Goal: Task Accomplishment & Management: Manage account settings

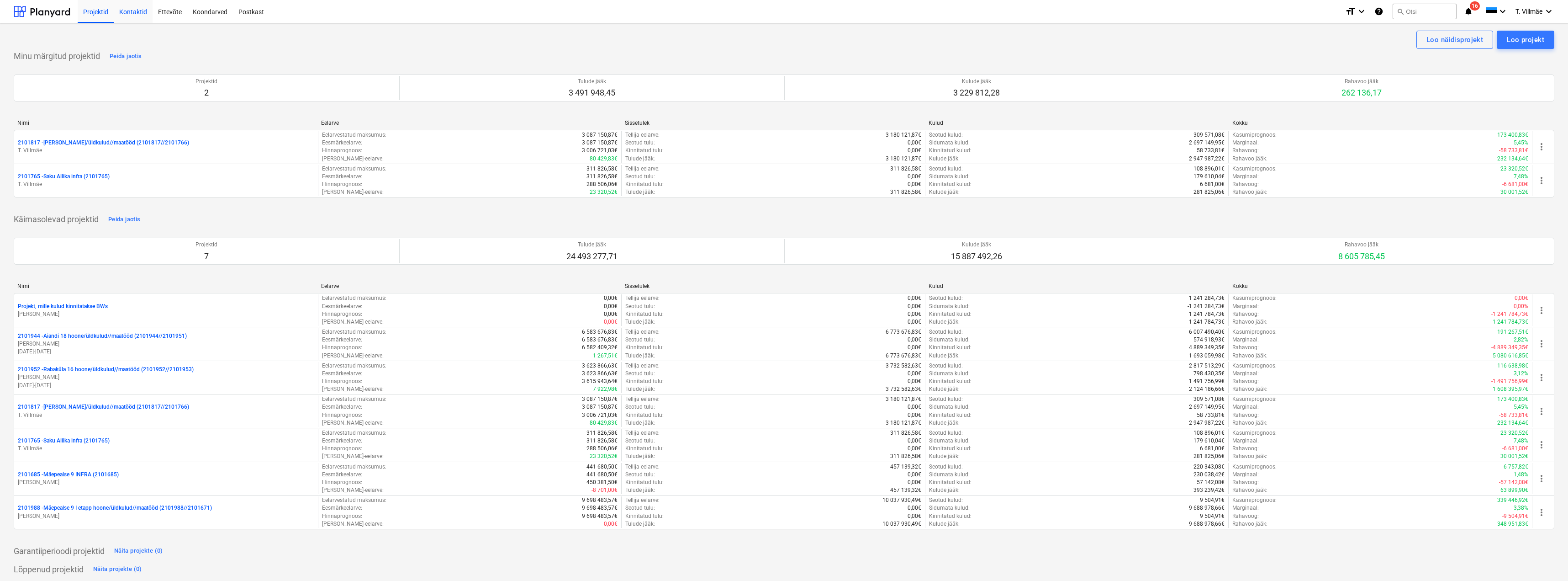
click at [131, 10] on div "Kontaktid" at bounding box center [133, 11] width 39 height 24
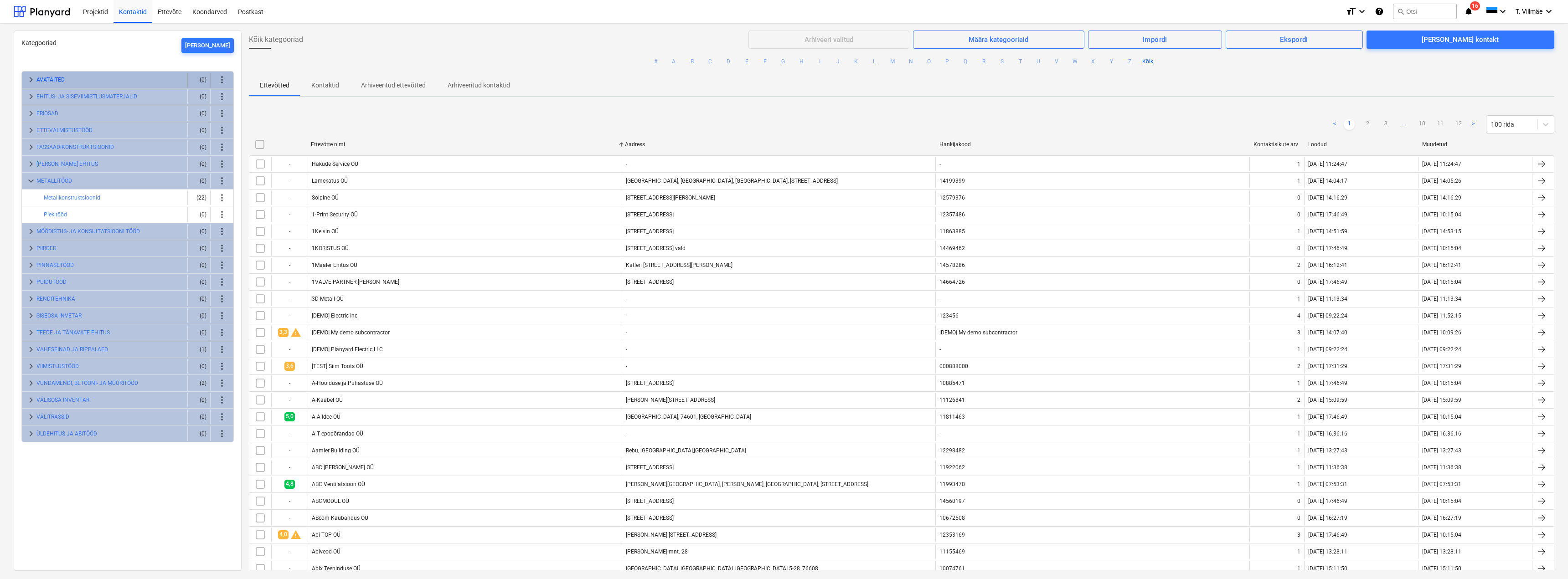
click at [49, 79] on button "AVATÄITED" at bounding box center [51, 79] width 29 height 11
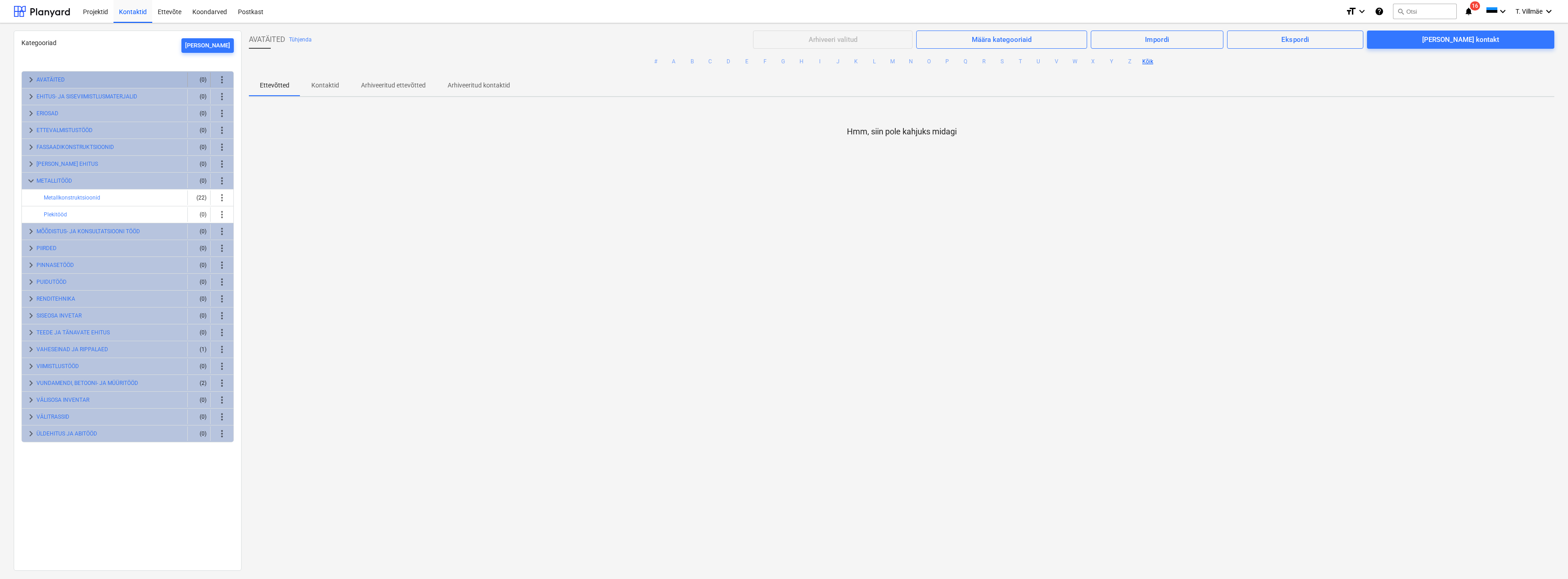
click at [30, 79] on span "keyboard_arrow_right" at bounding box center [30, 79] width 11 height 11
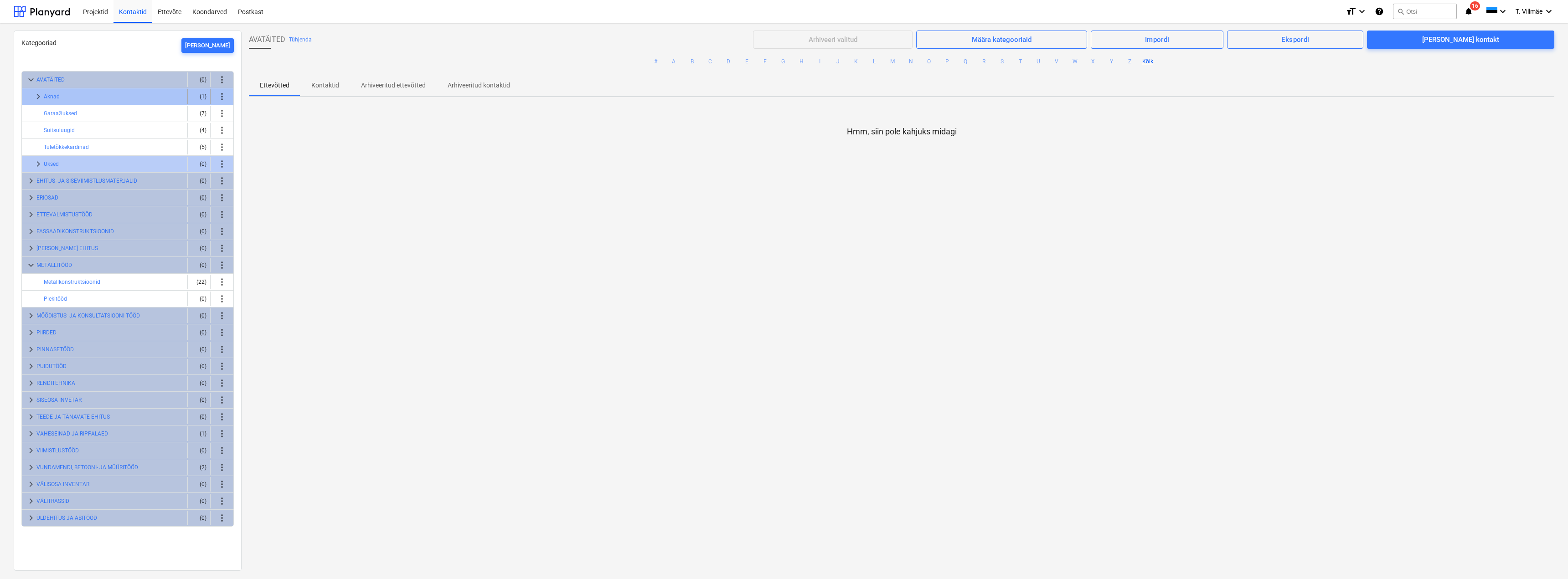
click at [39, 94] on span "keyboard_arrow_right" at bounding box center [37, 96] width 11 height 11
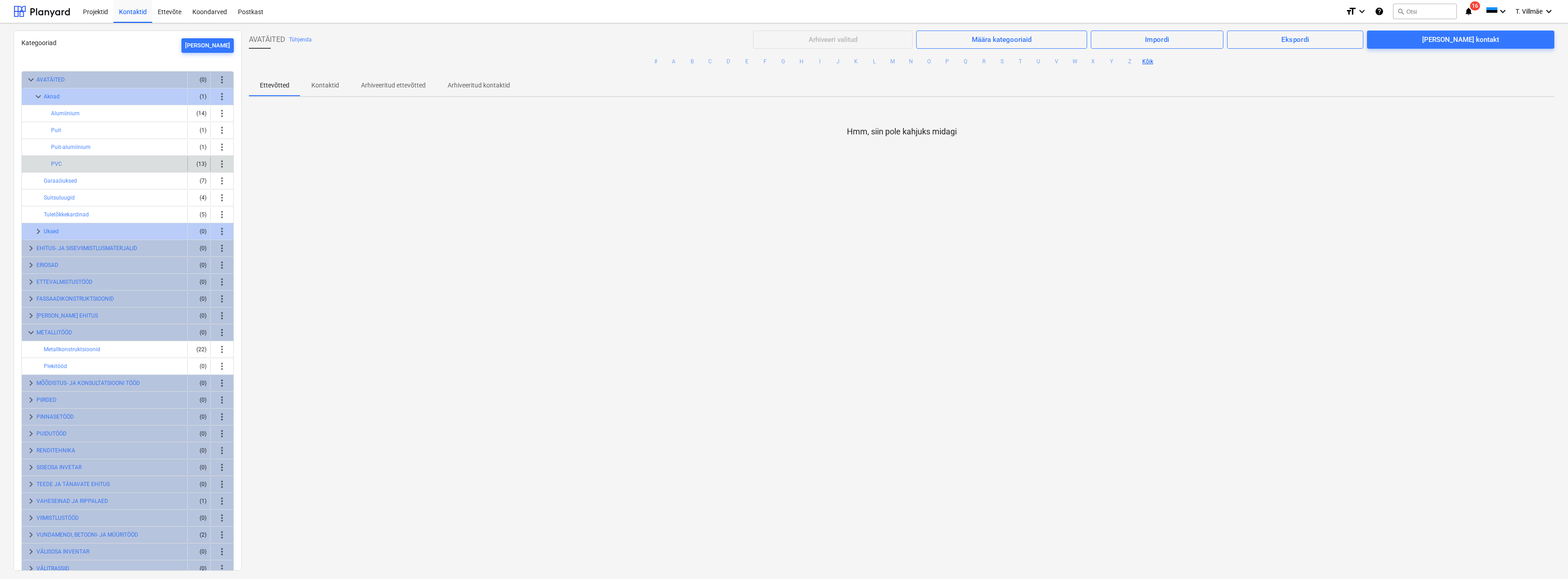
click at [64, 164] on div "PVC" at bounding box center [117, 164] width 133 height 15
click at [76, 164] on div "PVC" at bounding box center [117, 164] width 133 height 15
click at [200, 164] on div "(13)" at bounding box center [199, 164] width 15 height 15
click at [55, 162] on button "PVC" at bounding box center [56, 164] width 11 height 11
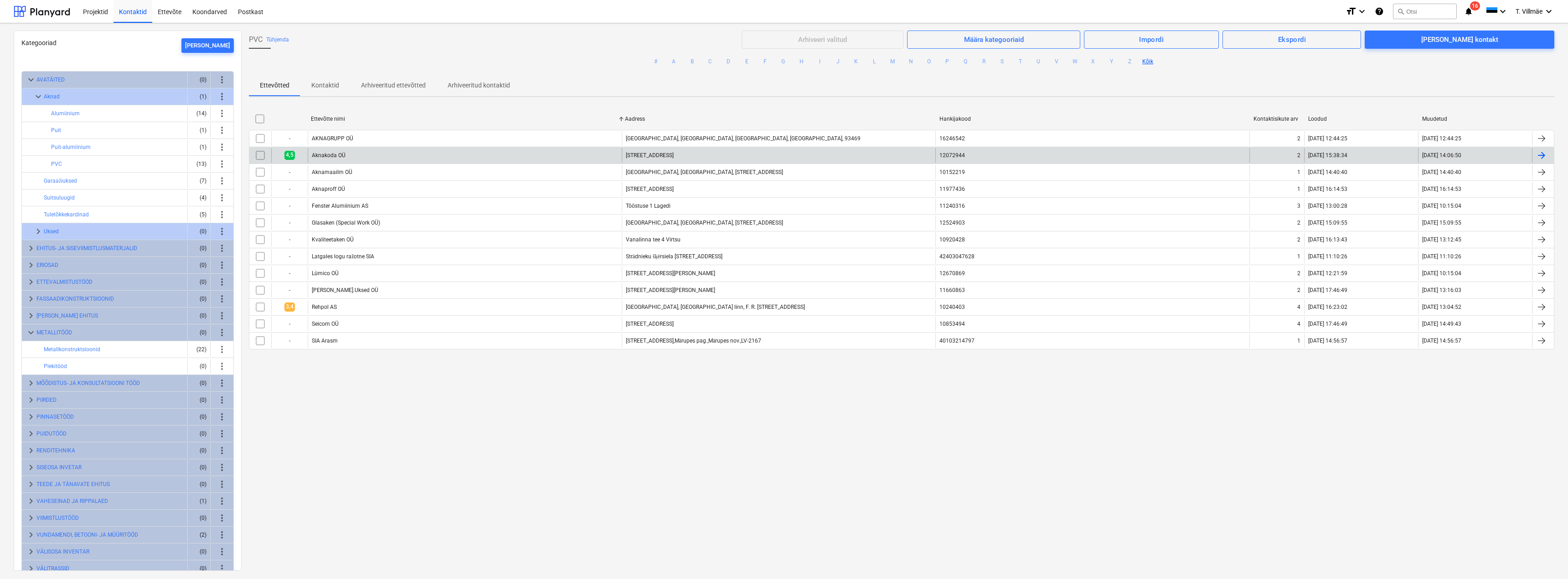
click at [1539, 153] on div at bounding box center [1541, 155] width 11 height 11
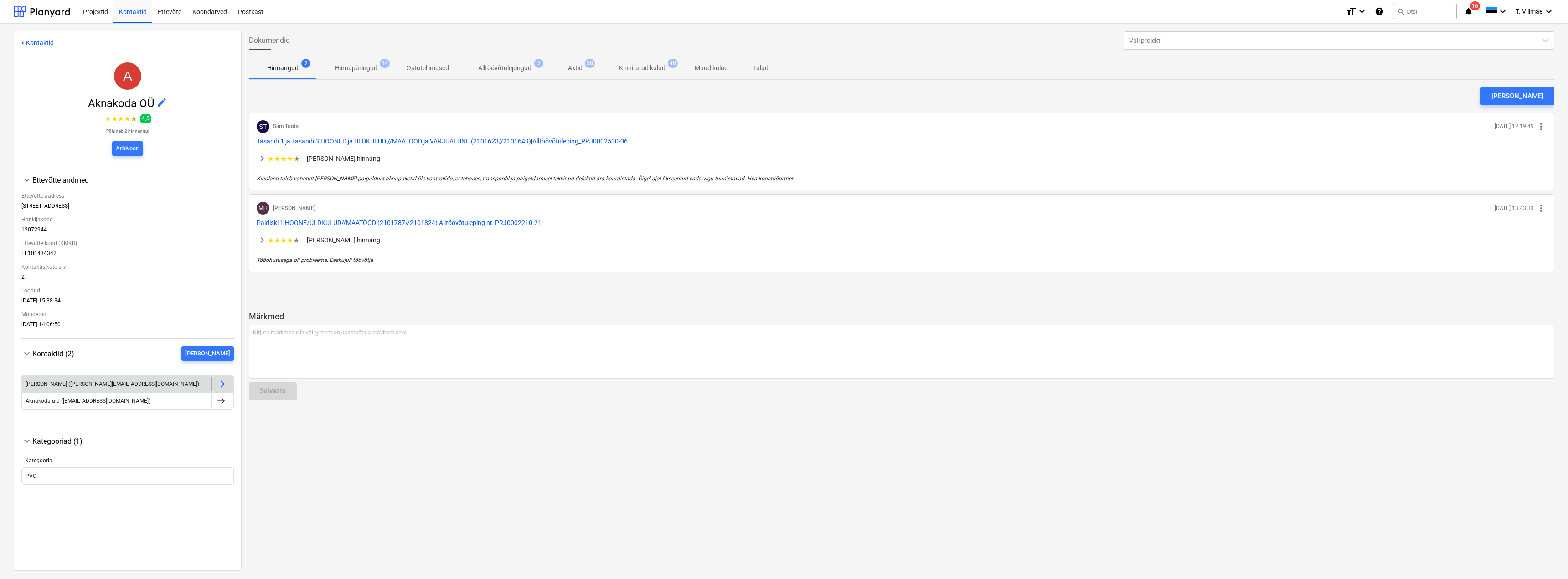
click at [217, 387] on div at bounding box center [221, 384] width 11 height 11
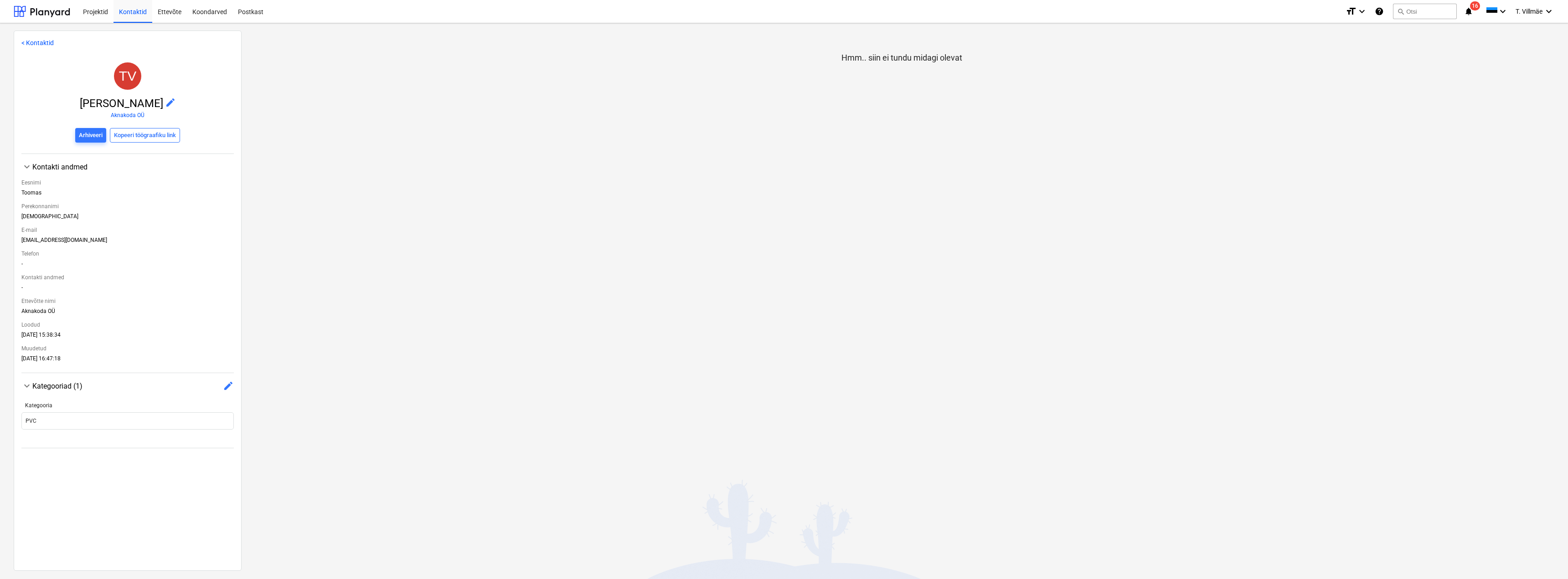
click at [37, 243] on div "toomas.vain@icloud.com" at bounding box center [127, 242] width 213 height 10
click at [165, 103] on span "edit" at bounding box center [170, 102] width 11 height 11
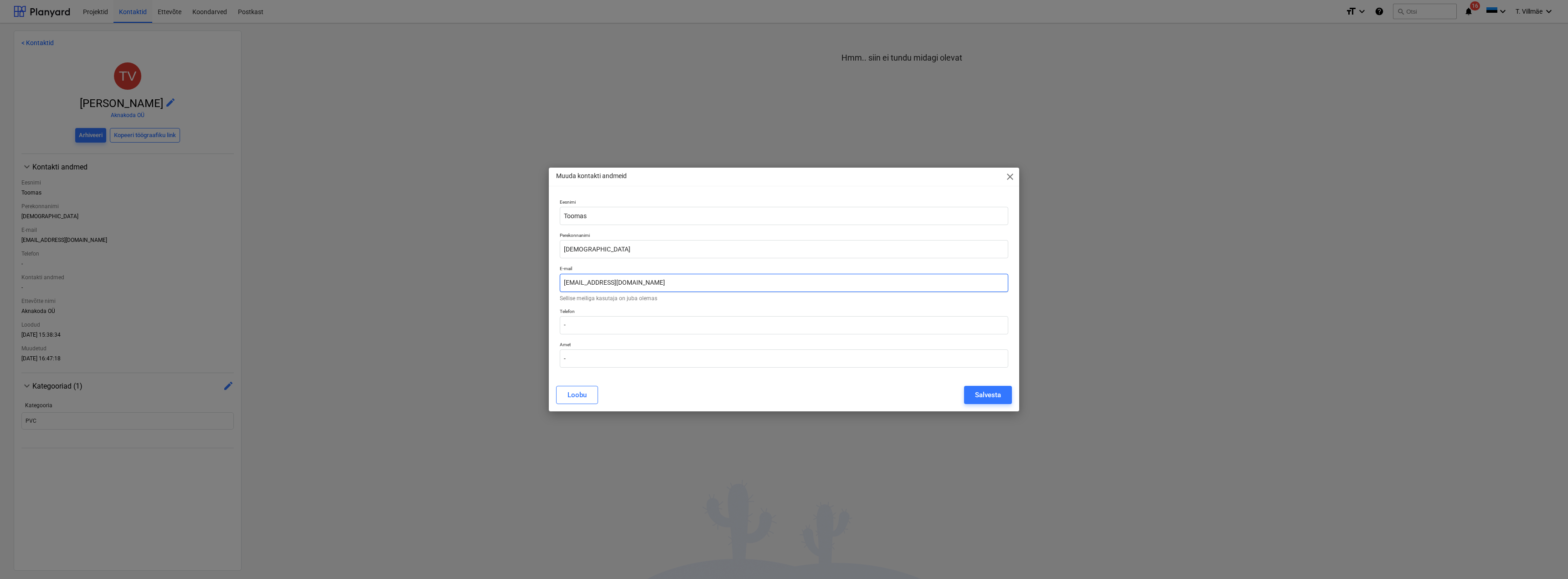
click at [622, 283] on input "toomas.vain@icloud.com" at bounding box center [784, 283] width 448 height 18
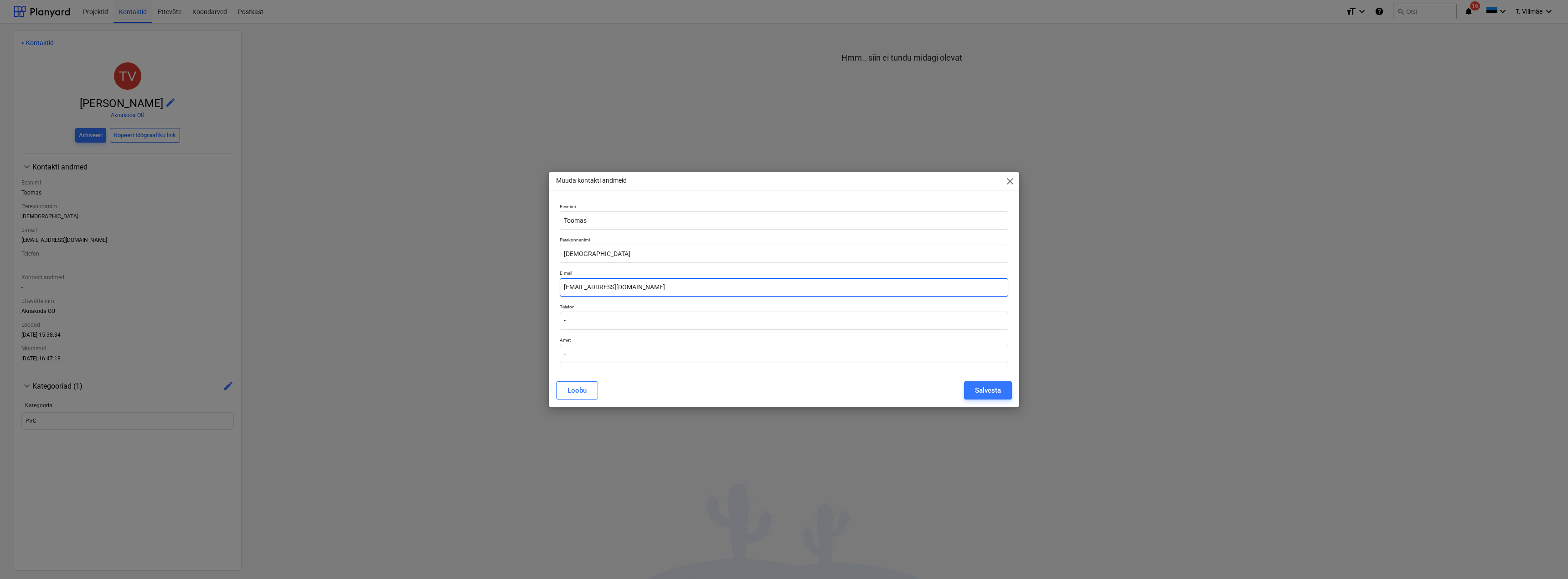
click at [647, 287] on input "toomas.vain@aknakoda.com" at bounding box center [784, 287] width 448 height 18
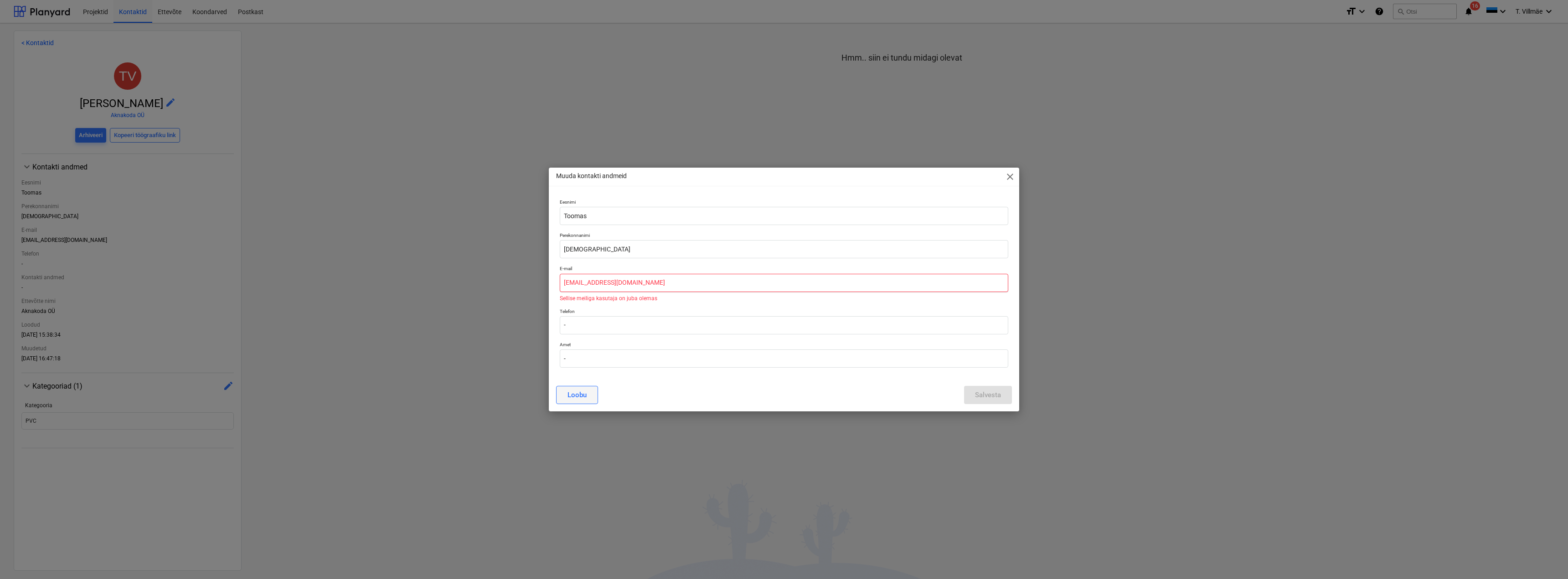
type input "toomas.vain@aknakoda.ee"
click at [591, 397] on button "Loobu" at bounding box center [576, 395] width 42 height 18
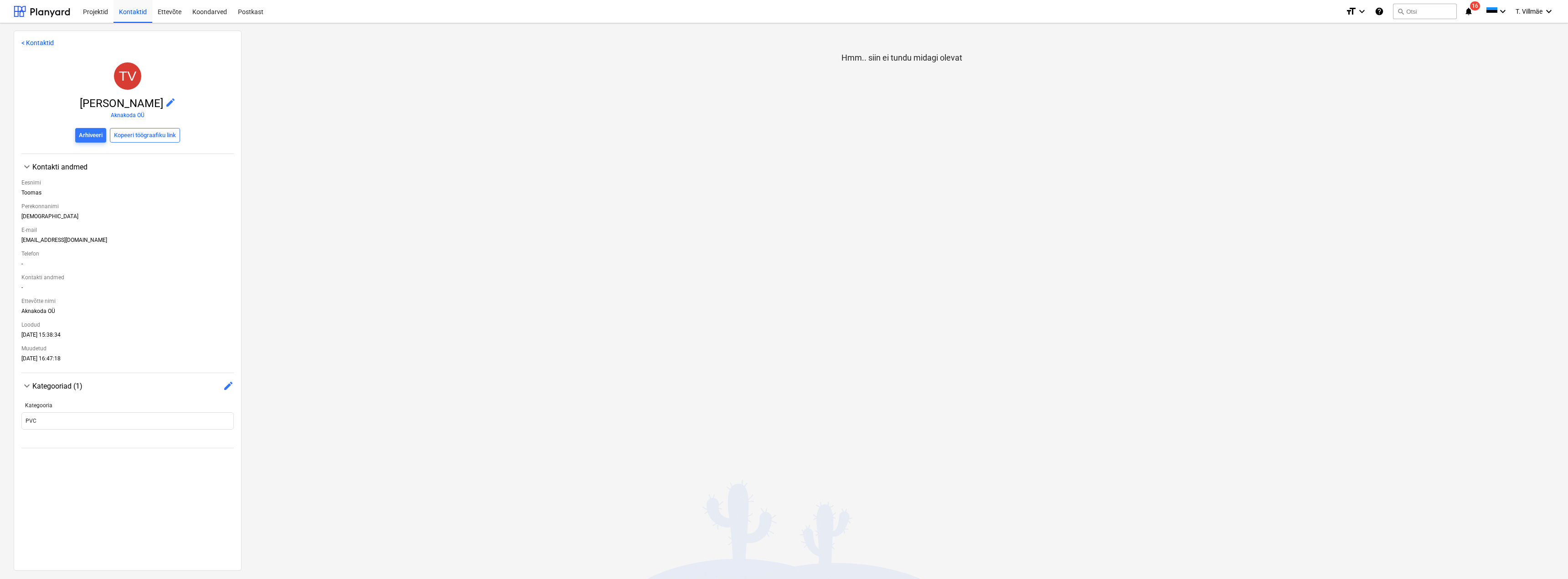
click at [58, 387] on div "Kategooriad (1) edit" at bounding box center [133, 385] width 201 height 11
click at [38, 384] on div "Kategooriad (1) edit" at bounding box center [133, 385] width 201 height 11
click at [222, 387] on span "edit" at bounding box center [227, 385] width 11 height 11
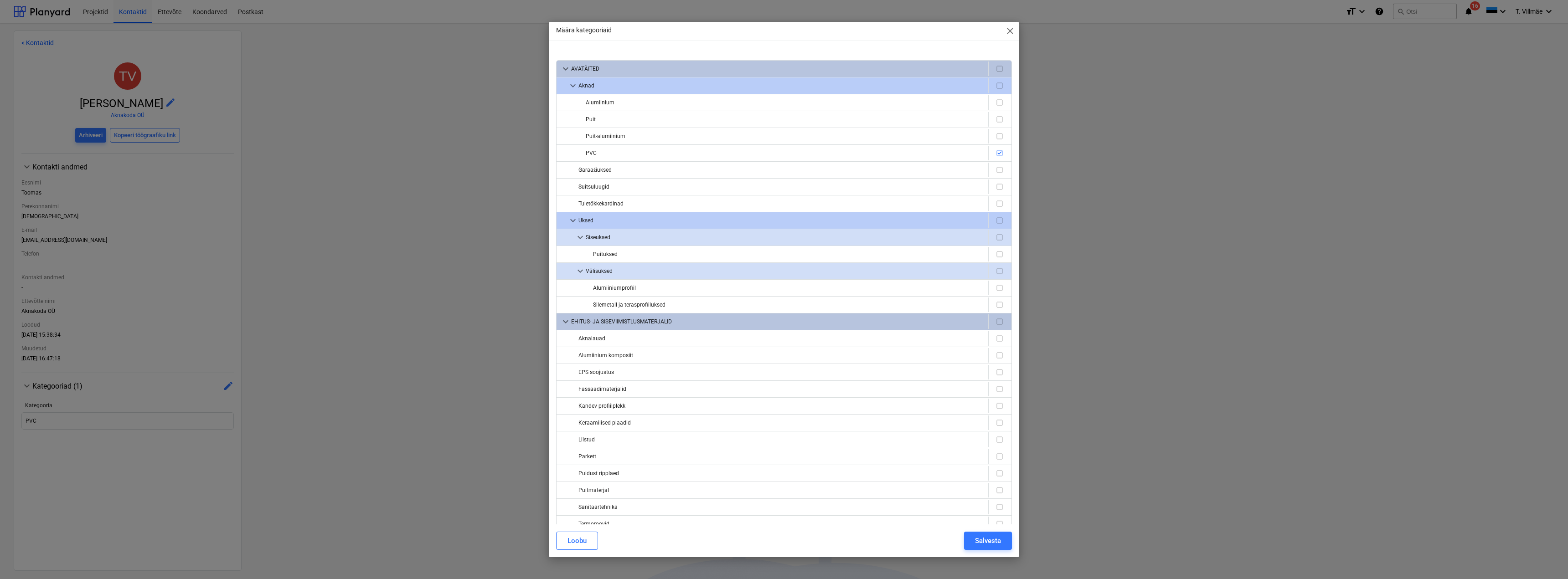
click at [1012, 27] on span "close" at bounding box center [1010, 30] width 11 height 11
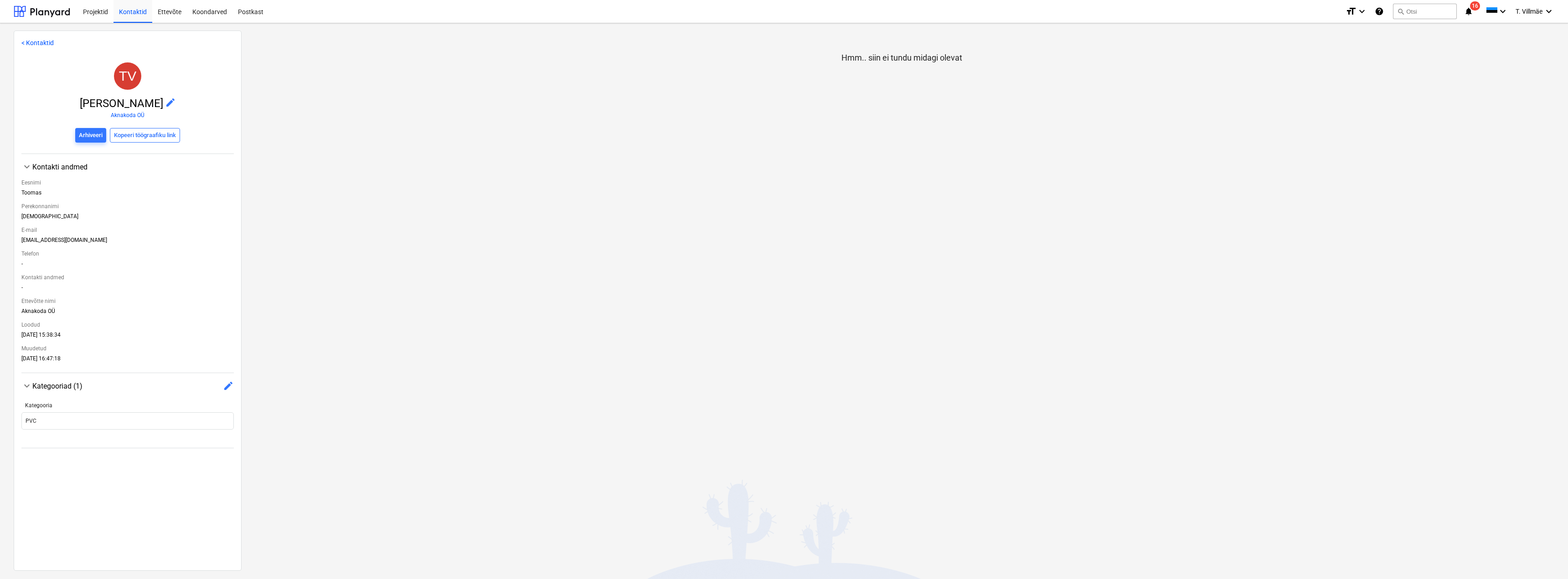
click at [29, 41] on link "< Kontaktid" at bounding box center [37, 42] width 33 height 7
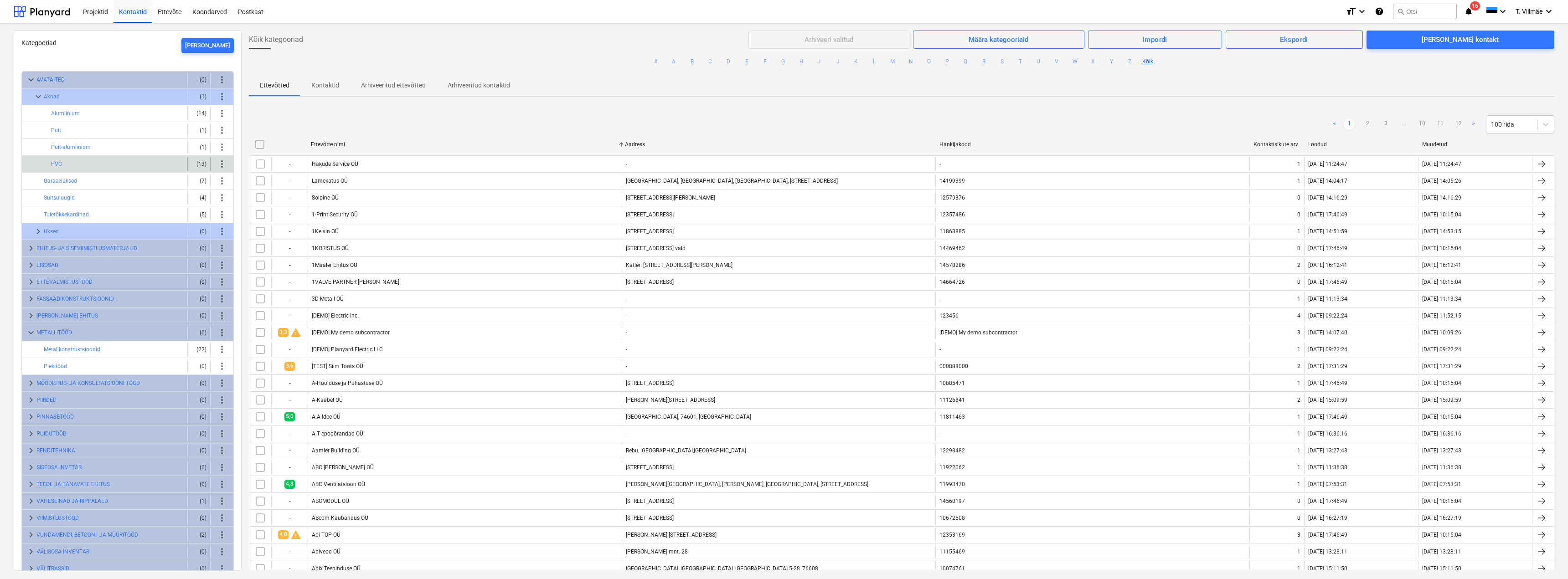
click at [63, 163] on div "PVC" at bounding box center [117, 164] width 133 height 15
click at [56, 164] on button "PVC" at bounding box center [56, 164] width 11 height 11
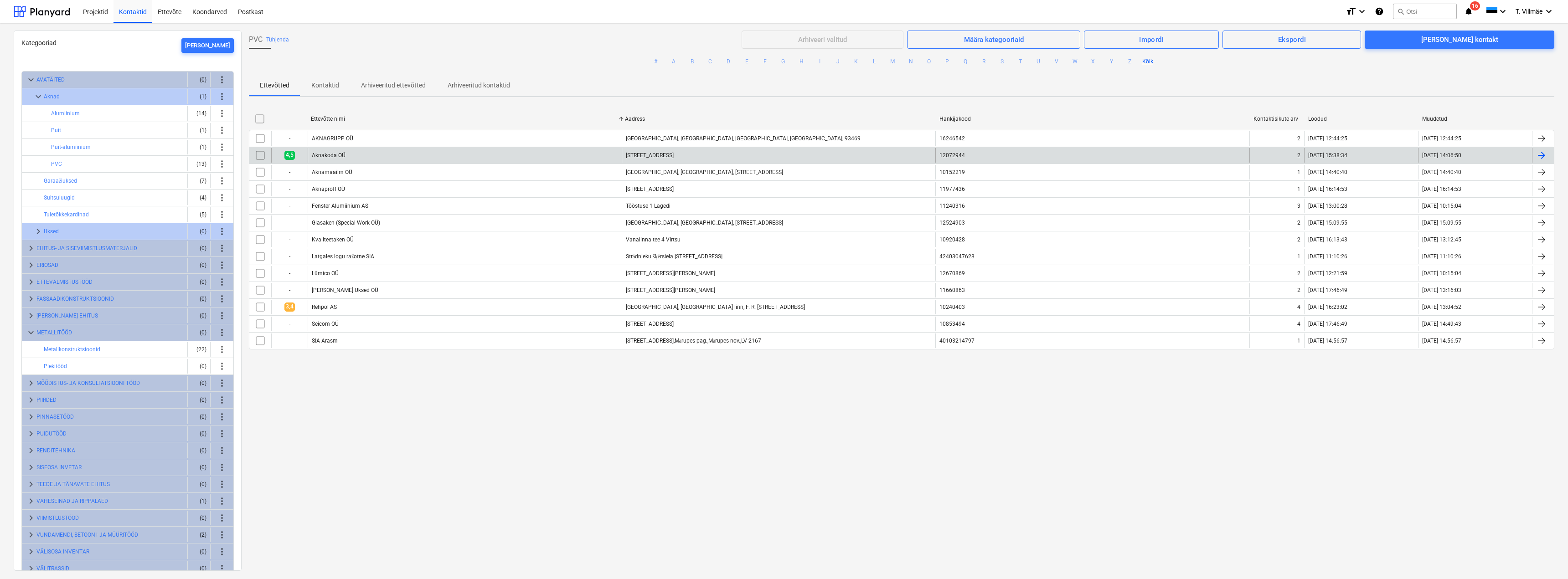
click at [333, 160] on div "Aknakoda OÜ" at bounding box center [465, 156] width 314 height 15
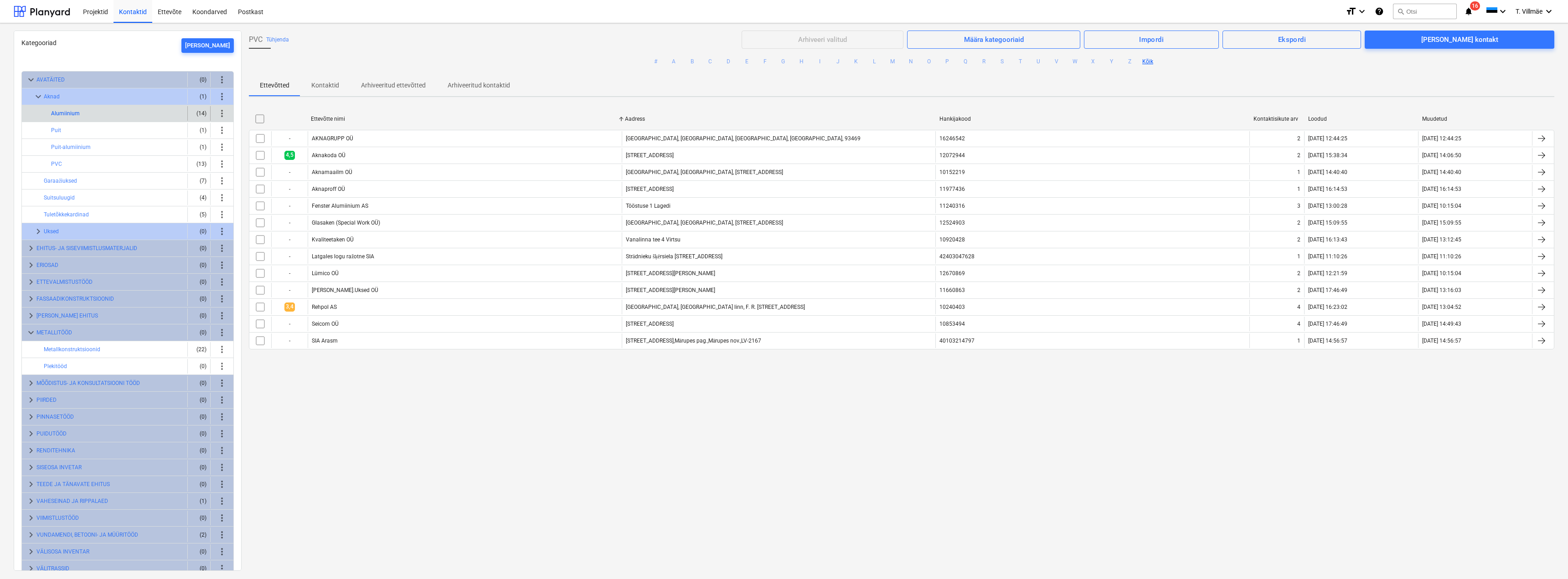
click at [73, 113] on button "Alumiinium" at bounding box center [65, 113] width 29 height 11
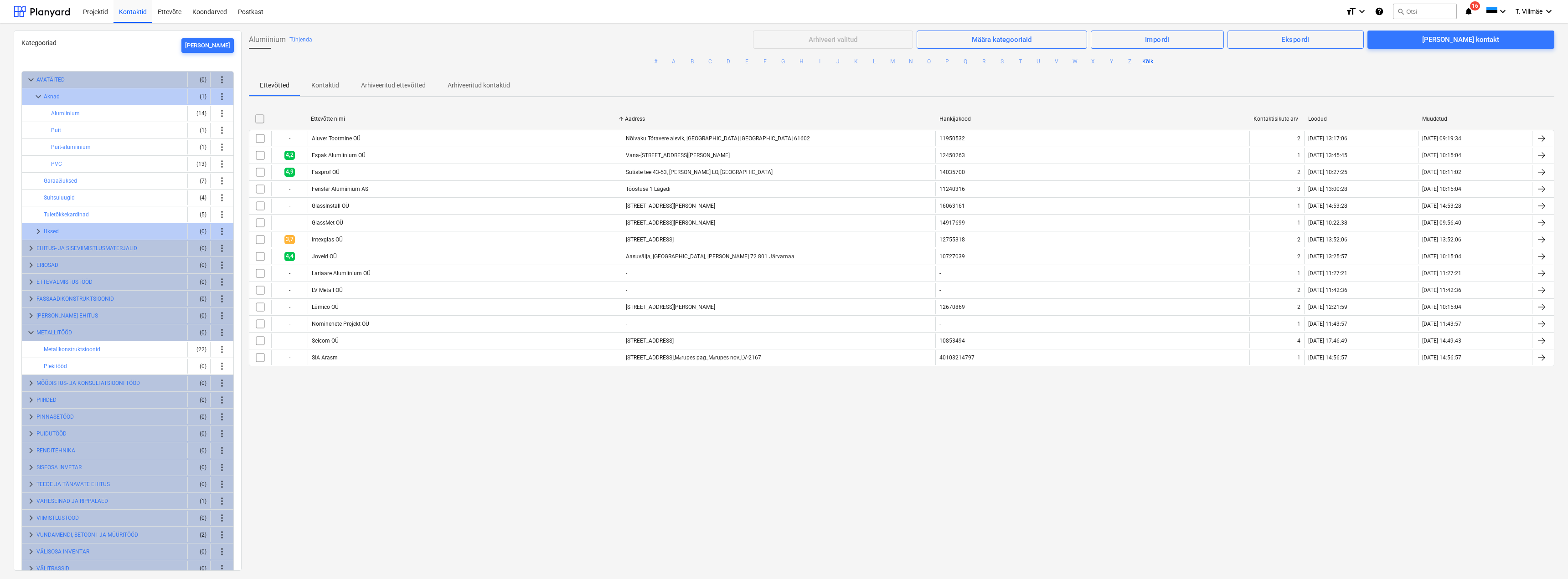
click at [101, 42] on div "Kategooriad Lisa uus" at bounding box center [127, 43] width 213 height 10
click at [64, 127] on div "Puit" at bounding box center [117, 130] width 133 height 15
click at [61, 128] on div "Puit" at bounding box center [117, 130] width 133 height 15
click at [59, 129] on button "Puit" at bounding box center [56, 129] width 10 height 11
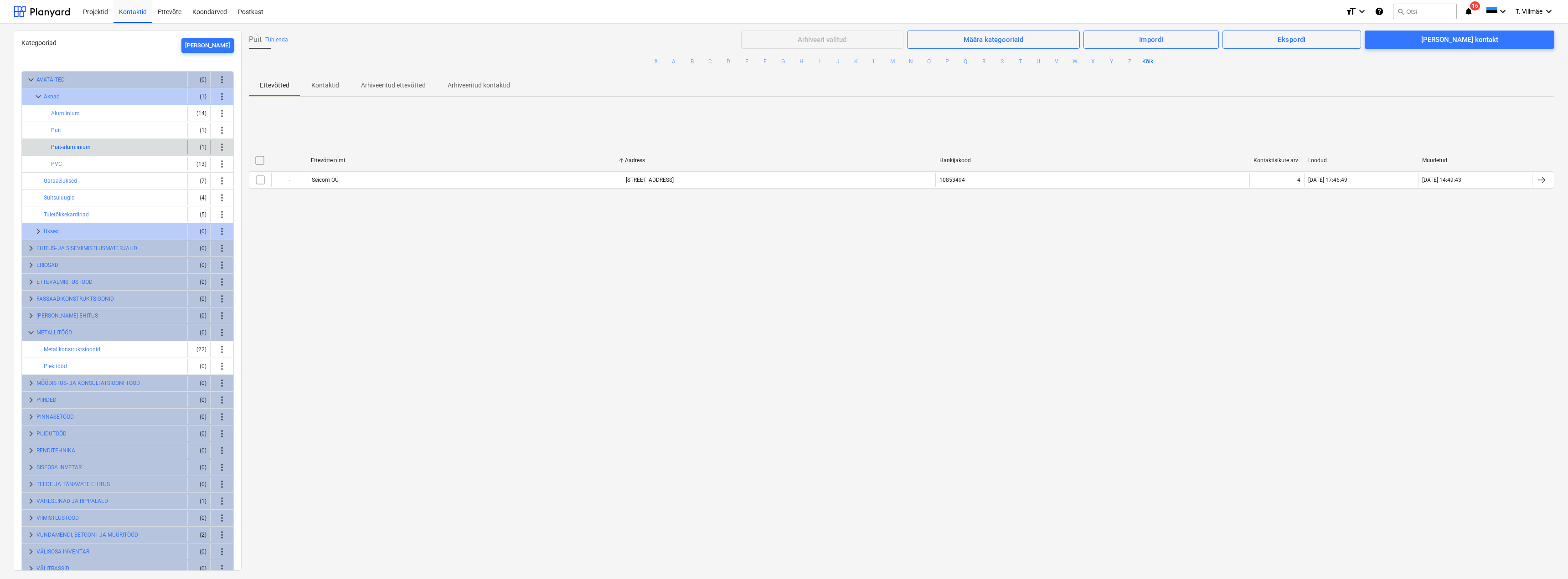
click at [67, 147] on button "Puit-alumiinium" at bounding box center [71, 147] width 40 height 11
click at [68, 147] on button "Puit-alumiinium" at bounding box center [71, 147] width 40 height 11
click at [39, 230] on span "keyboard_arrow_right" at bounding box center [37, 230] width 11 height 11
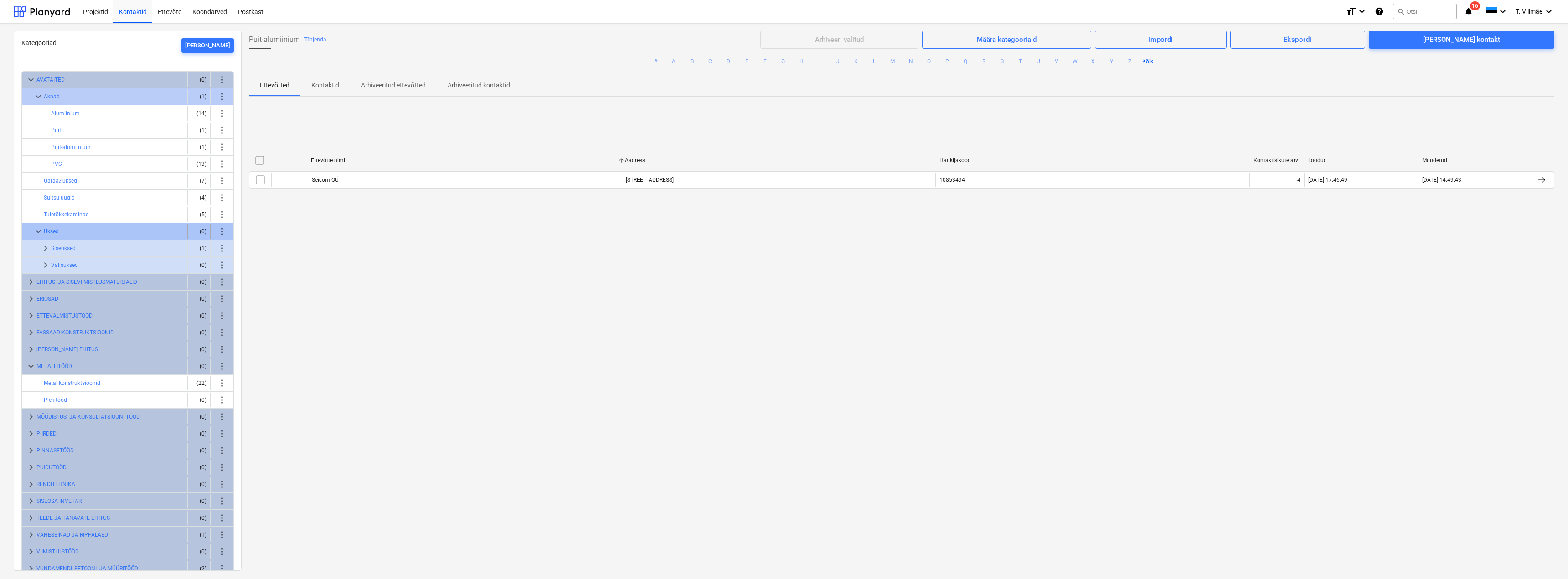
click at [39, 230] on span "keyboard_arrow_down" at bounding box center [37, 230] width 11 height 11
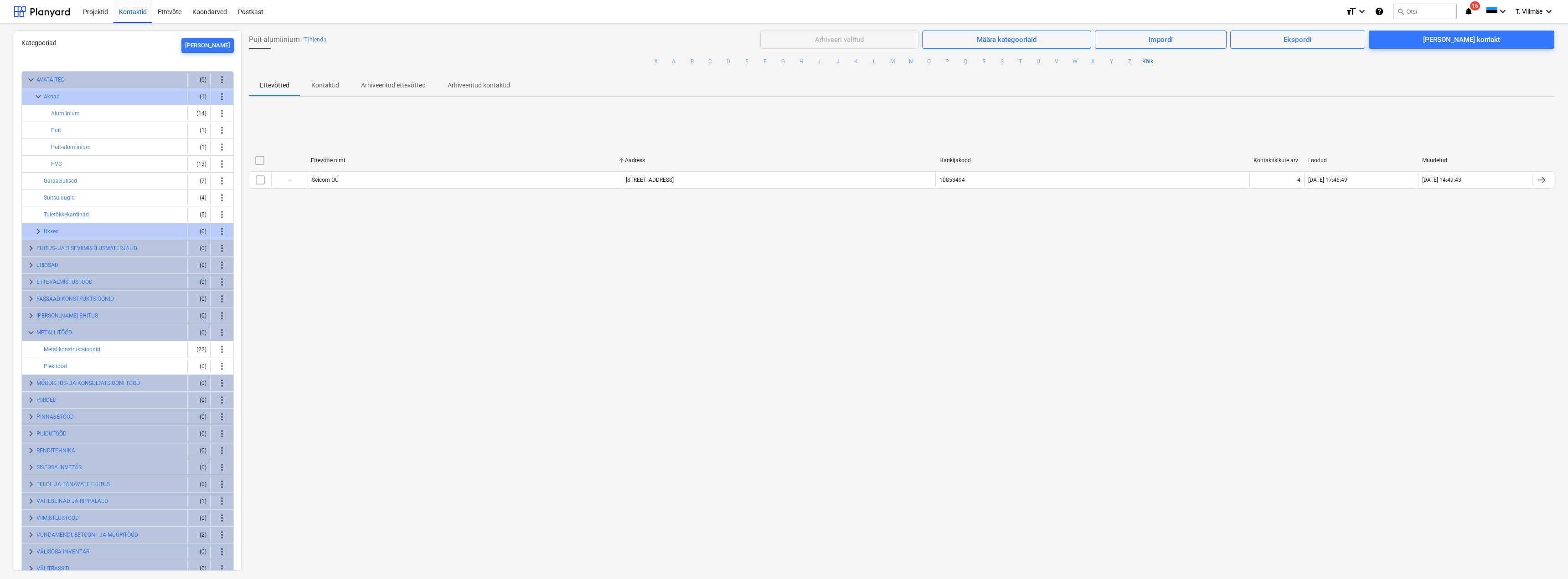
click at [320, 86] on p "Kontaktid" at bounding box center [325, 86] width 28 height 10
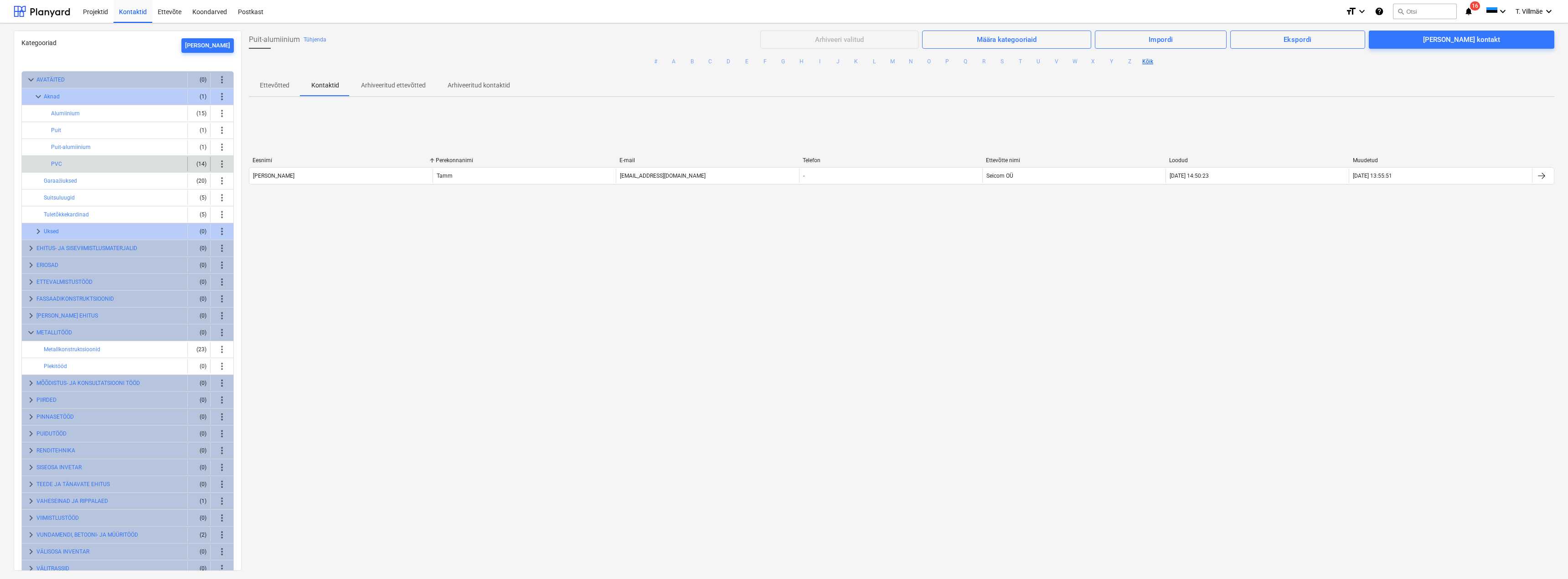
click at [64, 164] on div "PVC" at bounding box center [117, 164] width 133 height 15
click at [55, 164] on button "PVC" at bounding box center [56, 164] width 11 height 11
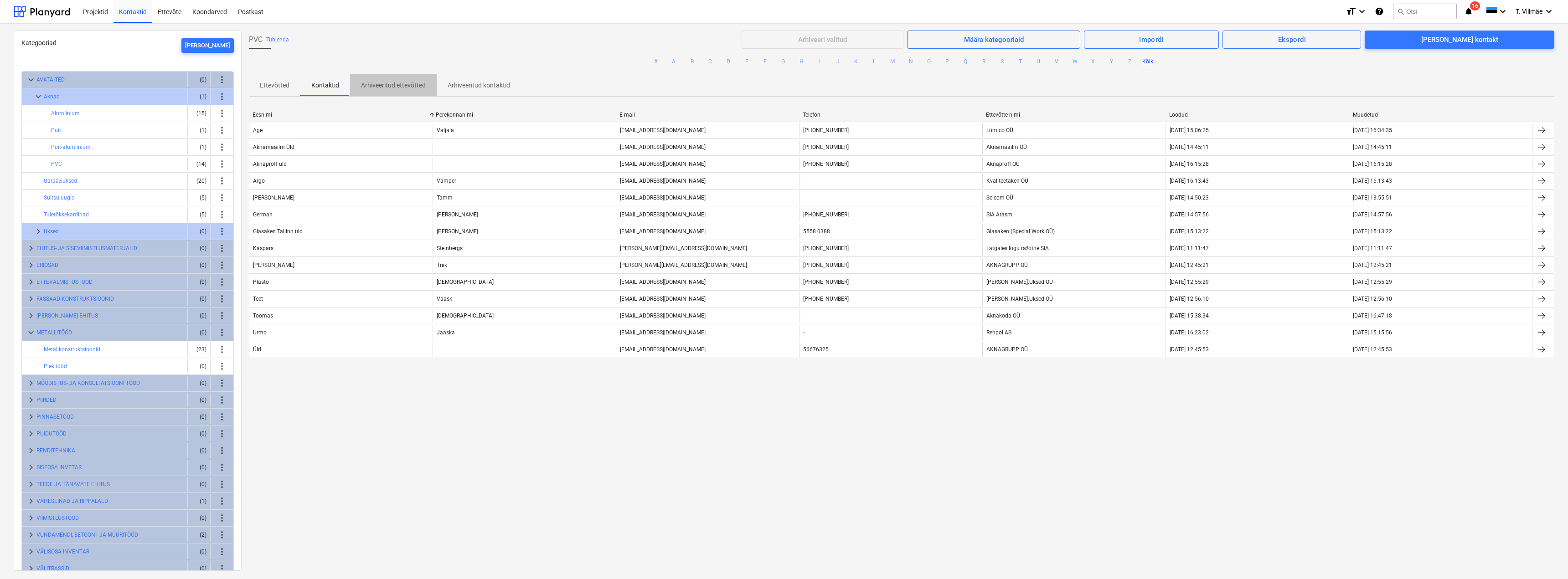
click at [406, 89] on p "Arhiveeritud ettevõtted" at bounding box center [393, 86] width 64 height 10
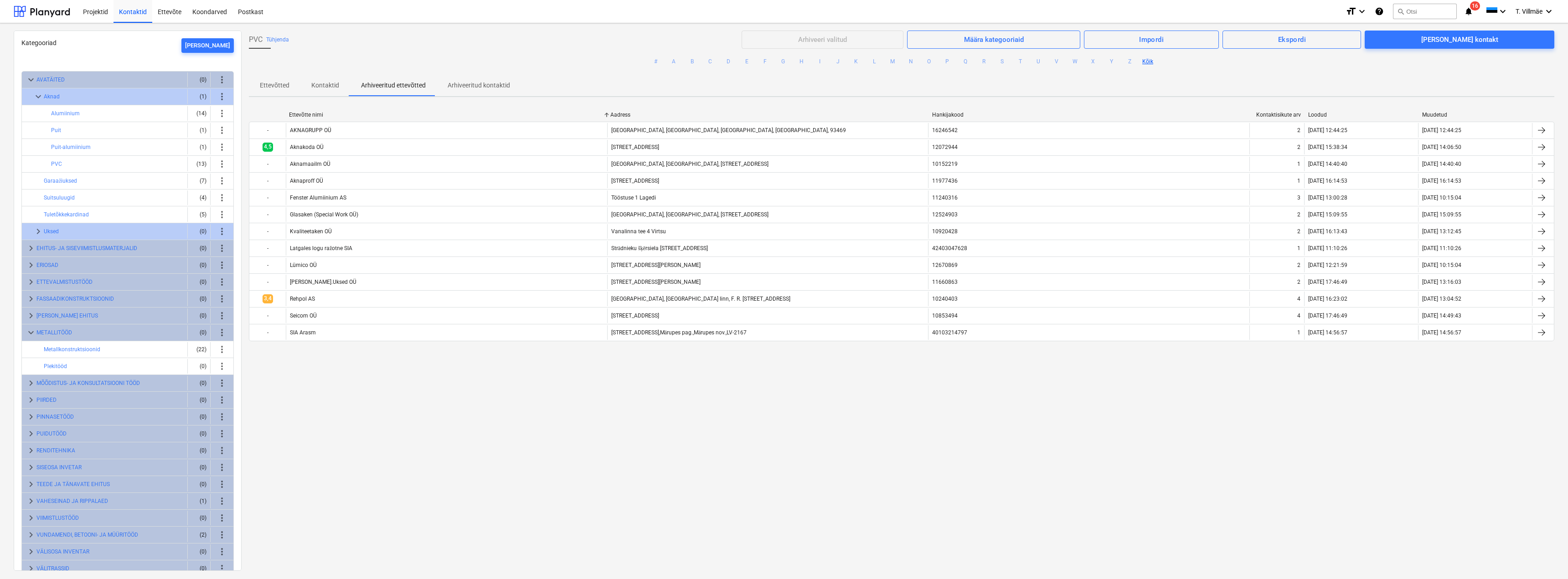
click at [477, 89] on p "Arhiveeritud kontaktid" at bounding box center [478, 86] width 63 height 10
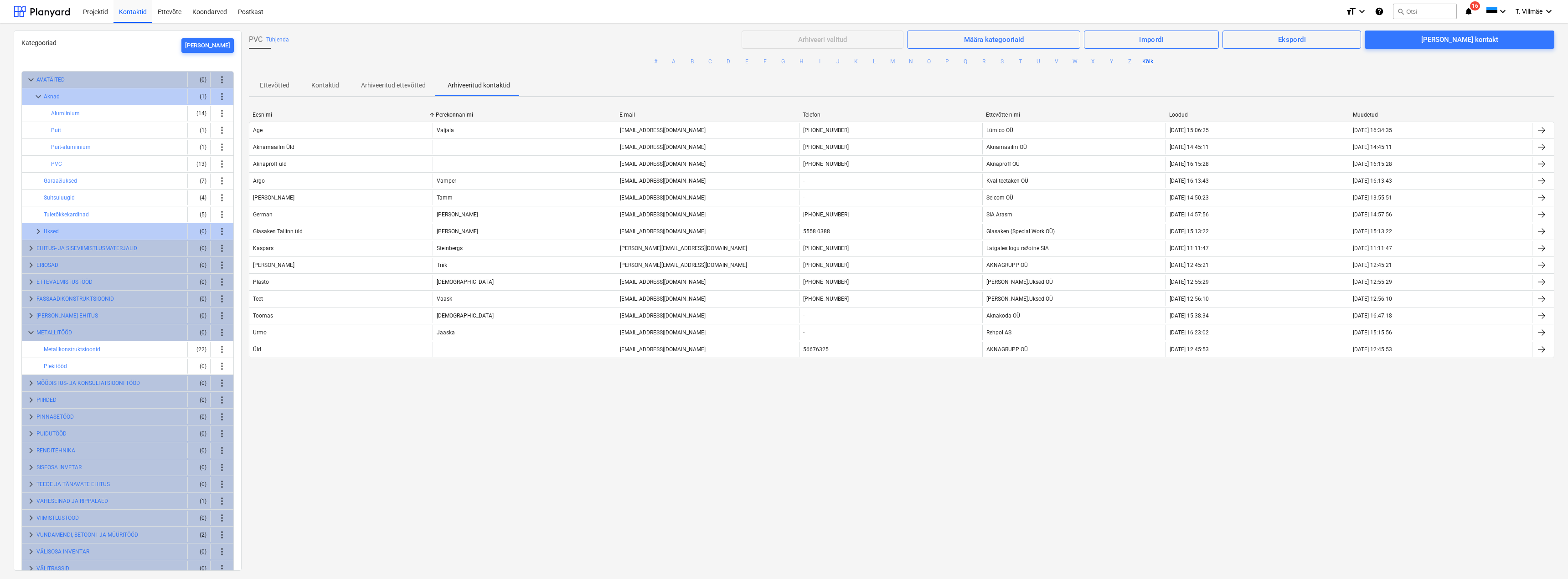
click at [275, 87] on p "Ettevõtted" at bounding box center [275, 86] width 29 height 10
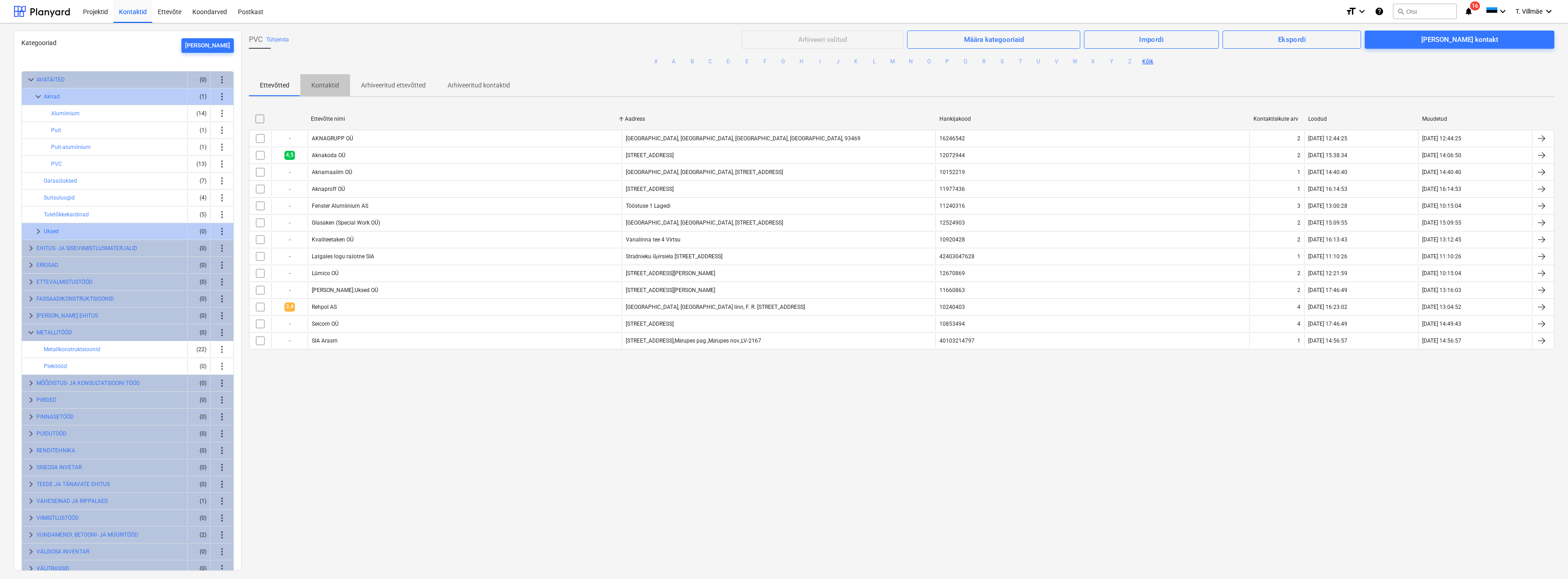
click at [317, 86] on p "Kontaktid" at bounding box center [325, 86] width 28 height 10
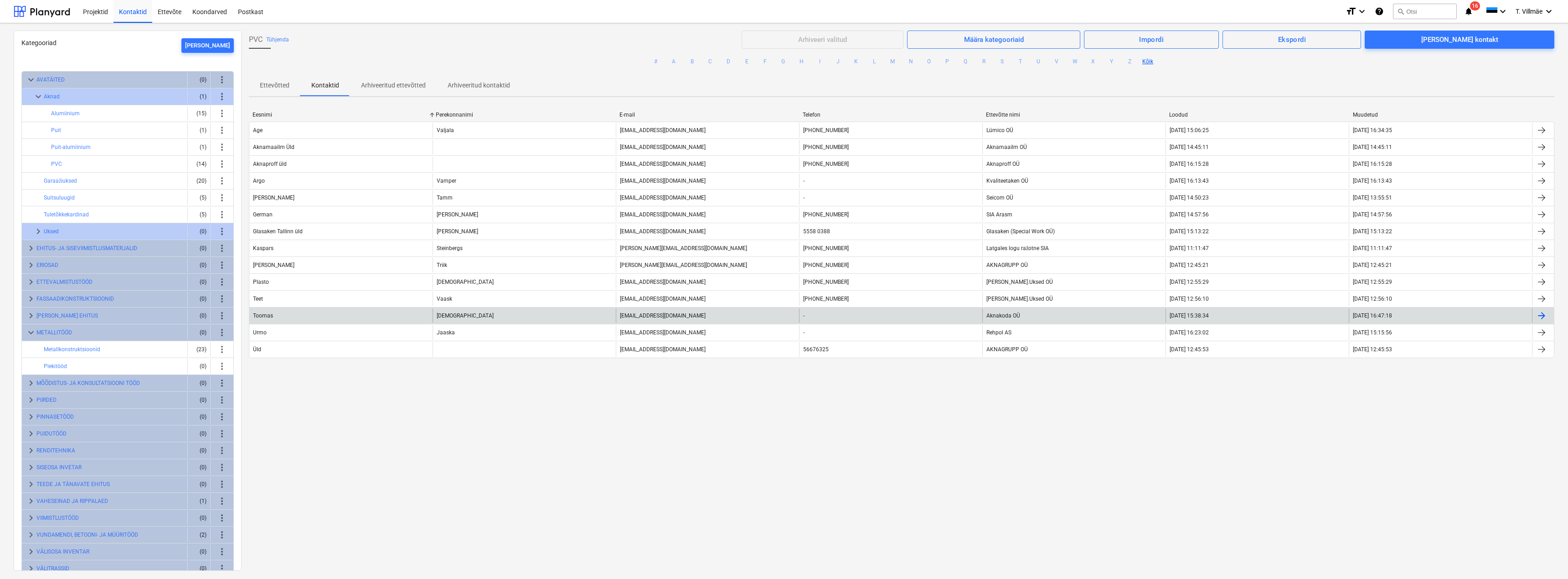
click at [1540, 316] on div at bounding box center [1541, 315] width 11 height 11
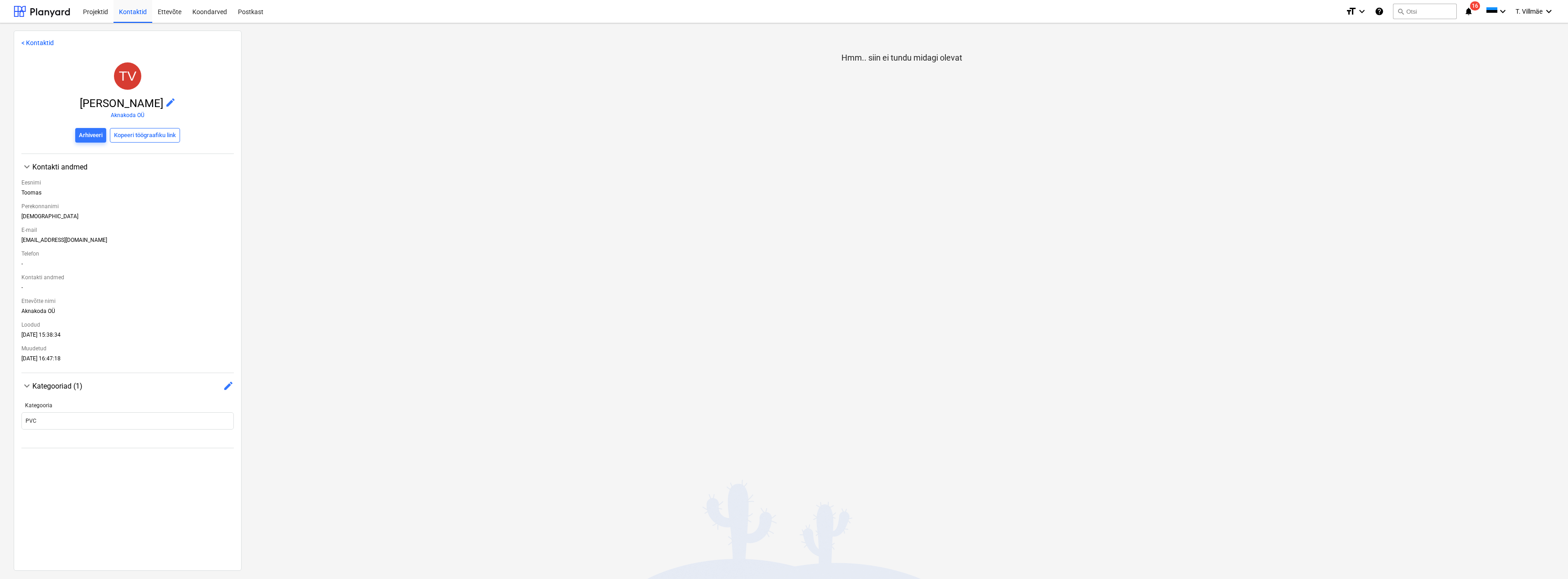
click at [165, 103] on span "edit" at bounding box center [170, 102] width 11 height 11
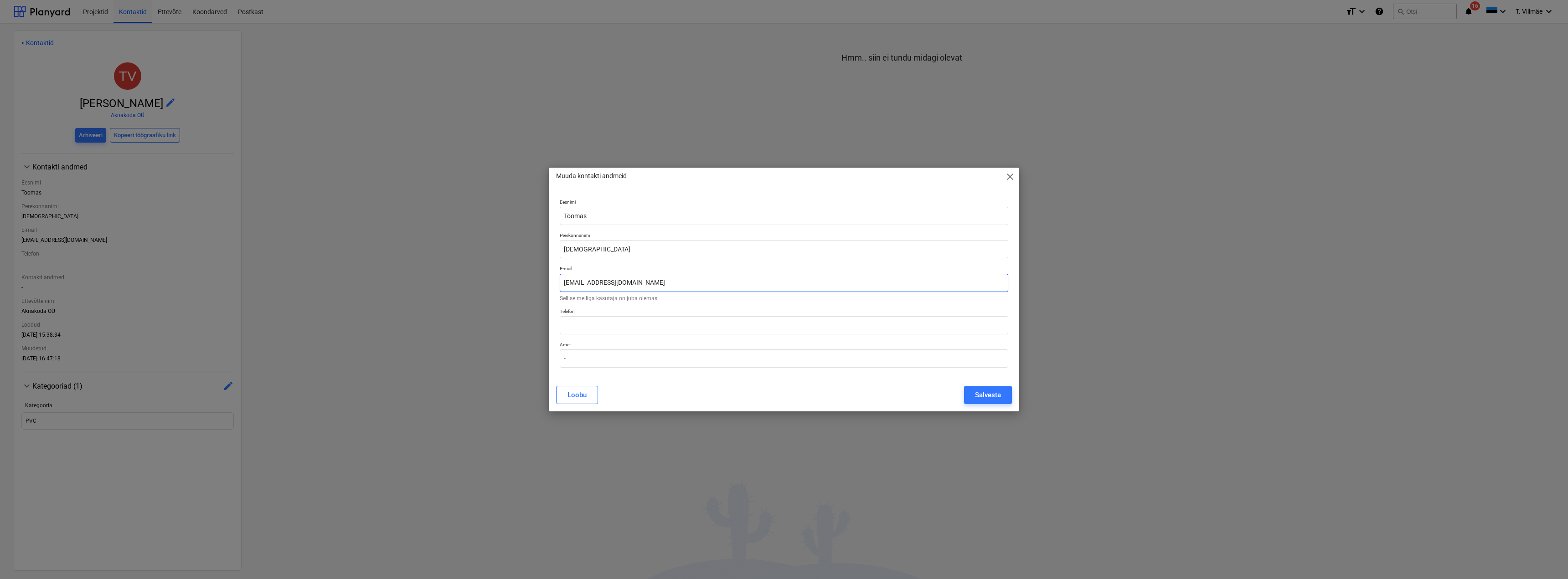
click at [653, 286] on input "toomas.vain@icloud.com" at bounding box center [784, 283] width 448 height 18
type input "toomas.vain@aknakoda.ee"
click at [640, 302] on div "E-mail toomas.vain@aknakoda.ee Sellise meiliga kasutaja on juba olemas" at bounding box center [783, 283] width 456 height 42
click at [689, 389] on div "Loobu Salvesta" at bounding box center [783, 395] width 456 height 18
click at [578, 246] on input "Vain" at bounding box center [784, 249] width 448 height 18
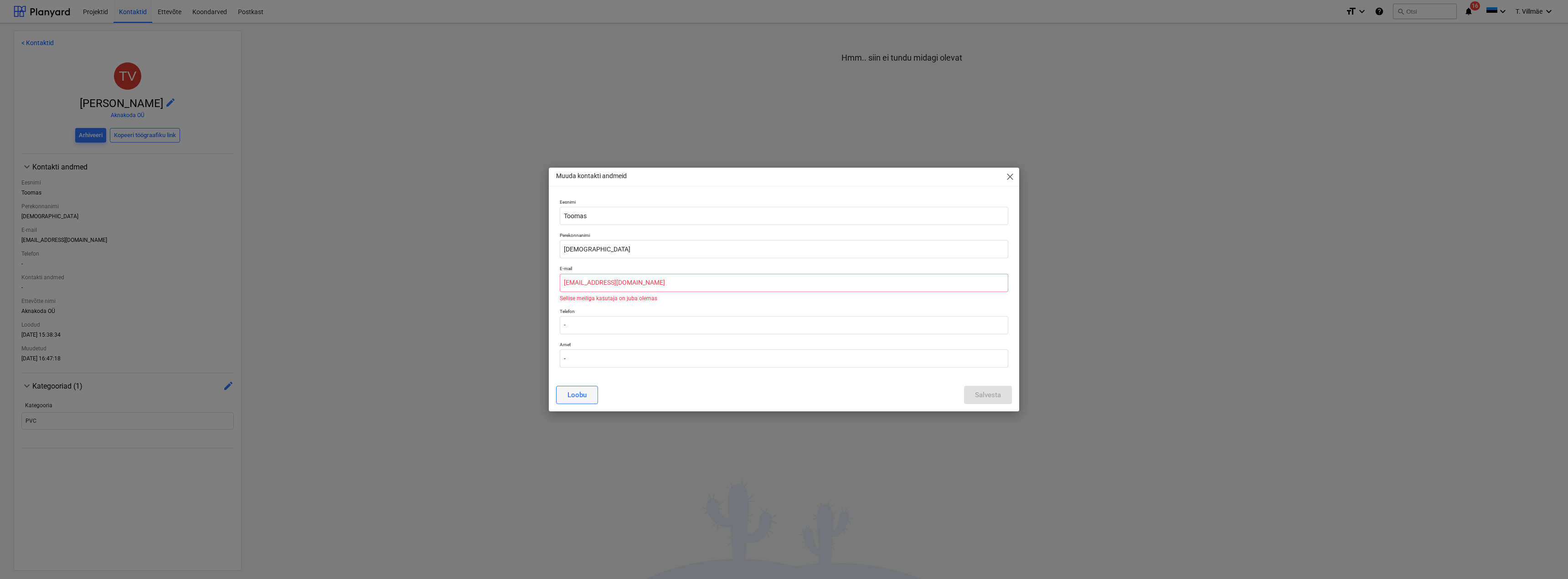
click at [595, 394] on button "Loobu" at bounding box center [576, 395] width 42 height 18
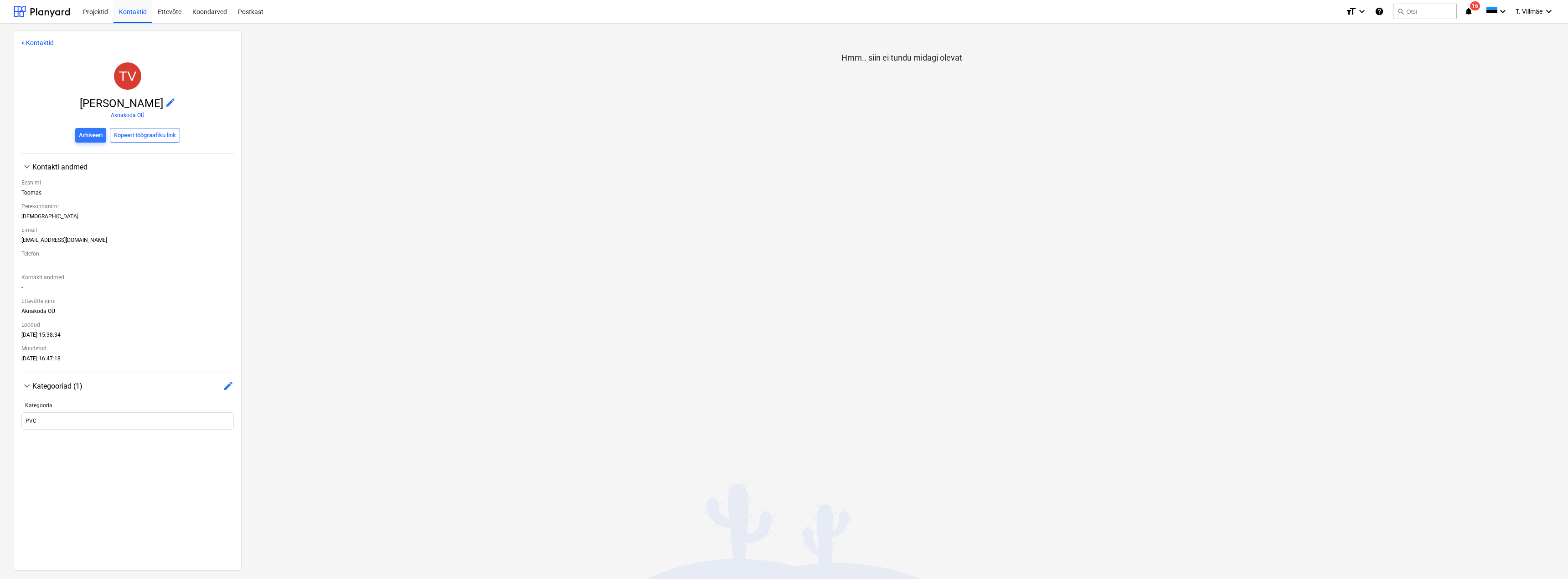
click at [25, 43] on link "< Kontaktid" at bounding box center [37, 42] width 33 height 7
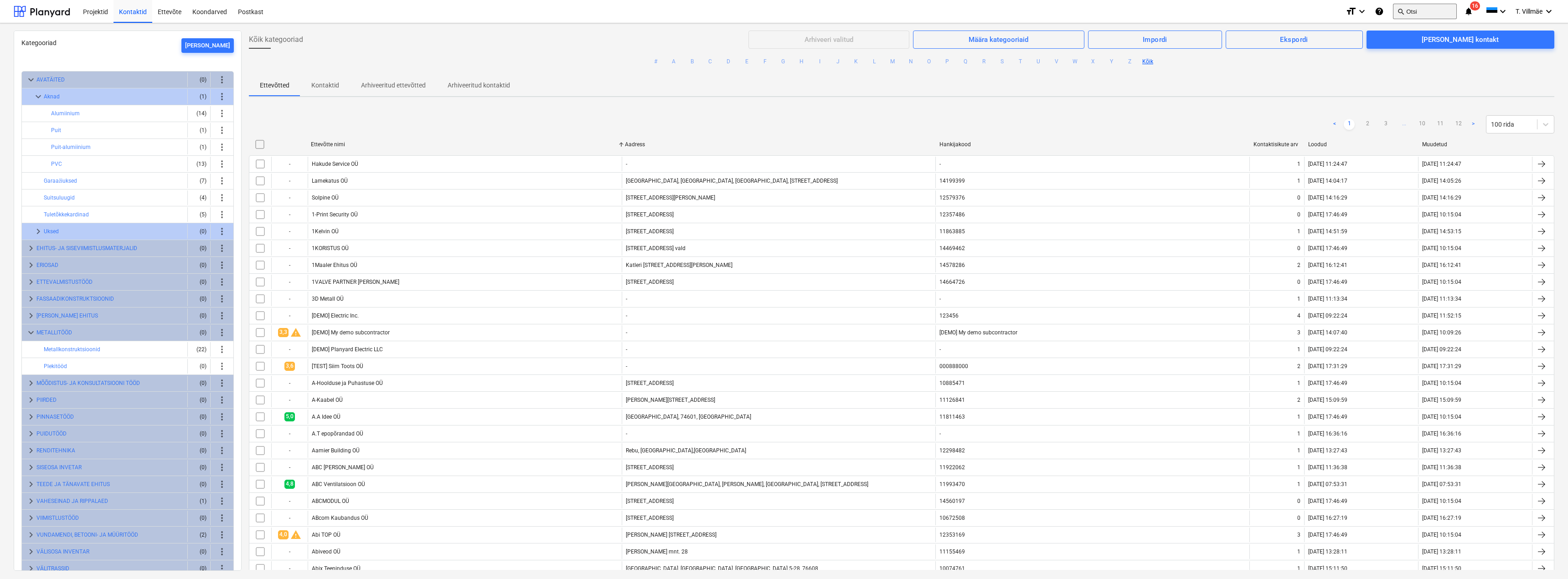
click at [1407, 13] on button "search Otsi" at bounding box center [1425, 11] width 64 height 15
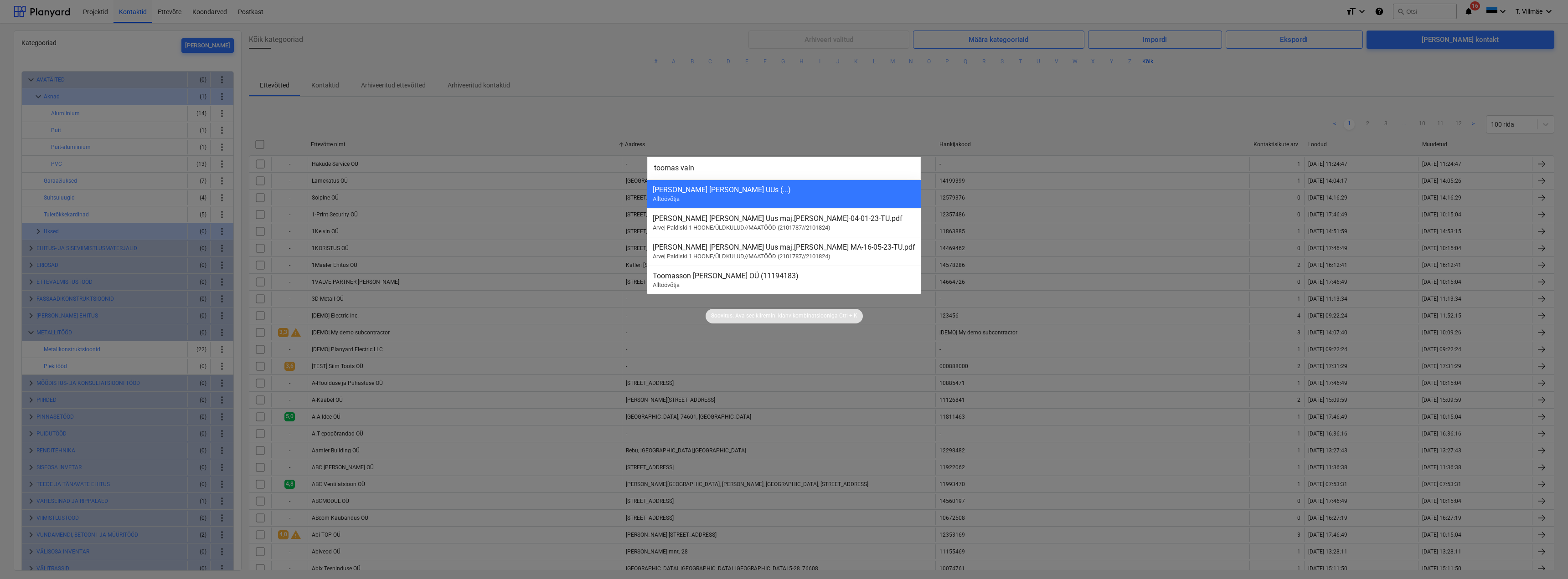
type input "toomas vain"
click at [733, 144] on div at bounding box center [784, 289] width 1568 height 579
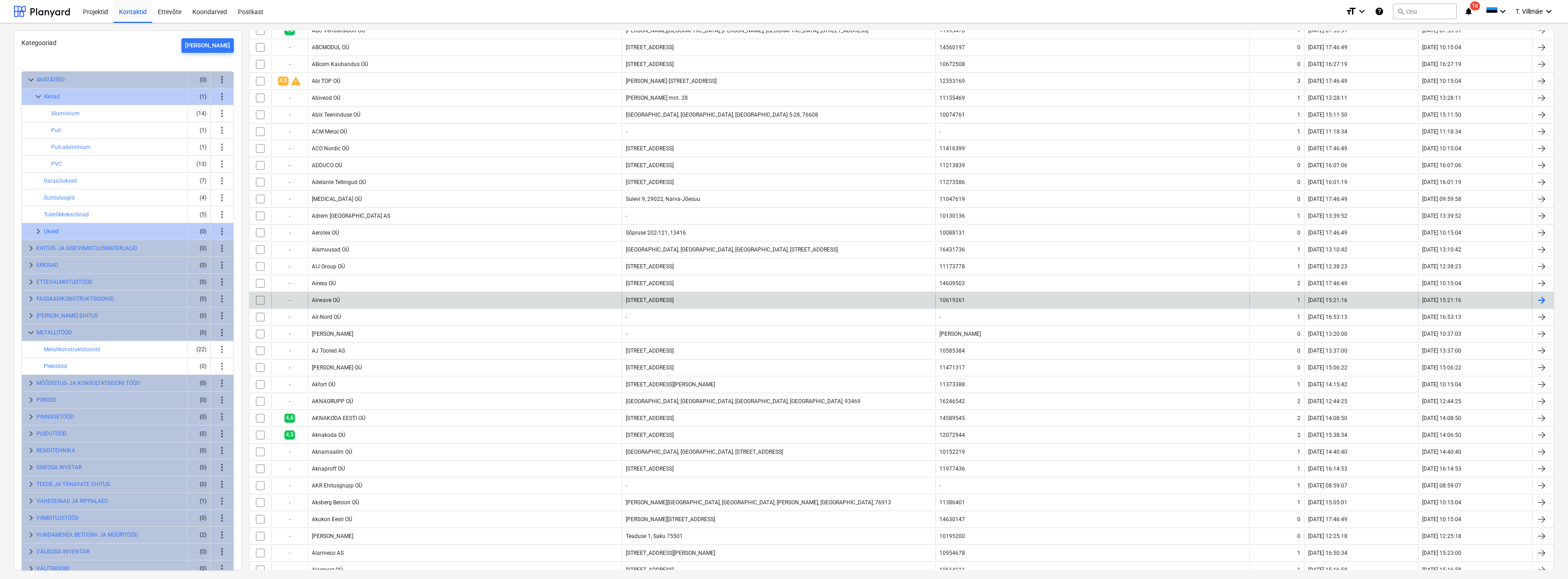
scroll to position [455, 0]
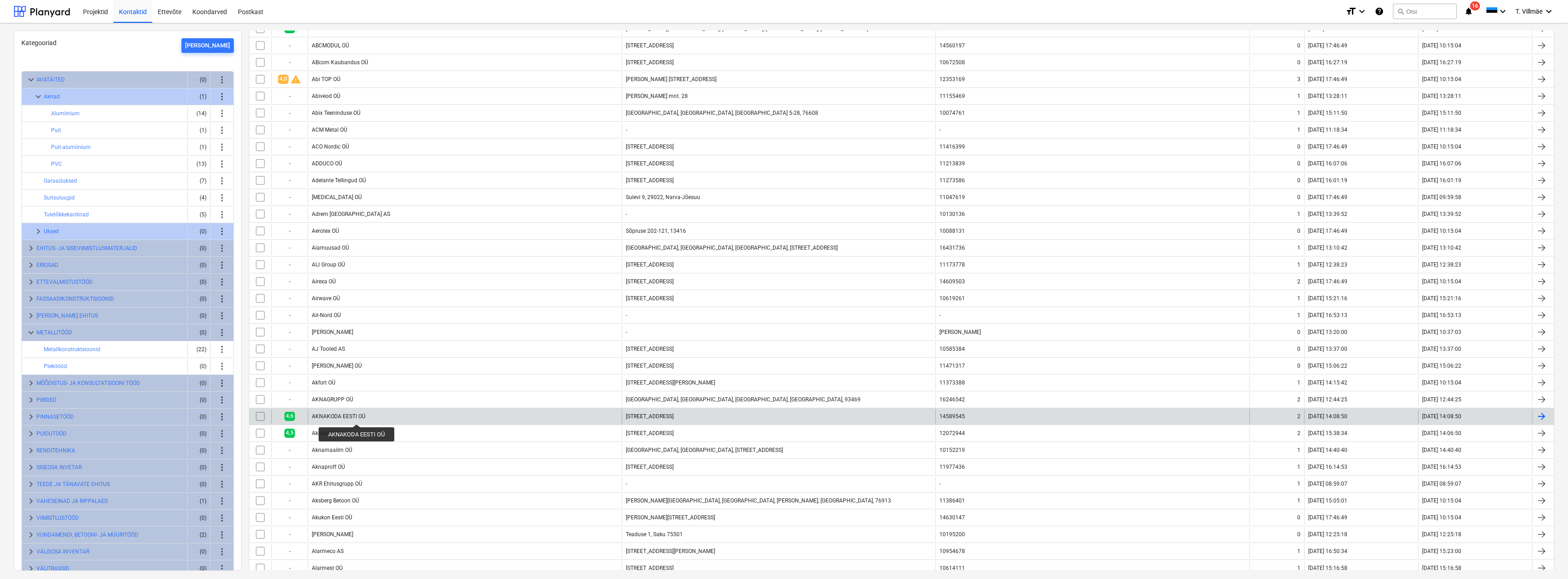
click at [357, 416] on div "AKNAKODA EESTI OÜ" at bounding box center [339, 416] width 54 height 7
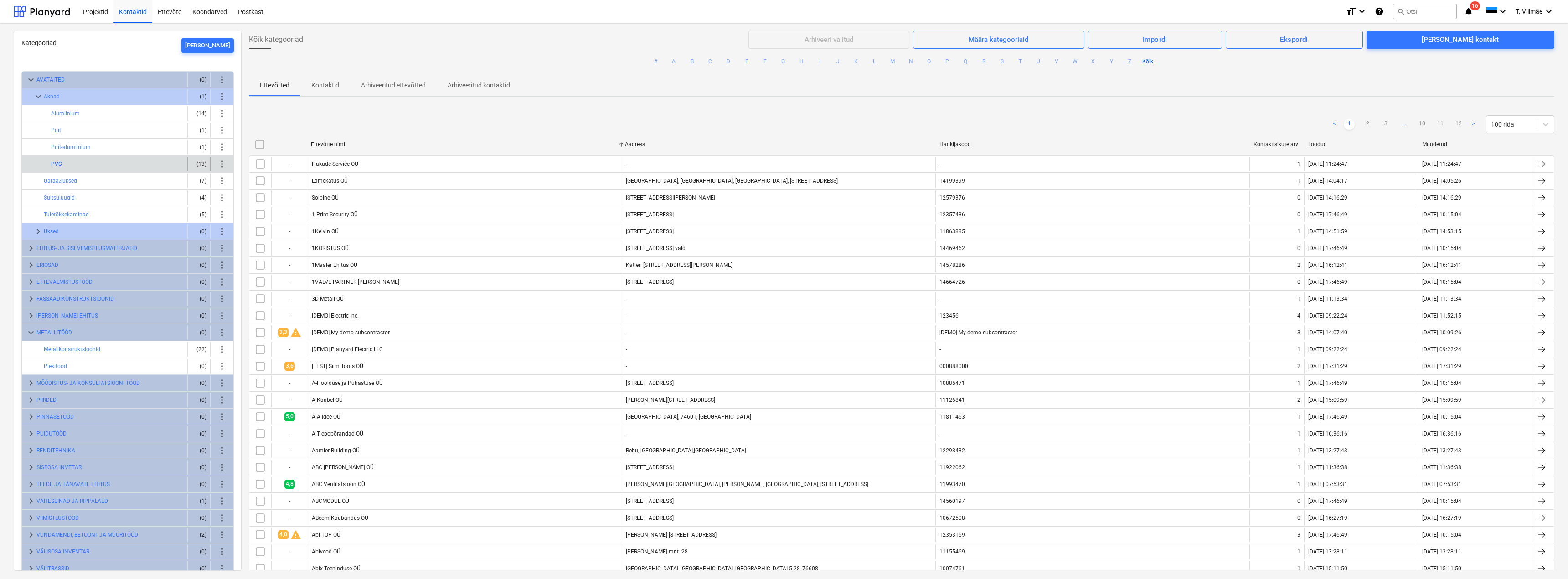
click at [56, 163] on button "PVC" at bounding box center [56, 164] width 11 height 11
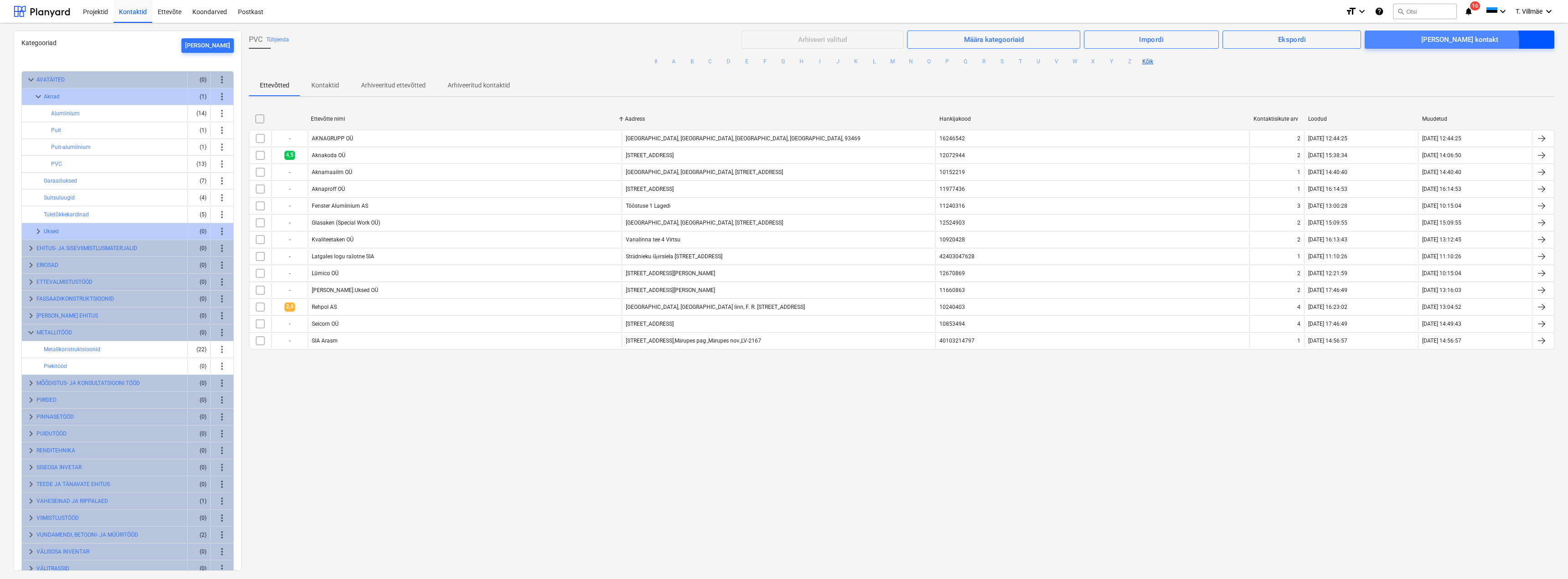
click at [1471, 42] on div "Lisa kontakt" at bounding box center [1460, 39] width 77 height 12
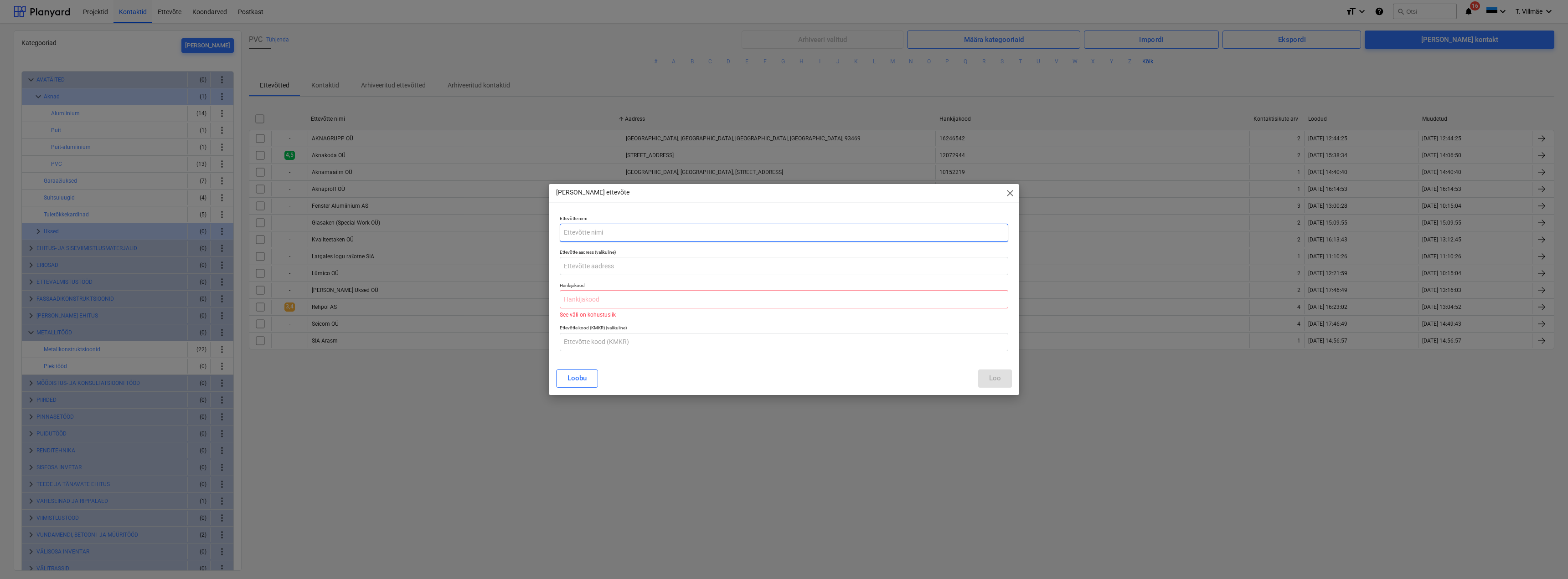
click at [629, 230] on input "text" at bounding box center [784, 233] width 448 height 18
type input "a"
click at [1011, 195] on div "Lisa uus ettevõte close" at bounding box center [783, 193] width 470 height 18
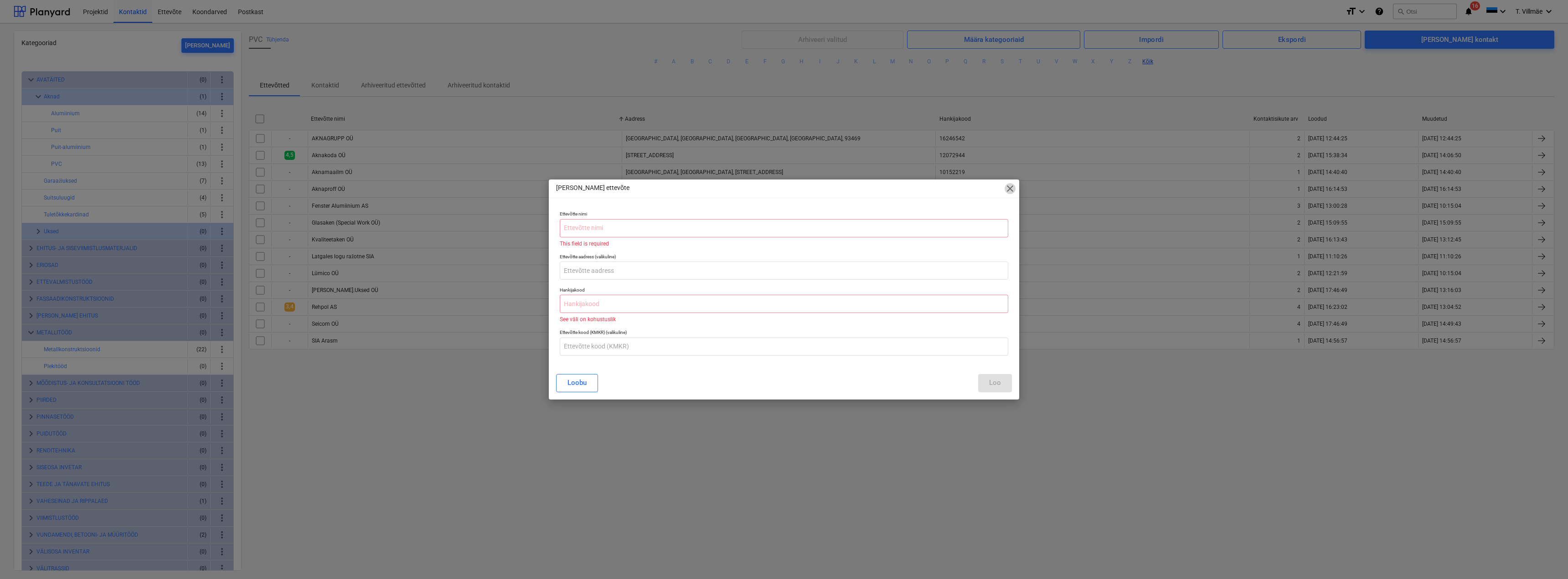
click at [1009, 188] on span "close" at bounding box center [1010, 188] width 11 height 11
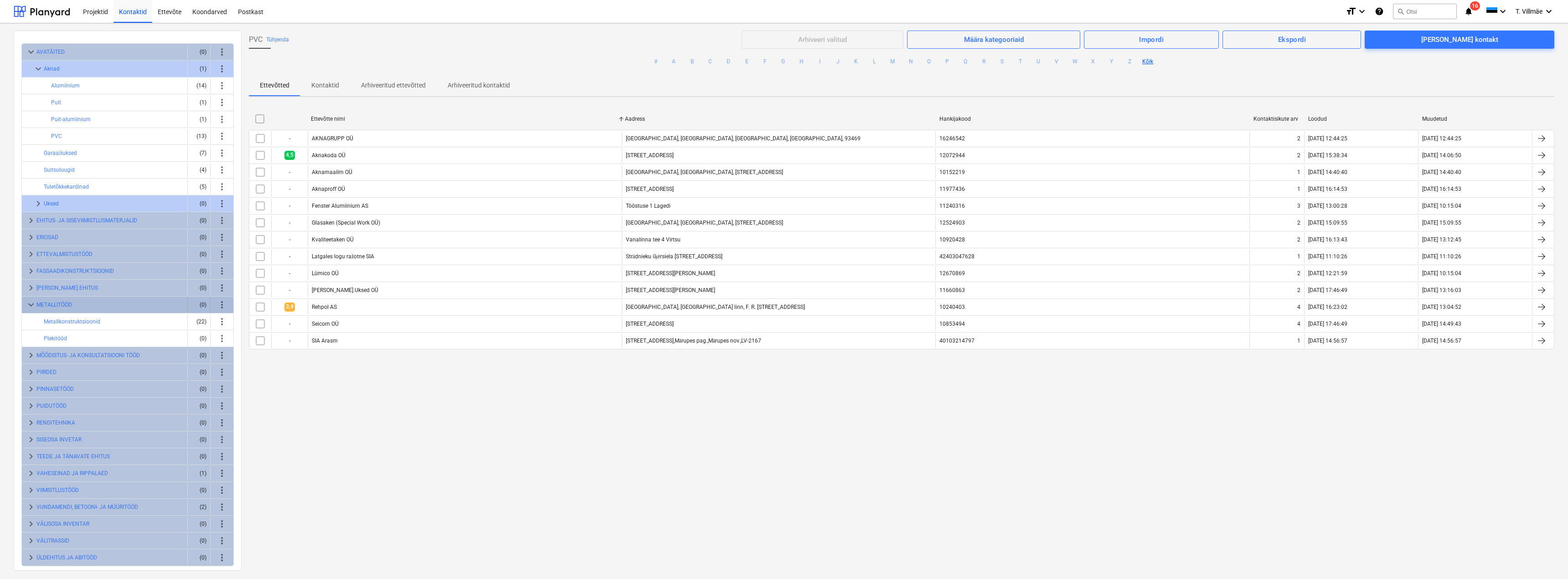
scroll to position [42, 0]
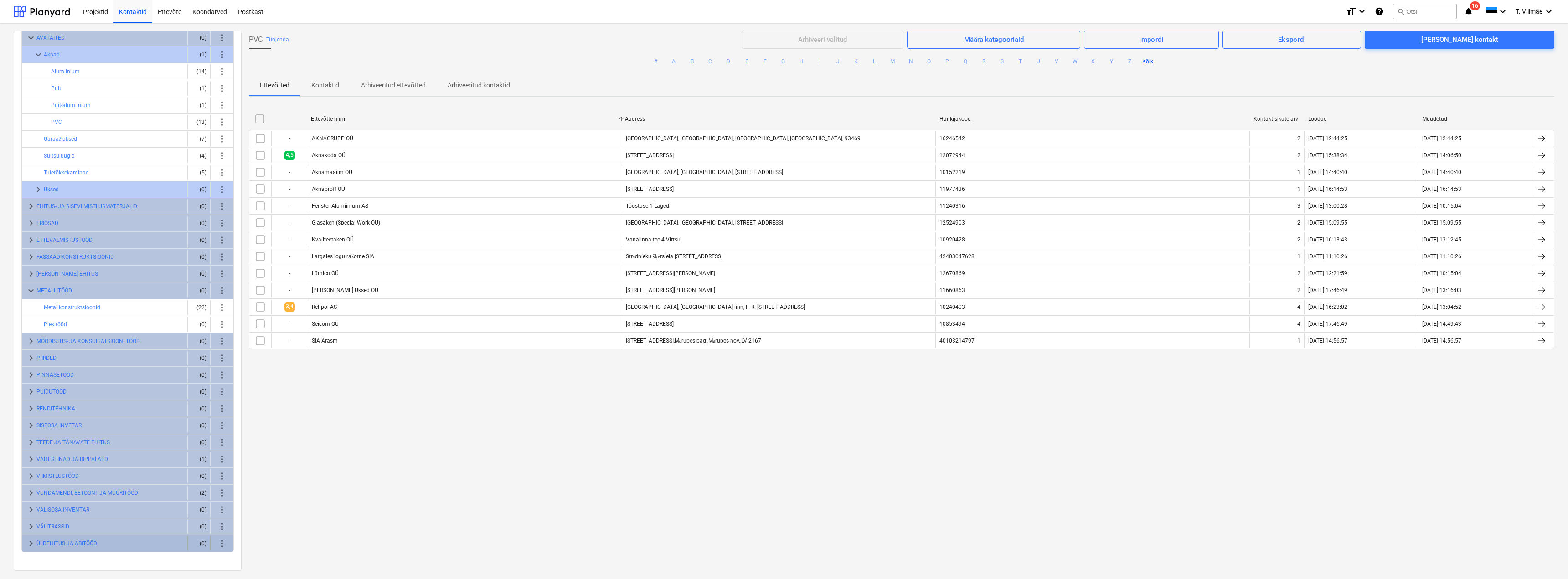
click at [30, 544] on span "keyboard_arrow_right" at bounding box center [30, 543] width 11 height 11
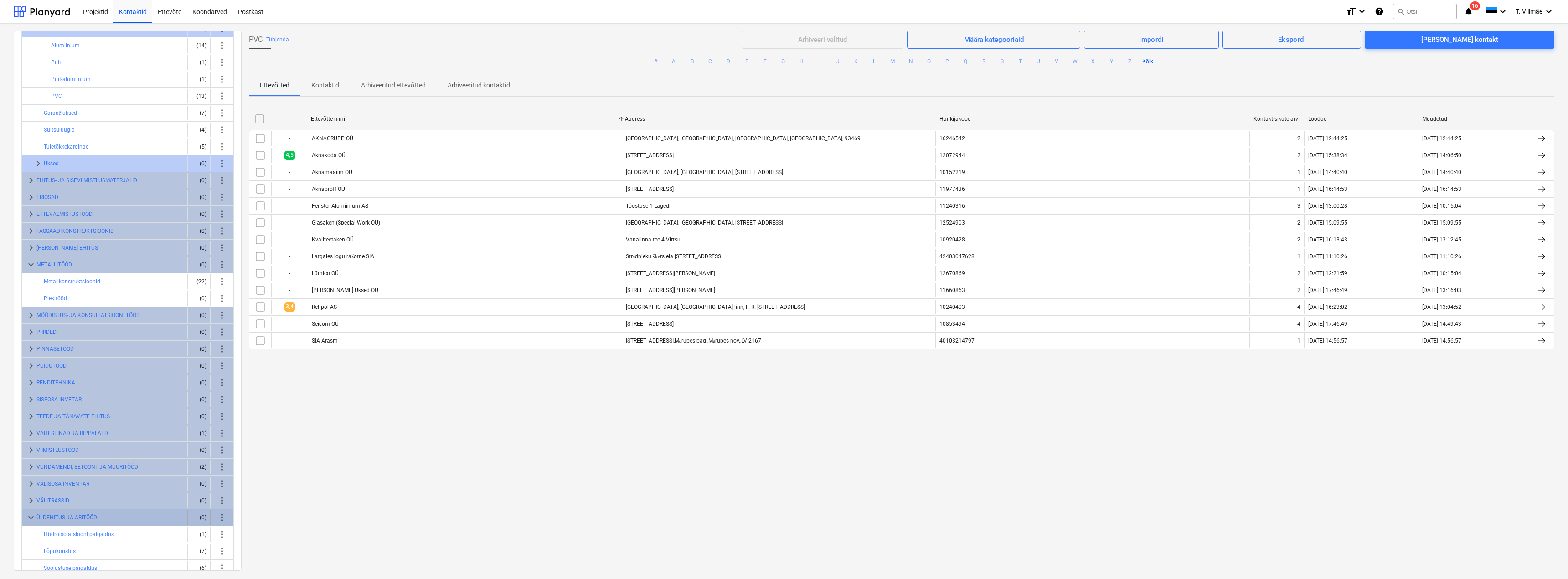
scroll to position [93, 0]
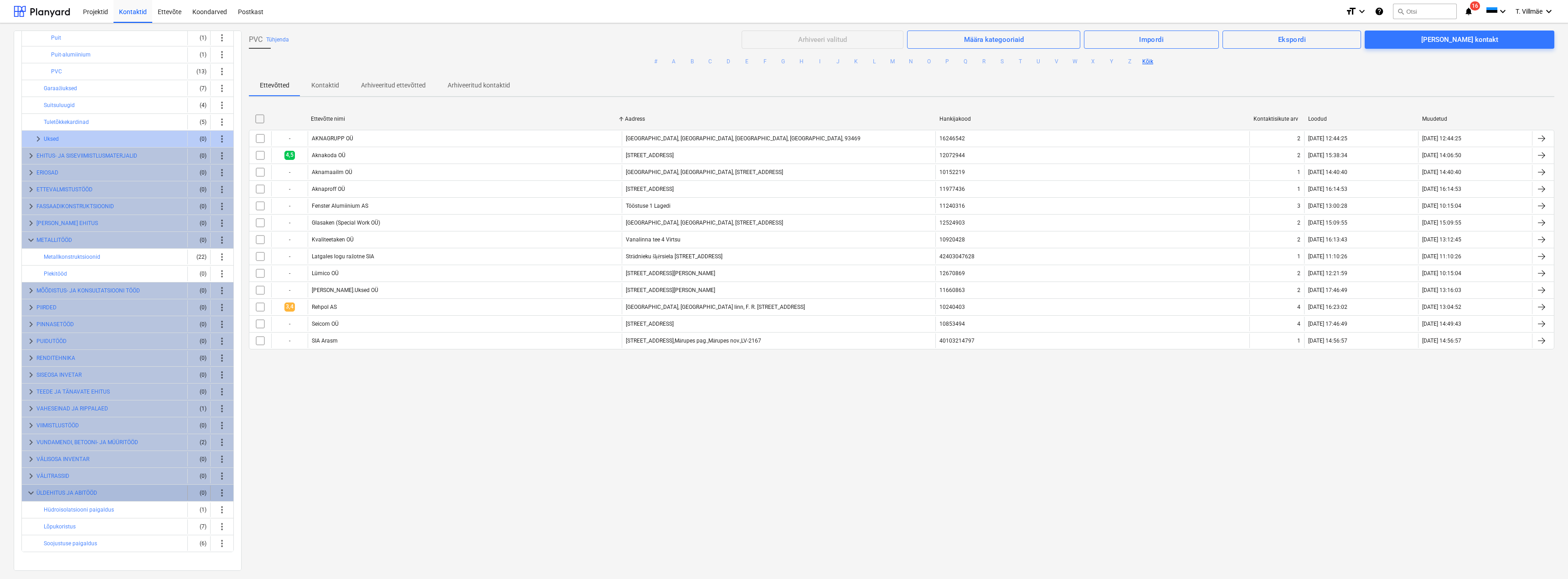
click at [29, 491] on span "keyboard_arrow_down" at bounding box center [30, 492] width 11 height 11
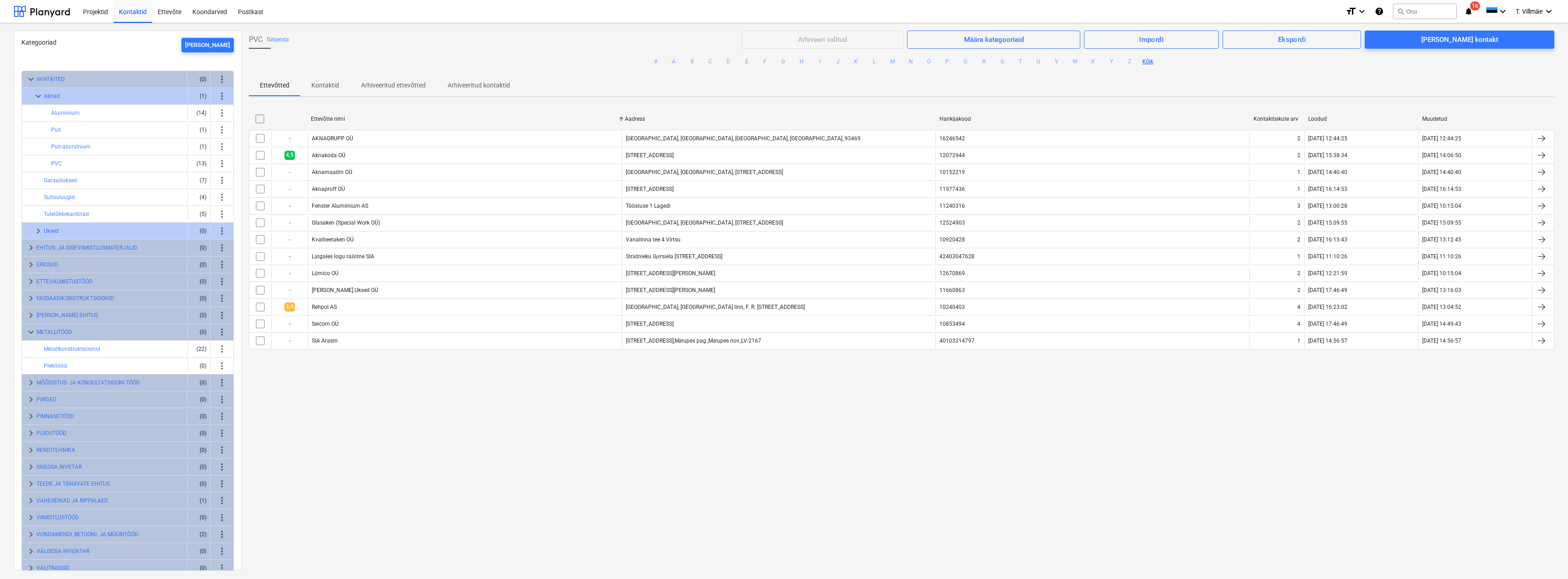
scroll to position [0, 0]
click at [328, 86] on p "Kontaktid" at bounding box center [325, 86] width 28 height 10
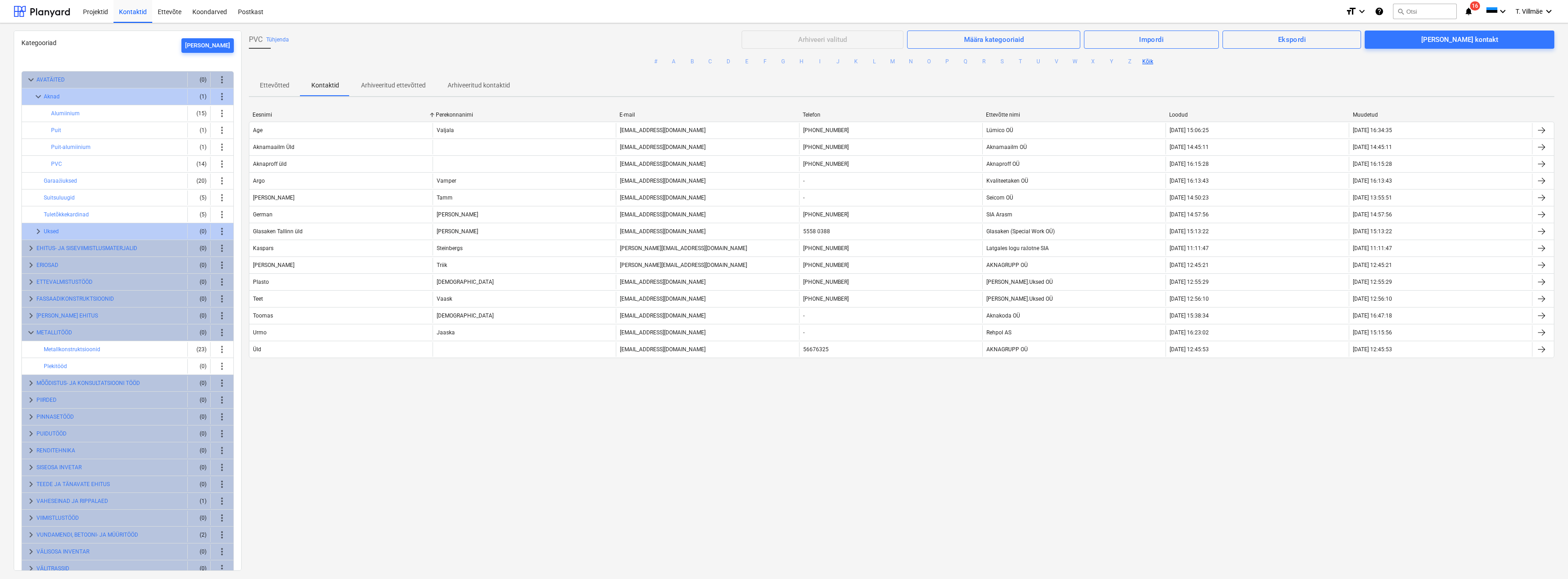
click at [268, 86] on p "Ettevõtted" at bounding box center [275, 86] width 29 height 10
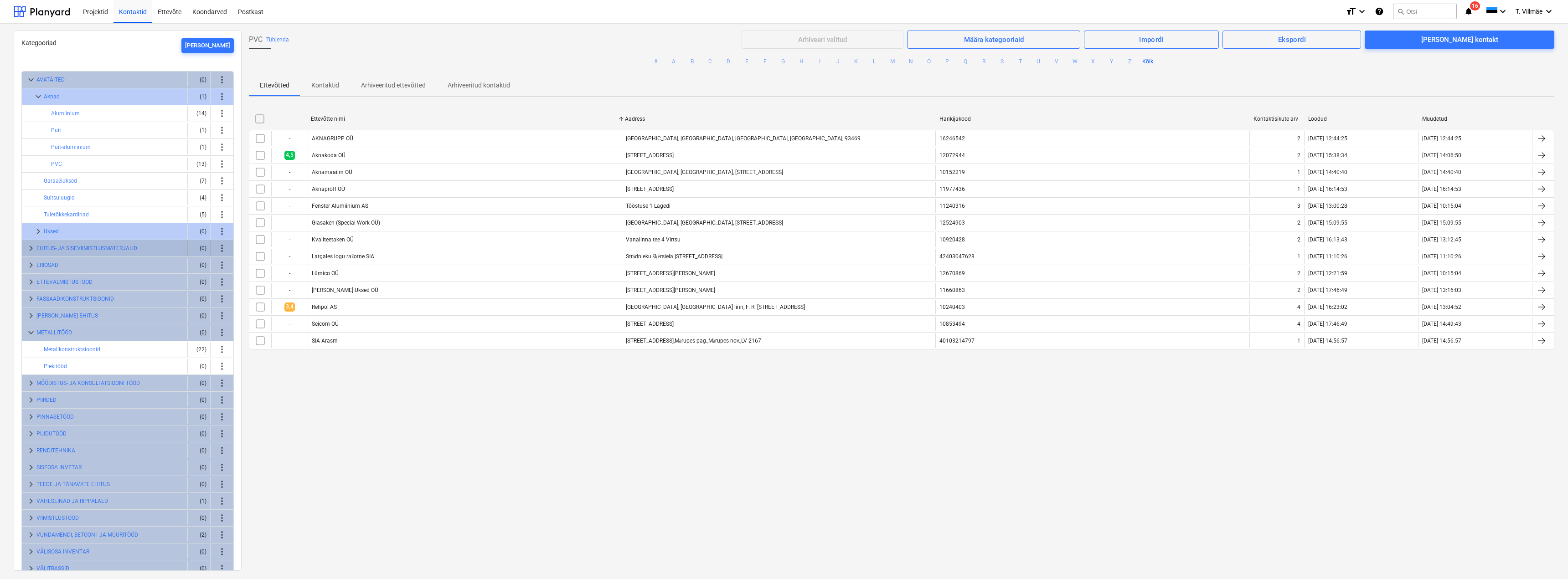
click at [36, 249] on span "keyboard_arrow_right" at bounding box center [30, 248] width 11 height 11
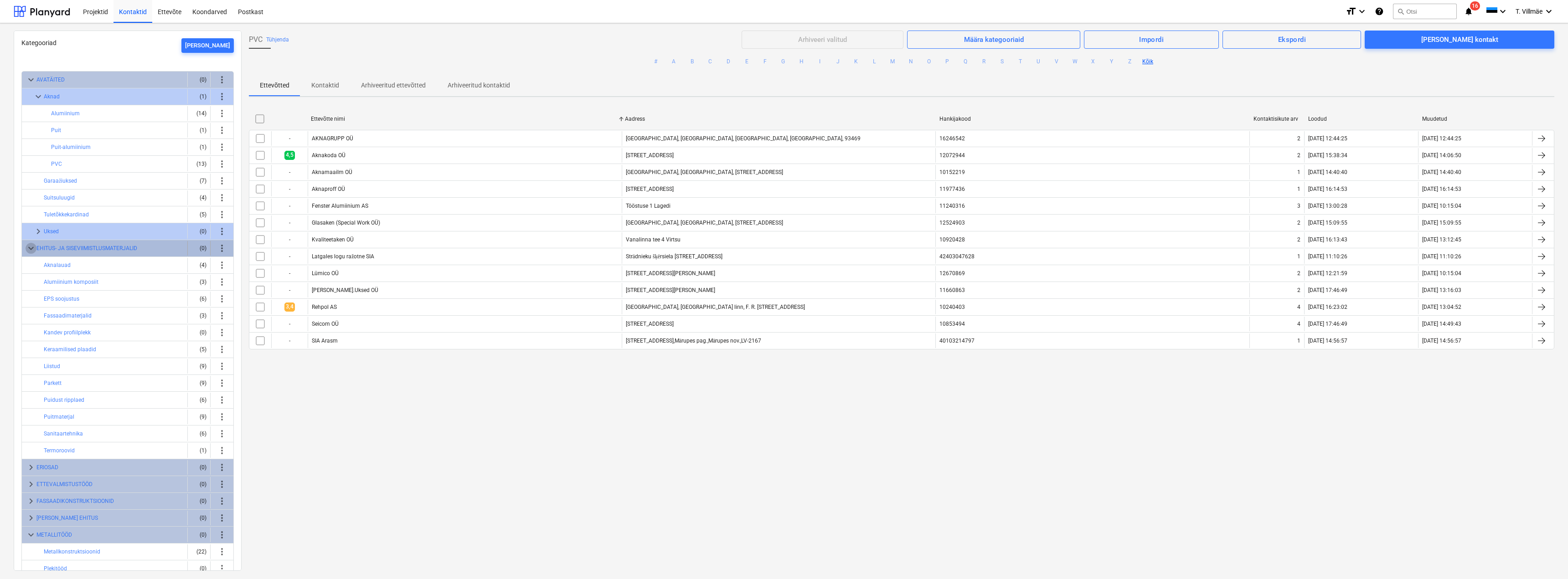
click at [36, 248] on span "keyboard_arrow_down" at bounding box center [30, 248] width 11 height 11
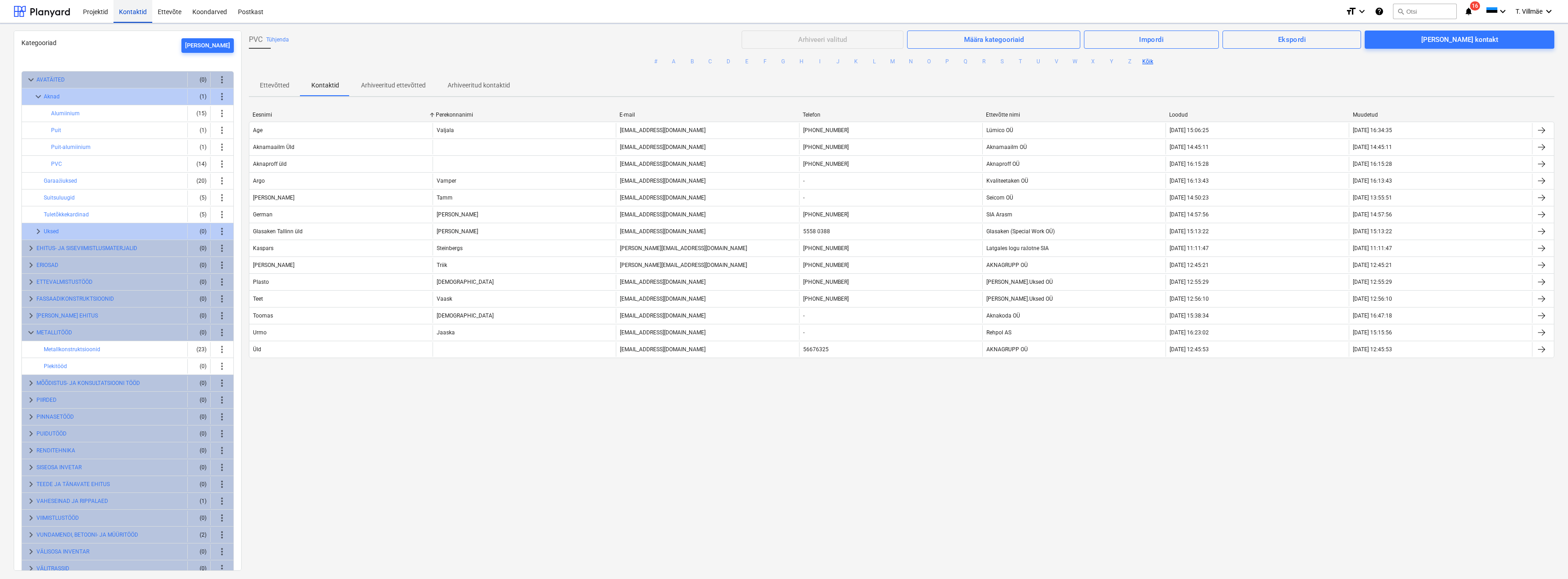
click at [128, 14] on div "Kontaktid" at bounding box center [133, 11] width 39 height 24
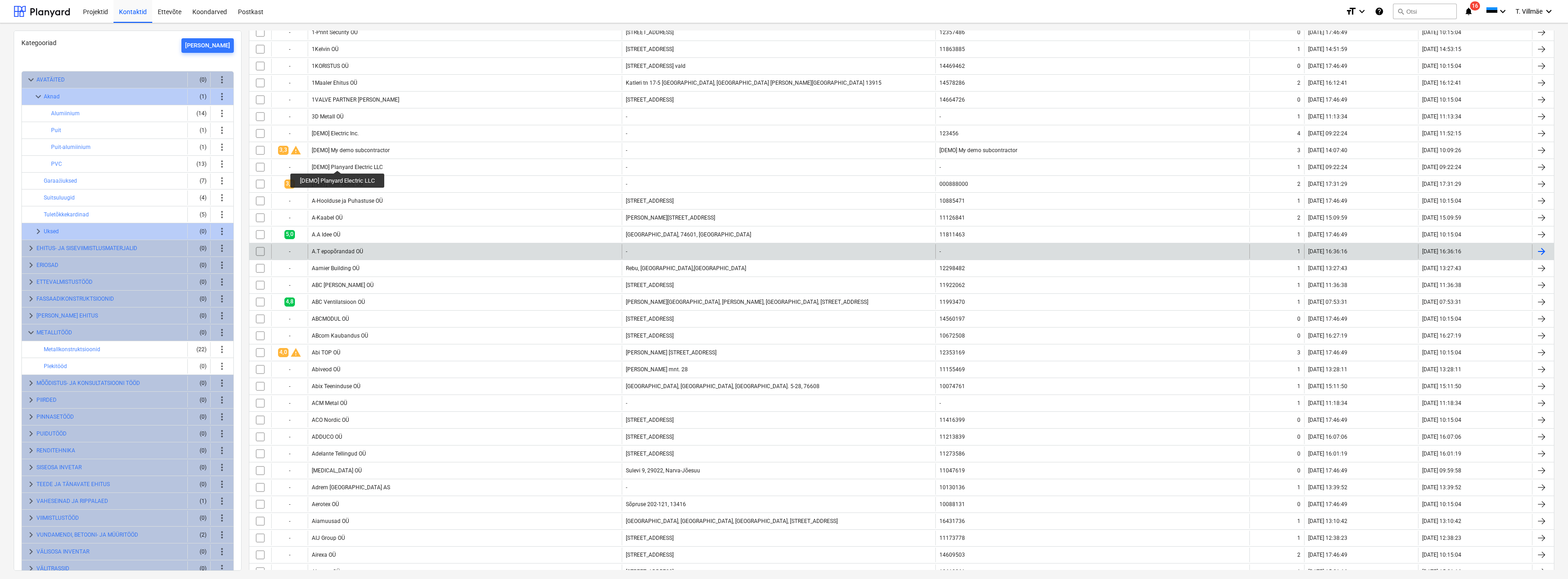
scroll to position [364, 0]
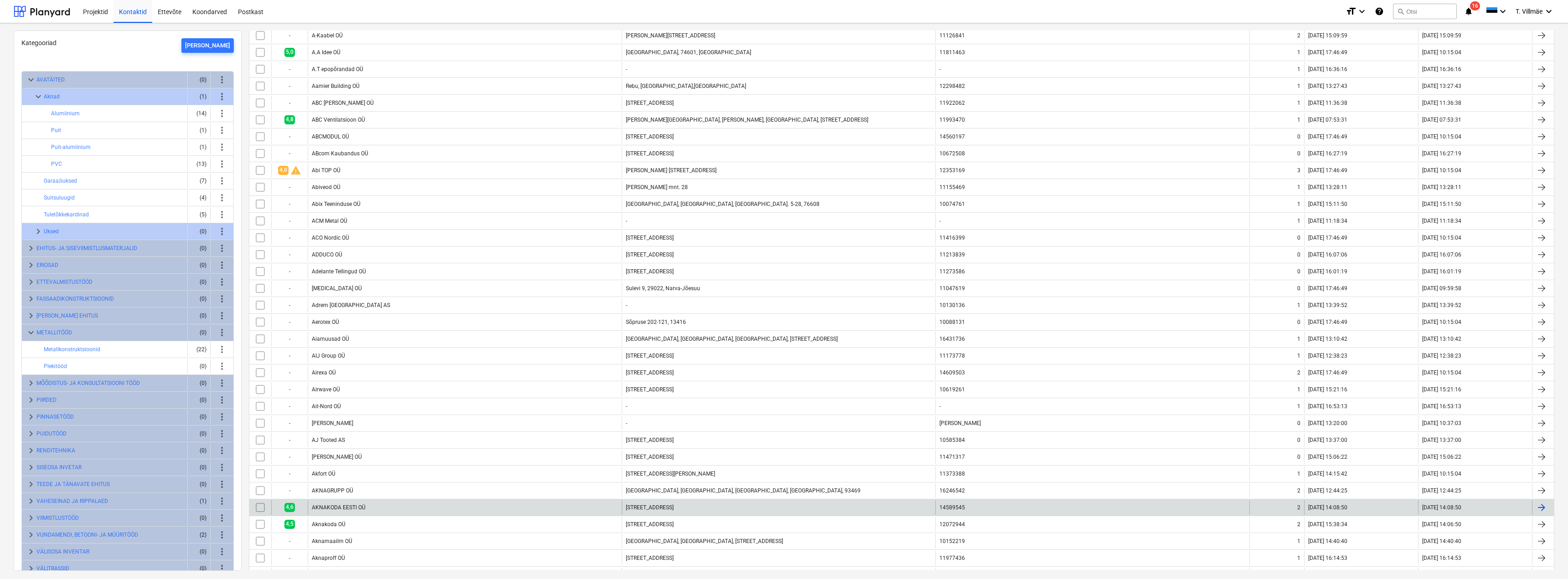
click at [1539, 510] on div at bounding box center [1541, 507] width 11 height 11
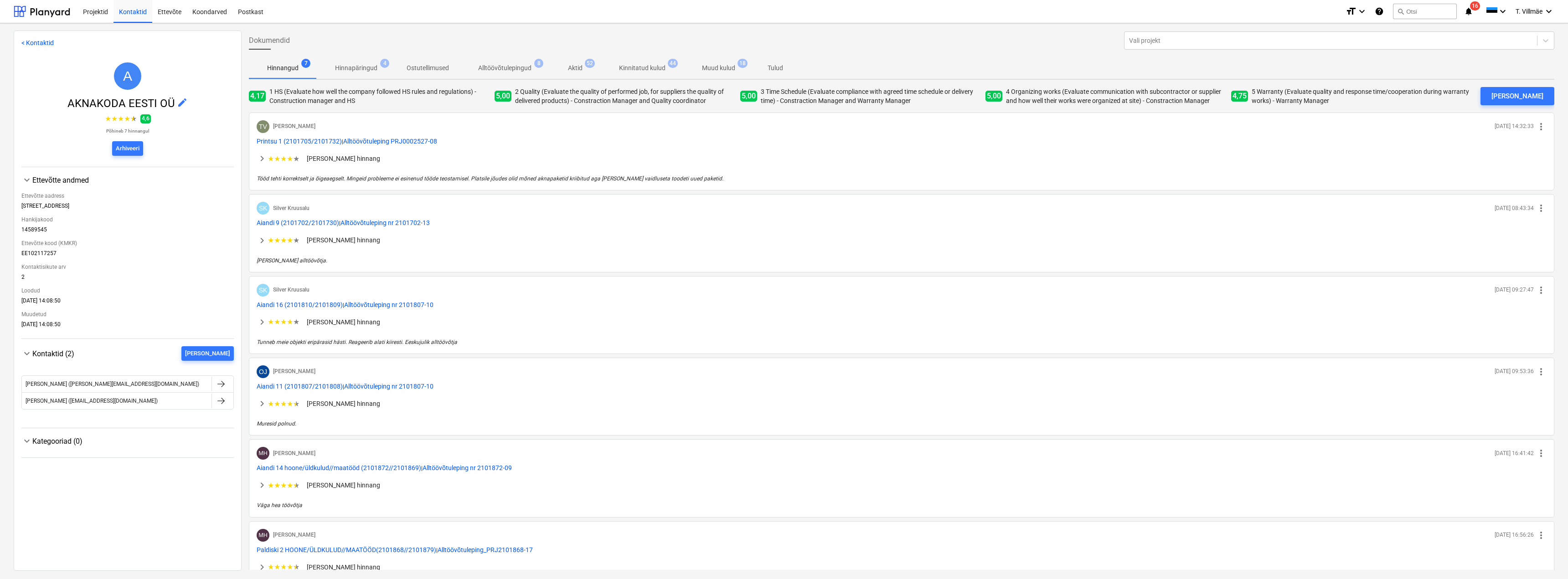
click at [32, 442] on span "keyboard_arrow_down" at bounding box center [26, 441] width 11 height 11
click at [25, 441] on span "keyboard_arrow_right" at bounding box center [26, 441] width 11 height 11
click at [178, 102] on span "edit" at bounding box center [182, 102] width 11 height 11
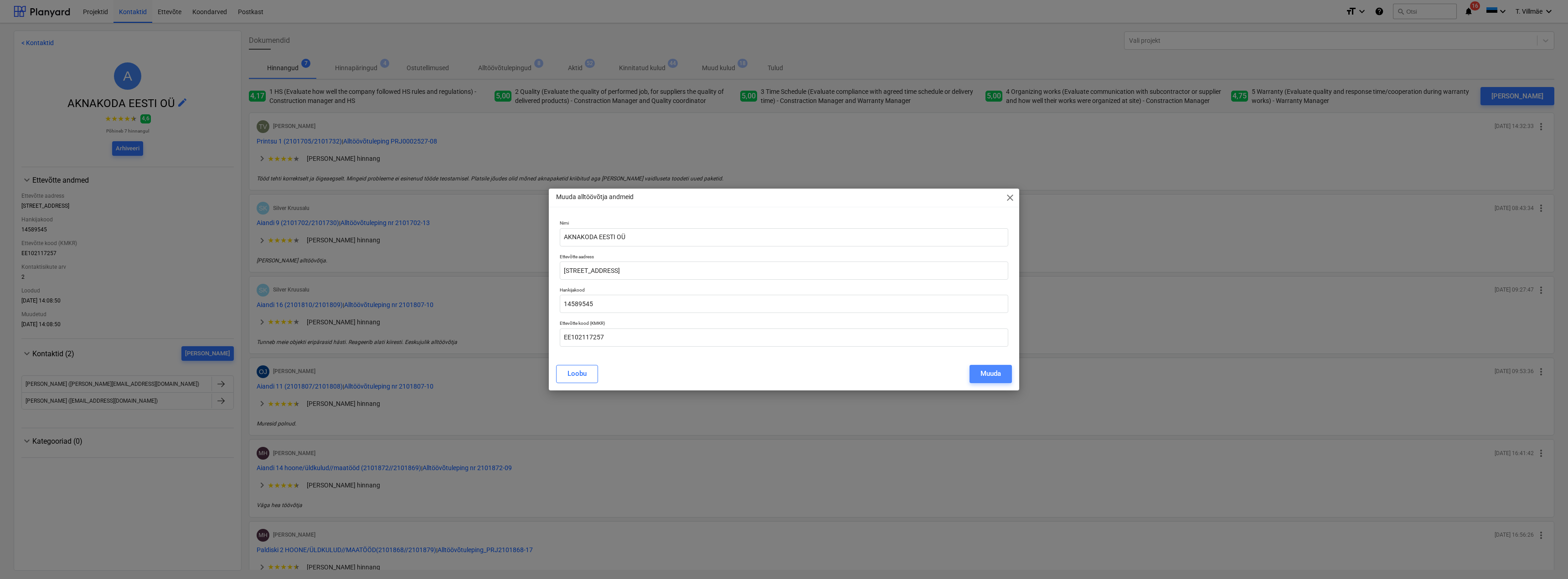
click at [987, 377] on div "Muuda" at bounding box center [990, 373] width 20 height 12
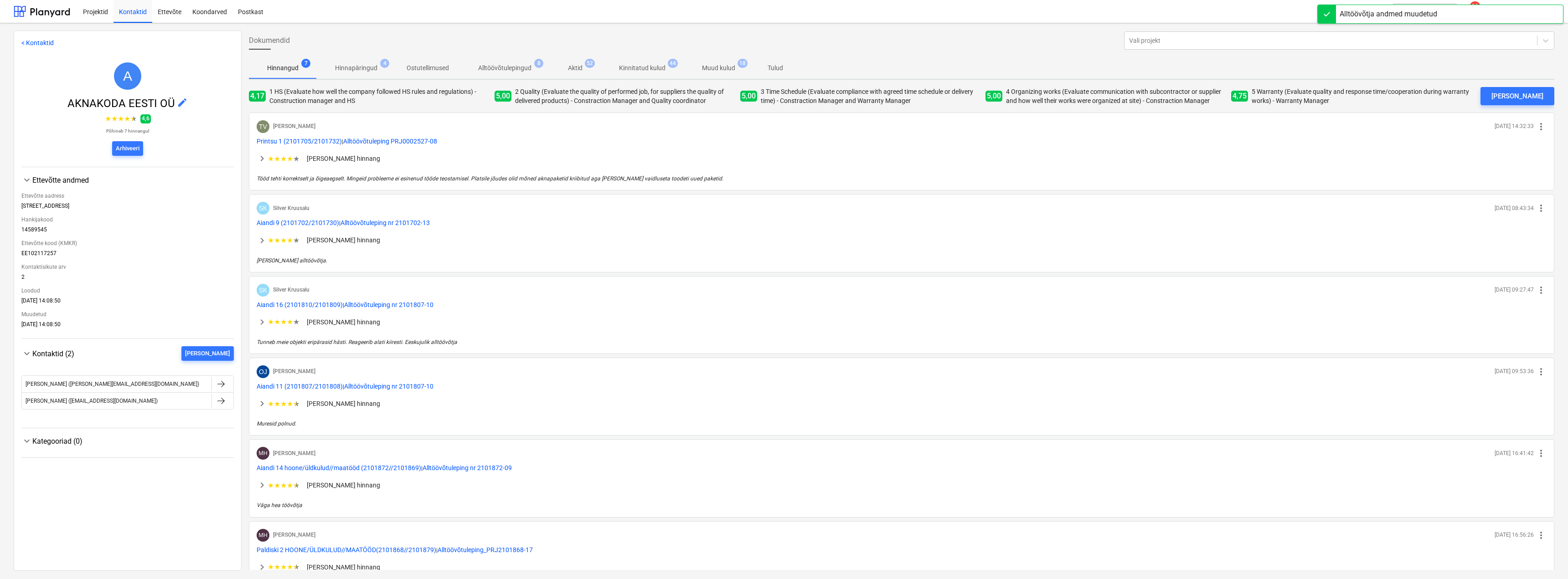
click at [27, 441] on span "keyboard_arrow_down" at bounding box center [26, 441] width 11 height 11
click at [29, 441] on span "keyboard_arrow_right" at bounding box center [26, 441] width 11 height 11
click at [29, 441] on span "keyboard_arrow_down" at bounding box center [26, 441] width 11 height 11
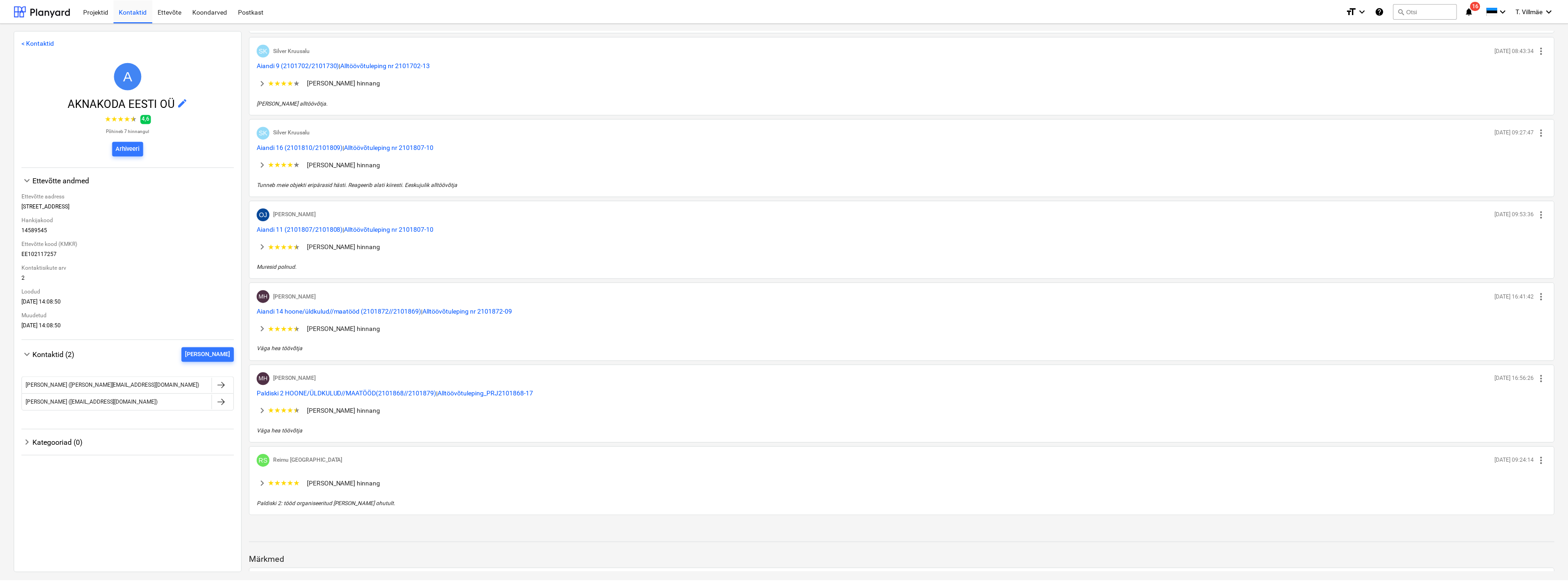
scroll to position [237, 0]
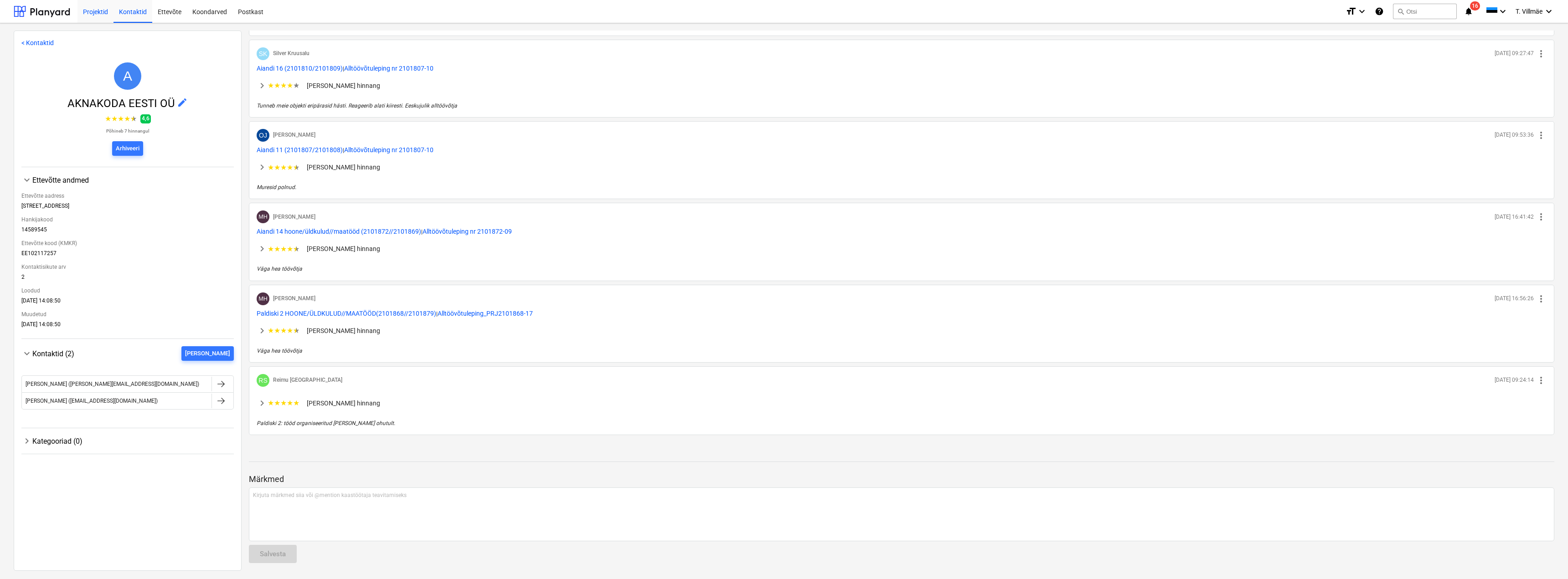
click at [89, 11] on div "Projektid" at bounding box center [95, 11] width 36 height 24
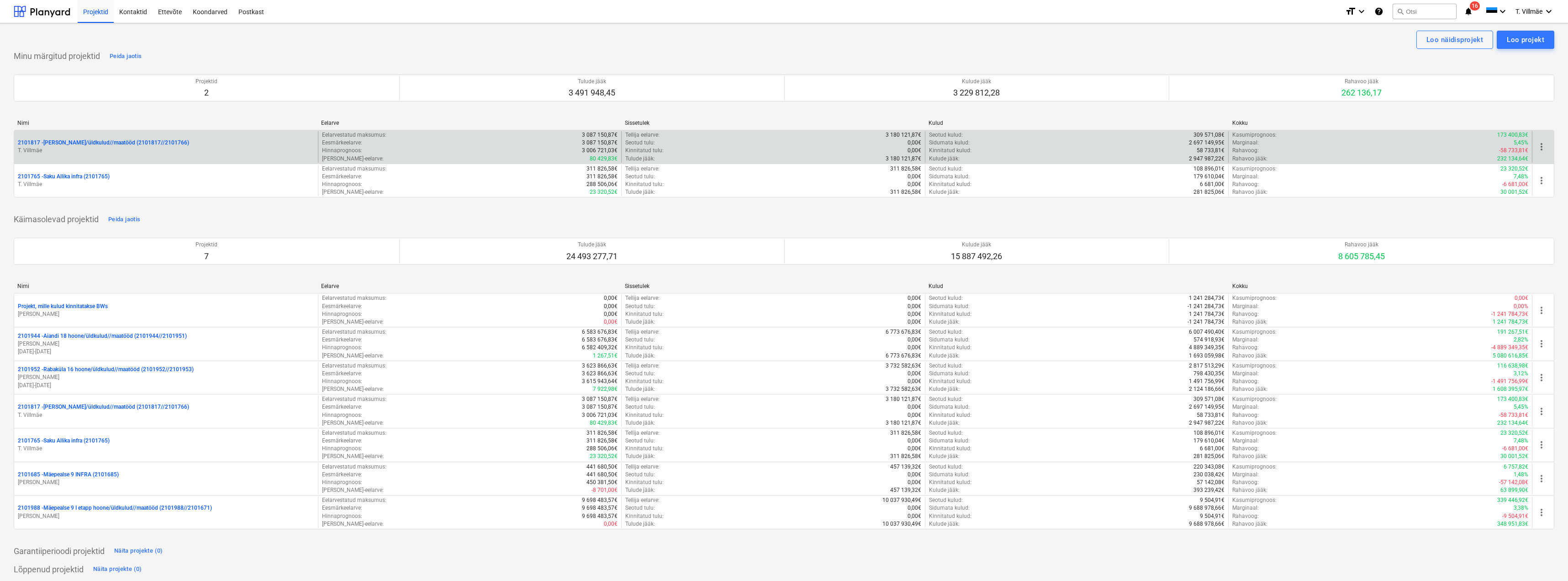
click at [77, 144] on p "2101817 - [PERSON_NAME]/üldkulud//maatööd (2101817//2101766)" at bounding box center [104, 143] width 172 height 8
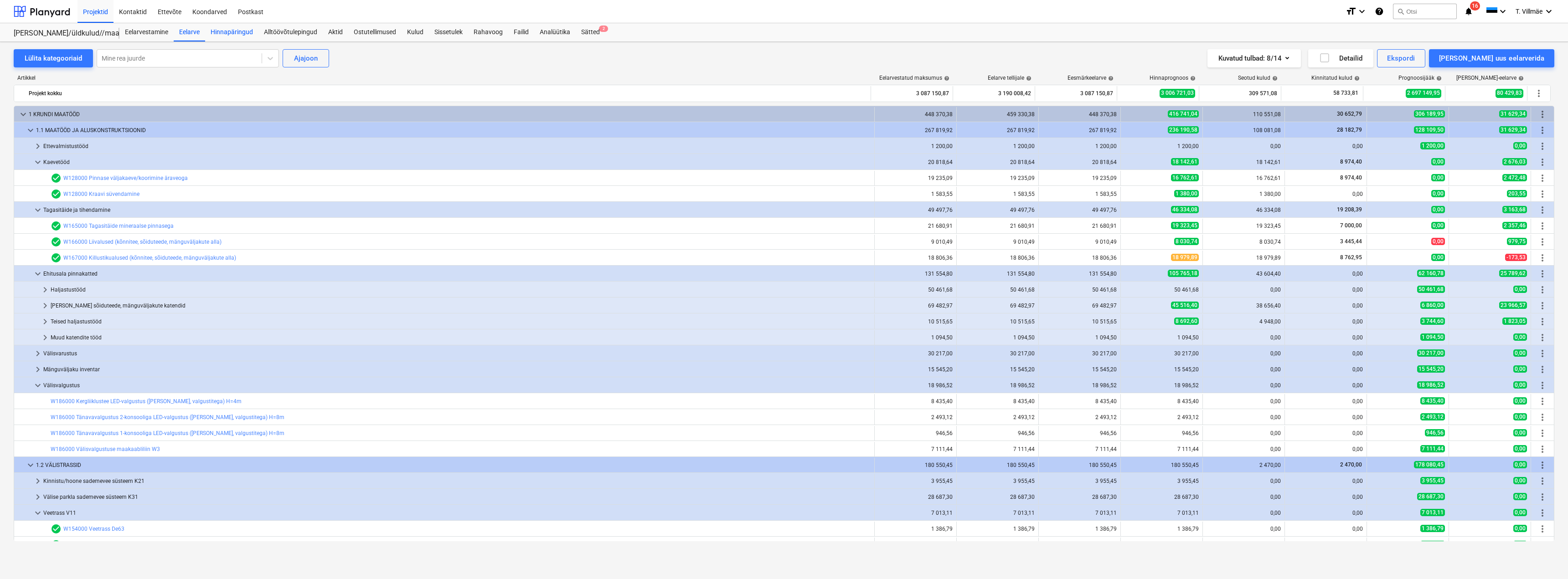
click at [227, 32] on div "Hinnapäringud" at bounding box center [231, 33] width 53 height 18
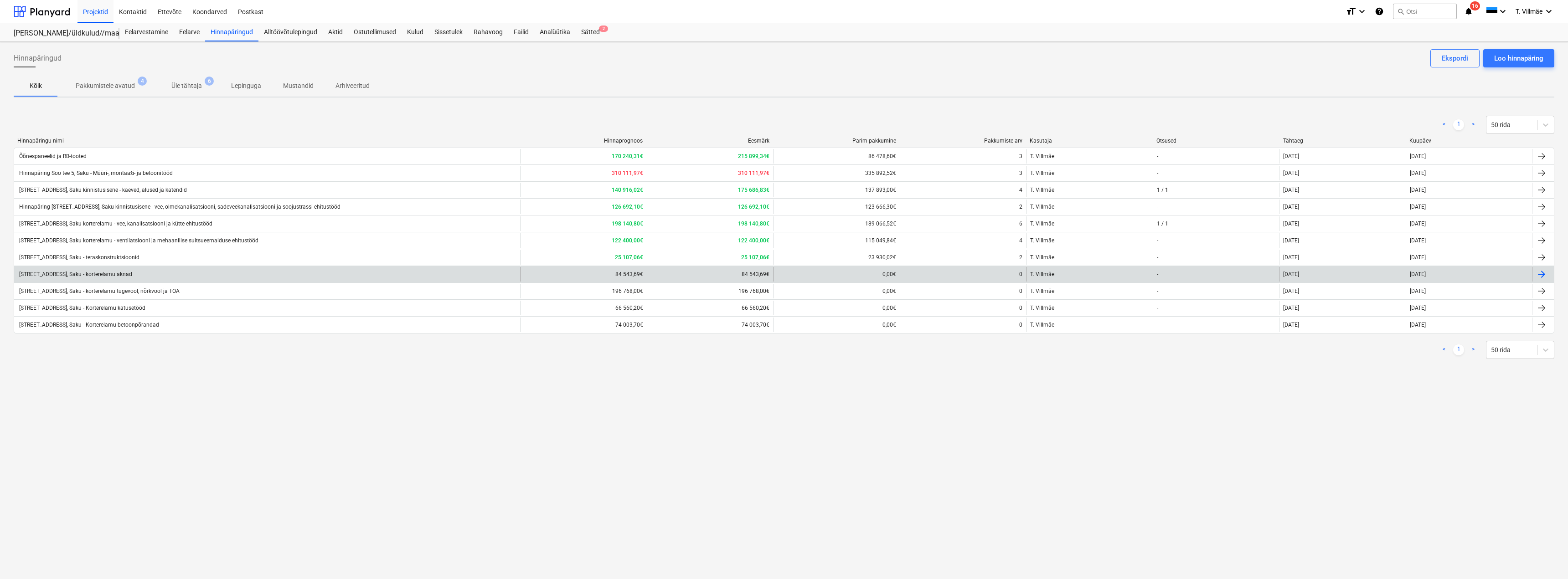
click at [125, 275] on div "Hinnapäring Soo tee 5, Saku - korterelamu aknad" at bounding box center [75, 274] width 114 height 7
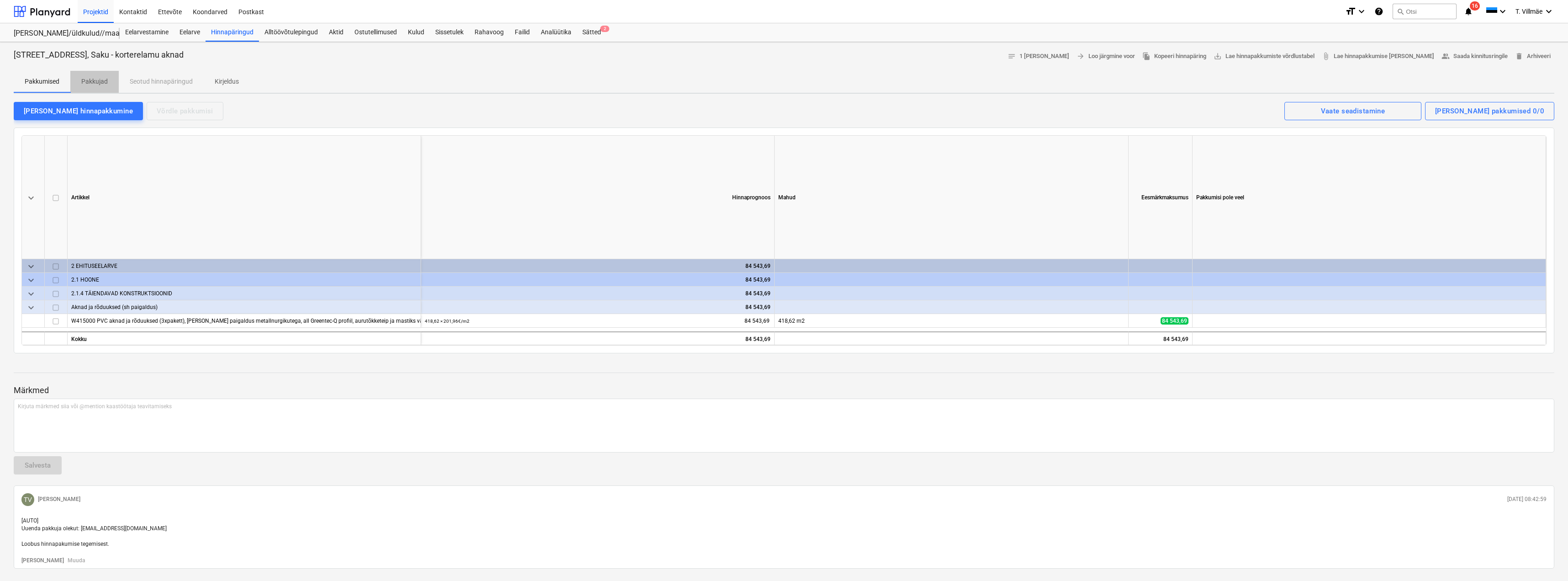
click at [96, 83] on p "Pakkujad" at bounding box center [95, 82] width 26 height 10
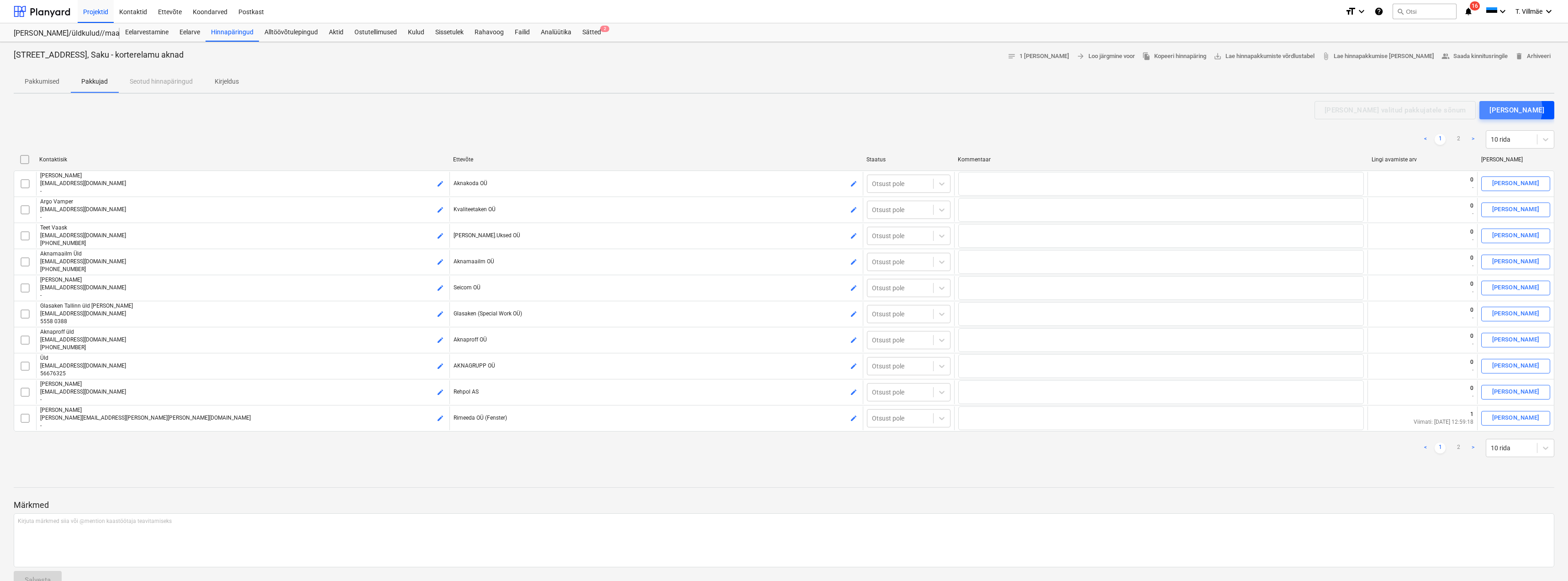
click at [1522, 109] on div "Lisa pakkuja" at bounding box center [1517, 110] width 55 height 12
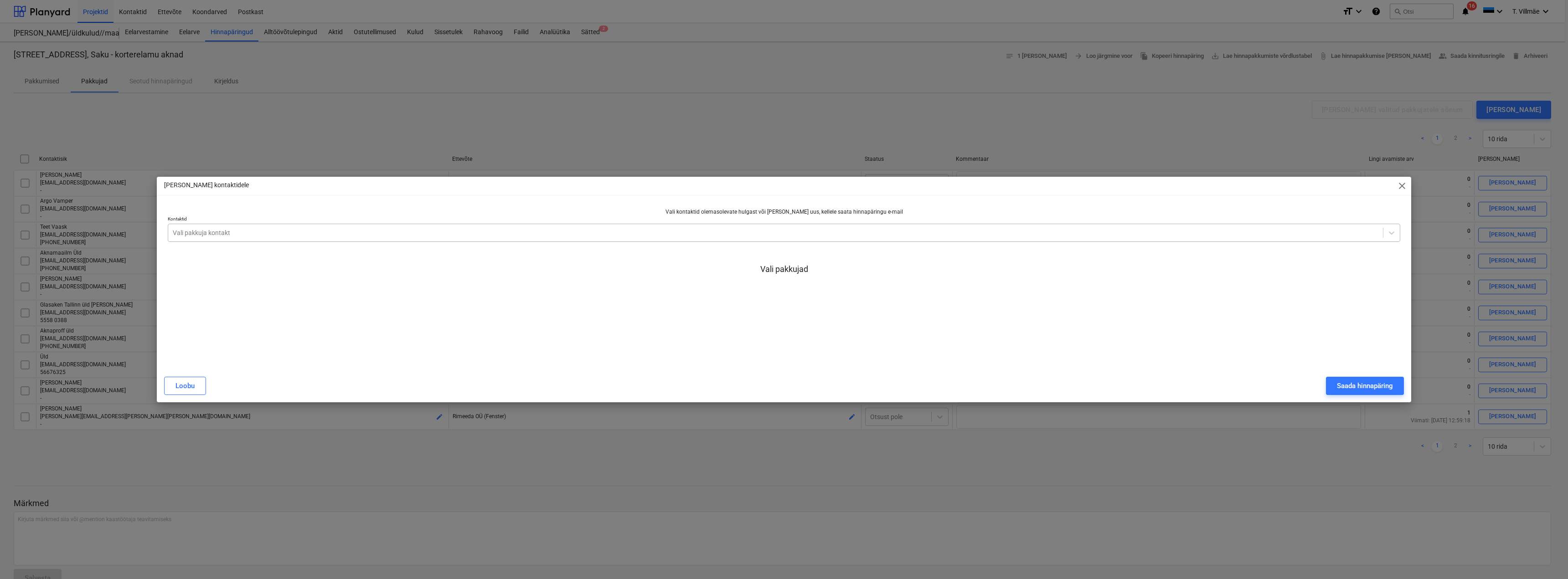
click at [329, 234] on div at bounding box center [775, 232] width 1205 height 9
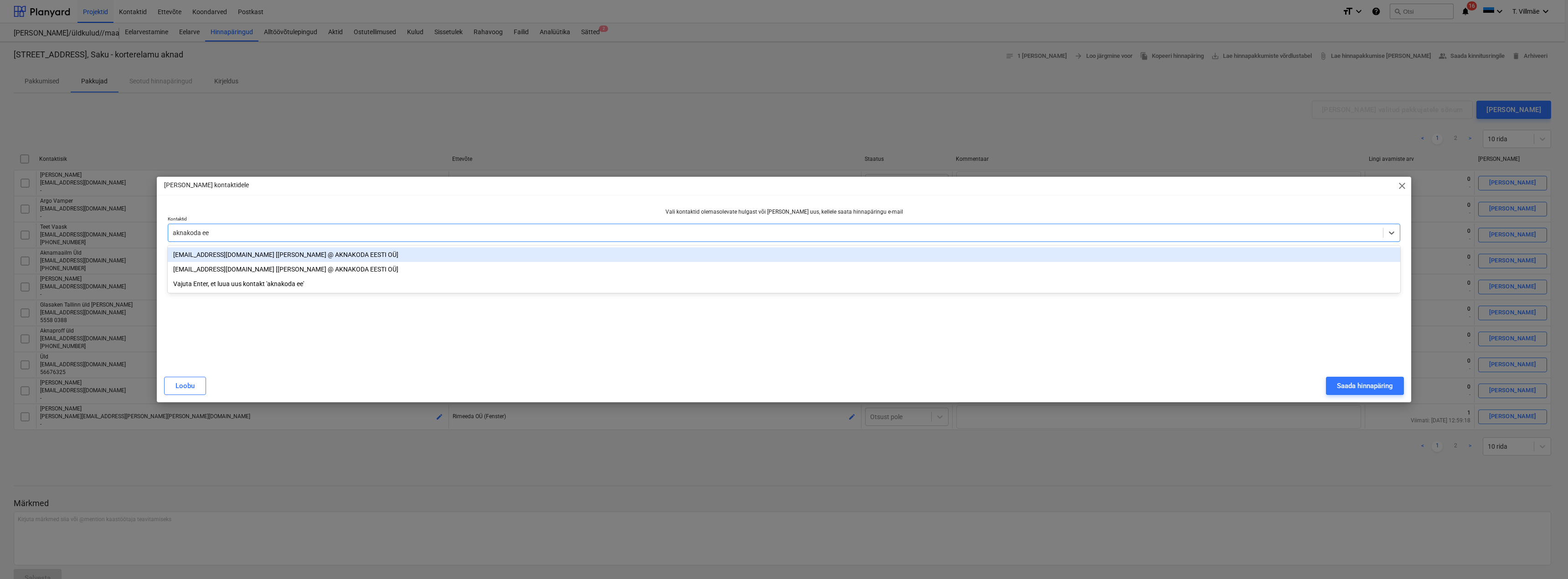
type input "aknakoda ees"
click at [308, 255] on div "toomas.vain@aknakoda.ee [Toomas Vain @ AKNAKODA EESTI OÜ]" at bounding box center [784, 255] width 1232 height 15
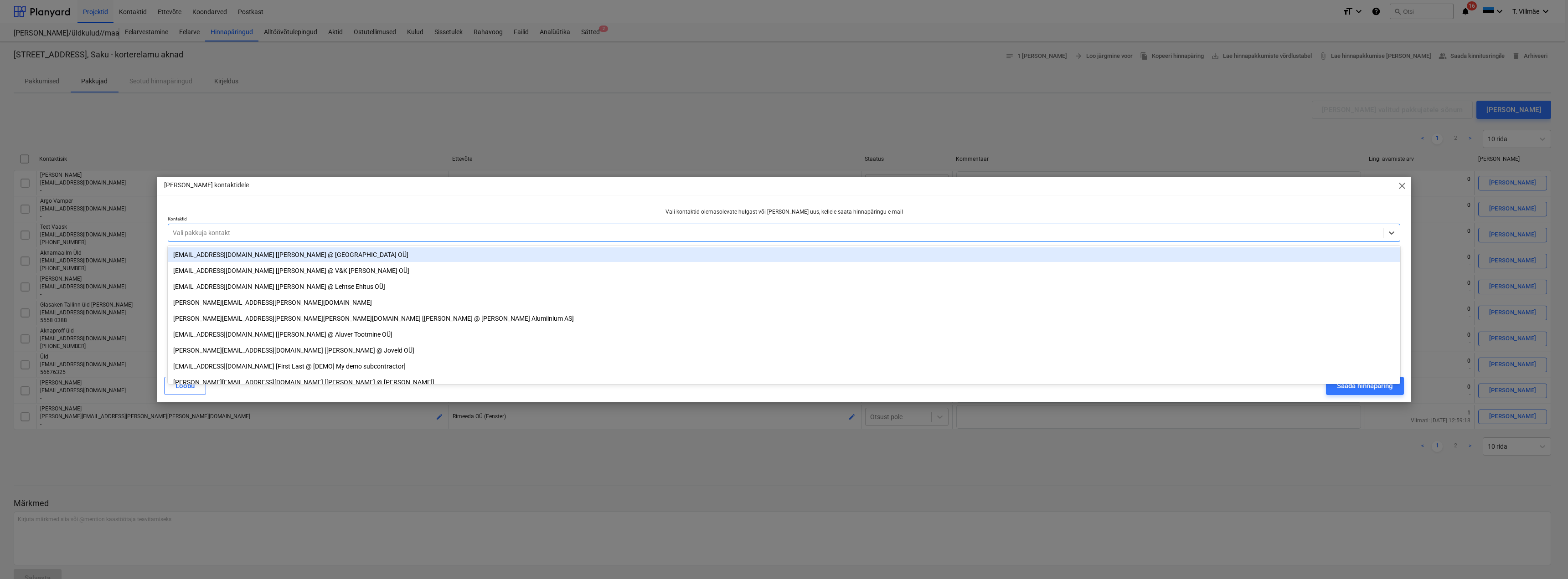
click at [346, 208] on p "Vali kontaktid olemasolevate hulgast või lisa uus, kellele saata hinnapäringu e…" at bounding box center [784, 213] width 1232 height 8
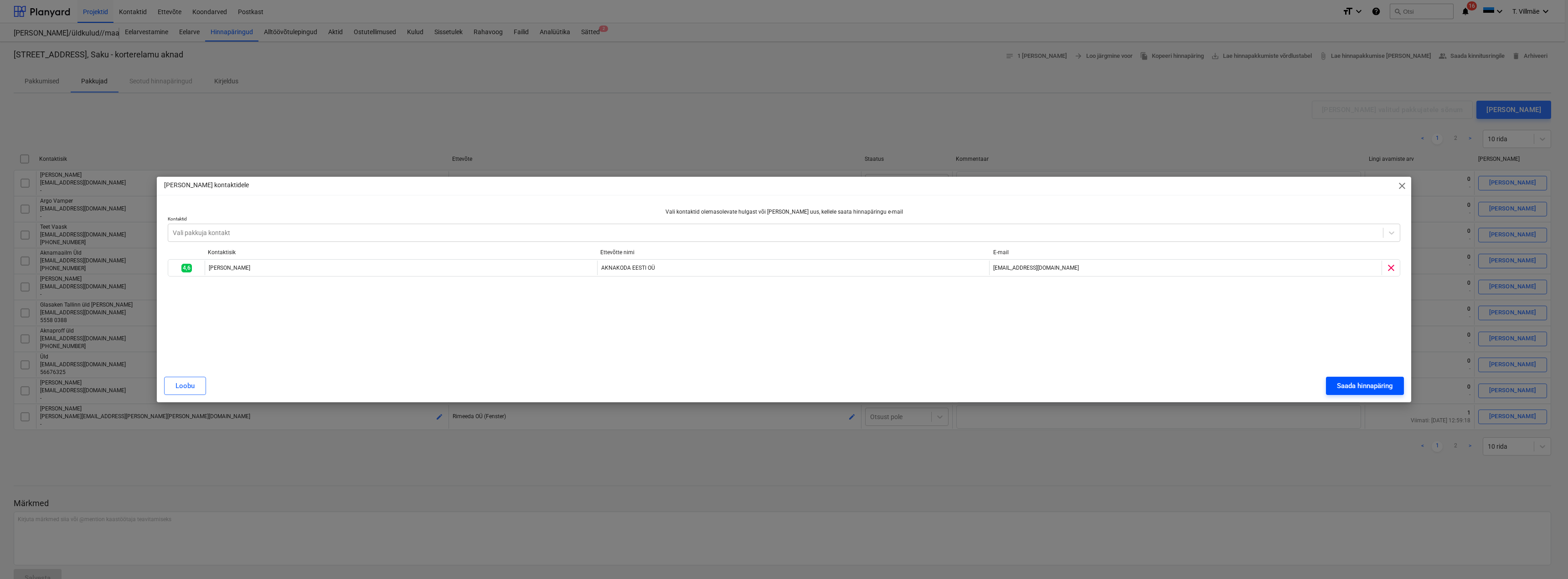
click at [1359, 386] on div "Saada hinnapäring" at bounding box center [1364, 385] width 56 height 12
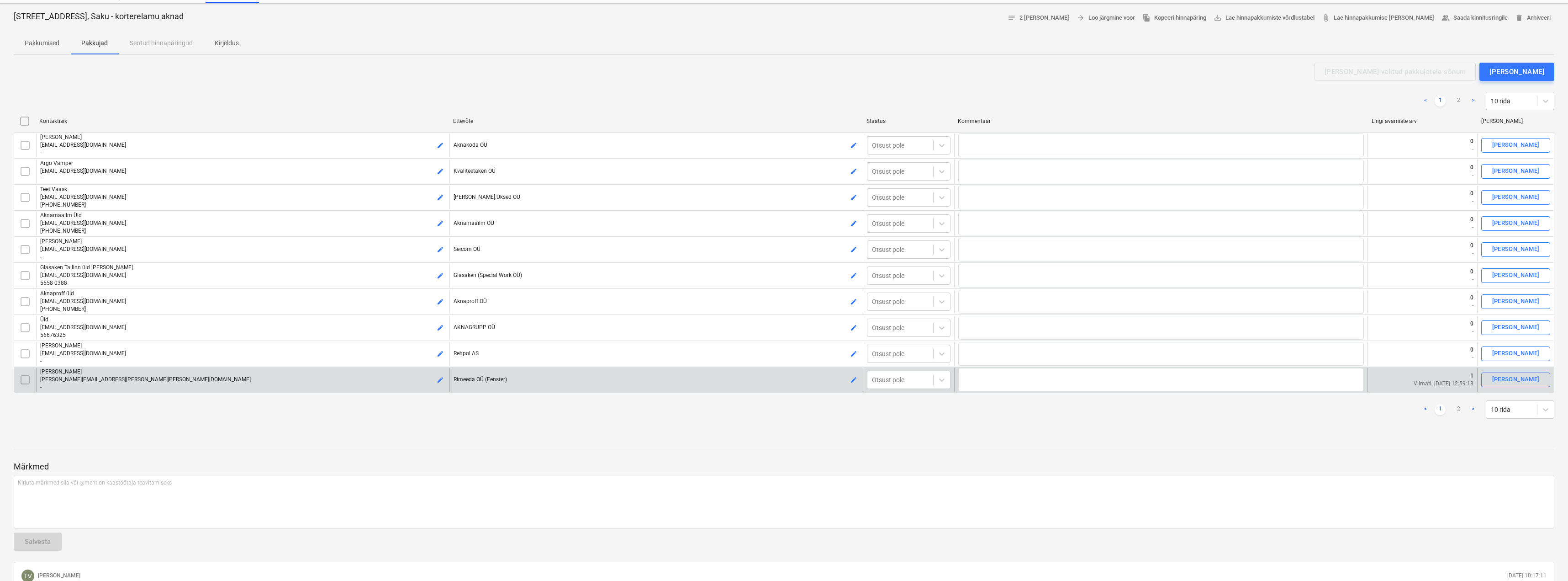
scroll to position [92, 0]
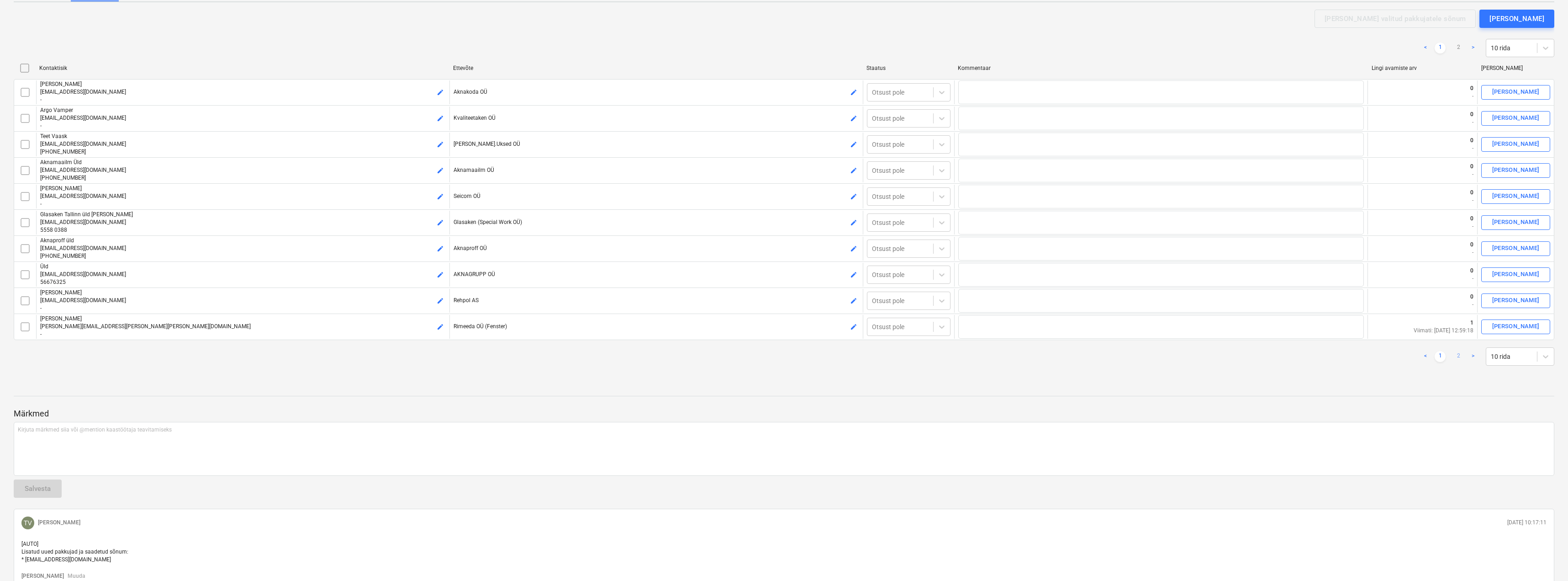
click at [1458, 357] on link "2" at bounding box center [1458, 356] width 11 height 11
type textarea "x"
checkbox input "false"
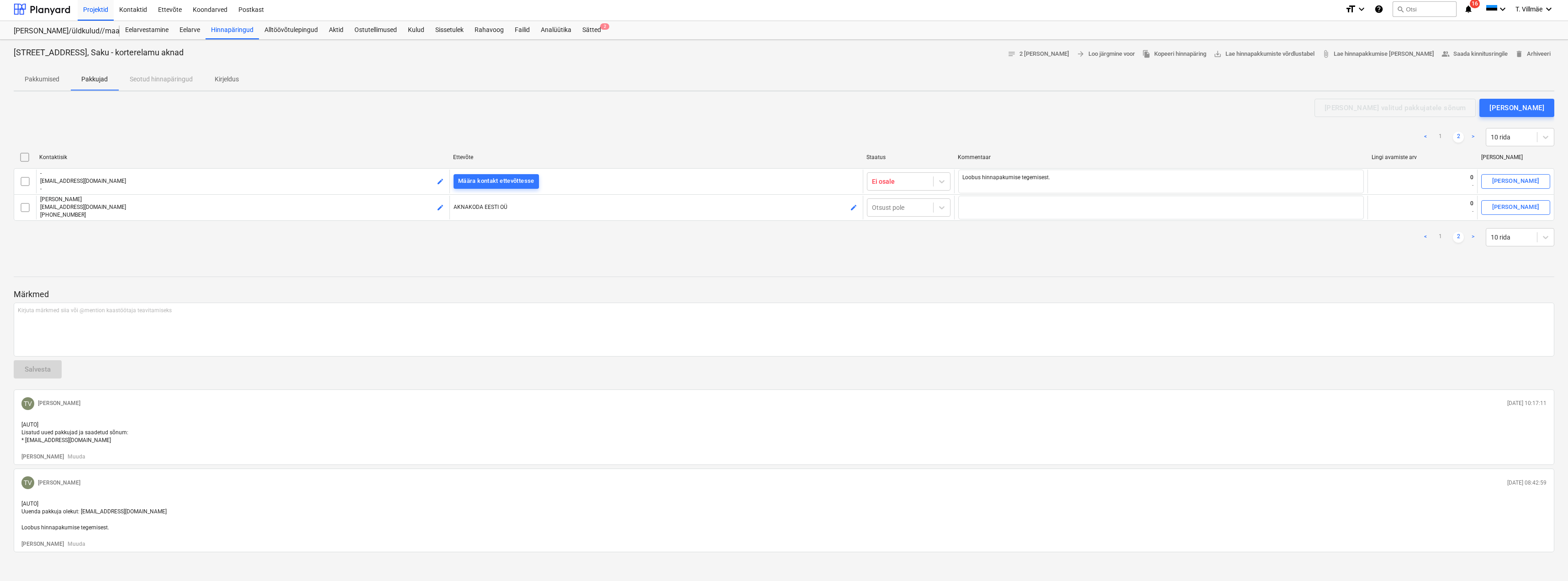
scroll to position [0, 0]
click at [229, 37] on div "Hinnapäringud" at bounding box center [232, 33] width 53 height 18
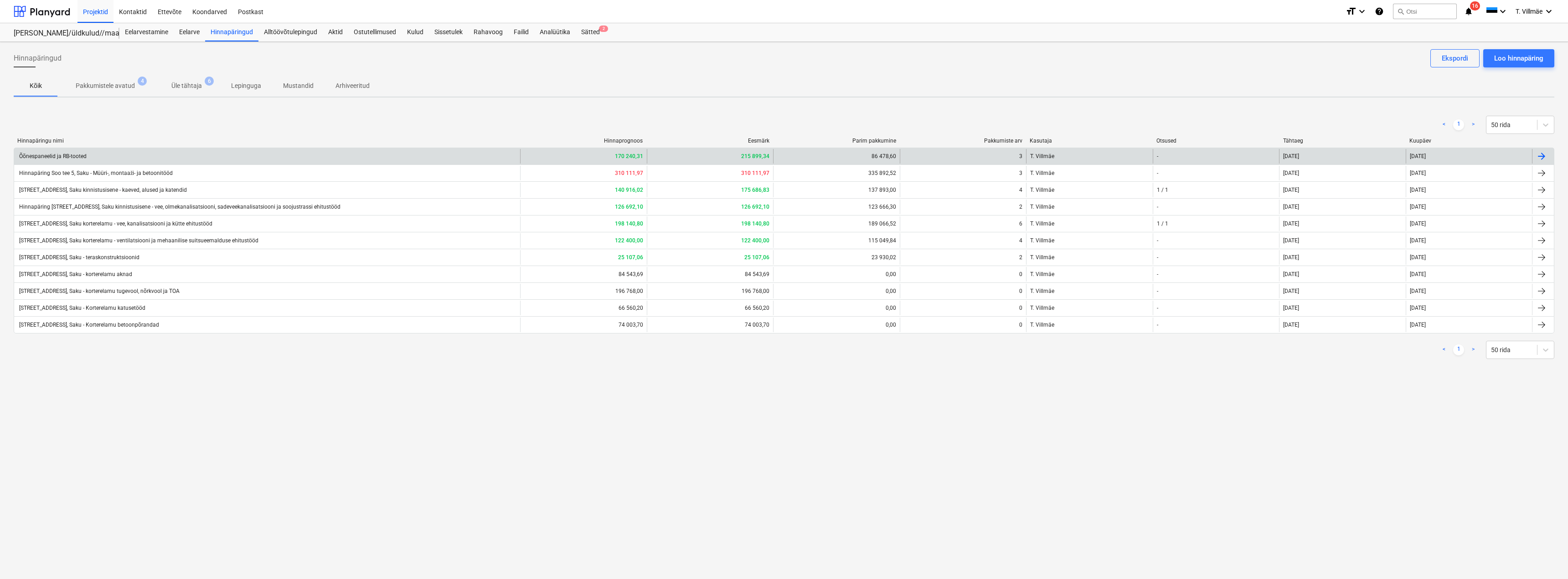
click at [124, 158] on div "Õõnespaneelid ja RB-tooted" at bounding box center [266, 156] width 506 height 15
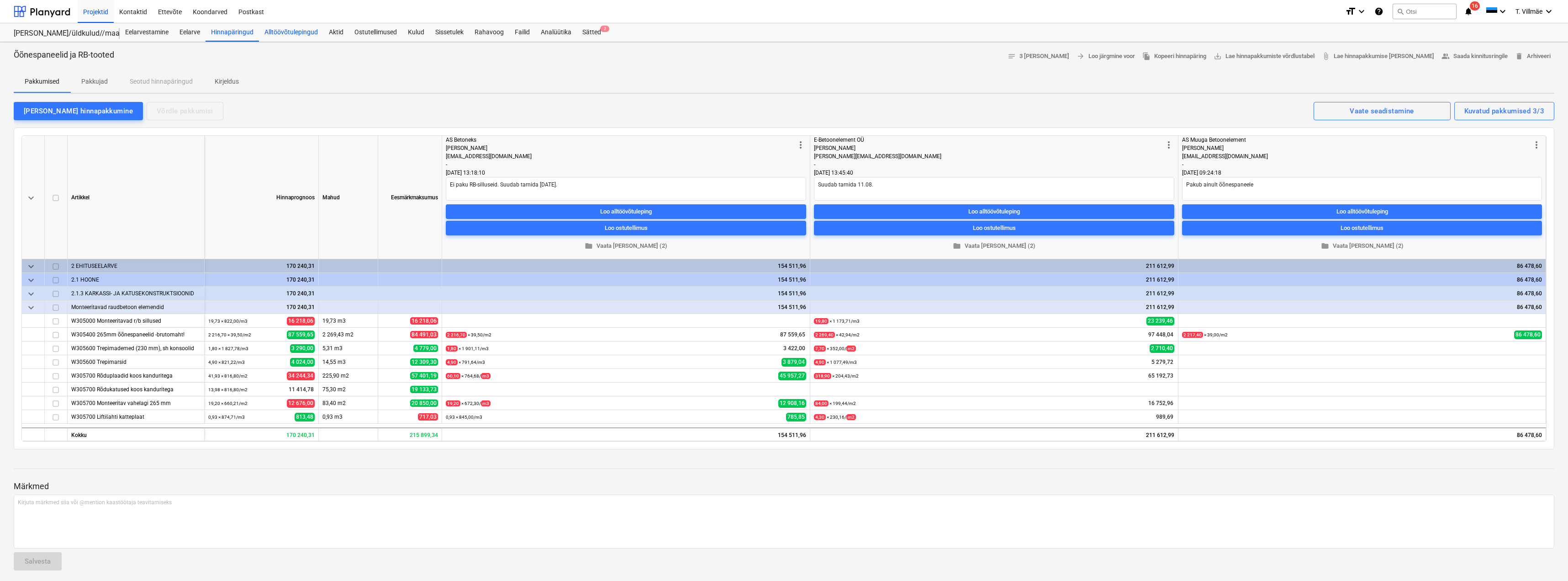
click at [301, 35] on div "Alltöövõtulepingud" at bounding box center [291, 33] width 65 height 18
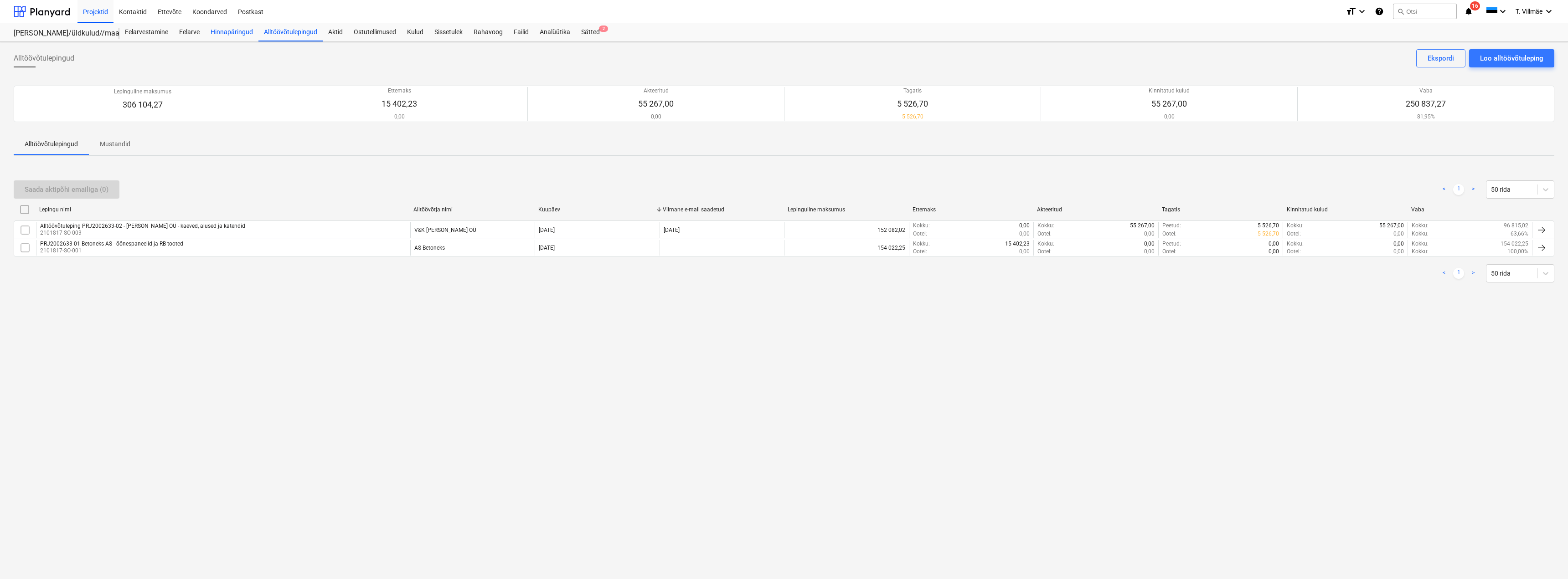
click at [243, 33] on div "Hinnapäringud" at bounding box center [231, 33] width 53 height 18
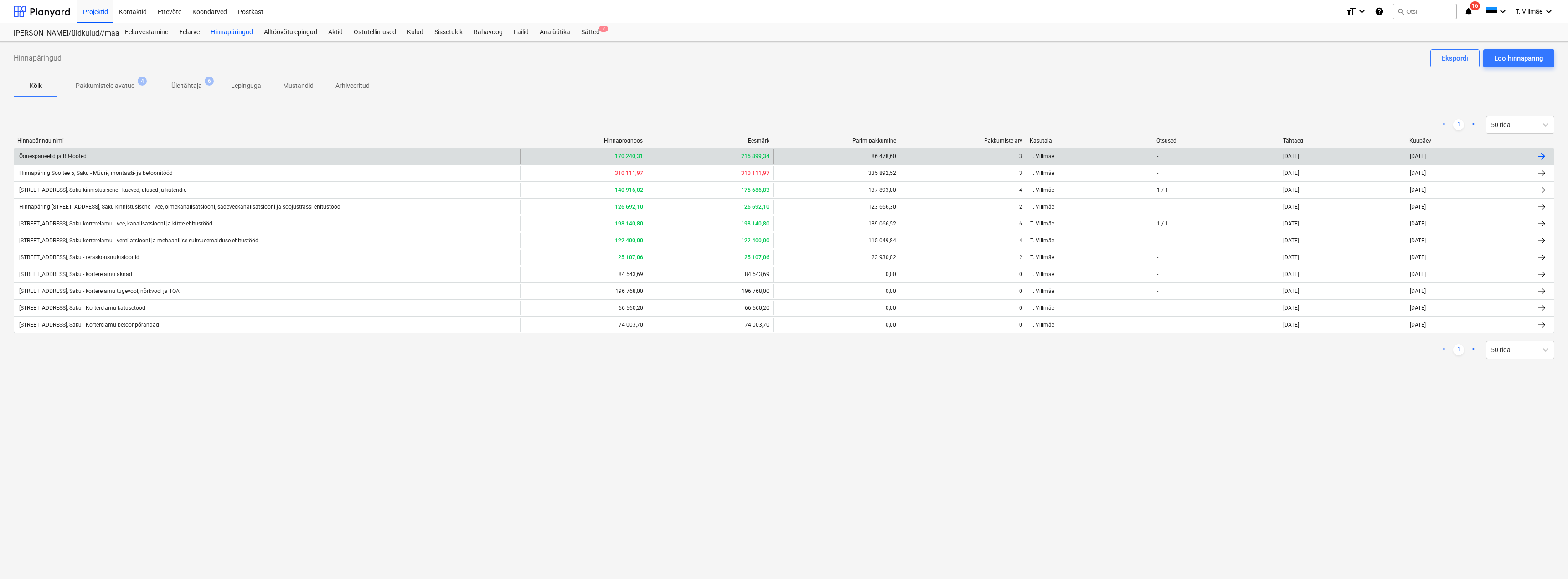
click at [1171, 156] on div "-" at bounding box center [1215, 156] width 126 height 15
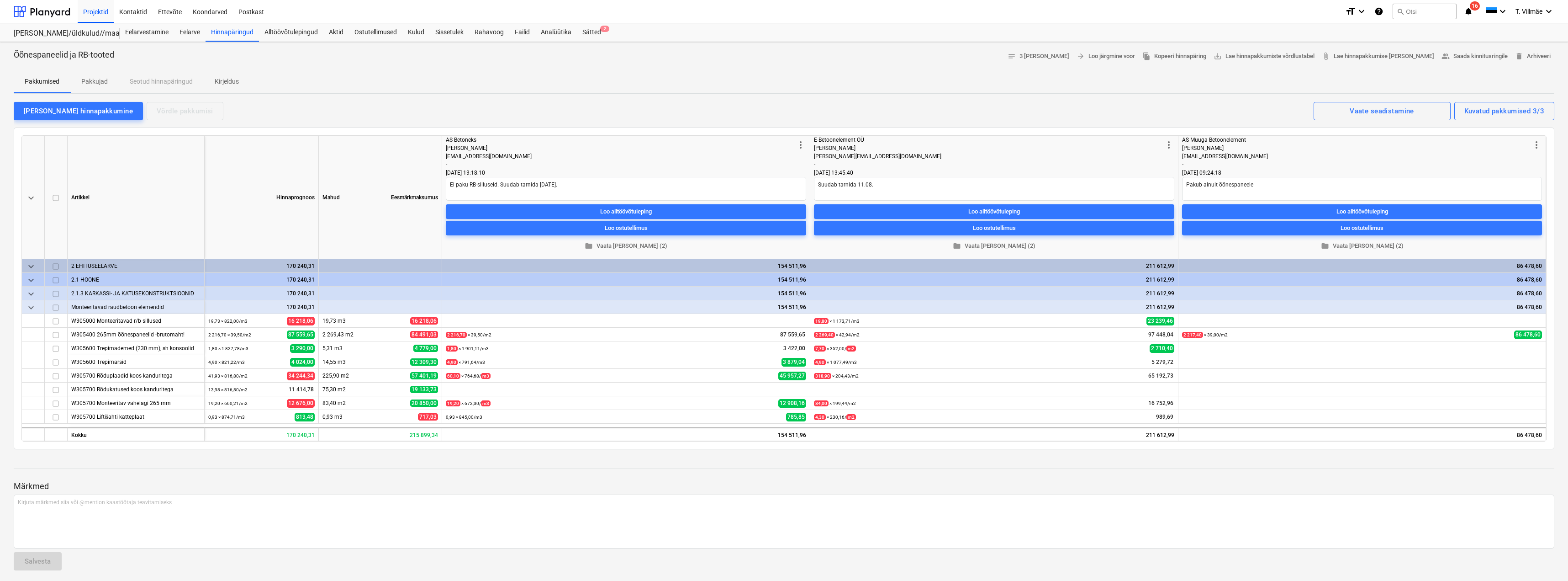
click at [608, 150] on div "Jaanus Kaitsa" at bounding box center [621, 148] width 350 height 8
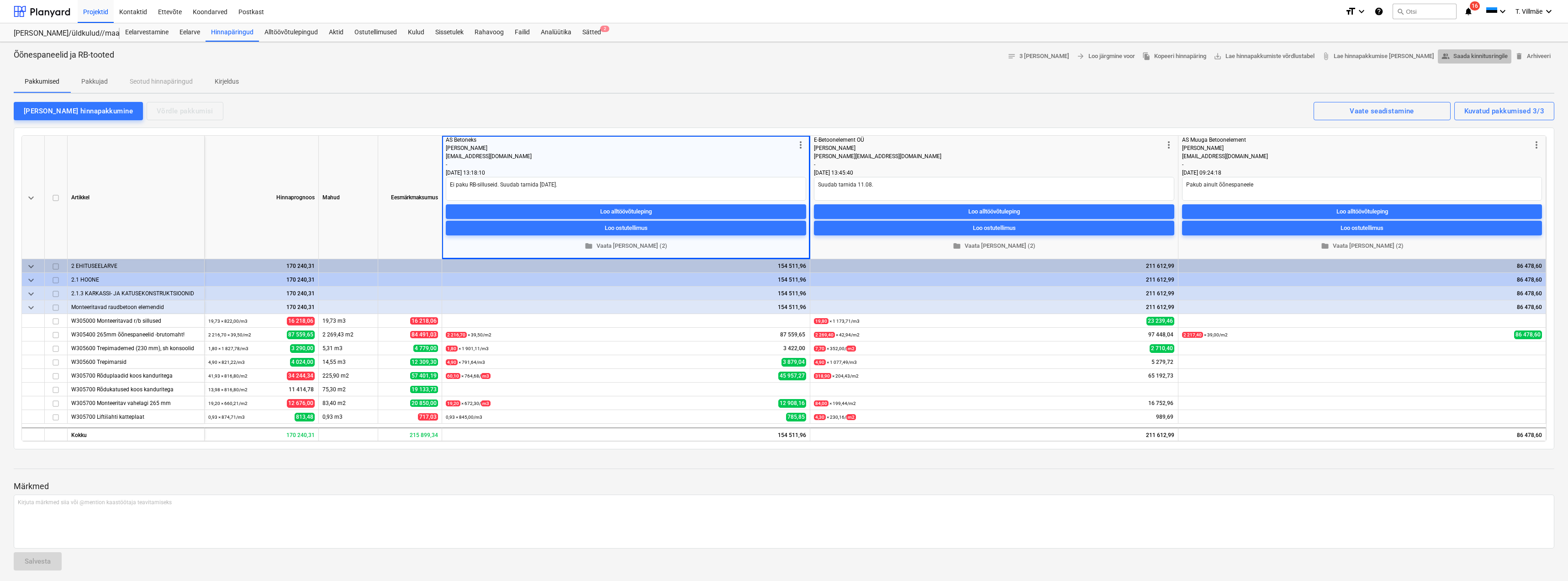
click at [1475, 59] on span "people_alt Saada kinnitusringile" at bounding box center [1474, 56] width 66 height 11
type textarea "x"
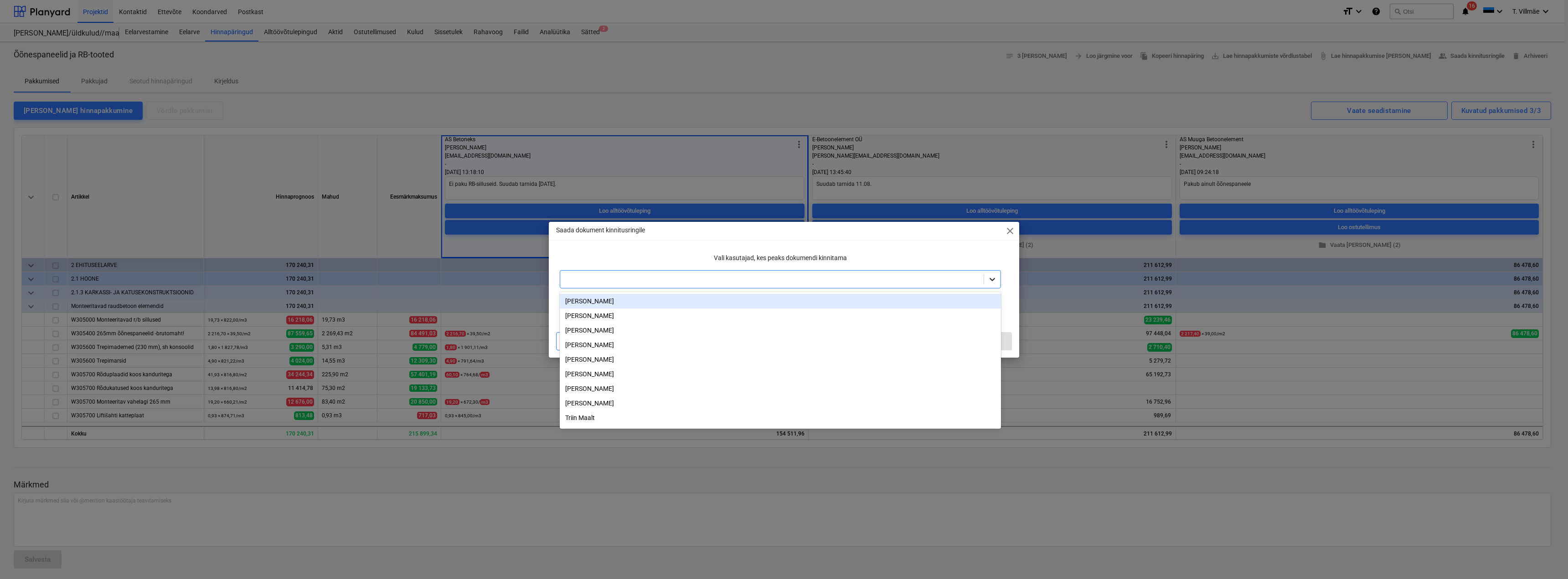
click at [997, 276] on icon at bounding box center [992, 279] width 9 height 9
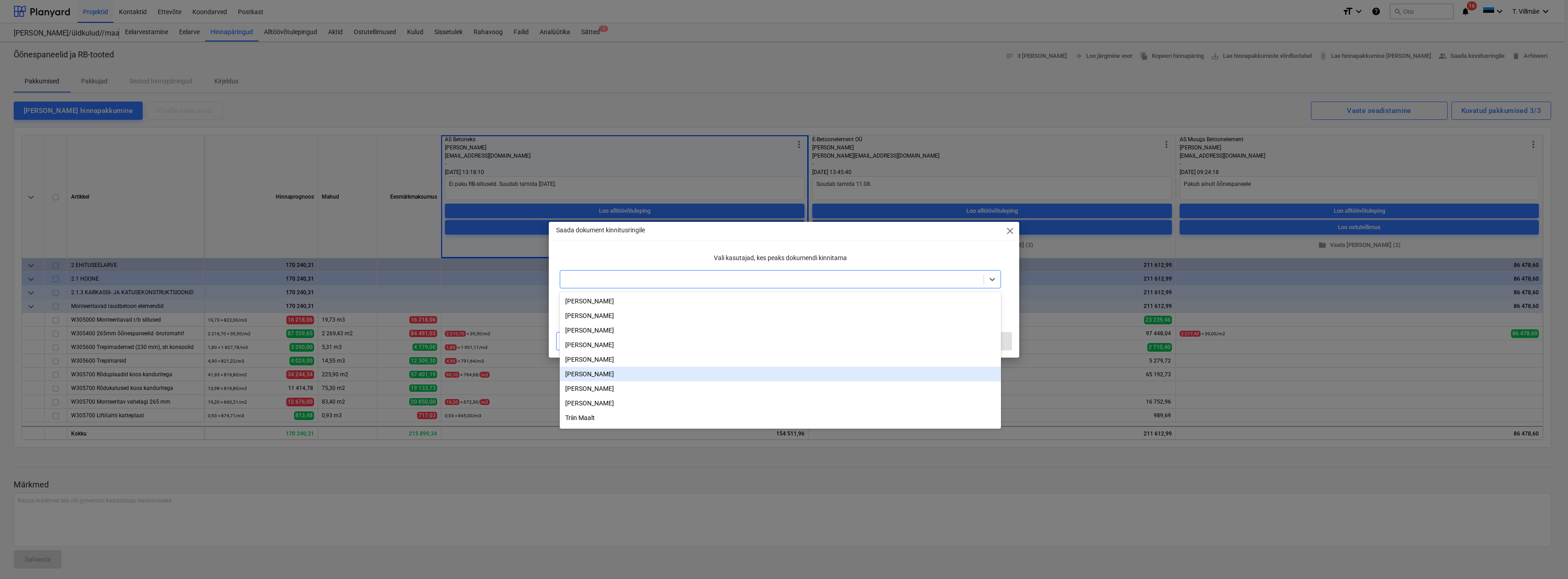
click at [601, 374] on div "[PERSON_NAME]" at bounding box center [780, 374] width 441 height 15
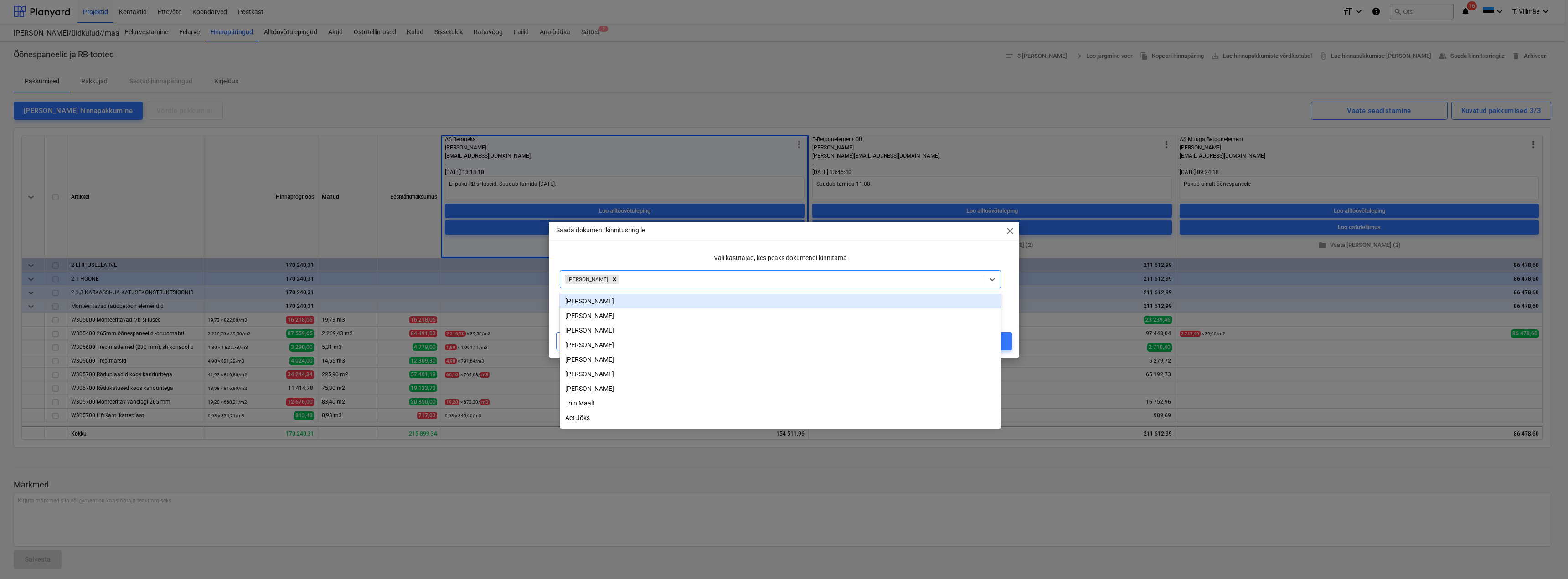
click at [663, 255] on p "Vali kasutajad, kes peaks dokumendi kinnitama" at bounding box center [780, 258] width 441 height 10
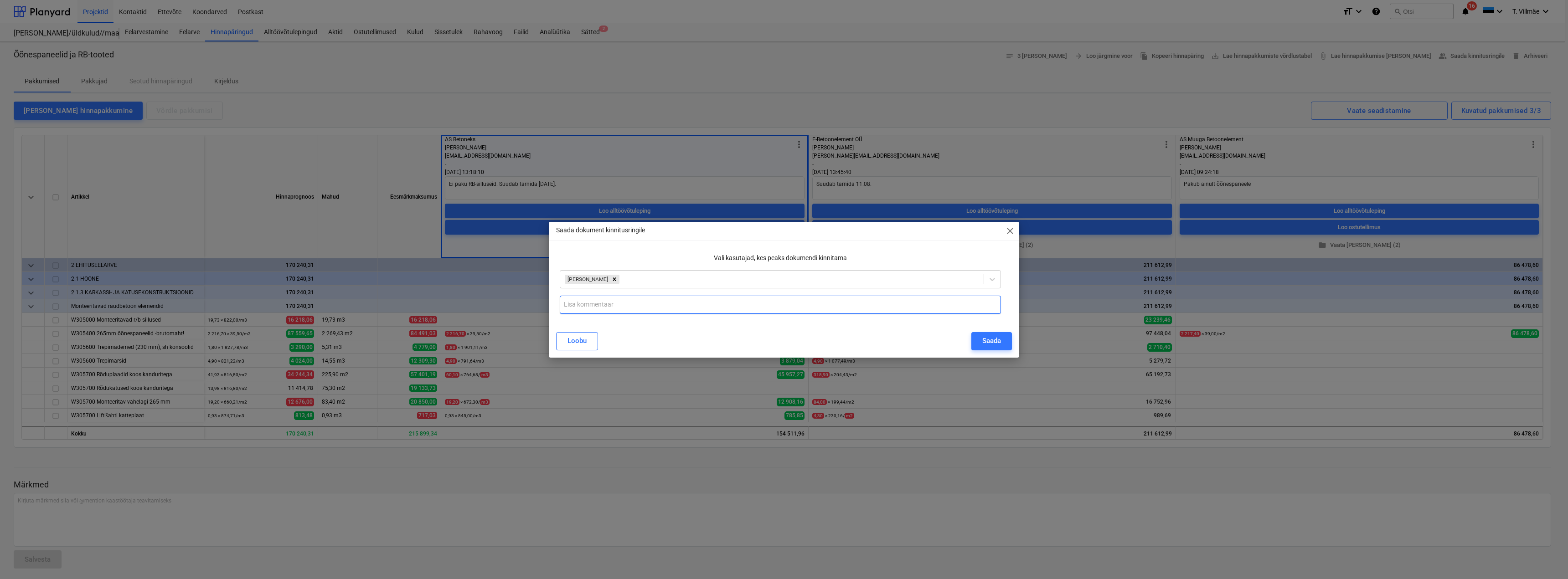
click at [645, 309] on input "text" at bounding box center [780, 305] width 441 height 18
type input "Soodsain hind ja paindlik tarnete osas."
click at [579, 344] on div "Loobu" at bounding box center [576, 340] width 19 height 12
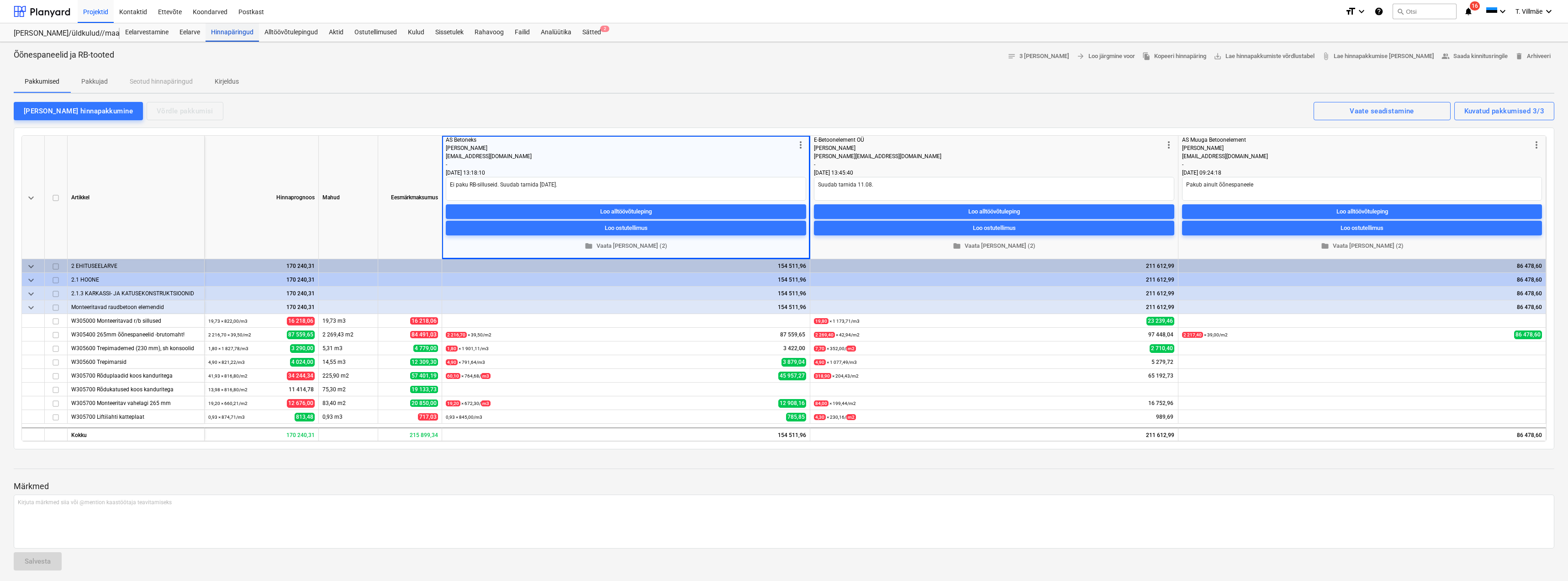
click at [243, 33] on div "Hinnapäringud" at bounding box center [232, 33] width 53 height 18
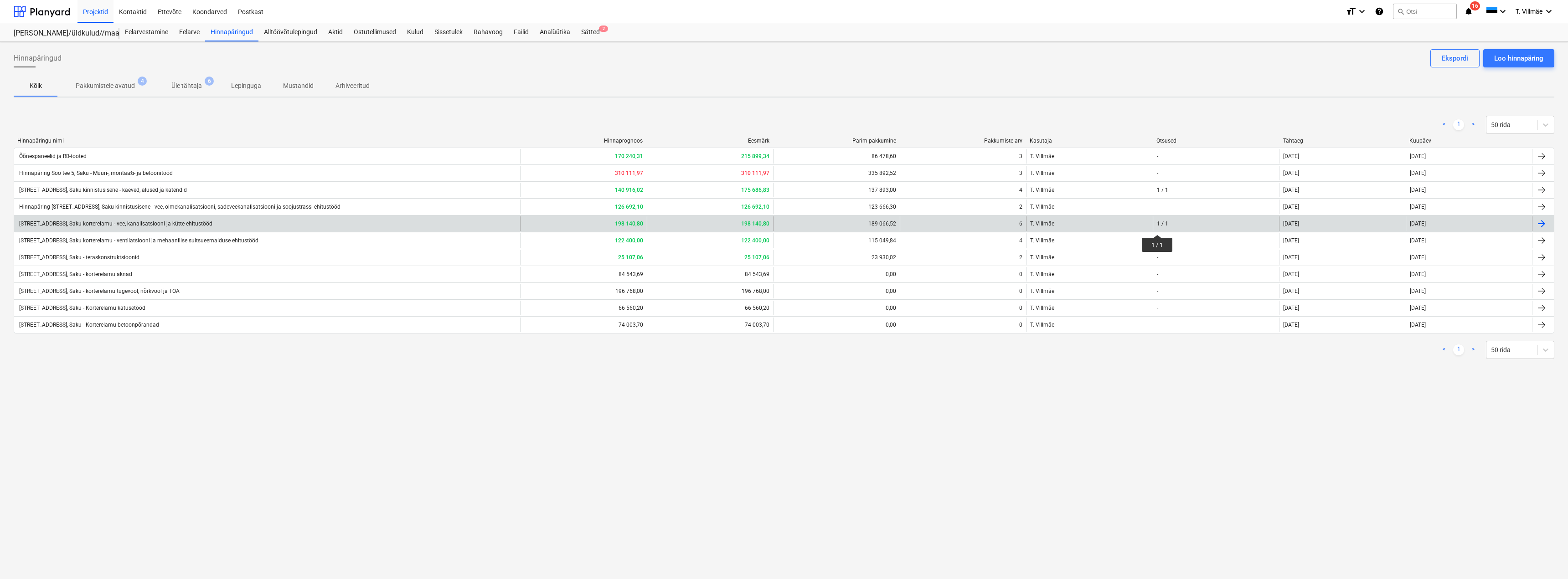
click at [1157, 226] on div "1 / 1" at bounding box center [1163, 224] width 11 height 7
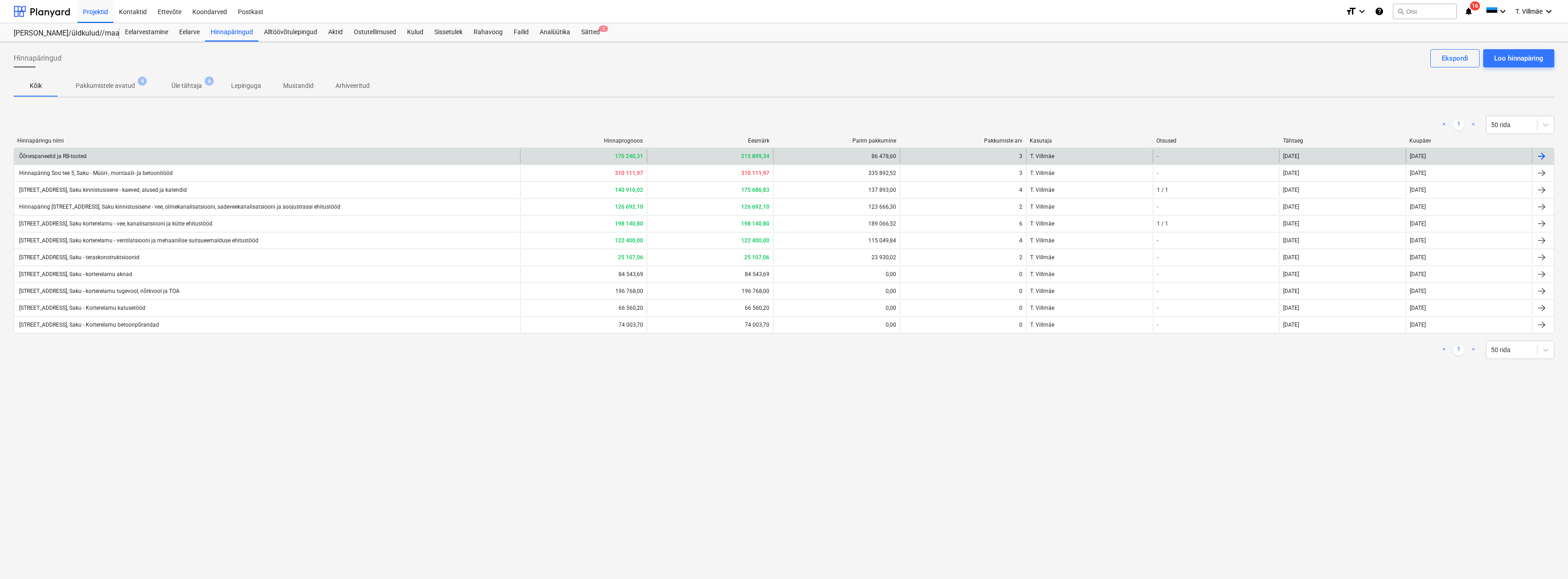
click at [152, 152] on div "Õõnespaneelid ja RB-tooted" at bounding box center [266, 156] width 506 height 15
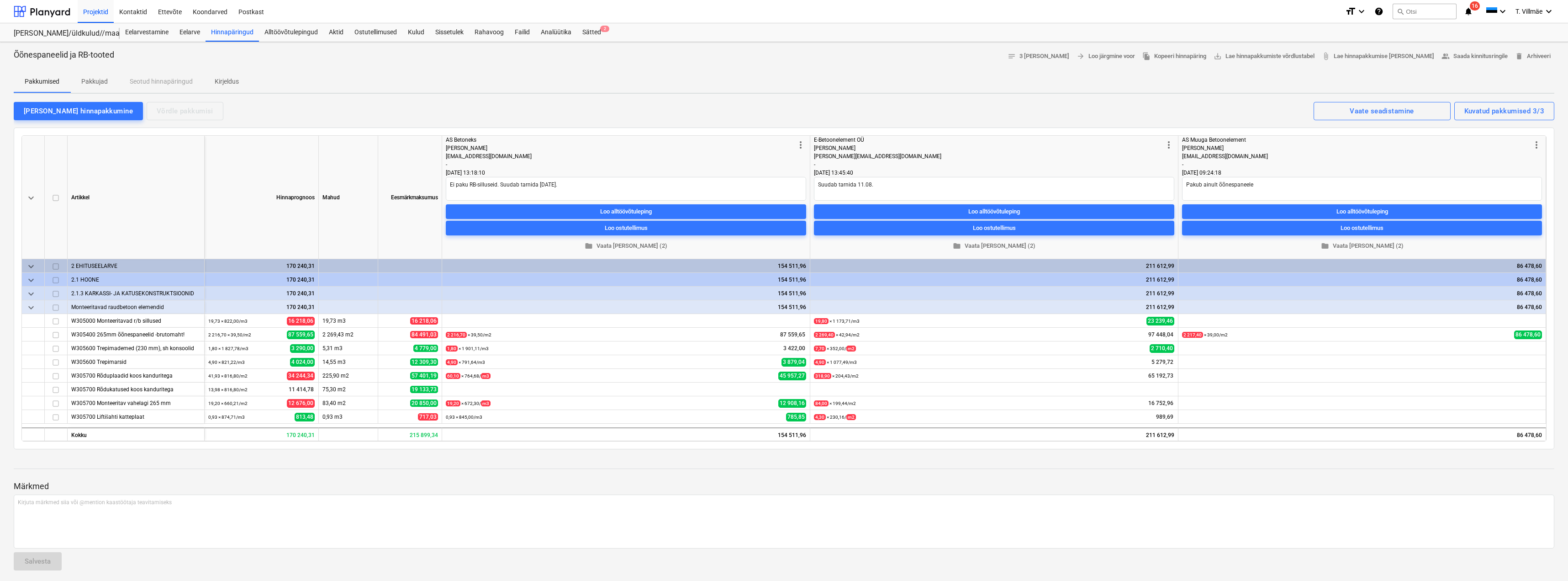
click at [652, 150] on div "Jaanus Kaitsa" at bounding box center [621, 148] width 350 height 8
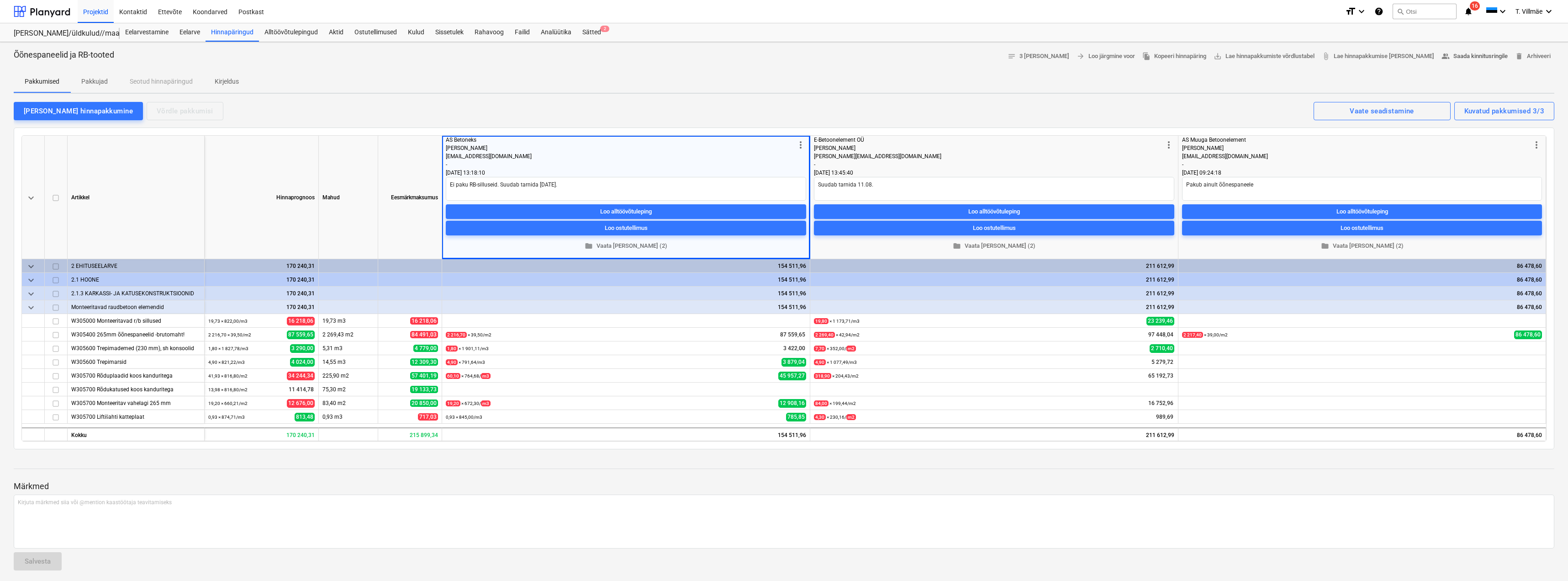
click at [1458, 56] on span "people_alt Saada kinnitusringile" at bounding box center [1474, 56] width 66 height 11
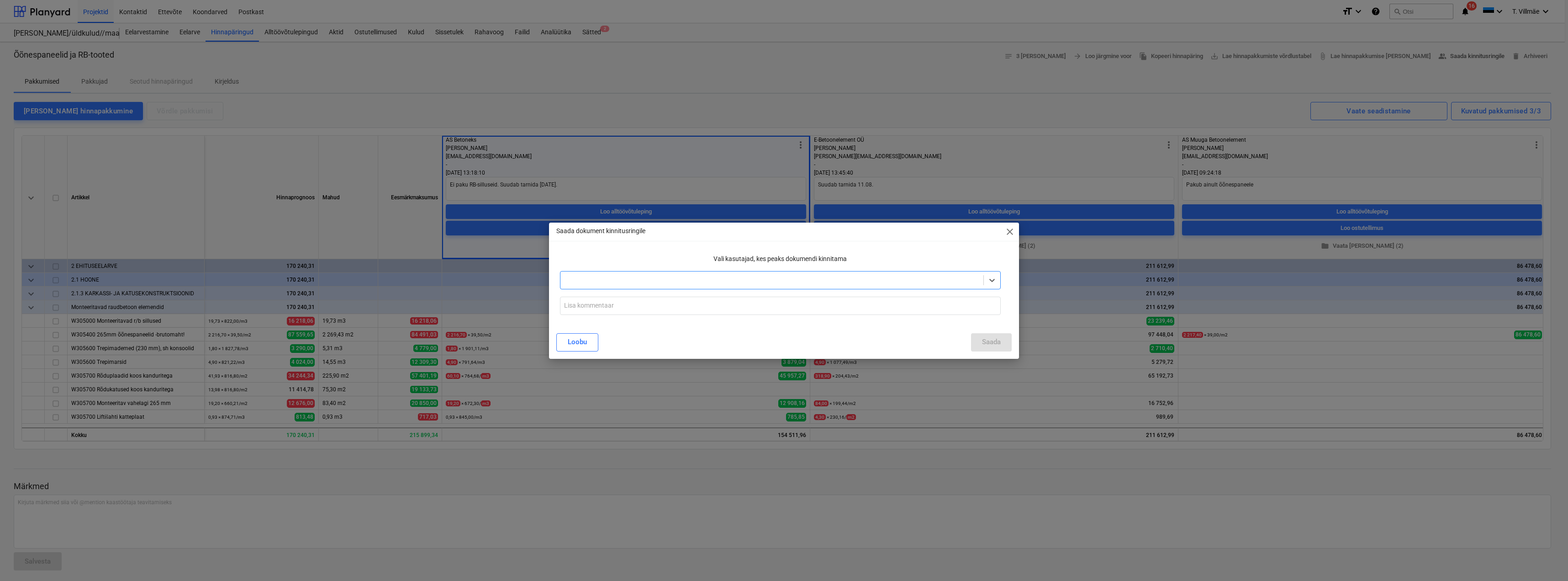
type textarea "x"
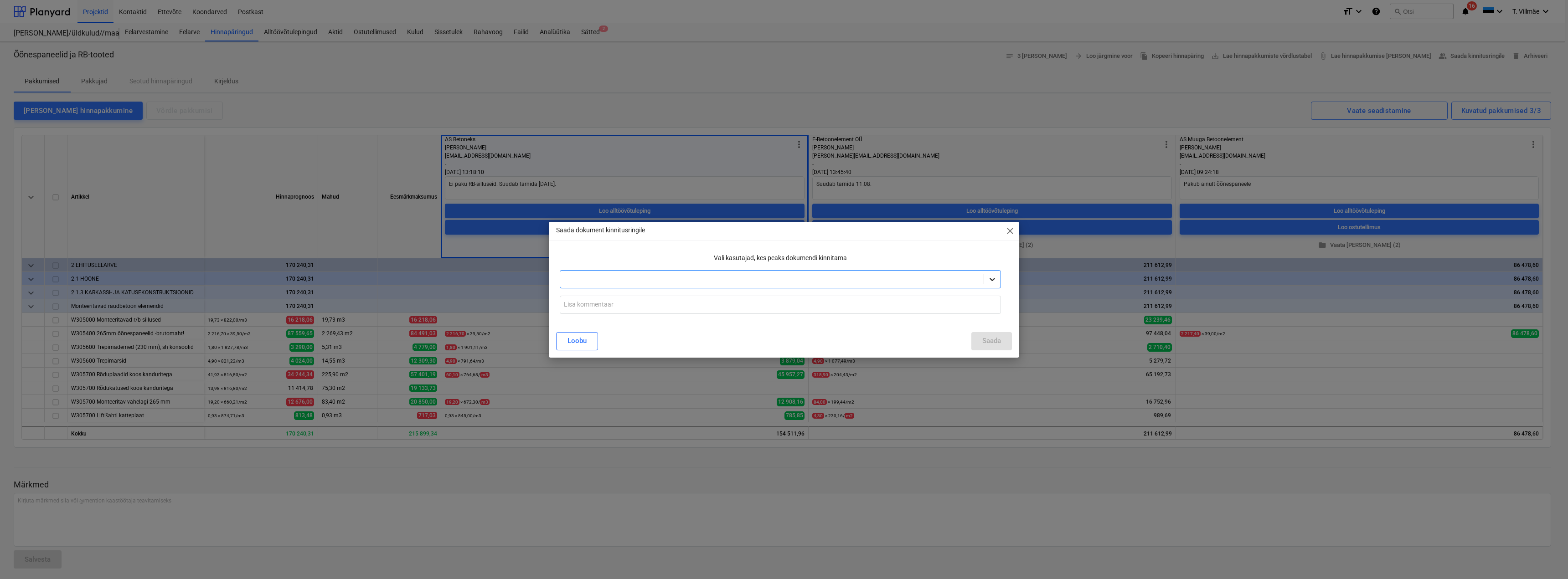
click at [994, 281] on icon at bounding box center [992, 279] width 9 height 9
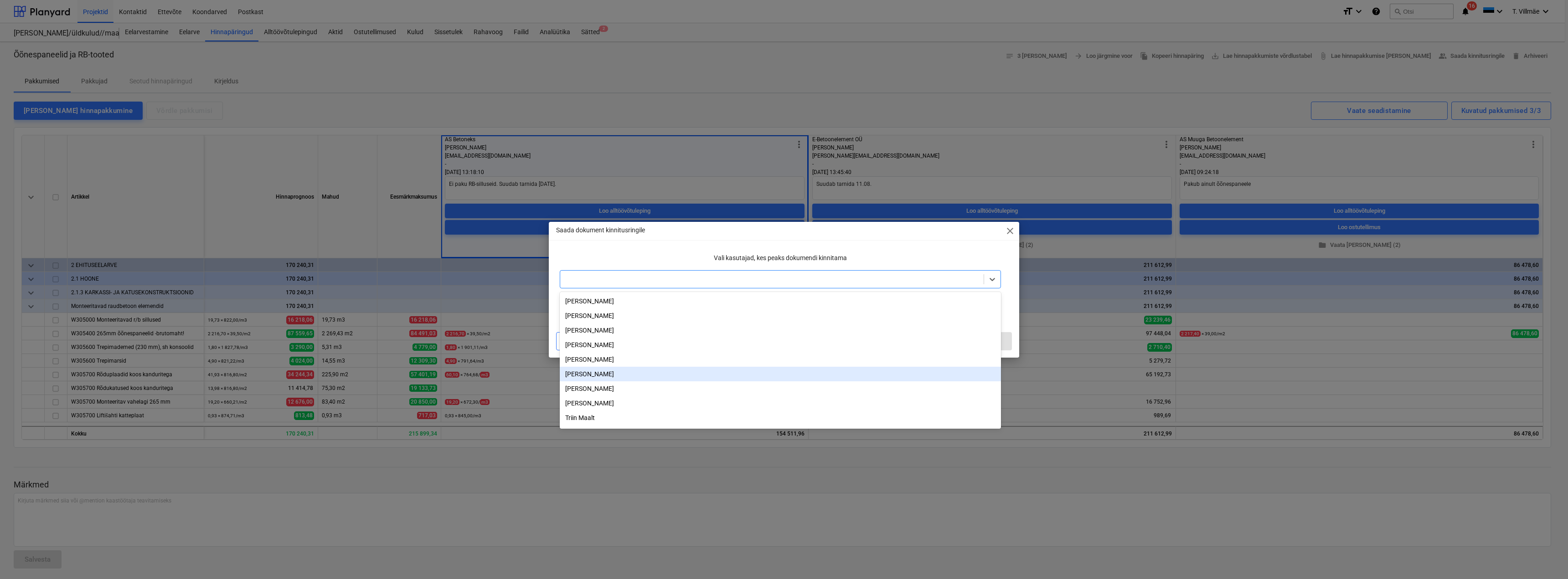
click at [599, 376] on div "[PERSON_NAME]" at bounding box center [780, 374] width 441 height 15
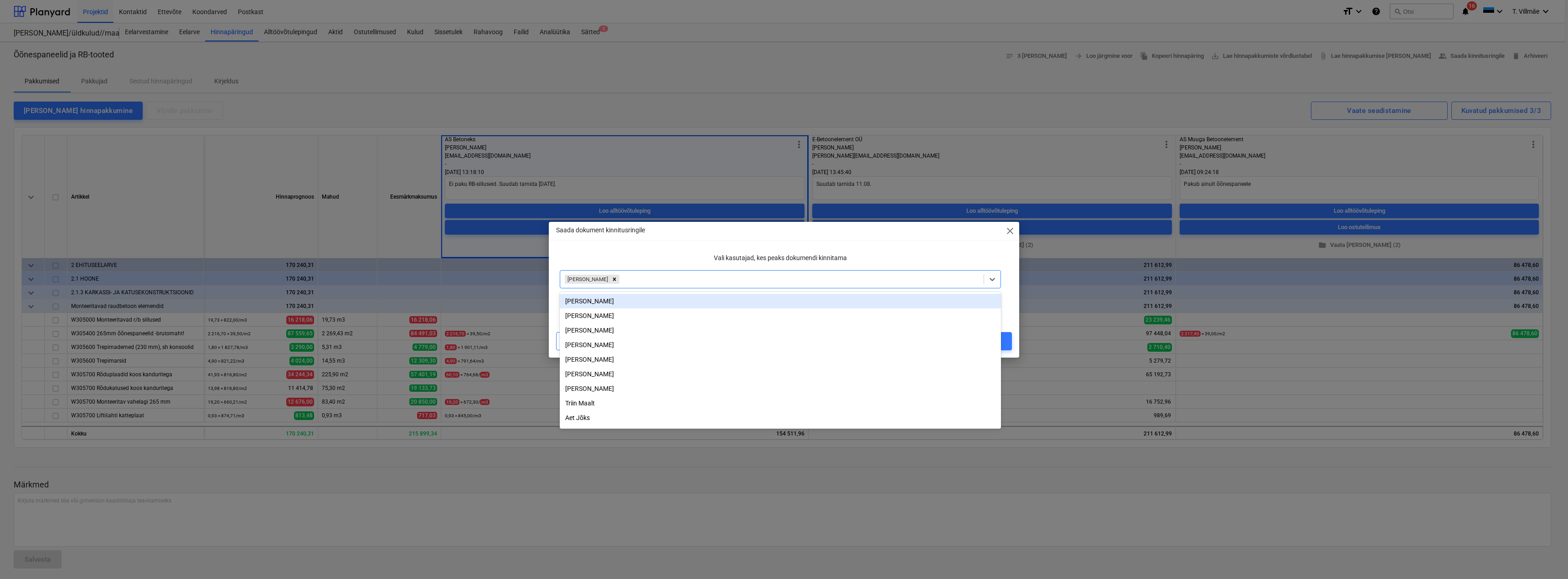
click at [648, 257] on p "Vali kasutajad, kes peaks dokumendi kinnitama" at bounding box center [780, 258] width 441 height 10
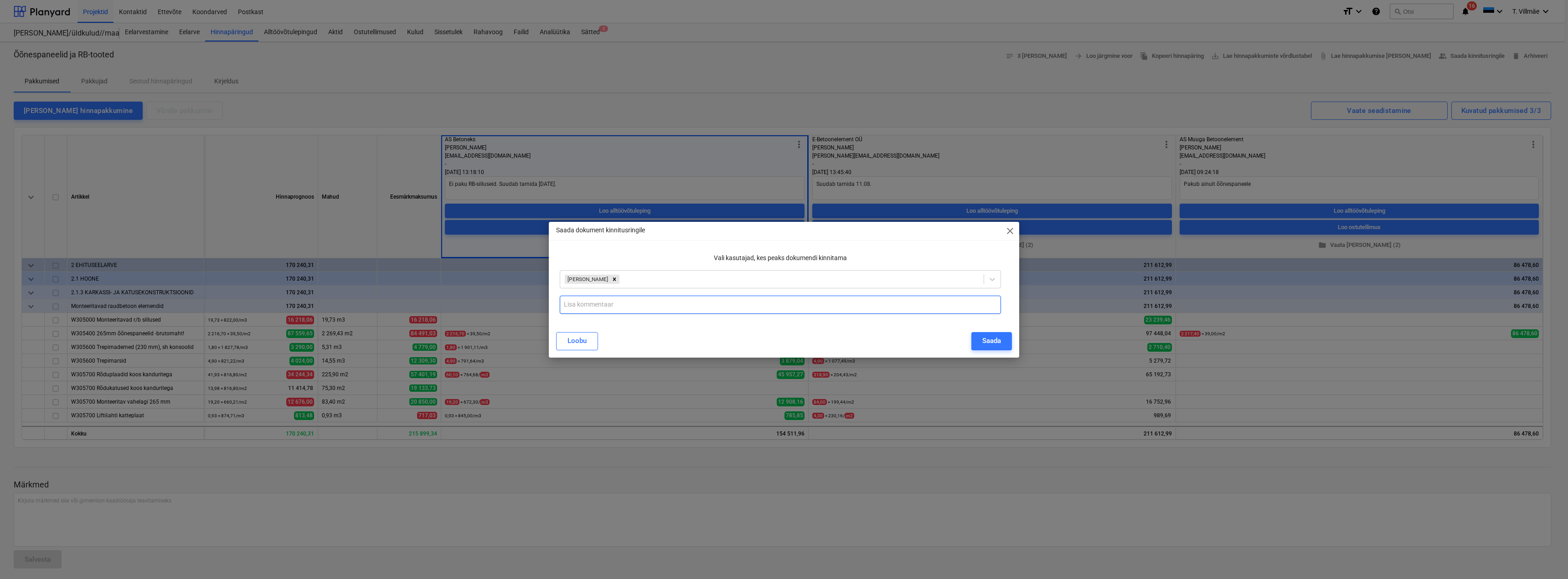
click at [610, 301] on input "text" at bounding box center [780, 305] width 441 height 18
type input "Soodsaim hind ja paindlik tarneaegade osas."
click at [994, 340] on div "Saada" at bounding box center [991, 340] width 19 height 12
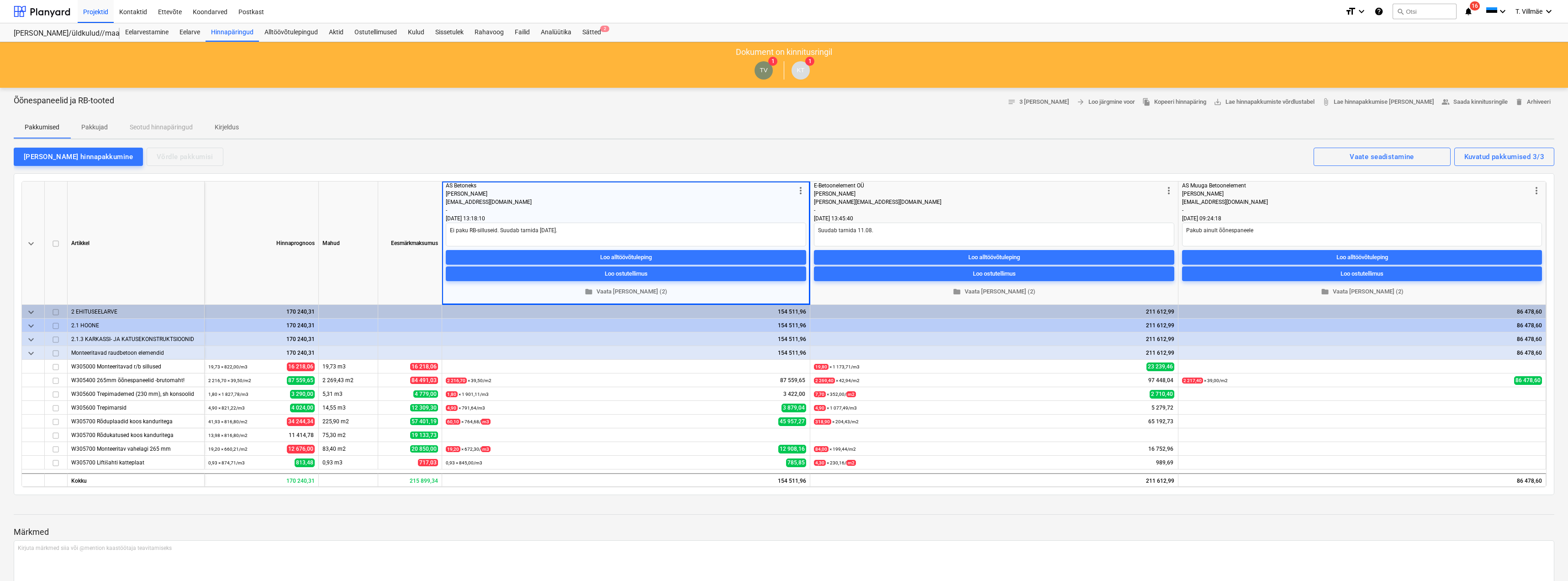
click at [720, 154] on div "Lisa hinnapakkumine Võrdle pakkumisi Kuvatud pakkumised 3/3 Vaate seadistamine" at bounding box center [784, 156] width 1541 height 19
click at [234, 35] on div "Hinnapäringud" at bounding box center [232, 33] width 53 height 18
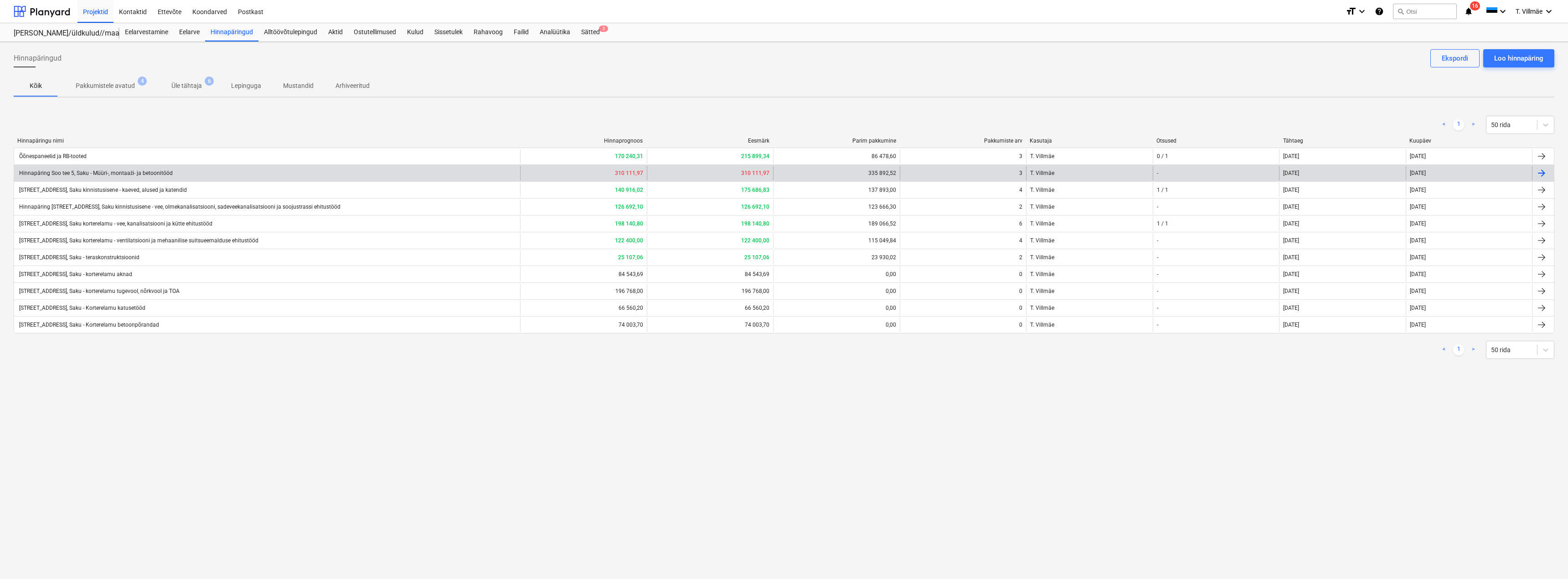
click at [247, 169] on div "Hinnapäring Soo tee 5, Saku - Müüri-, montaaži- ja betoonitööd" at bounding box center [266, 173] width 506 height 15
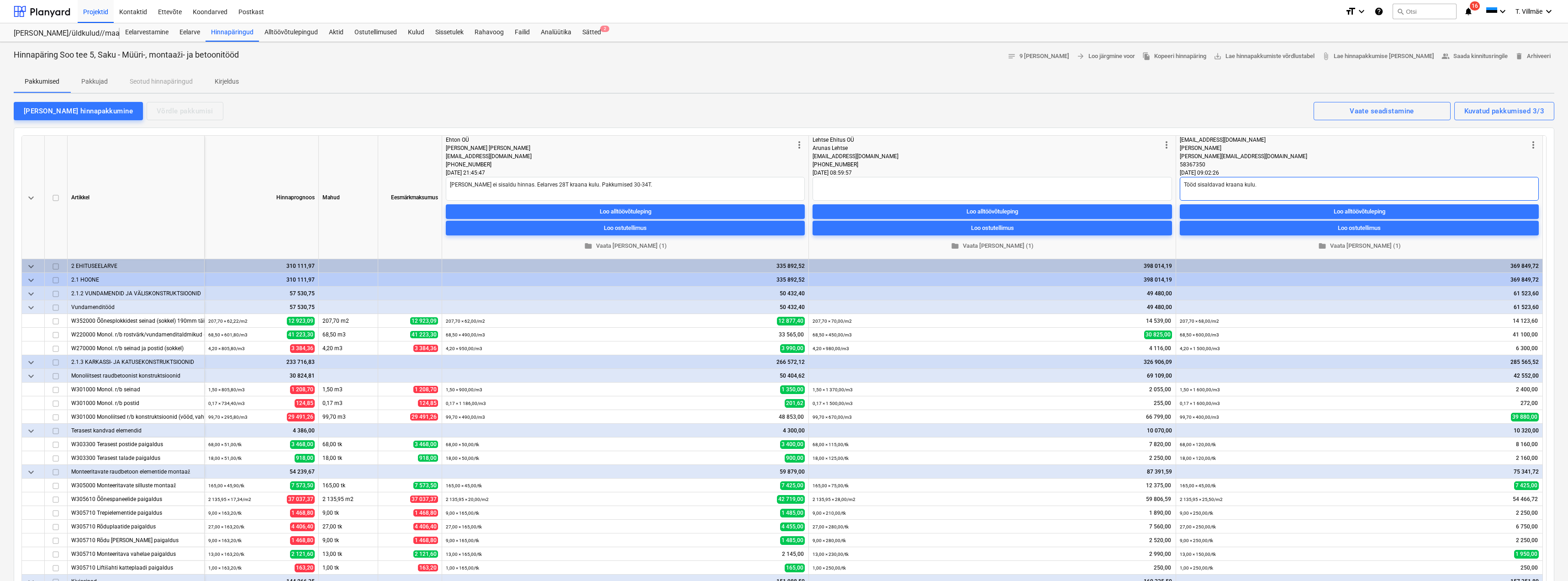
click at [1261, 185] on textarea "Tööd sisaldavad kraana kulu." at bounding box center [1360, 188] width 359 height 24
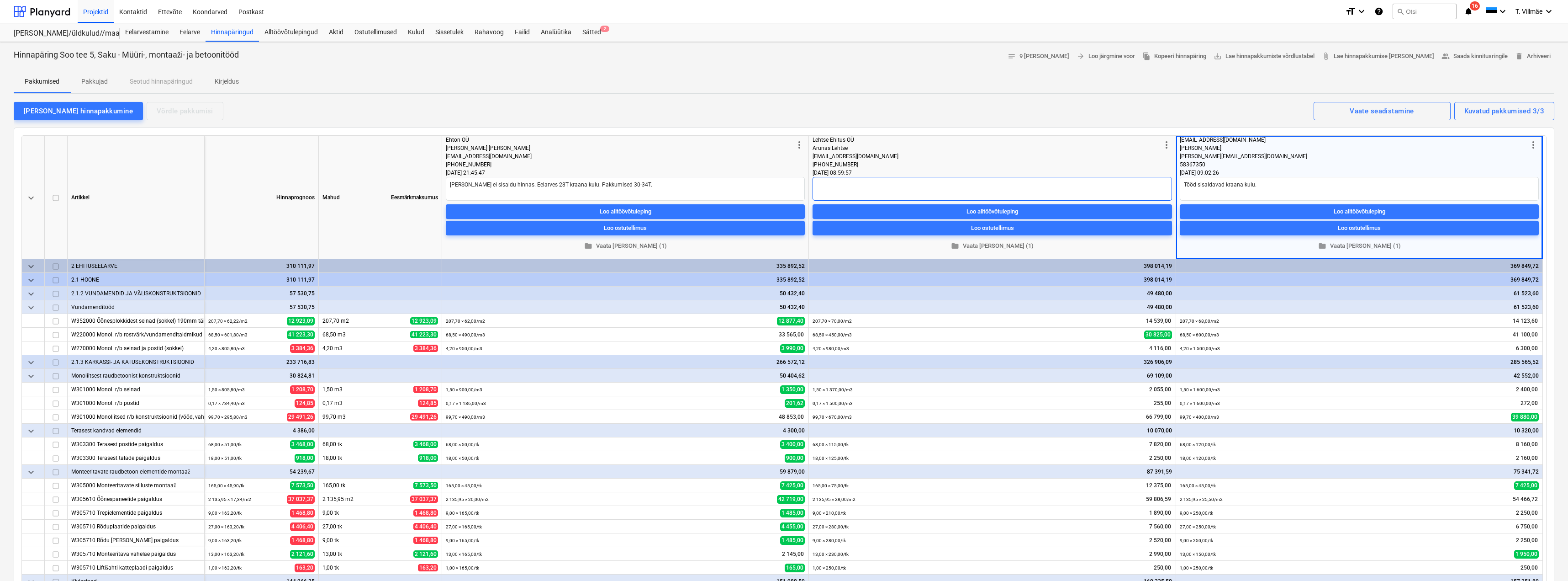
click at [921, 187] on textarea at bounding box center [992, 188] width 359 height 24
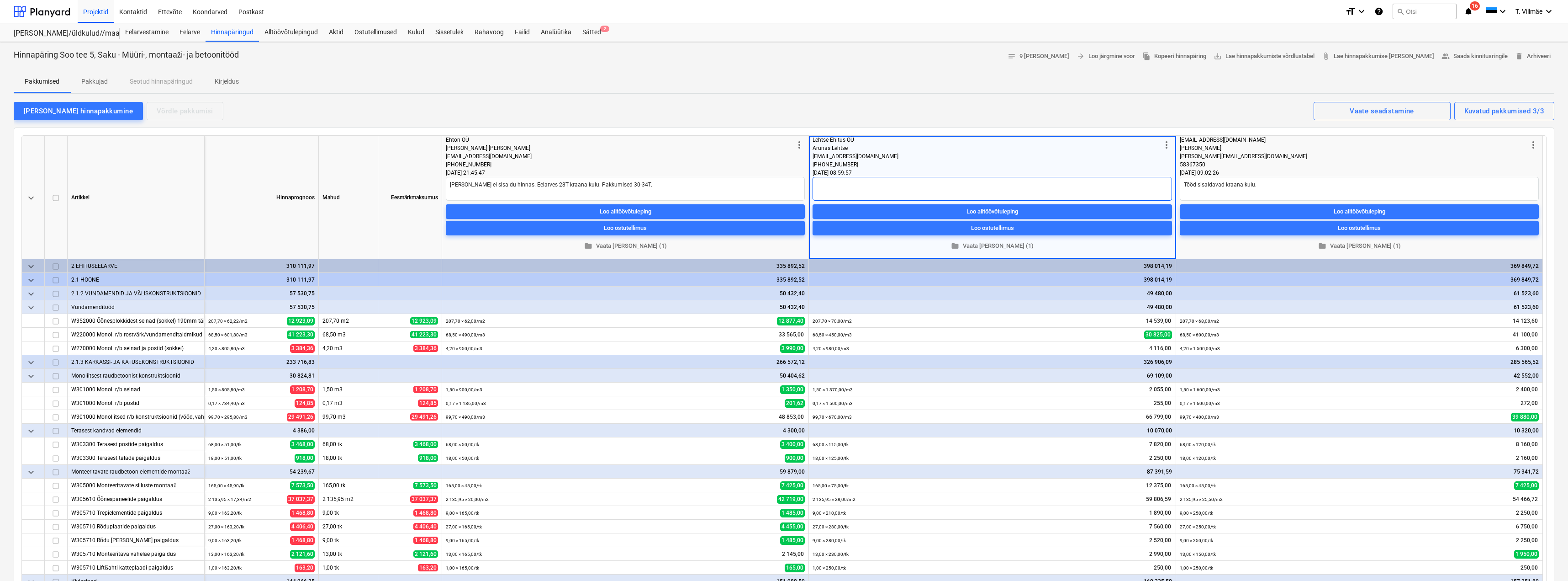
type textarea "x"
type textarea "E"
type textarea "x"
type textarea "Ei"
type textarea "x"
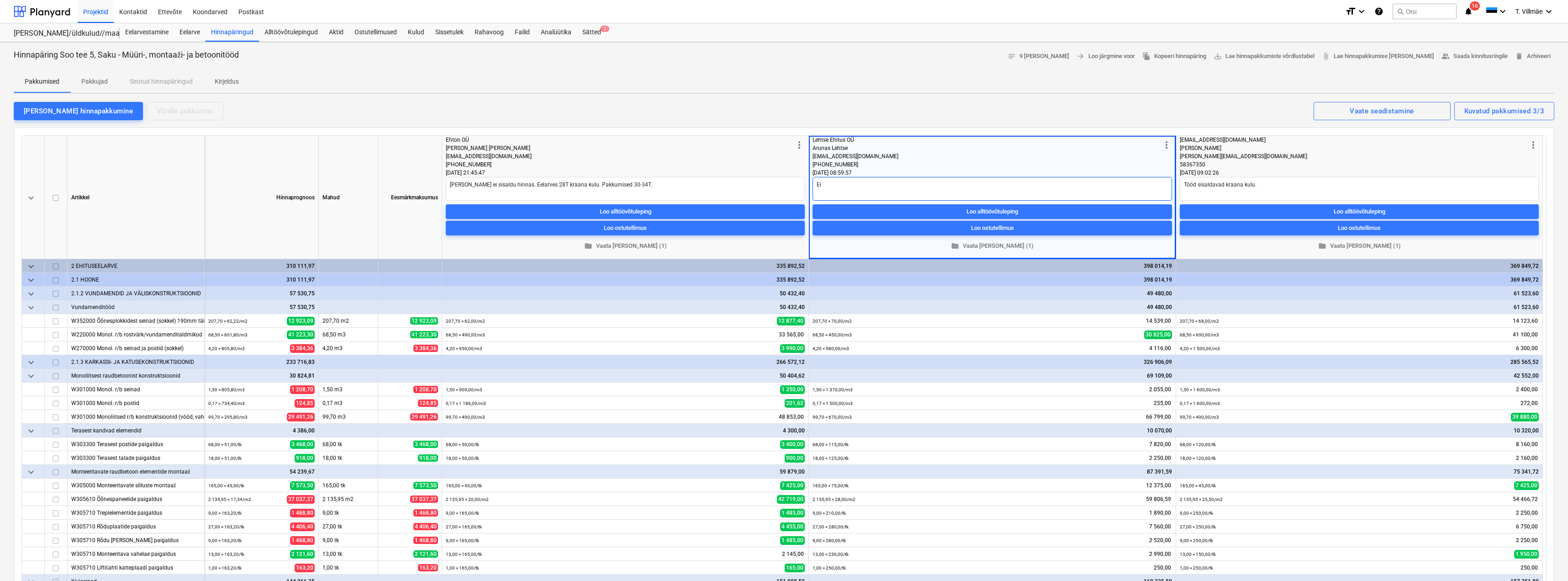
type textarea "Ei"
type textarea "x"
type textarea "Ei s"
type textarea "x"
type textarea "Ei so"
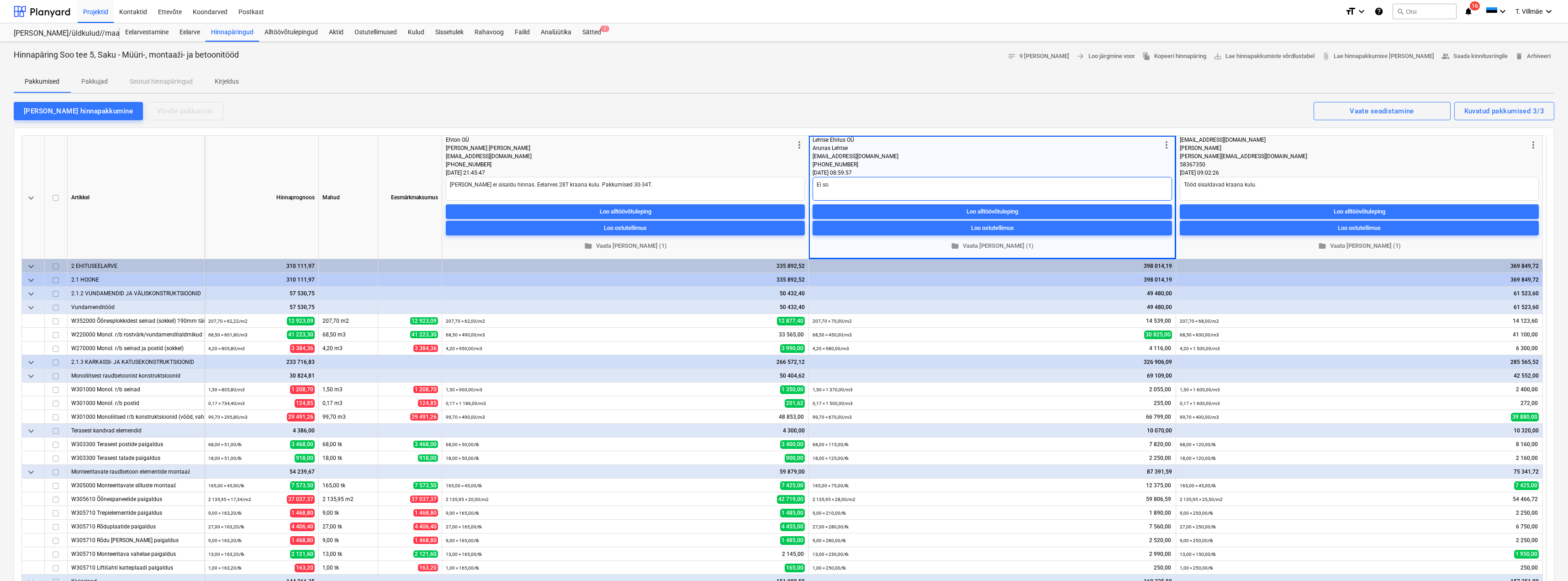
type textarea "x"
type textarea "Ei soo"
type textarea "x"
type textarea "Ei soov"
type textarea "x"
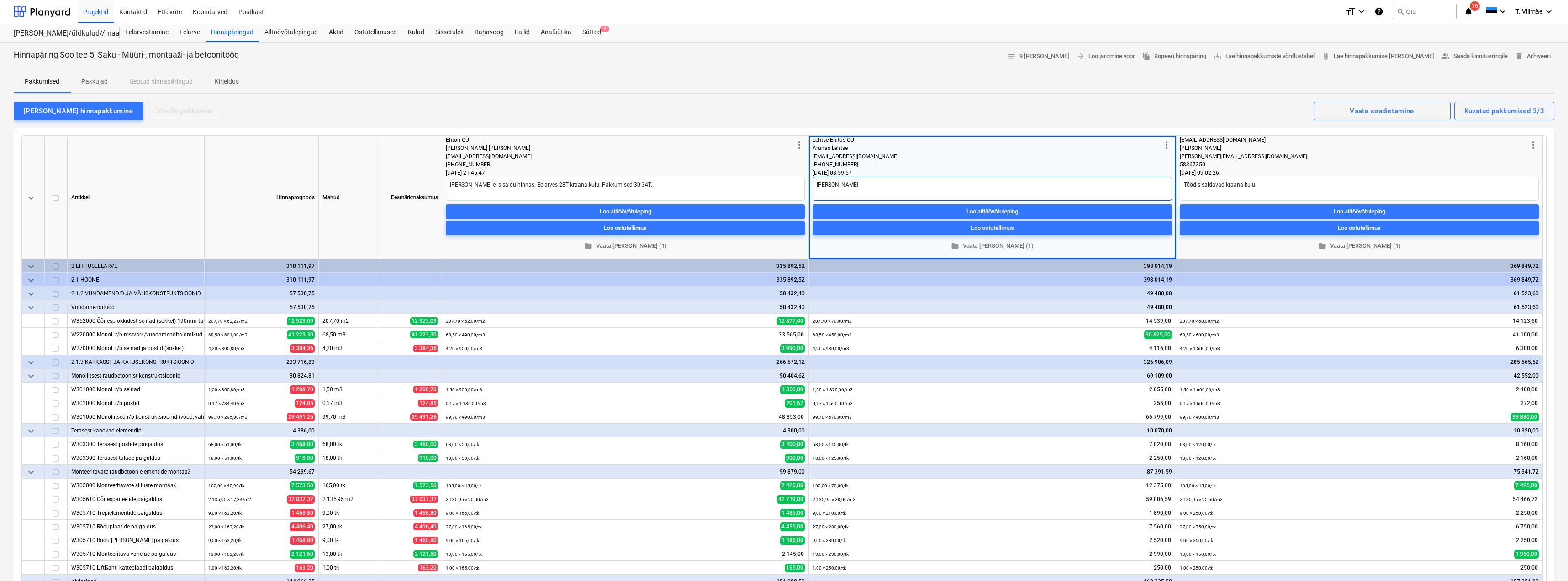
type textarea "Ei soovi"
type textarea "x"
type textarea "Ei soovi"
type textarea "x"
type textarea "Ei soovi h"
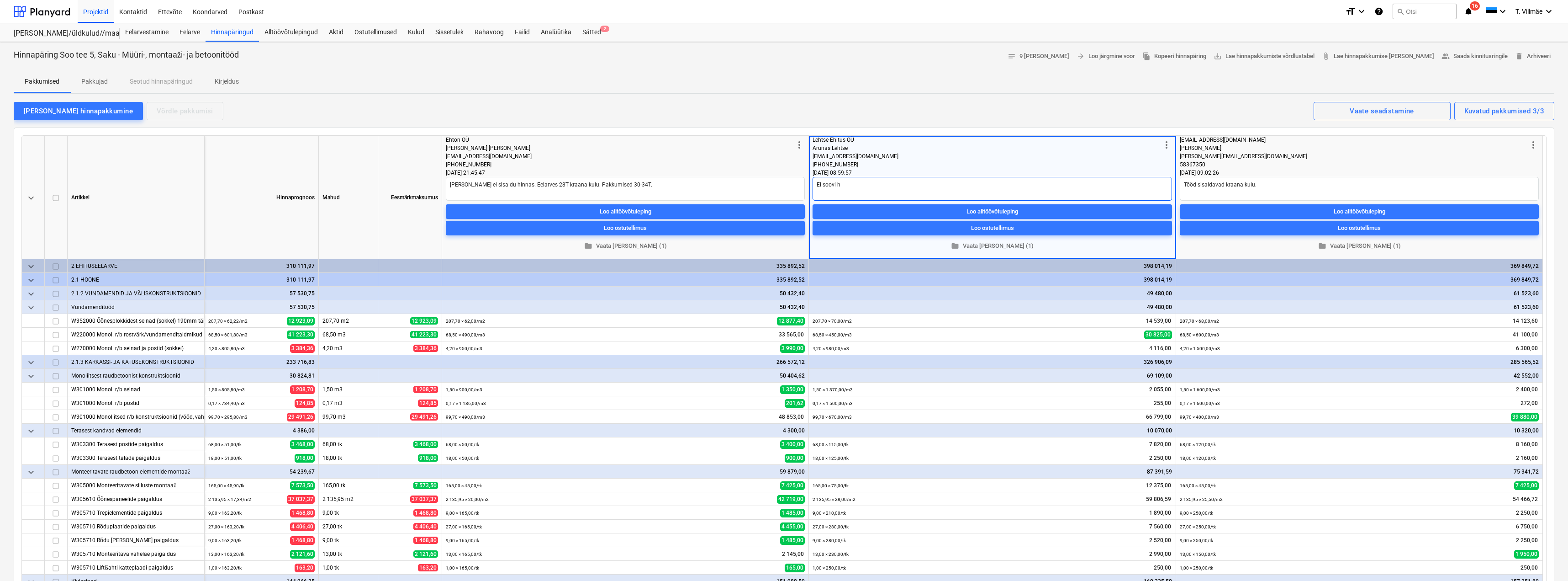
type textarea "x"
type textarea "Ei soovi hi"
type textarea "x"
type textarea "Ei soovi hin"
type textarea "x"
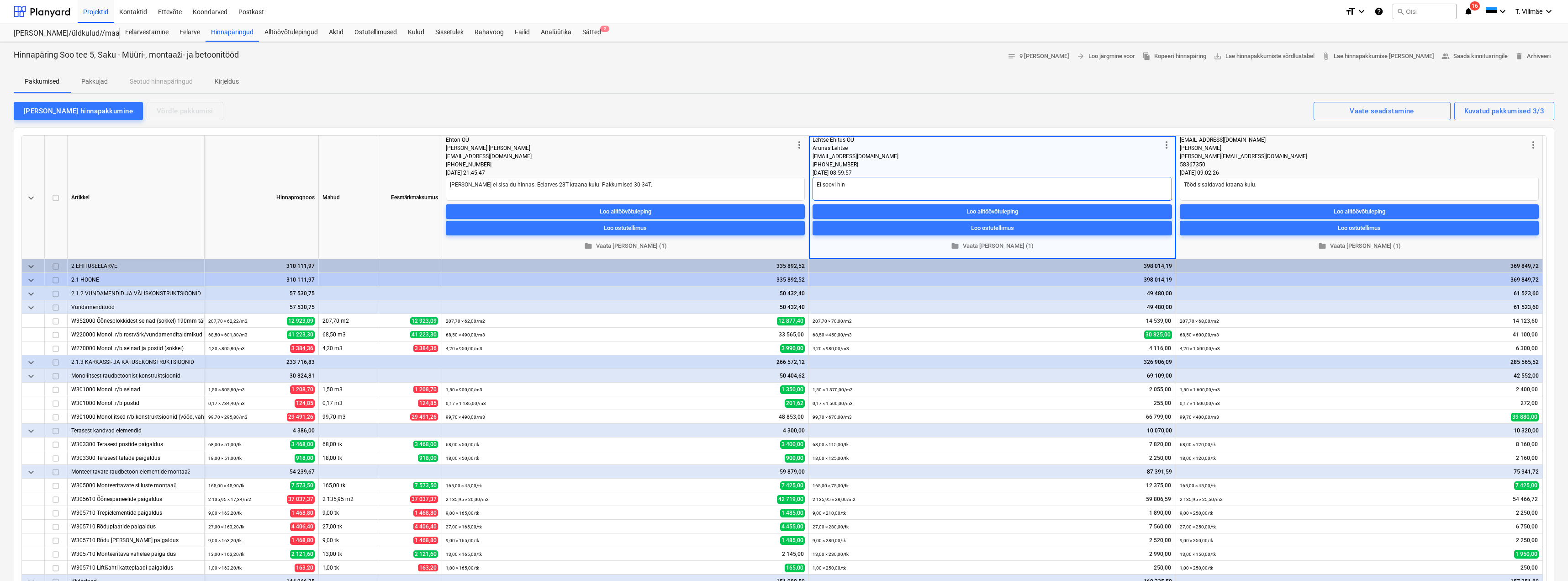
type textarea "Ei soovi hind"
type textarea "x"
type textarea "Ei soovi hinda"
type textarea "x"
type textarea "Ei soovi hinda"
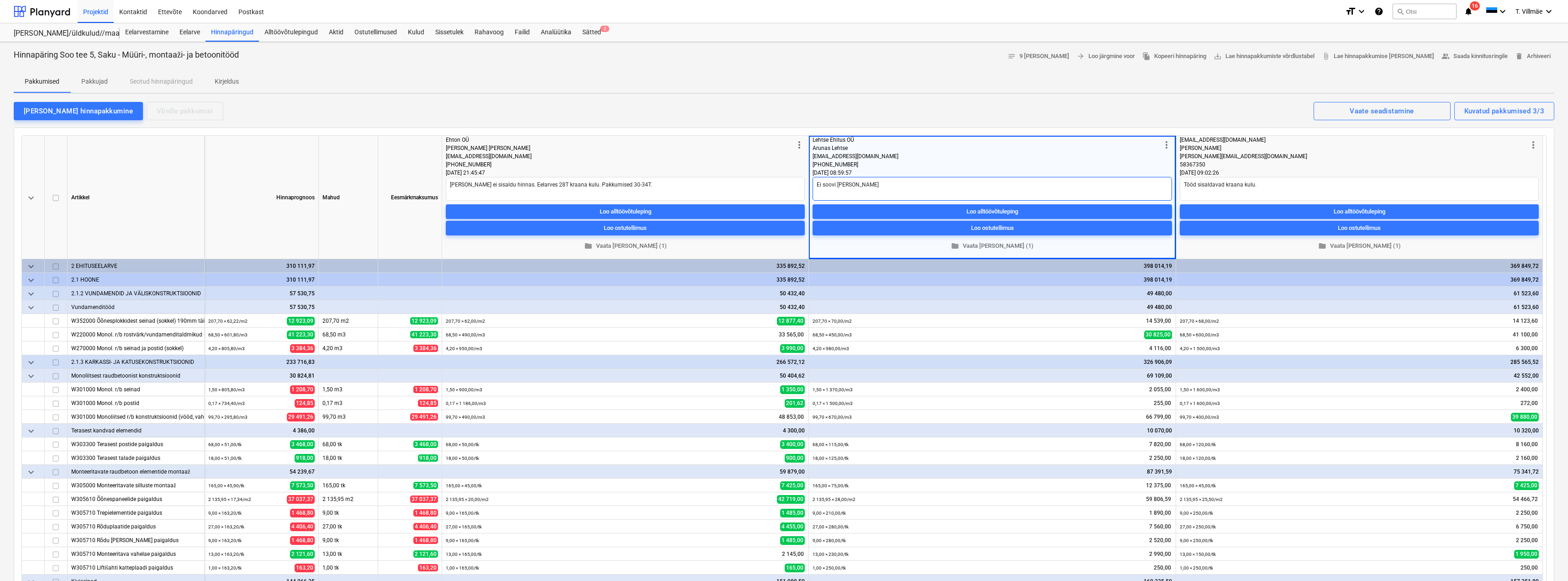
type textarea "x"
type textarea "Ei soovi hinda k"
type textarea "x"
type textarea "Ei soovi hinda ko"
type textarea "x"
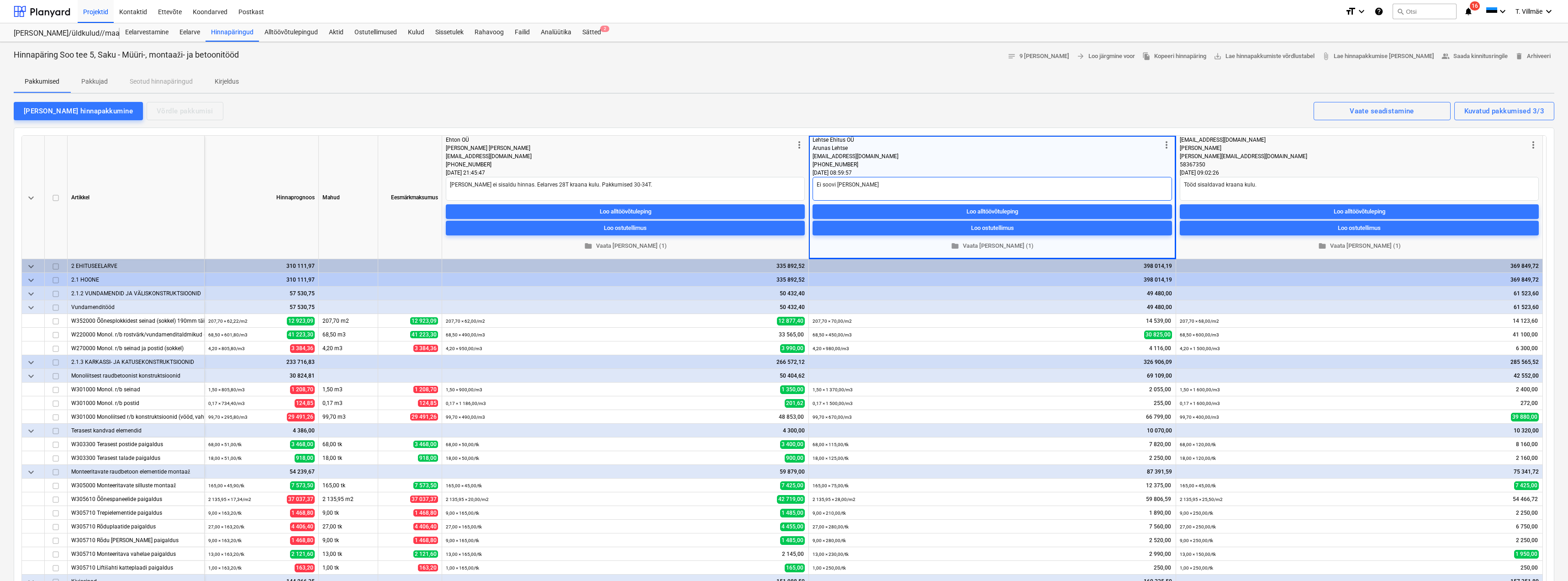
type textarea "Ei soovi hinda kor"
type textarea "x"
type textarea "Ei soovi hinda korr"
type textarea "x"
type textarea "Ei soovi hinda korri"
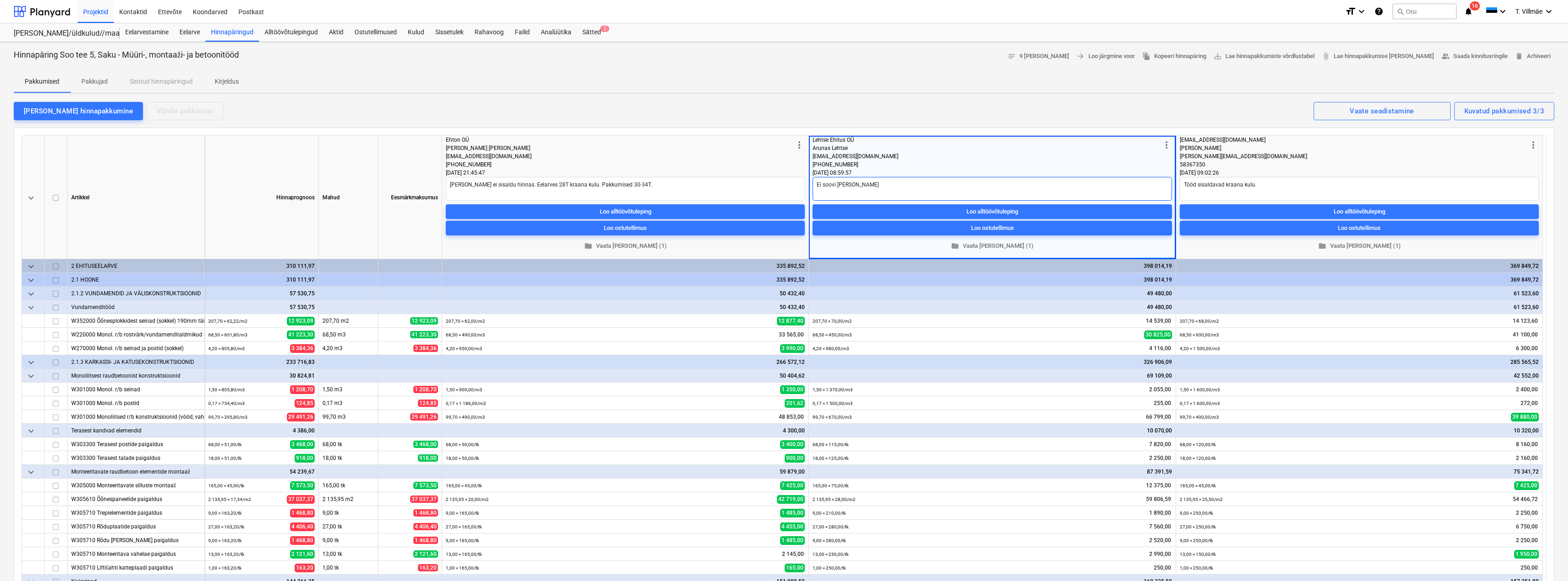
type textarea "x"
type textarea "Ei soovi hinda korrig"
type textarea "x"
type textarea "Ei soovi hinda korrige"
type textarea "x"
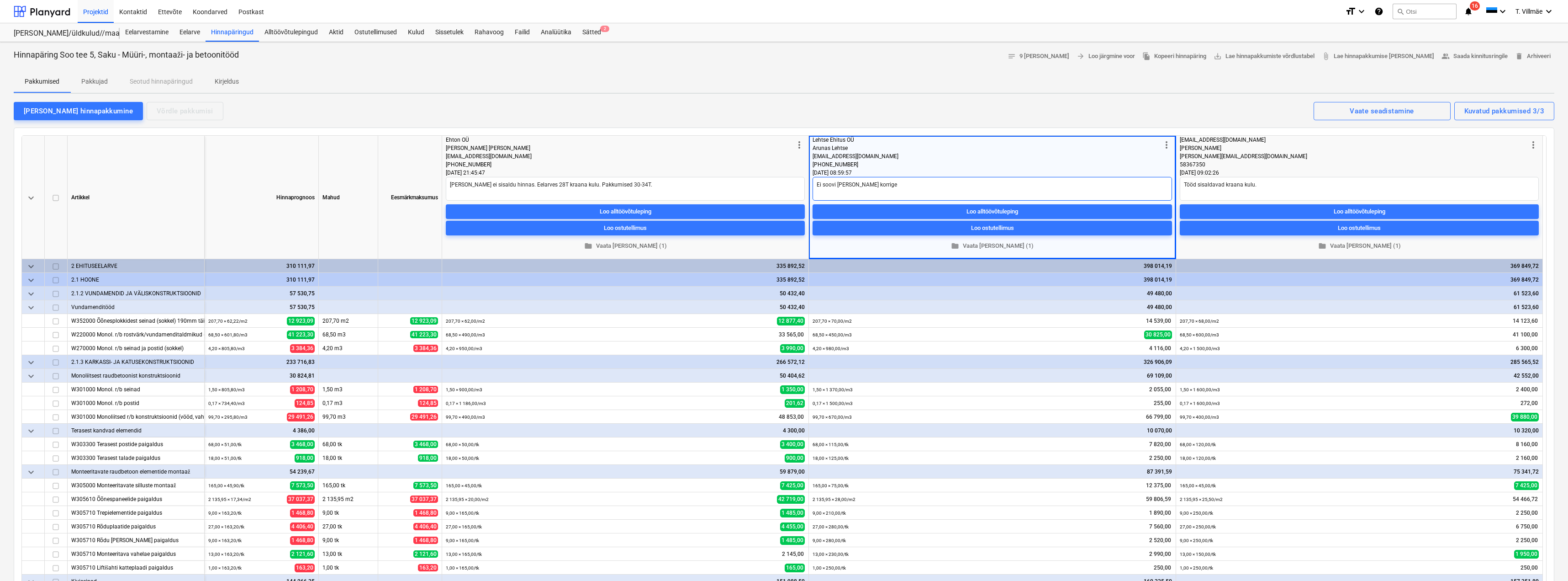
type textarea "Ei soovi hinda korrigee"
type textarea "x"
type textarea "Ei soovi hinda korrigeer"
type textarea "x"
type textarea "Ei soovi hinda korrigeeri"
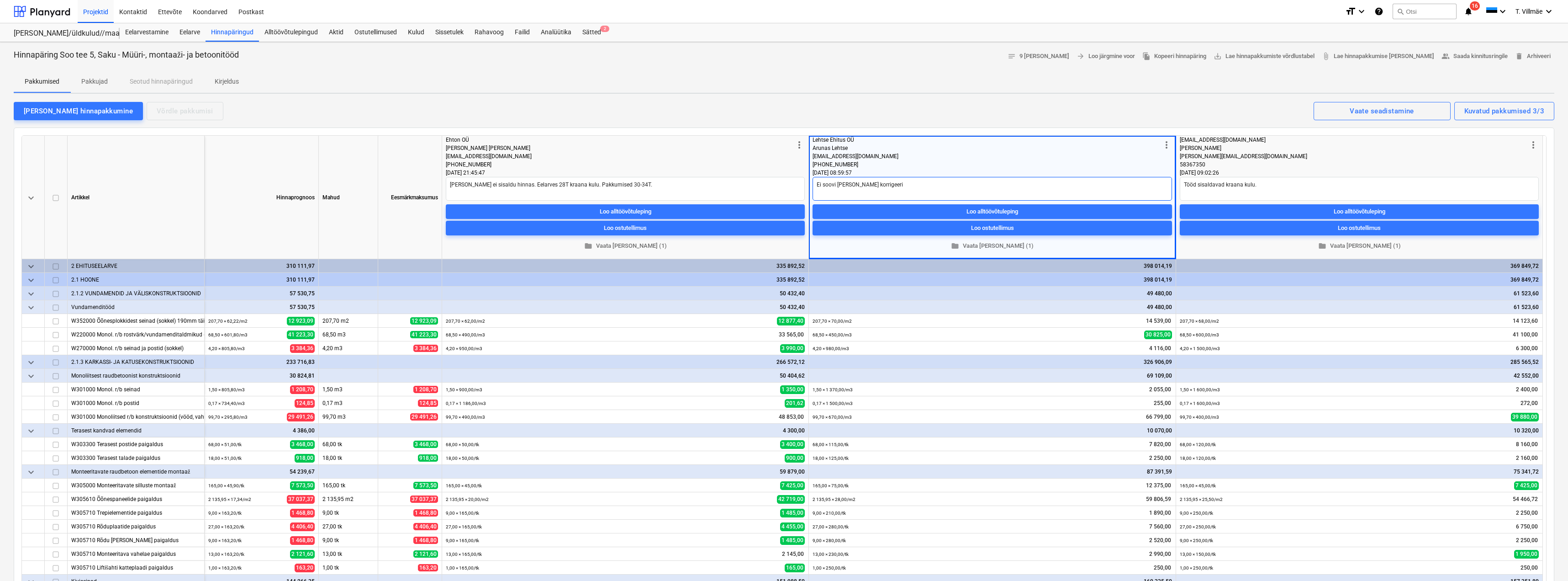
type textarea "x"
type textarea "Ei soovi hinda korrigeerid"
type textarea "x"
type textarea "Ei soovi hinda korrigeerida"
type textarea "x"
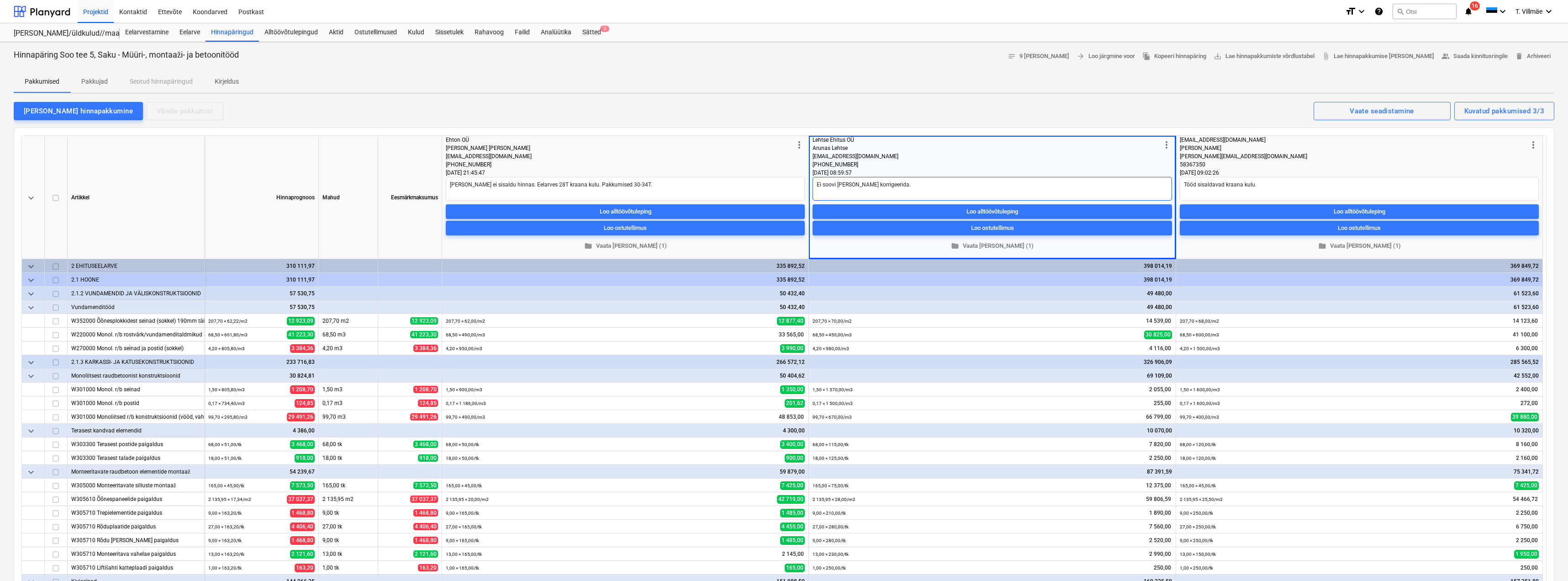
type textarea "Ei soovi hinda korrigeerida."
click at [768, 105] on div "Lisa hinnapakkumine Võrdle pakkumisi Kuvatud pakkumised 3/3 Vaate seadistamine" at bounding box center [784, 110] width 1541 height 19
click at [1357, 157] on div "sergei.missuno@gmail.com" at bounding box center [1354, 156] width 348 height 8
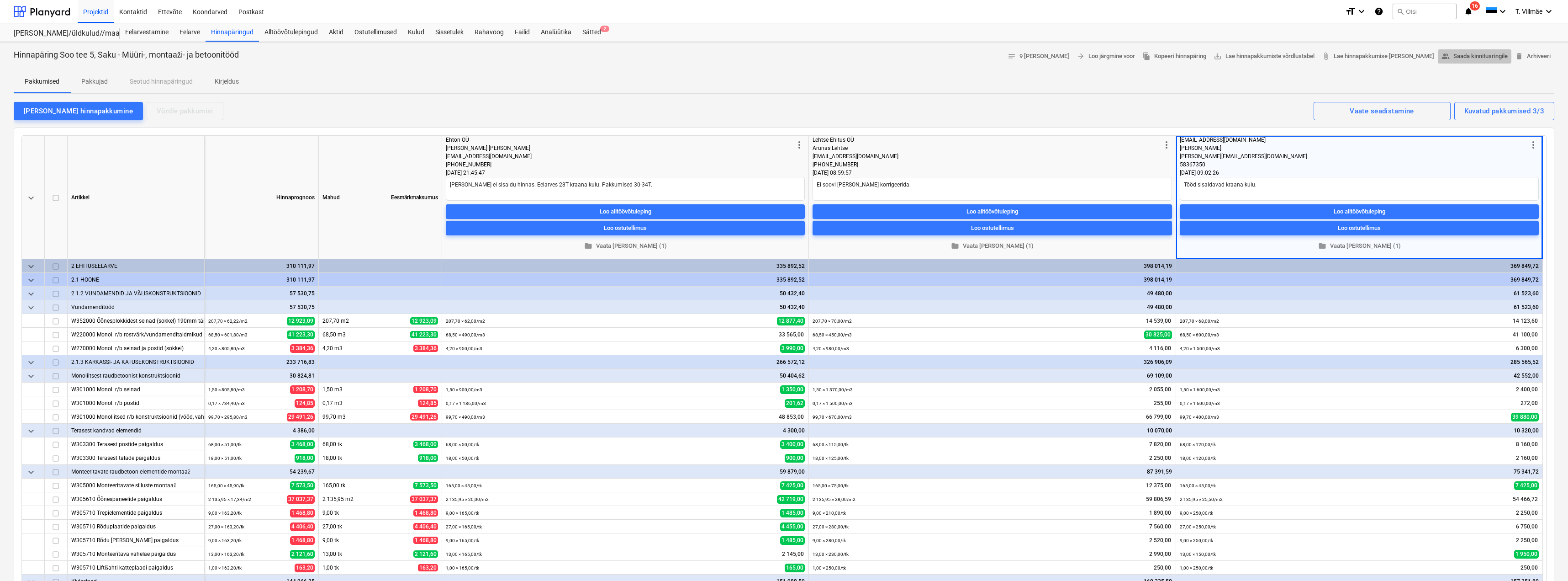
click at [1469, 54] on span "people_alt Saada kinnitusringile" at bounding box center [1474, 56] width 66 height 11
type textarea "x"
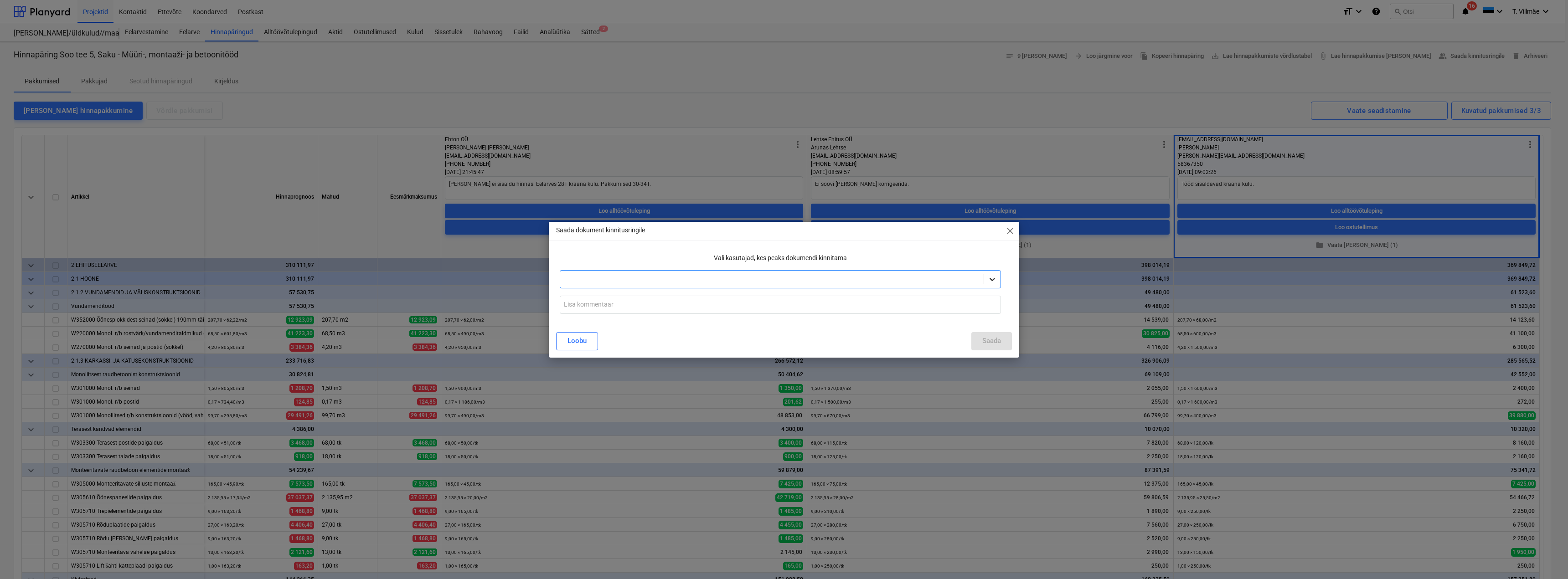
click at [995, 283] on div at bounding box center [993, 279] width 16 height 16
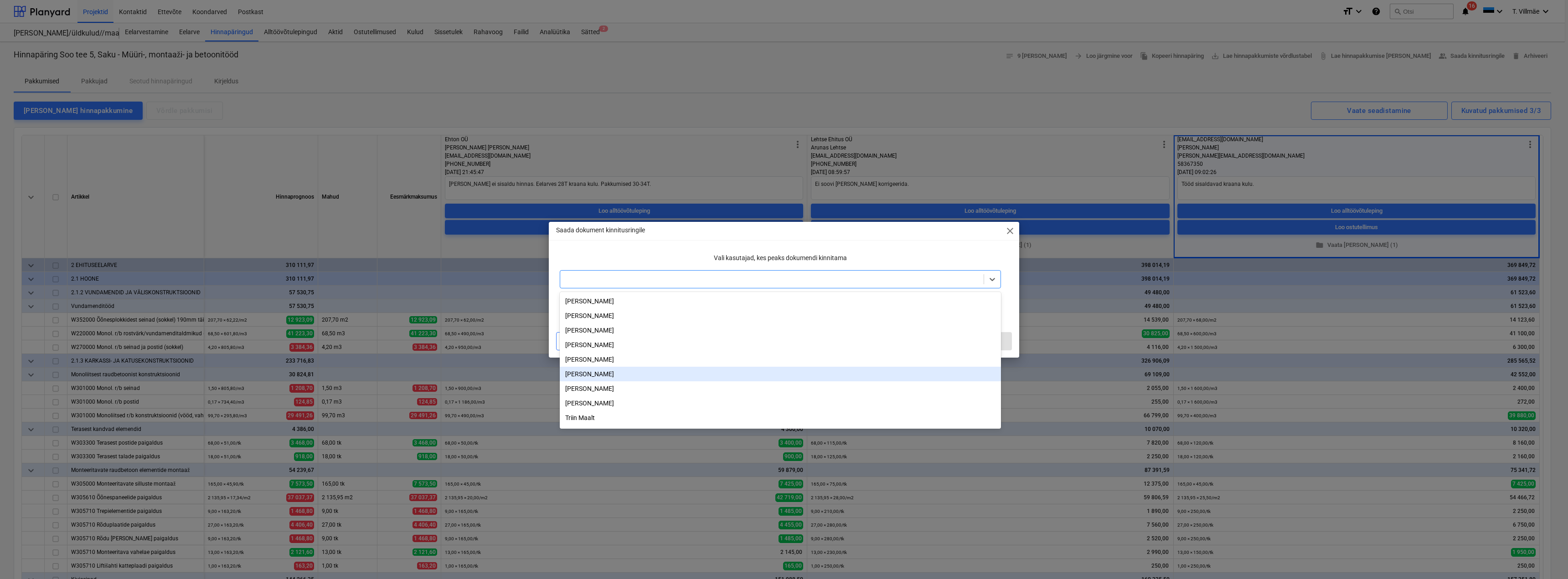
click at [577, 376] on div "[PERSON_NAME]" at bounding box center [780, 374] width 441 height 15
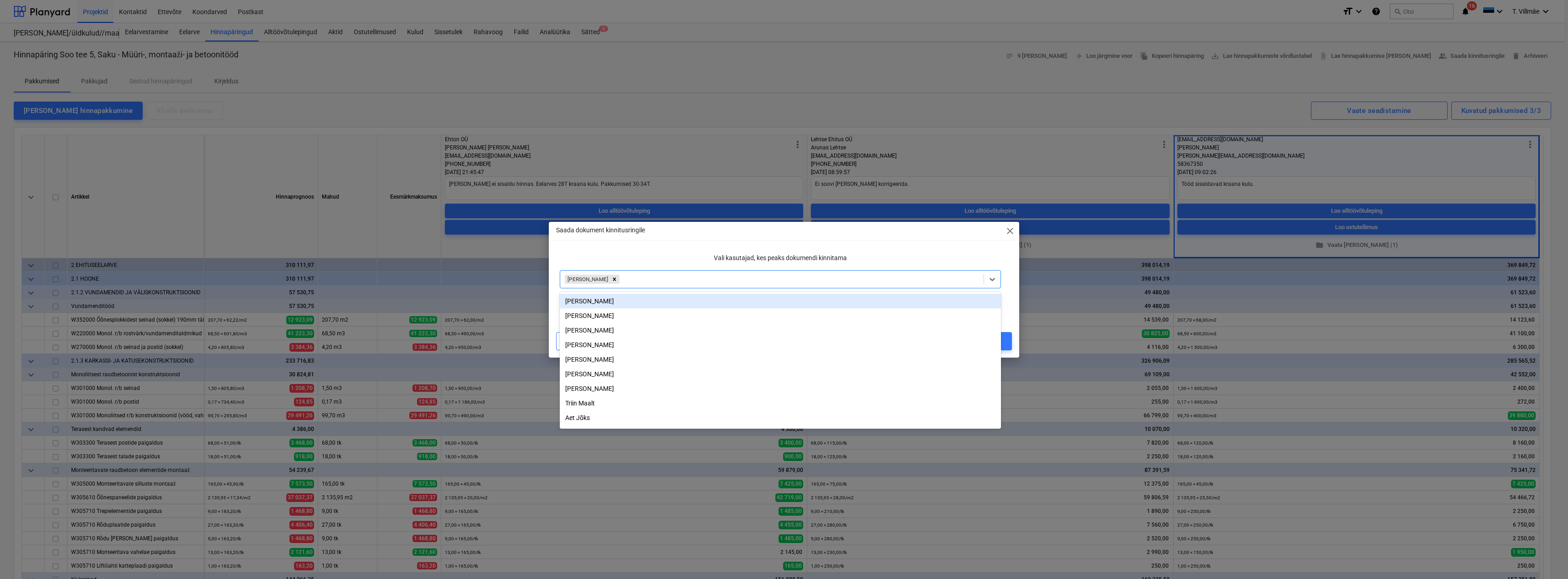
click at [663, 254] on p "Vali kasutajad, kes peaks dokumendi kinnitama" at bounding box center [780, 258] width 441 height 10
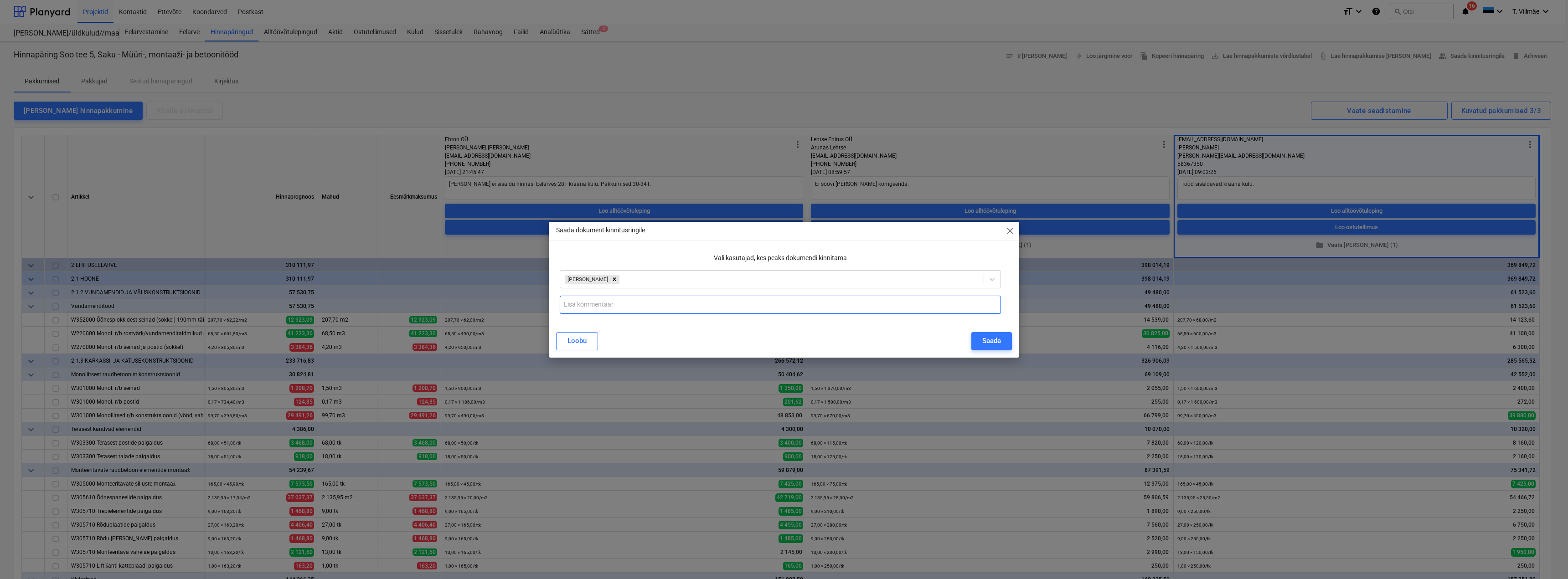
click at [621, 310] on input "text" at bounding box center [780, 305] width 441 height 18
type input "Esitan kooskõlastamiseks Prelander OÜ - pakkumine sisaldab kõiki küsituid töid …"
click at [819, 340] on div "Loobu Saada" at bounding box center [783, 341] width 456 height 18
click at [985, 340] on div "Saada" at bounding box center [991, 340] width 19 height 12
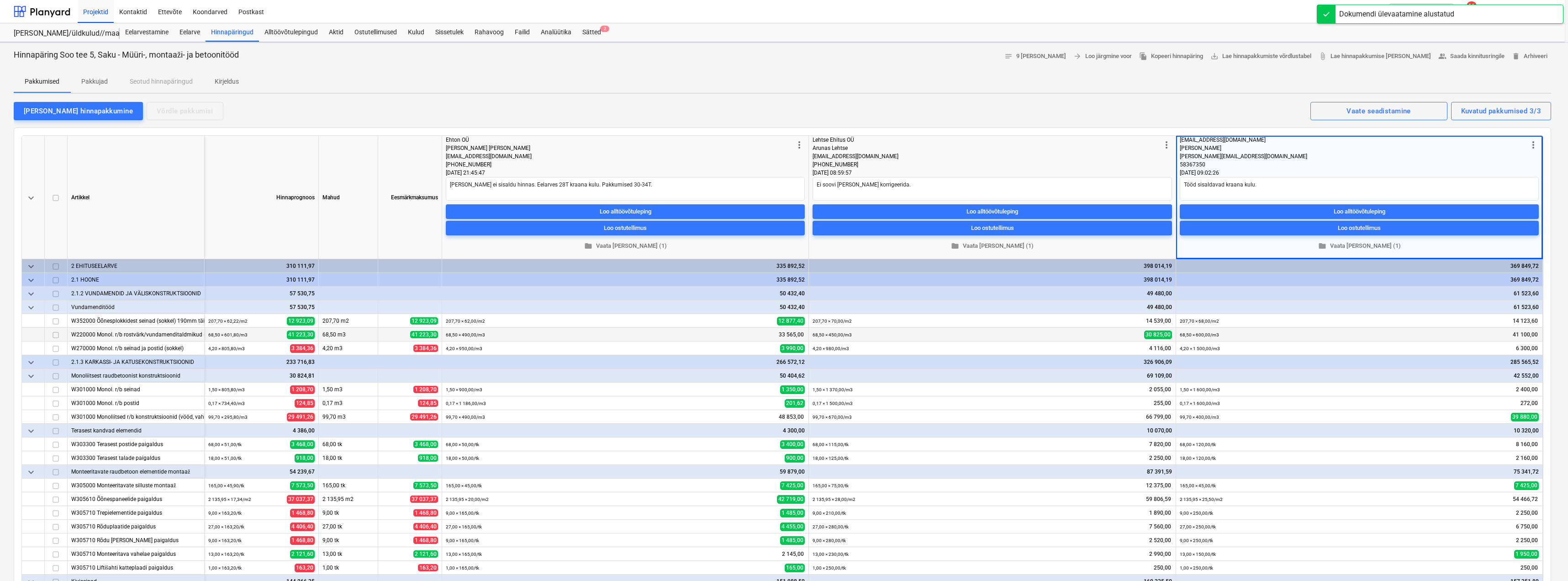
type textarea "x"
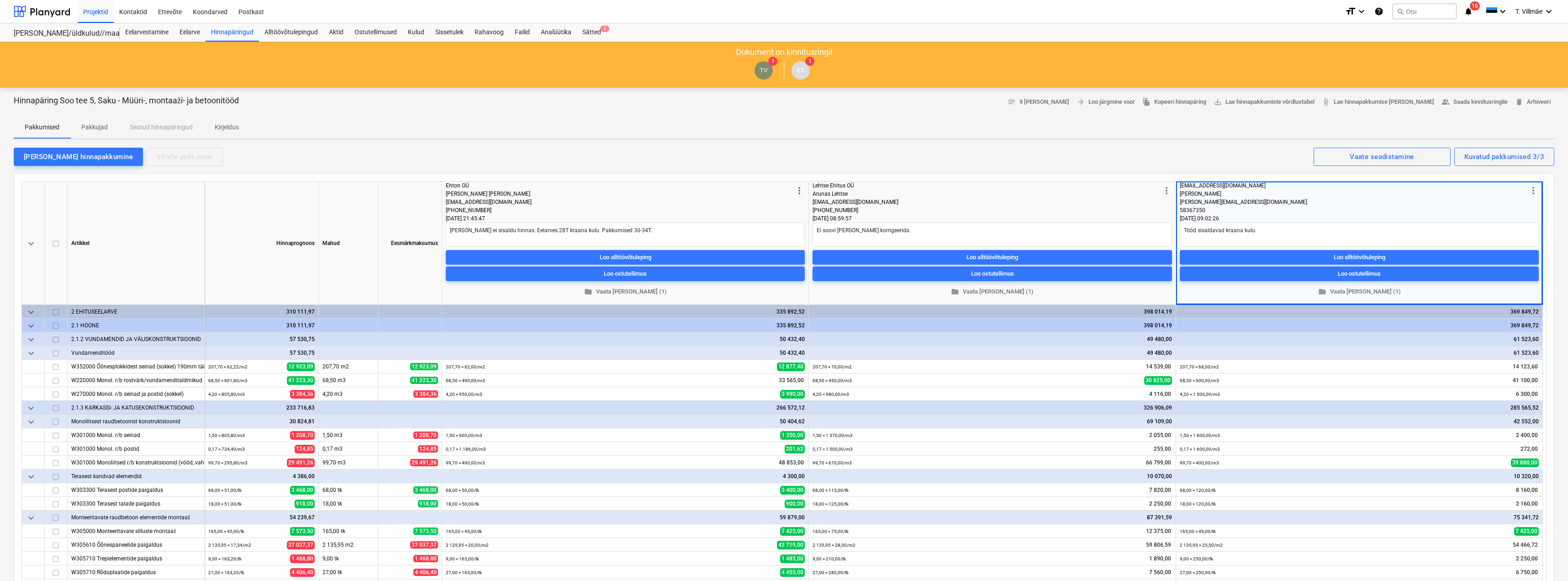
click at [232, 23] on div "Projektid Kontaktid Ettevõte Koondarved Postkast format_size keyboard_arrow_dow…" at bounding box center [784, 11] width 1568 height 24
click at [226, 29] on div "Hinnapäringud" at bounding box center [232, 33] width 53 height 18
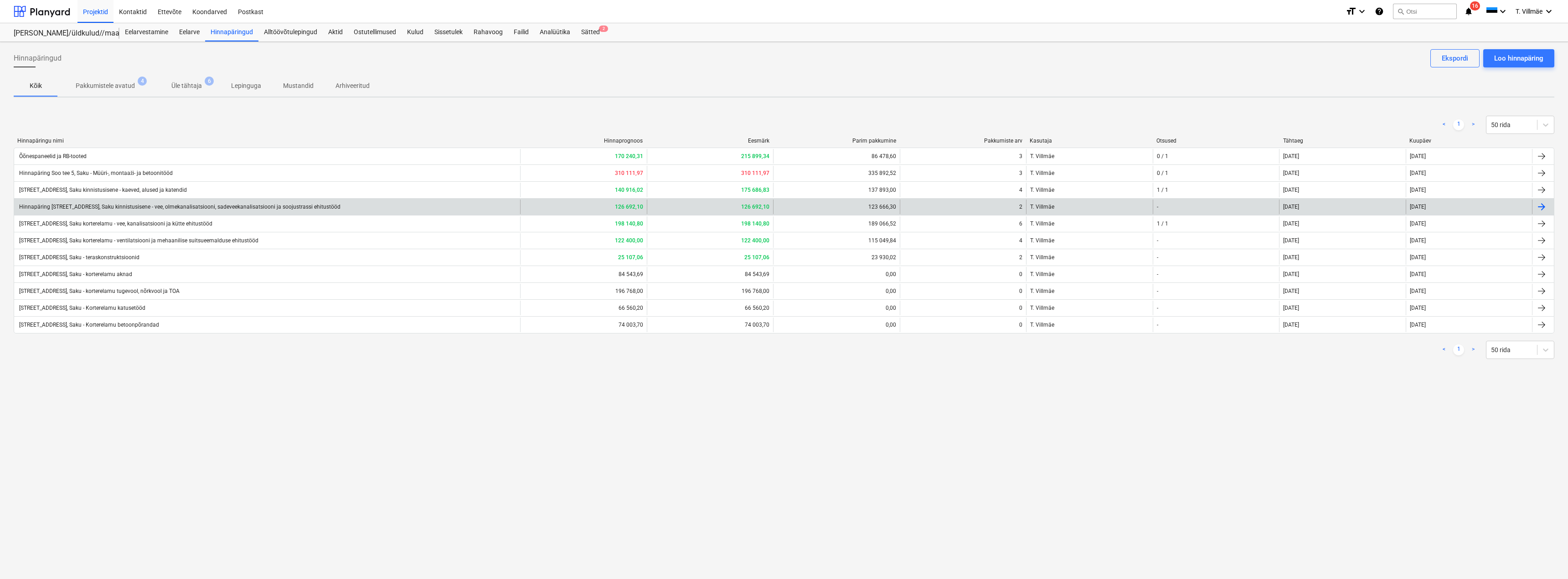
click at [249, 206] on div "Hinnapäring Soo tee 5, Saku kinnistusisene - vee, olmekanalisatsiooni, sadeveek…" at bounding box center [179, 207] width 323 height 7
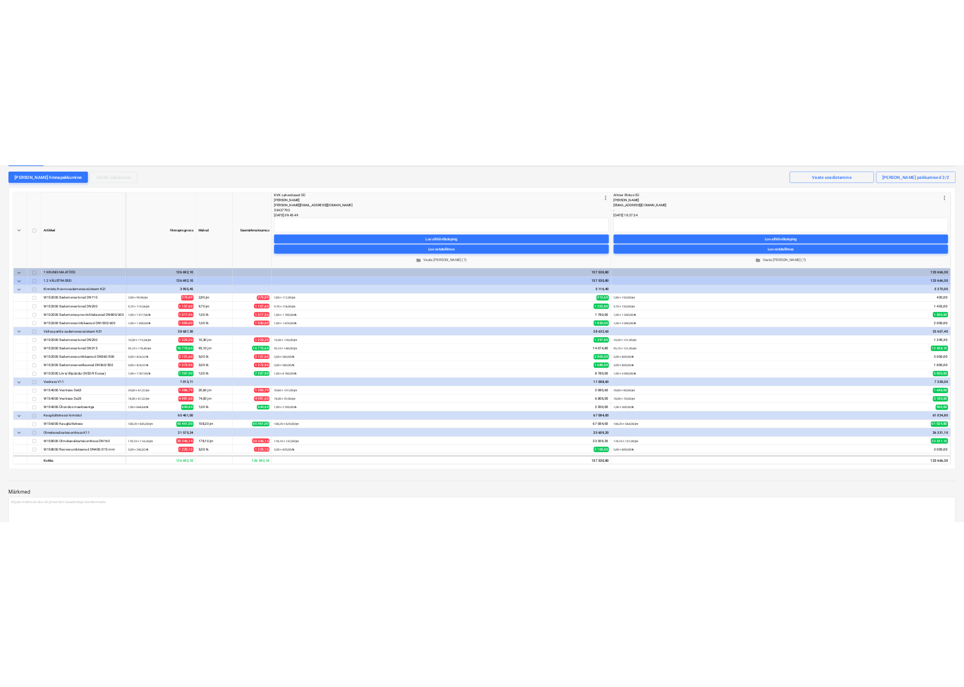
scroll to position [56, 0]
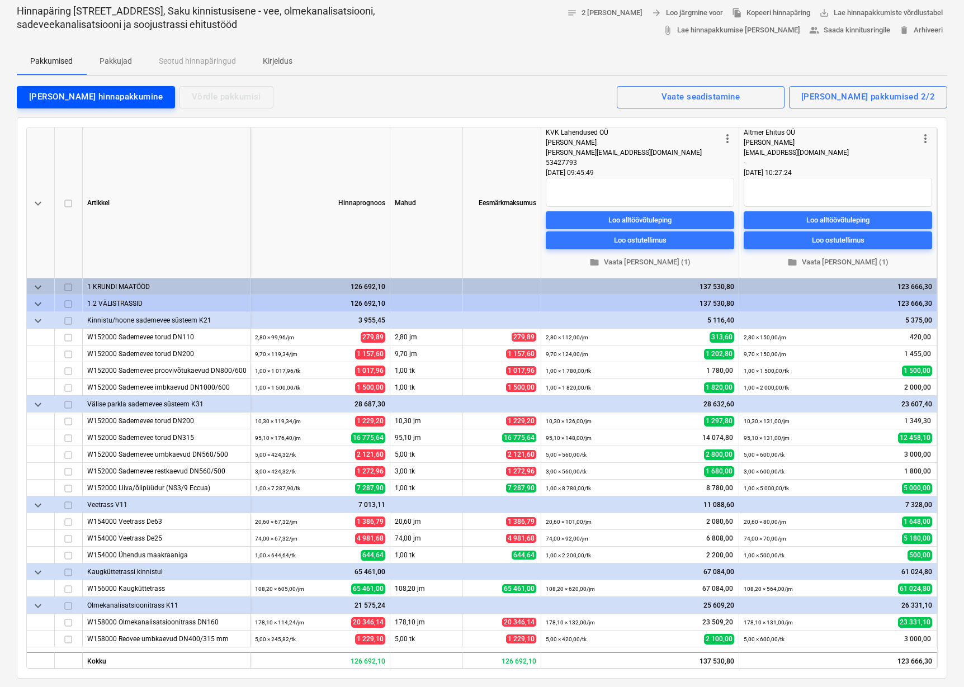
click at [64, 100] on div "[PERSON_NAME] hinnapakkumine" at bounding box center [96, 96] width 134 height 15
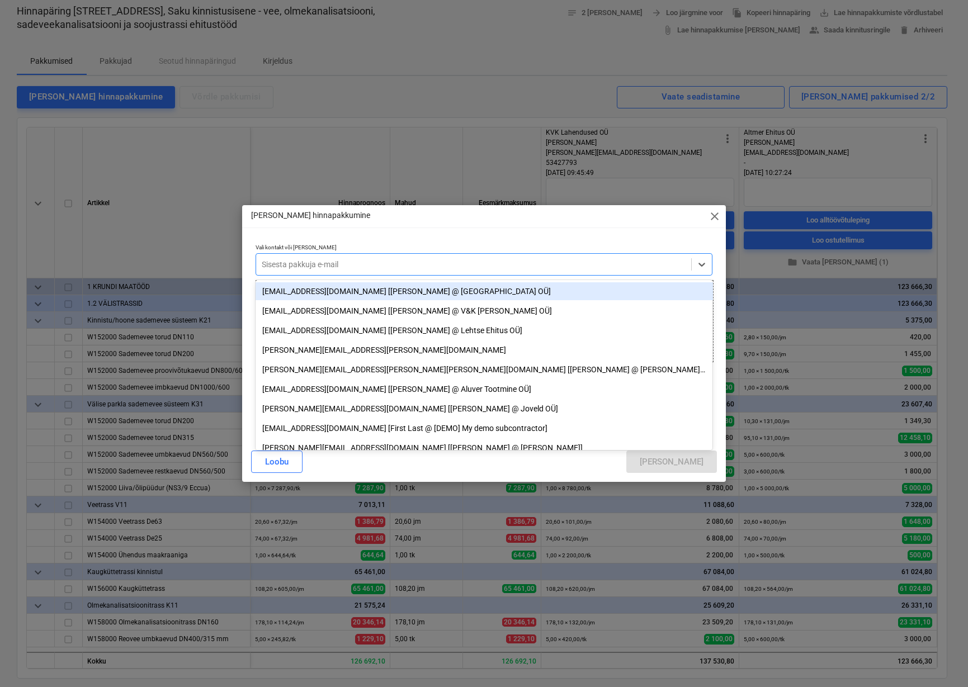
click at [309, 263] on div at bounding box center [474, 264] width 425 height 11
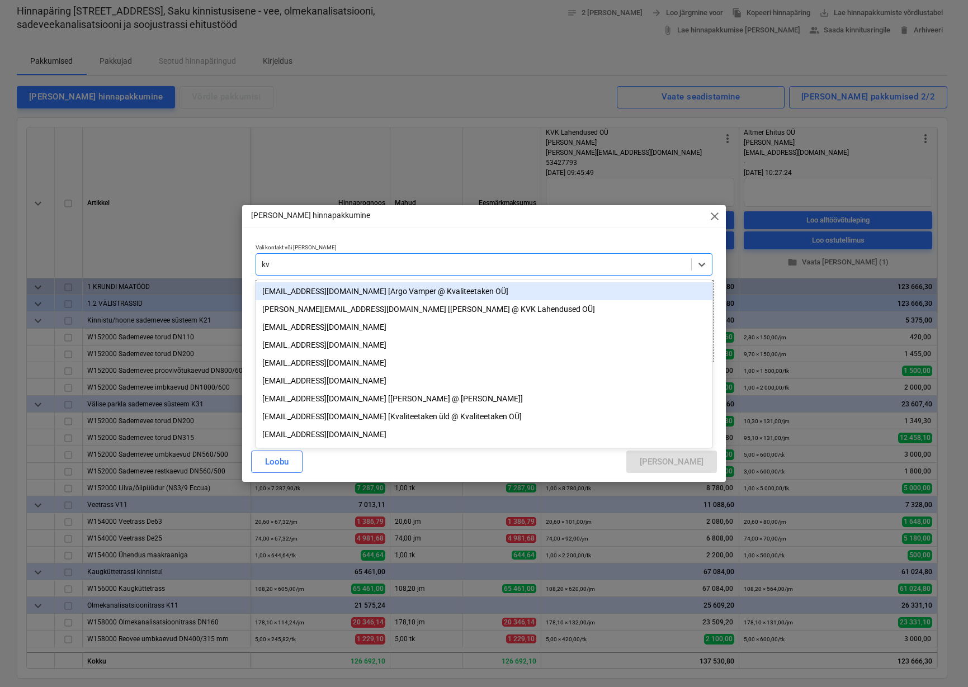
type input "kvk"
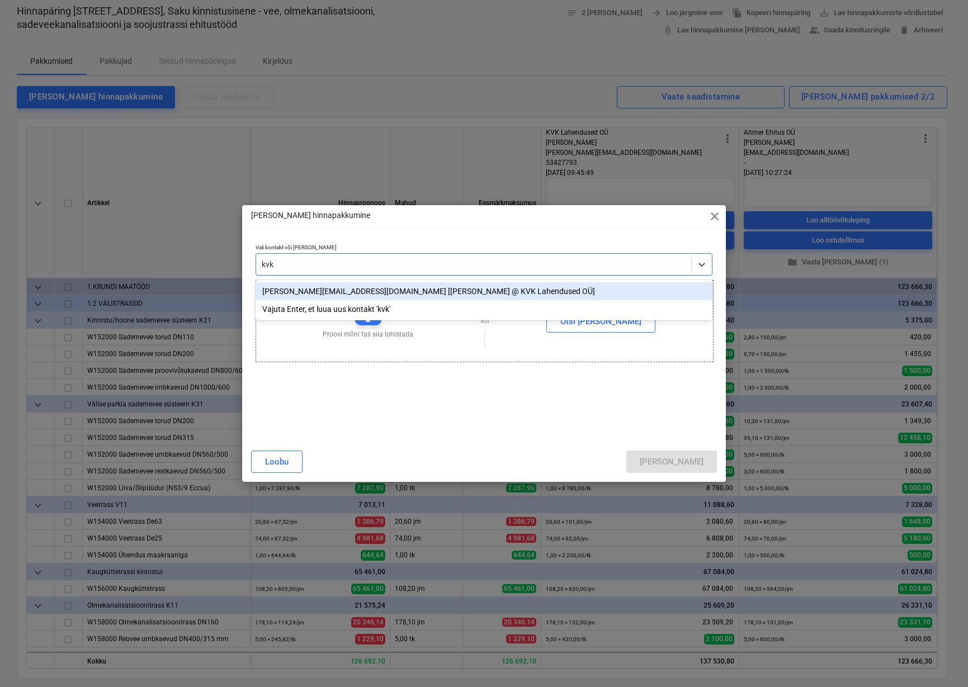
click at [340, 293] on div "rene.kruusmann@kvklahendused.ee [Rene Kruusmann @ KVK Lahendused OÜ]" at bounding box center [485, 291] width 458 height 18
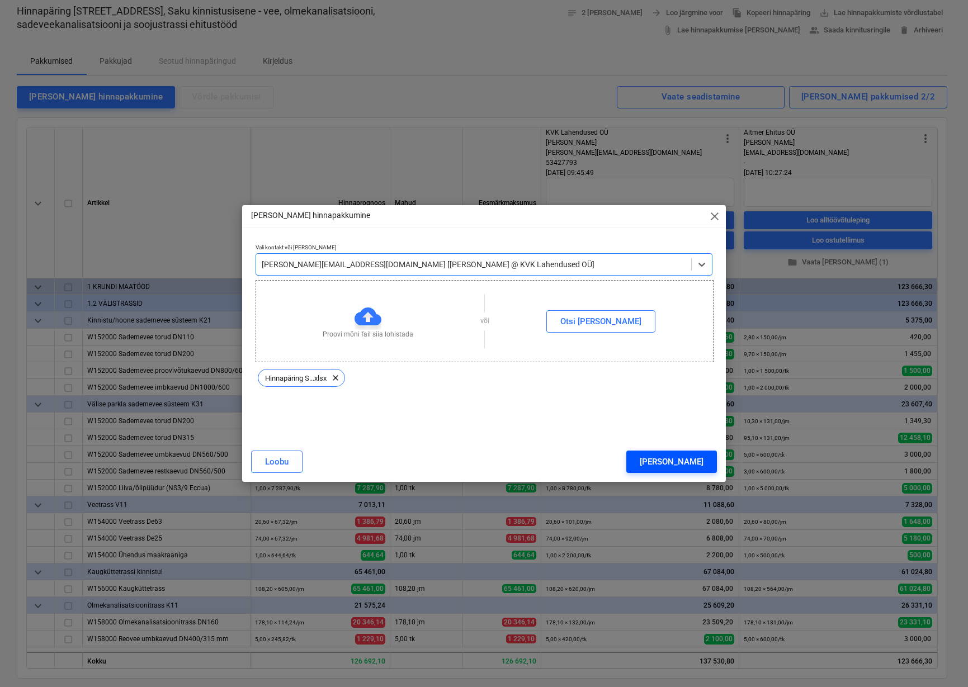
click at [700, 461] on div "Lisa" at bounding box center [672, 462] width 64 height 15
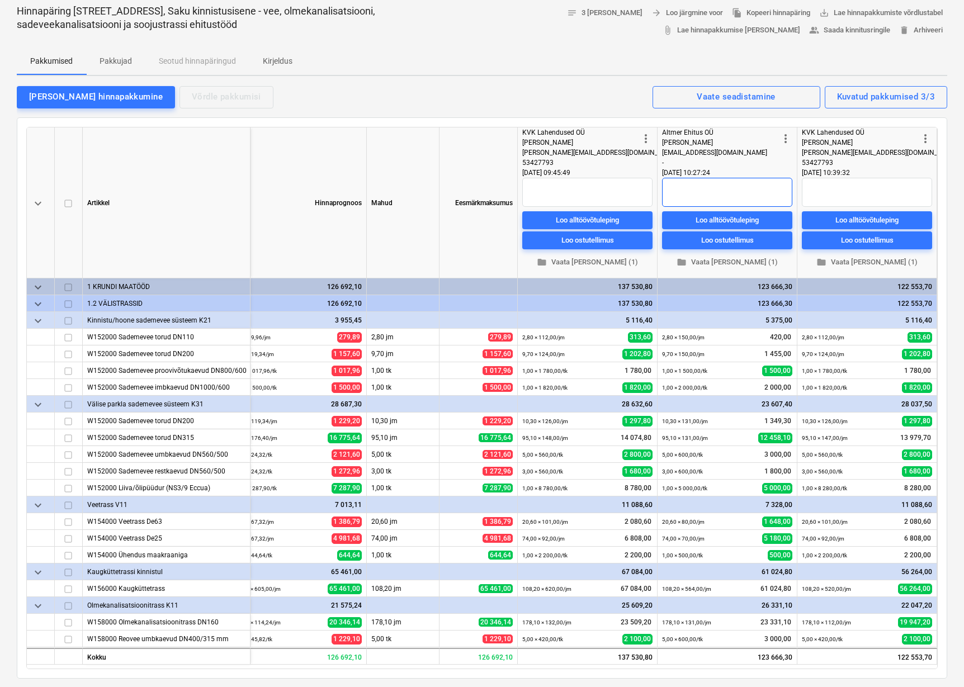
click at [707, 187] on textarea at bounding box center [727, 192] width 130 height 29
type textarea "x"
type textarea "E"
type textarea "x"
type textarea "Ei"
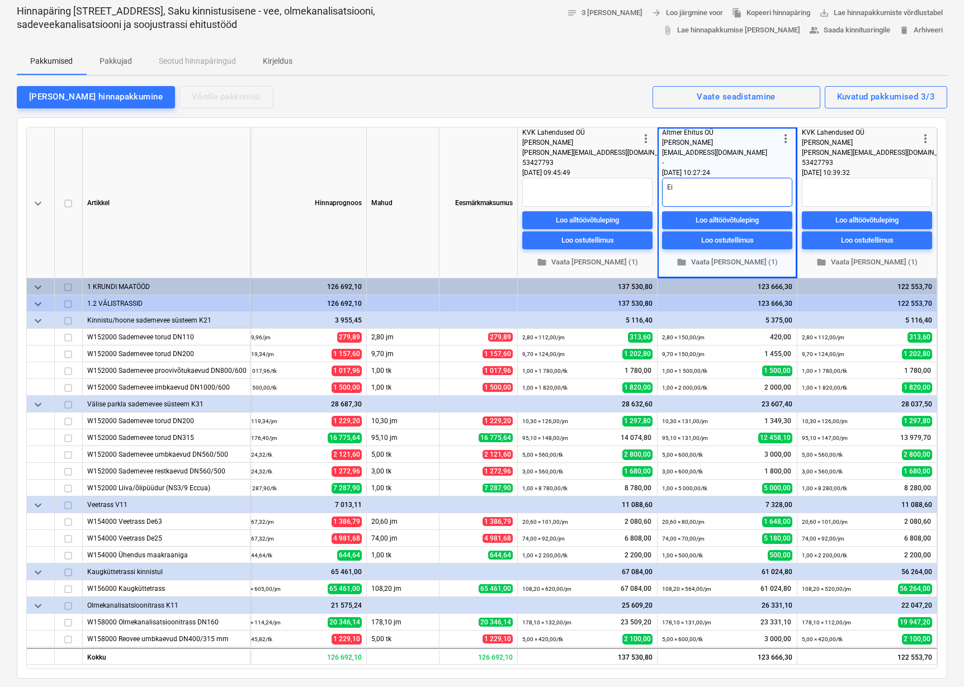
type textarea "x"
type textarea "Ei"
type textarea "x"
type textarea "Ei s"
type textarea "x"
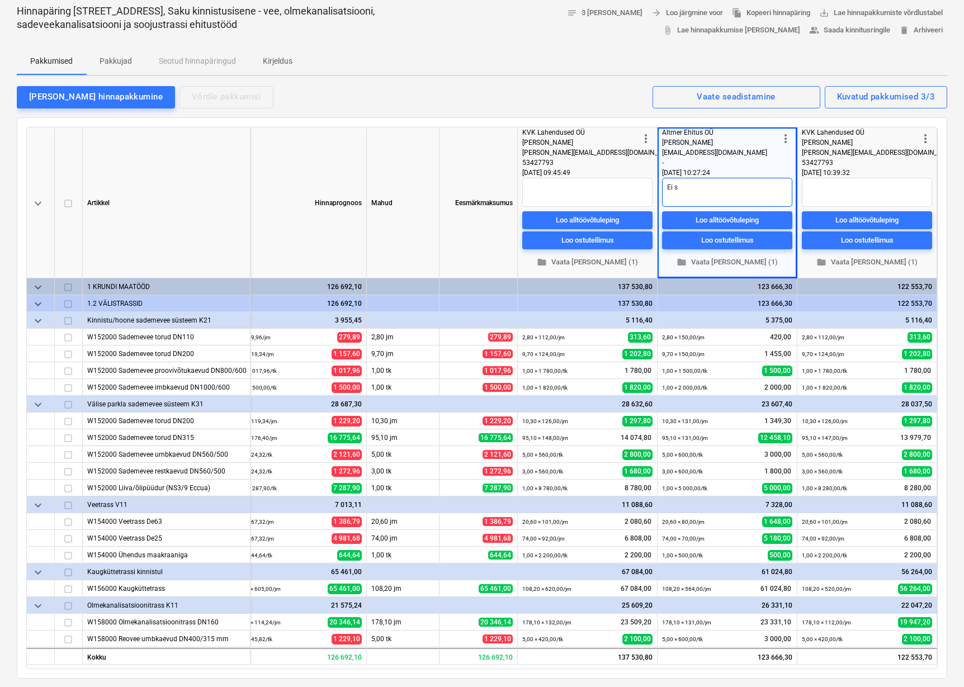
type textarea "Ei so"
type textarea "x"
type textarea "Ei soo"
type textarea "x"
type textarea "Ei soov"
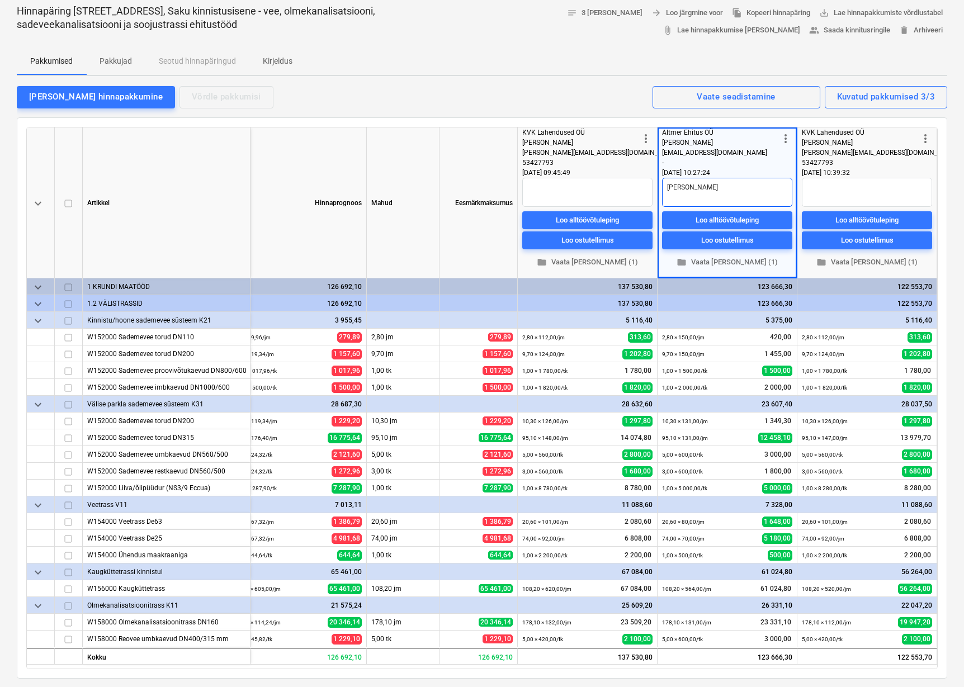
type textarea "x"
type textarea "Ei soovi"
type textarea "x"
type textarea "Ei soovi"
type textarea "x"
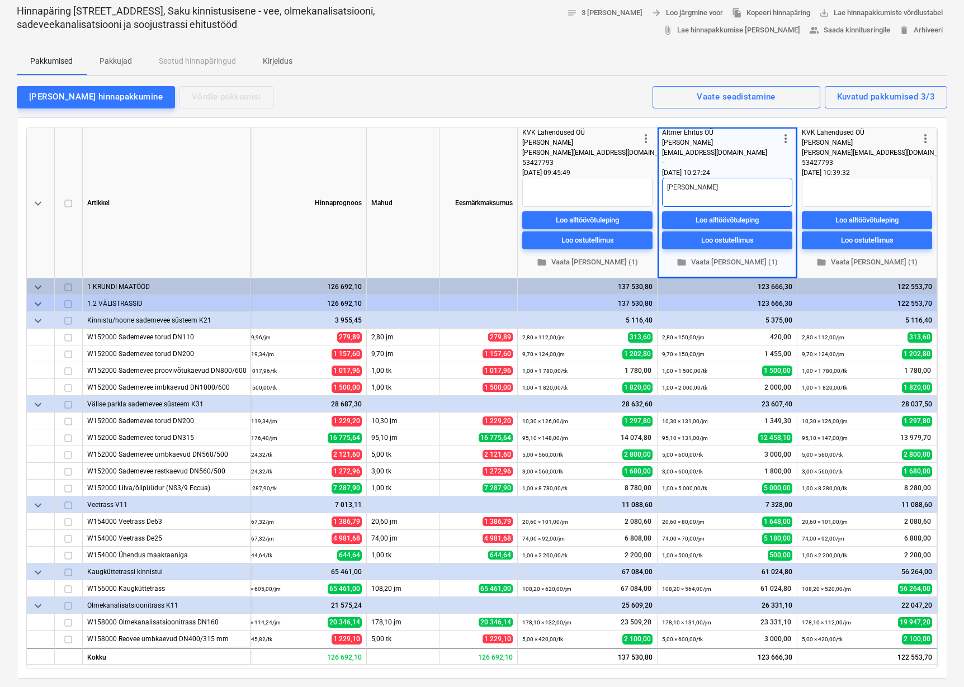
type textarea "Ei soovi h"
type textarea "x"
type textarea "Ei soovi hi"
type textarea "x"
type textarea "Ei soovi hin"
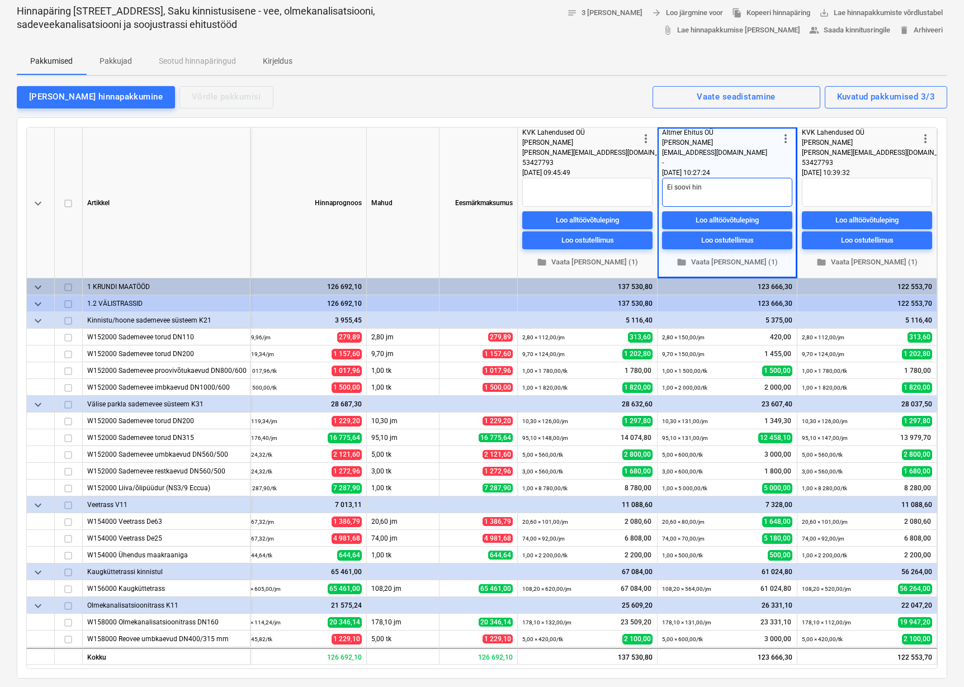
type textarea "x"
type textarea "Ei soovi hind"
type textarea "x"
type textarea "Ei soovi hinda"
type textarea "x"
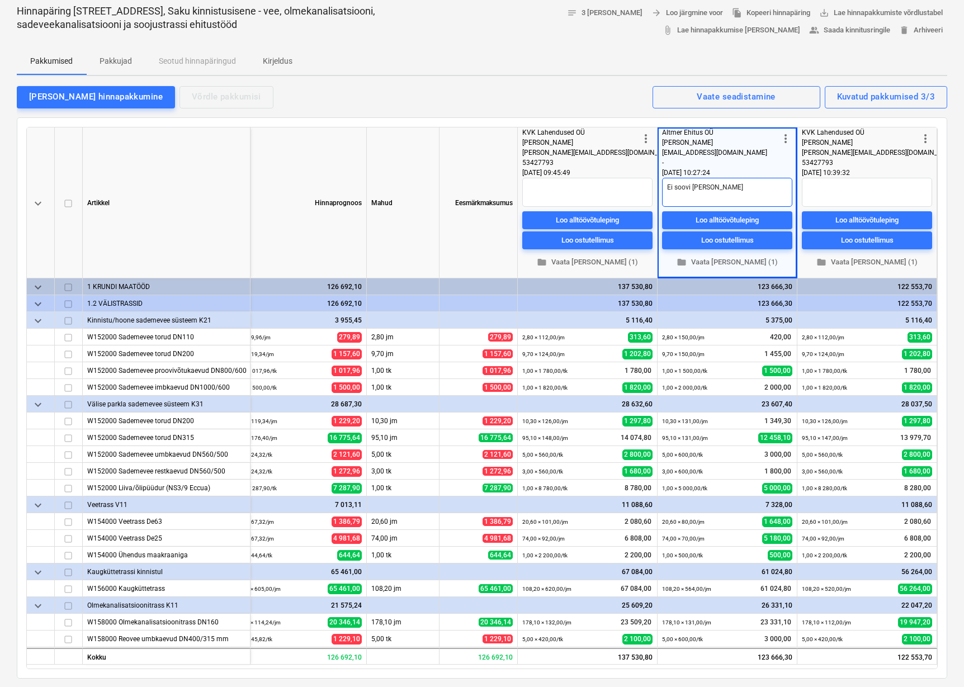
type textarea "Ei soovi hinda"
type textarea "x"
type textarea "Ei soovi hinda k"
type textarea "x"
type textarea "Ei soovi hinda ko"
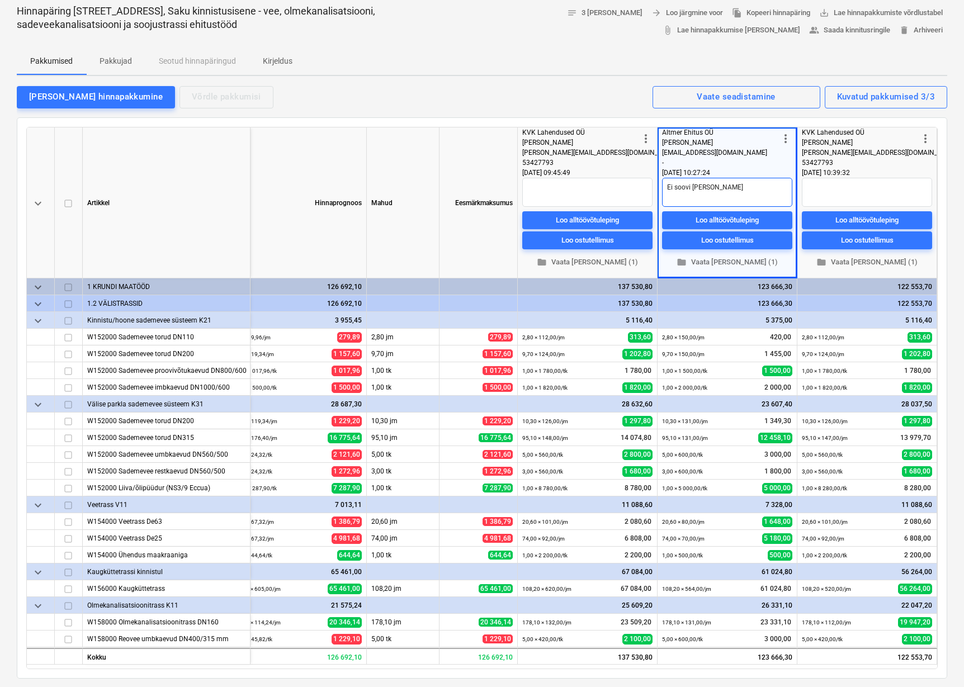
type textarea "x"
type textarea "Ei soovi hinda kor"
type textarea "x"
type textarea "Ei soovi hinda korr"
type textarea "x"
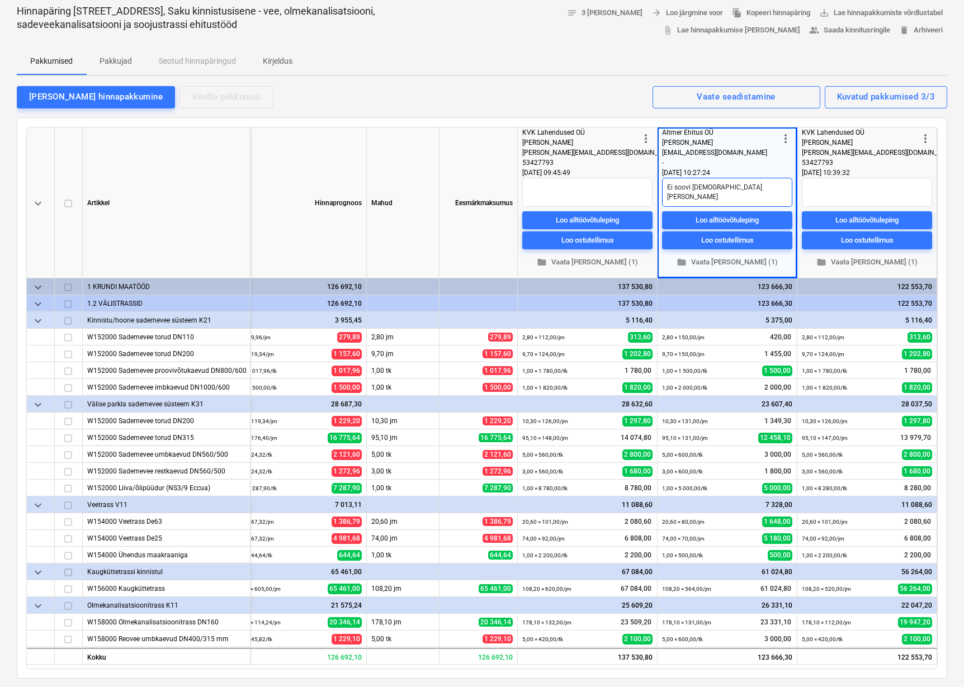
type textarea "Ei soovi hinda korri"
type textarea "x"
type textarea "Ei soovi hinda korrig"
type textarea "x"
type textarea "Ei soovi hinda korrige"
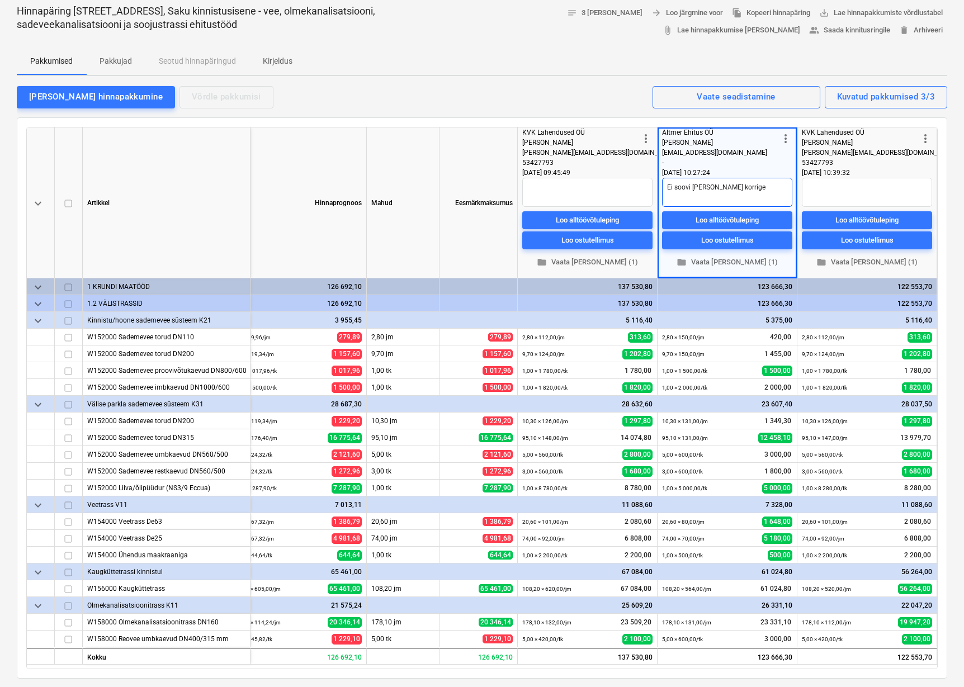
type textarea "x"
type textarea "Ei soovi hinda korrigee"
type textarea "x"
type textarea "Ei soovi hinda korrigeer"
type textarea "x"
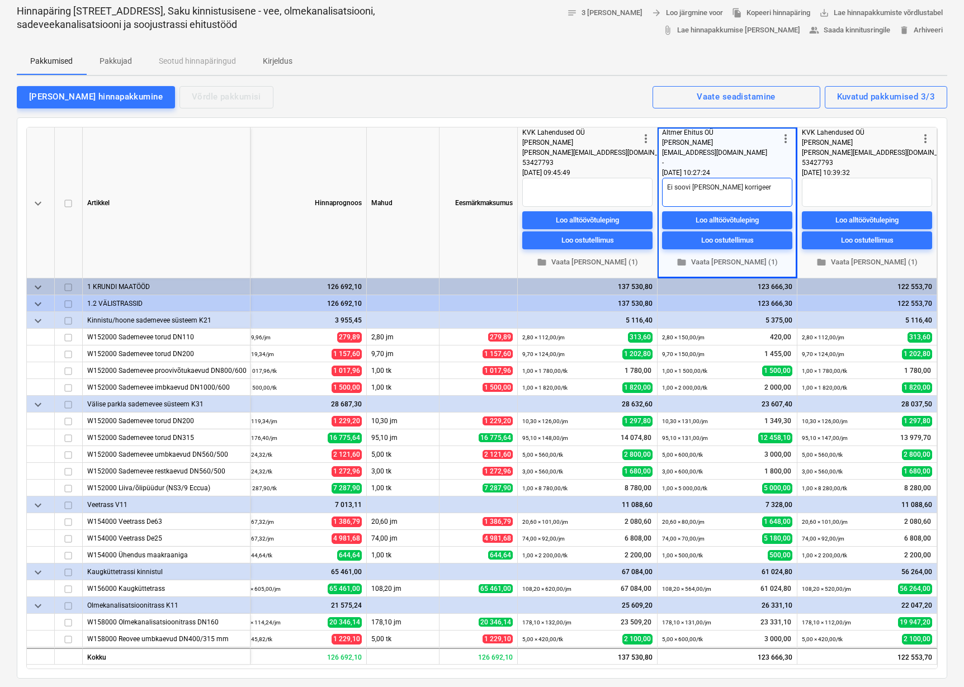
type textarea "Ei soovi hinda korrigeeri"
type textarea "x"
type textarea "Ei soovi hinda korrigeerid"
type textarea "x"
type textarea "Ei soovi hinda korrigeerida"
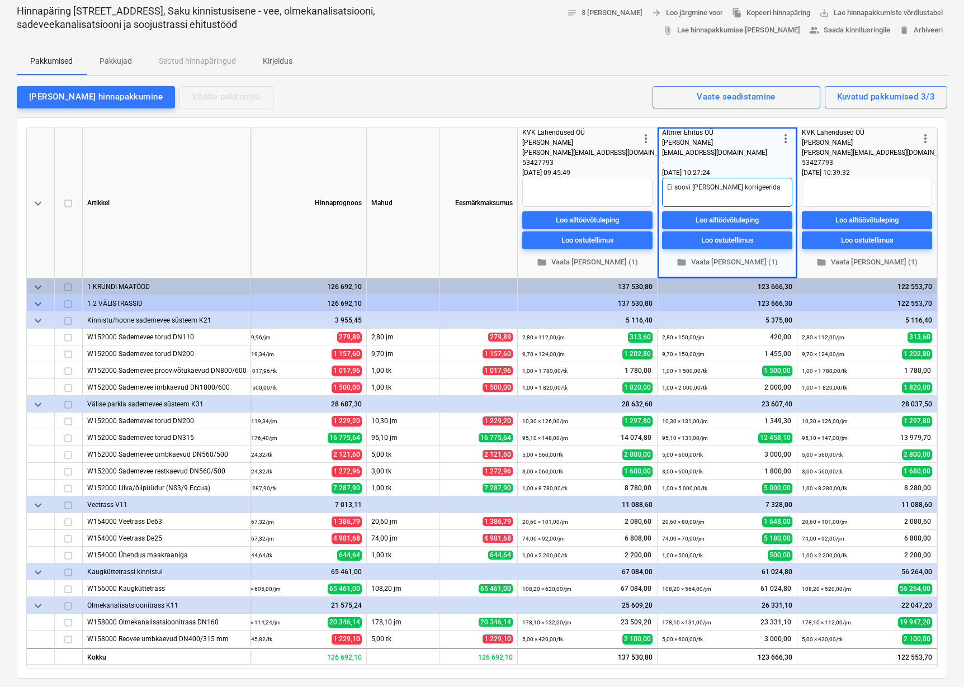
type textarea "x"
type textarea "Ei soovi hinda korrigeerida."
click at [818, 187] on textarea at bounding box center [867, 192] width 130 height 29
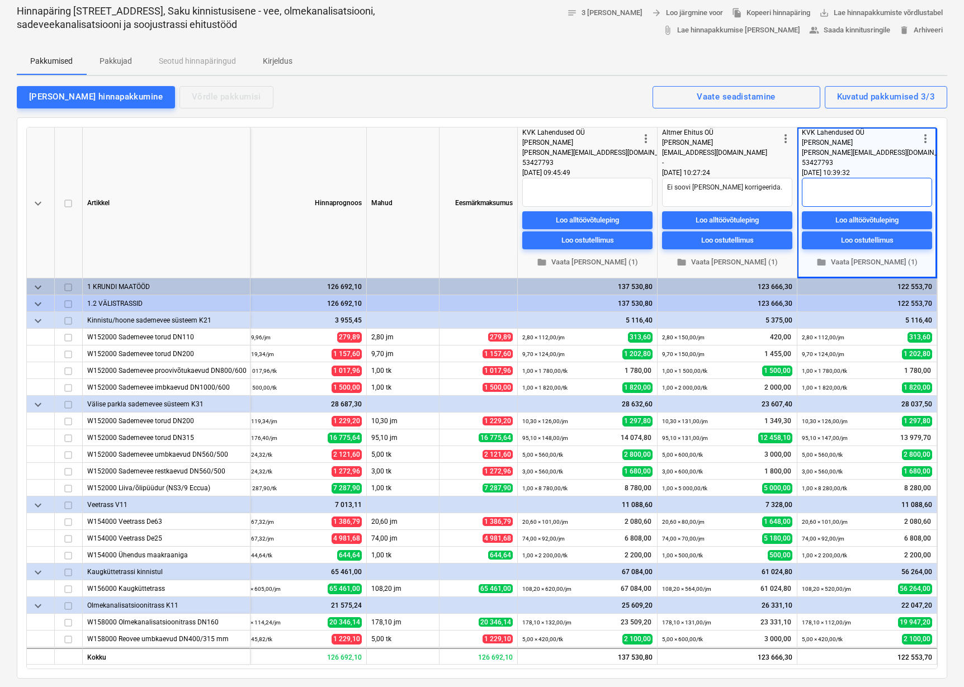
type textarea "x"
type textarea """
type textarea "x"
type textarea ""."
type textarea "x"
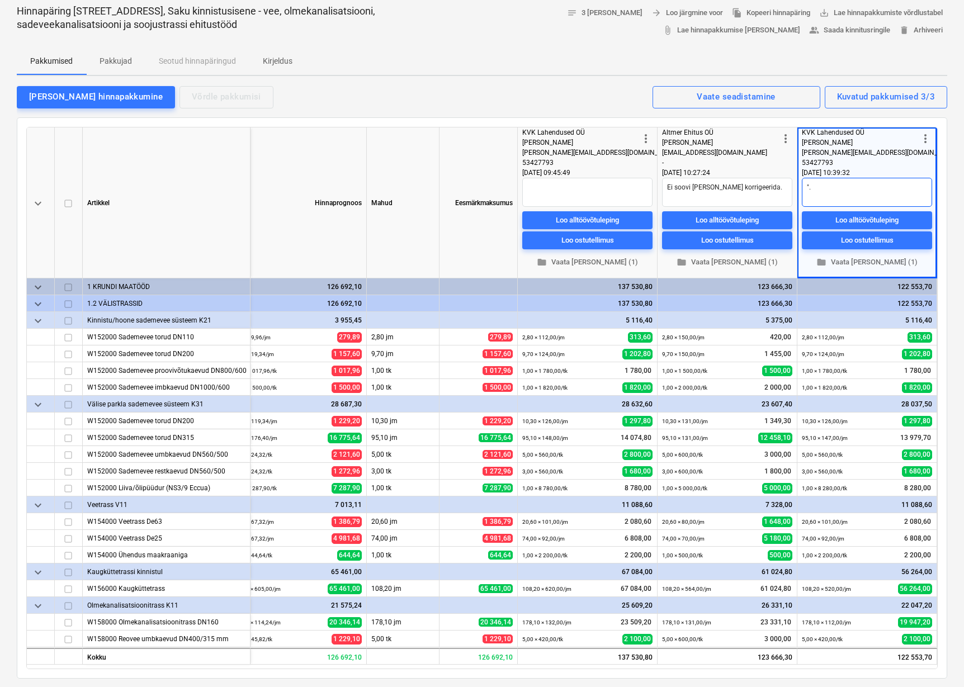
type textarea ""."
type textarea "x"
type textarea "". v"
type textarea "x"
type textarea "". vo"
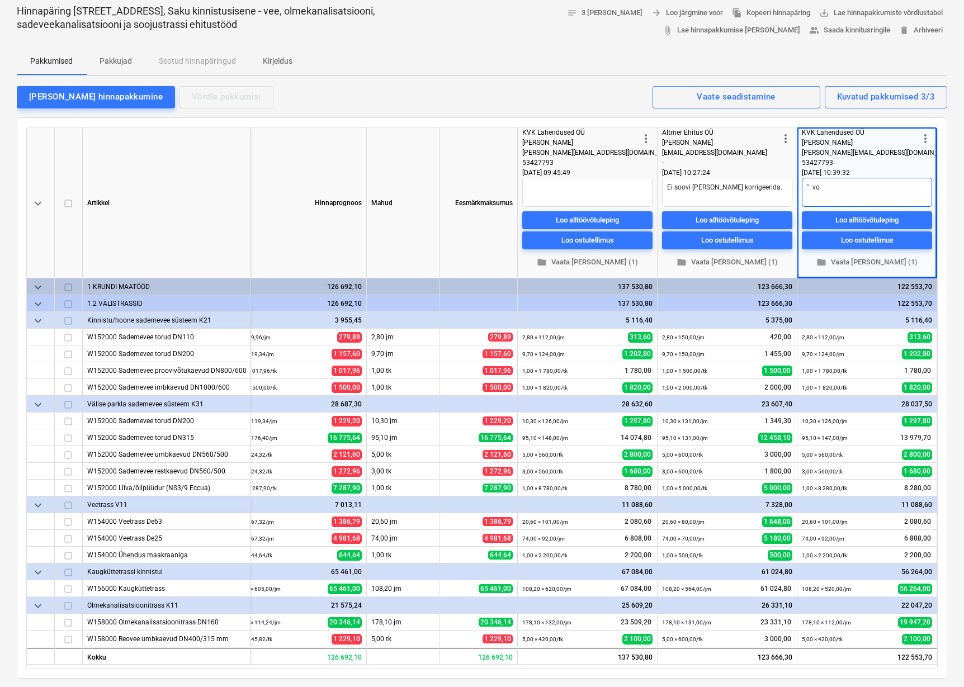
type textarea "x"
type textarea "". voo"
type textarea "x"
type textarea "". voor"
type textarea "x"
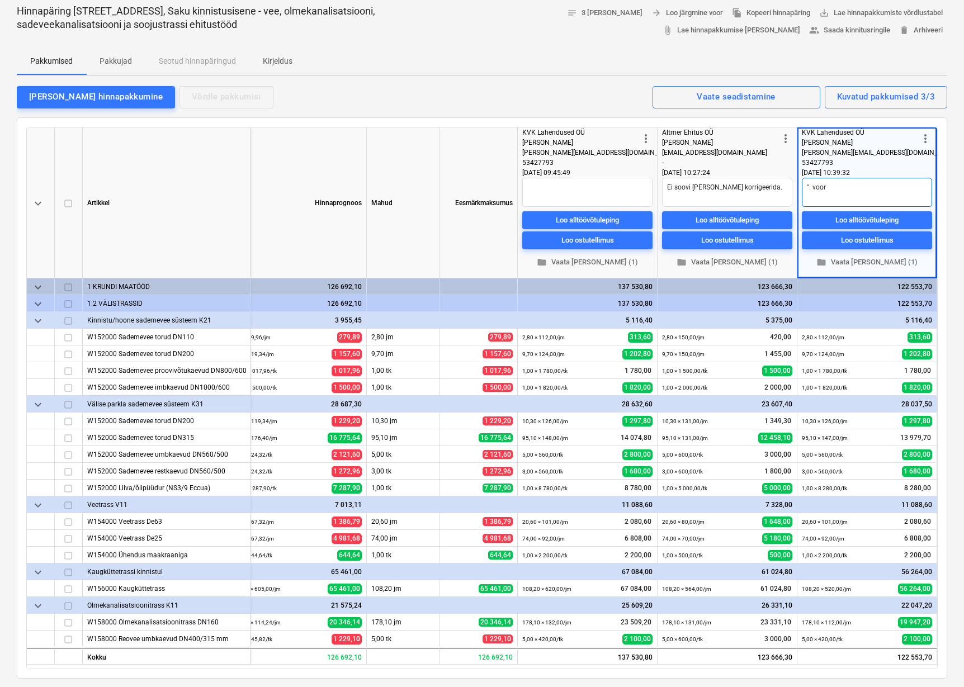
type textarea "". vooru"
type textarea "x"
type textarea "". vooru"
type textarea "x"
type textarea "". vooru p"
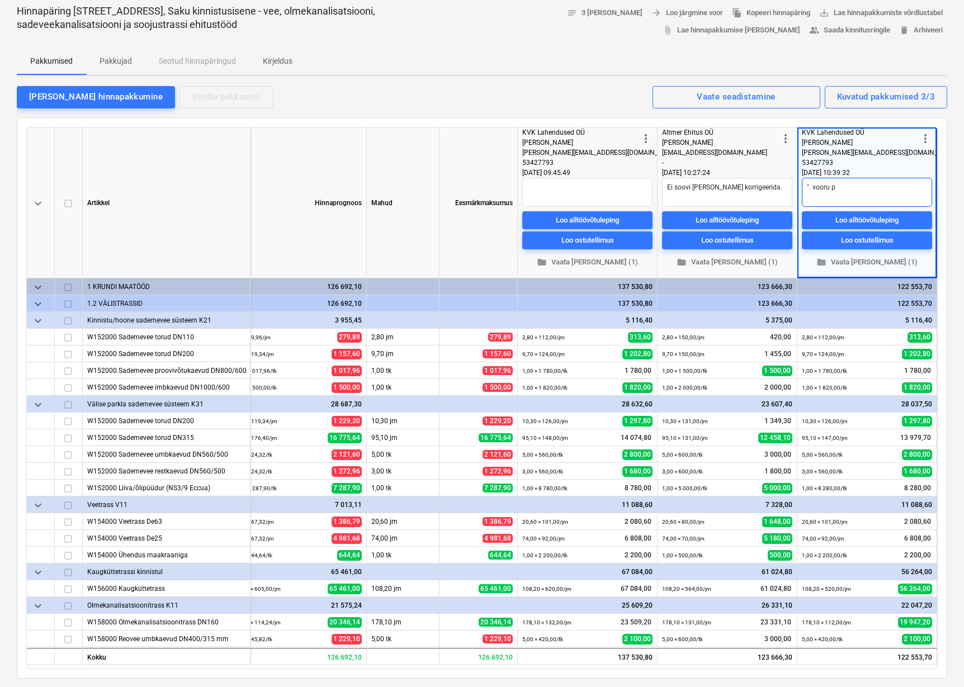
type textarea "x"
type textarea "". vooru pa"
type textarea "x"
type textarea "". vooru pak"
type textarea "x"
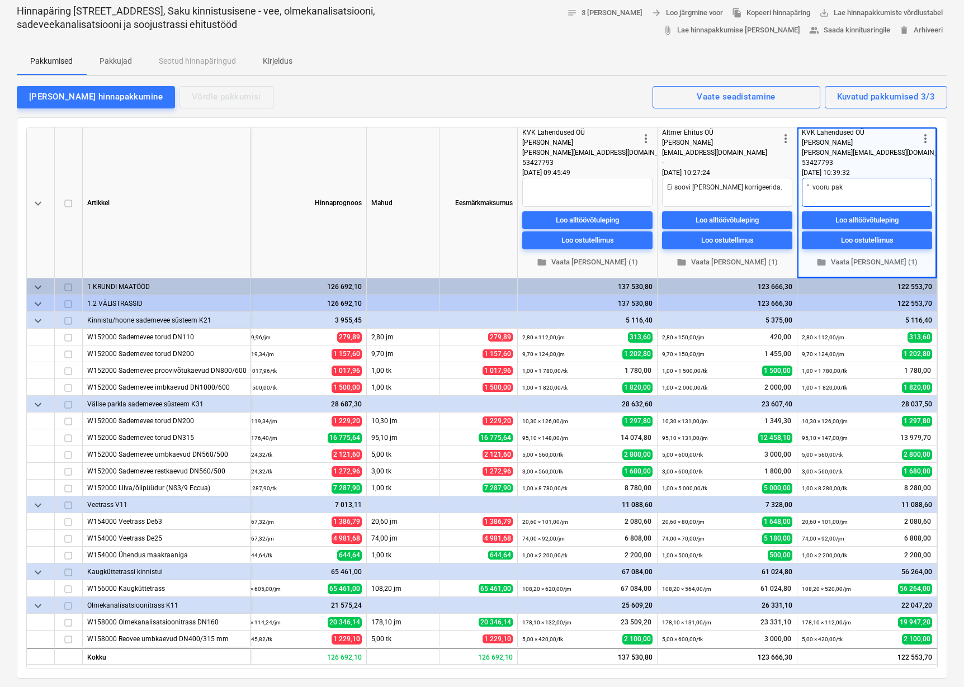
type textarea "". vooru pakk"
type textarea "x"
type textarea "". vooru pakku"
type textarea "x"
type textarea "". vooru pakkum"
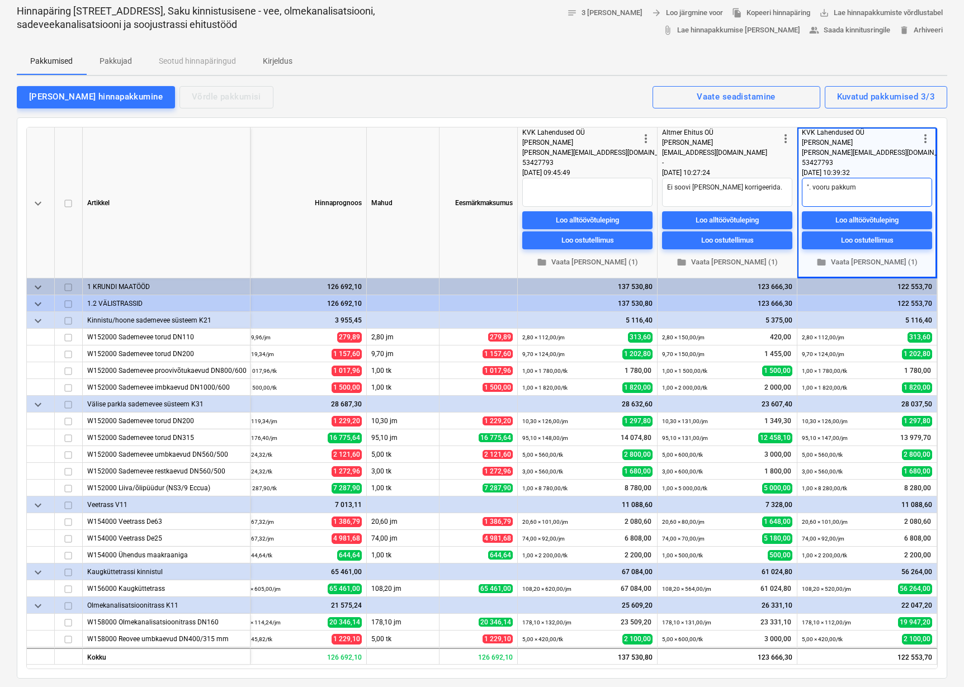
type textarea "x"
type textarea "". vooru pakkumi"
type textarea "x"
type textarea "". vooru pakkumin"
type textarea "x"
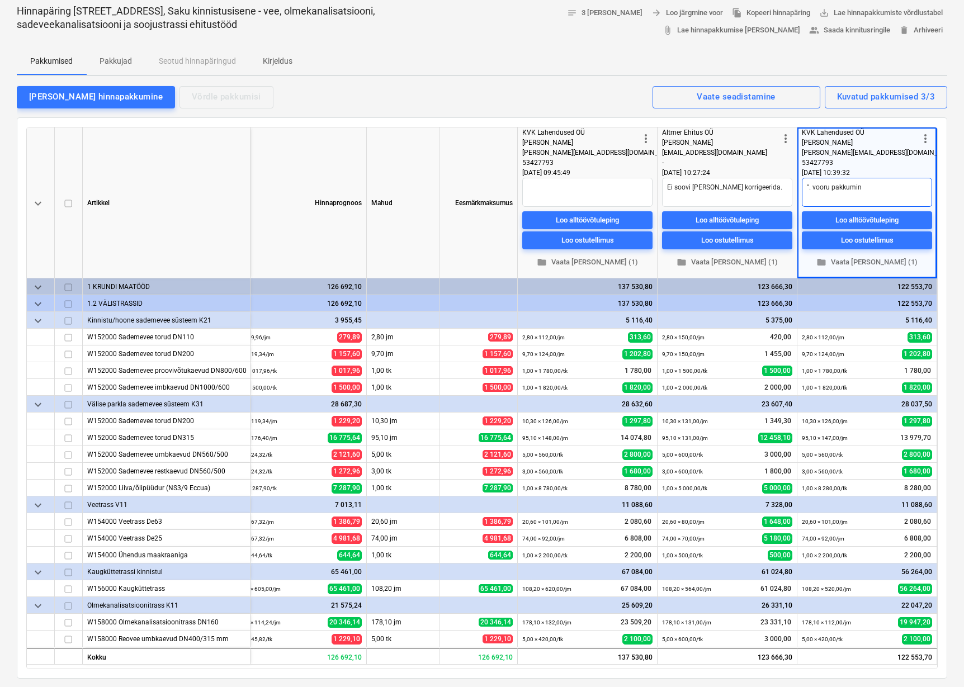
type textarea "". vooru pakkumine"
click at [808, 190] on textarea "". vooru pakkumine" at bounding box center [867, 192] width 130 height 29
type textarea "x"
type textarea "2". vooru pakkumine"
type textarea "x"
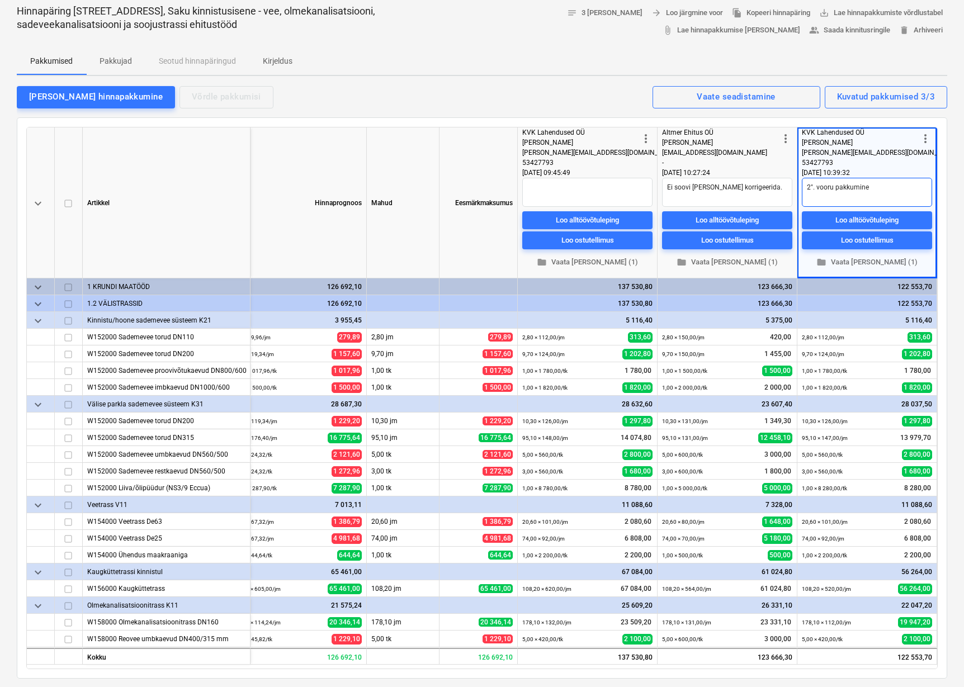
type textarea "". vooru pakkumine"
click at [812, 188] on textarea "". vooru pakkumine" at bounding box center [867, 192] width 130 height 29
type textarea "x"
type textarea "" vooru pakkumine"
type textarea "x"
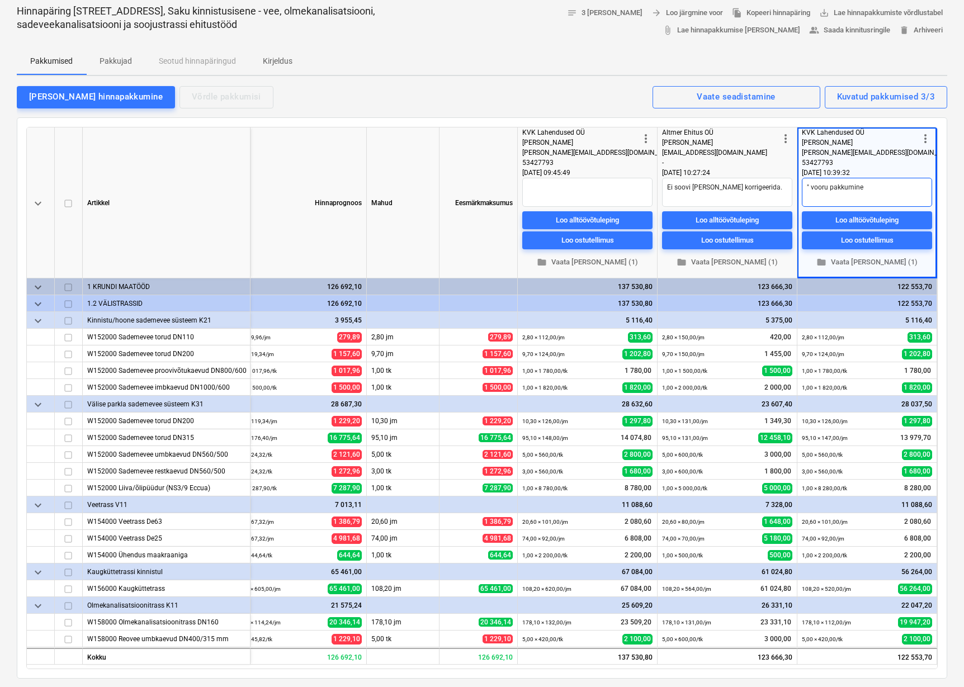
type textarea "vooru pakkumine"
type textarea "x"
type textarea "2 vooru pakkumine"
type textarea "x"
type textarea "2. vooru pakkumine"
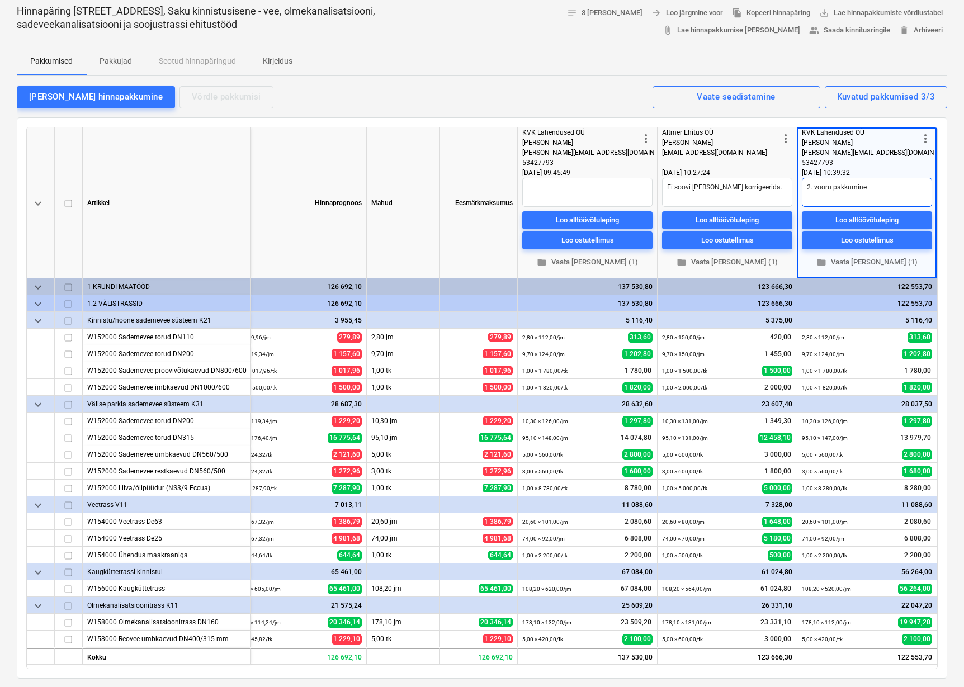
click at [871, 191] on textarea "2. vooru pakkumine" at bounding box center [867, 192] width 130 height 29
type textarea "x"
type textarea "2. vooru pakkumine."
type textarea "x"
click at [545, 94] on div "Lisa hinnapakkumine Võrdle pakkumisi Kuvatud pakkumised 3/3 Vaate seadistamine" at bounding box center [482, 96] width 931 height 23
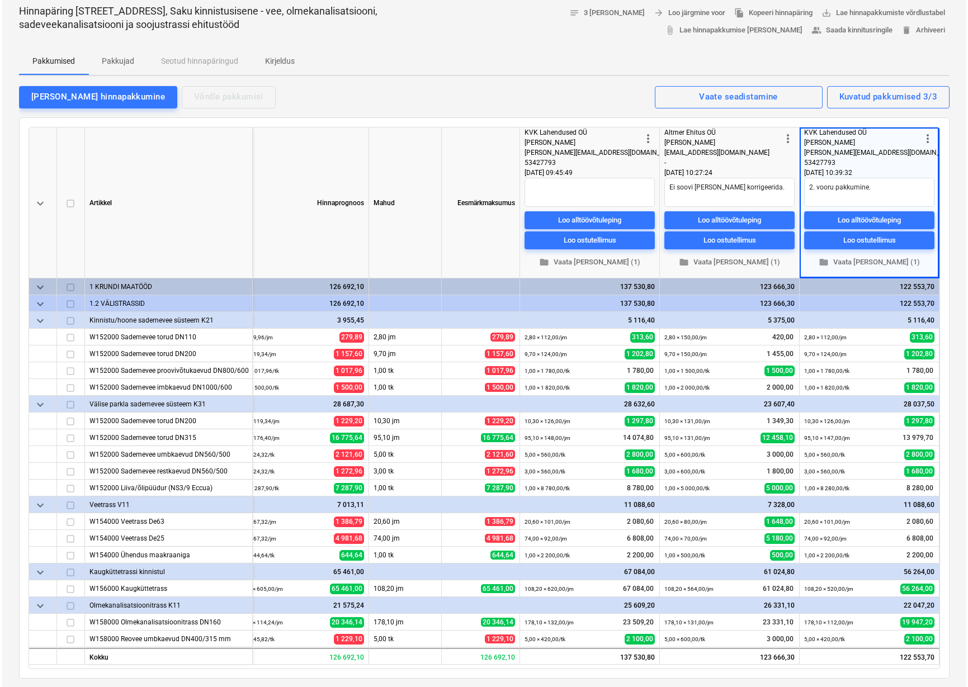
scroll to position [0, 0]
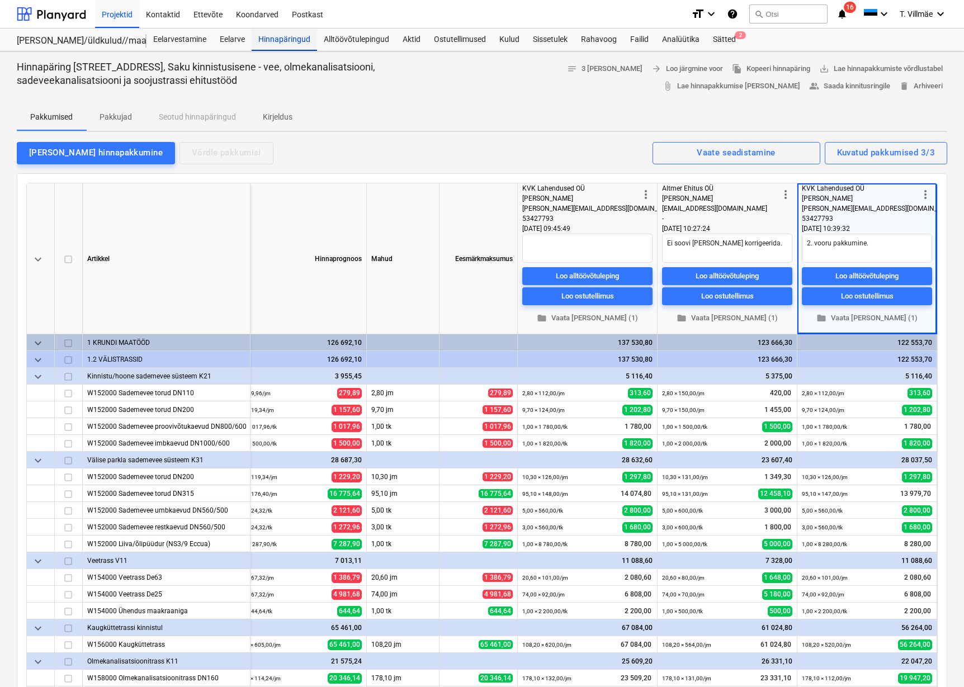
click at [277, 37] on div "Hinnapäringud" at bounding box center [284, 40] width 65 height 22
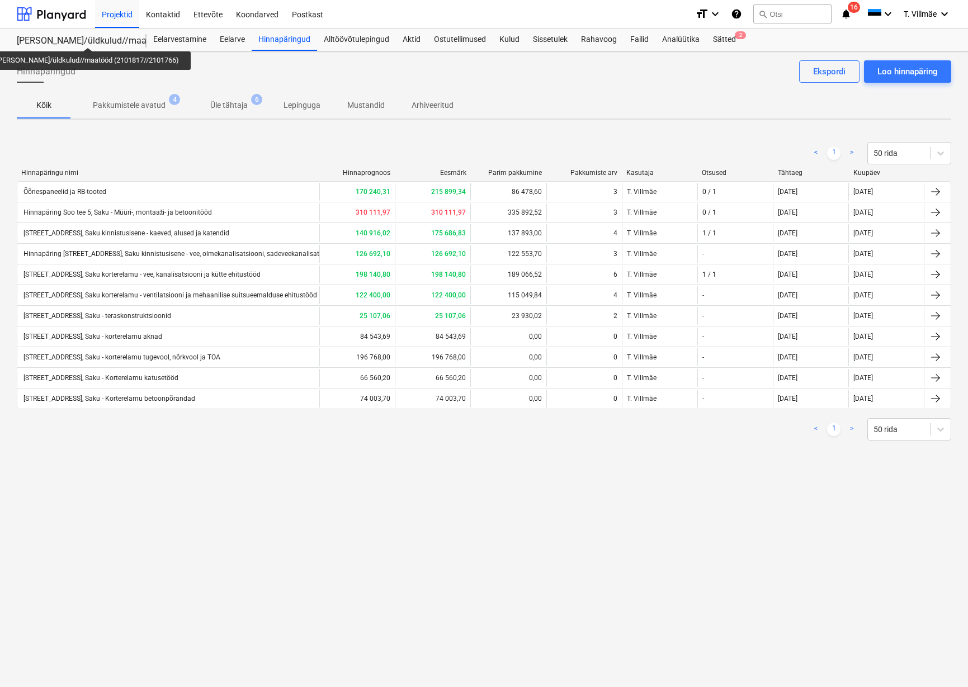
click at [83, 37] on div "[PERSON_NAME]/üldkulud//maatööd (2101817//2101766)" at bounding box center [75, 41] width 116 height 12
click at [109, 16] on div "Projektid" at bounding box center [117, 13] width 44 height 29
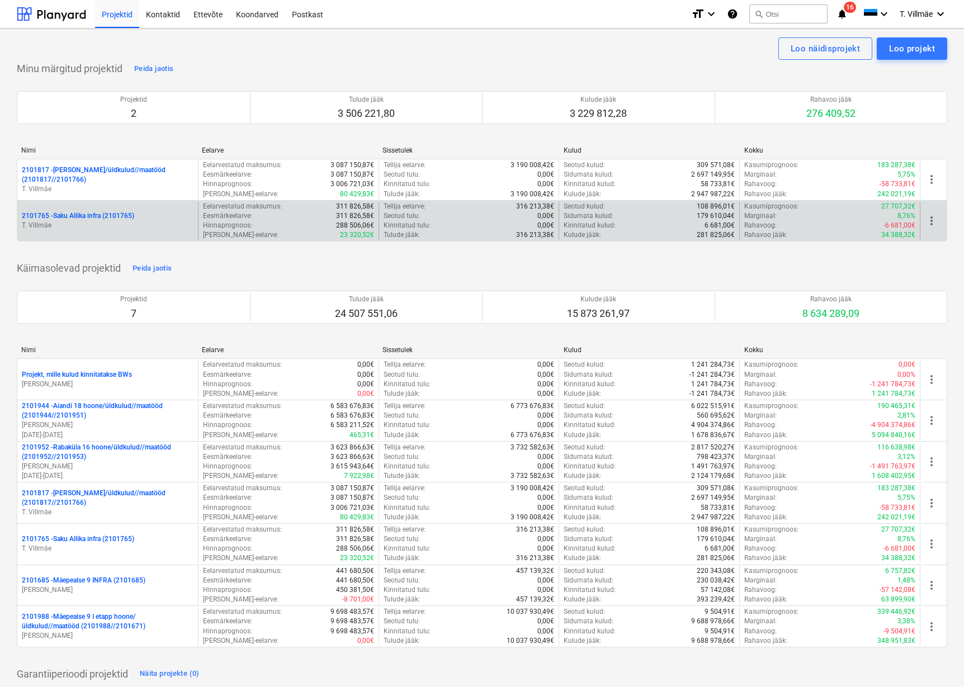
click at [93, 220] on p "2101765 - Saku Allika infra (2101765)" at bounding box center [78, 216] width 112 height 10
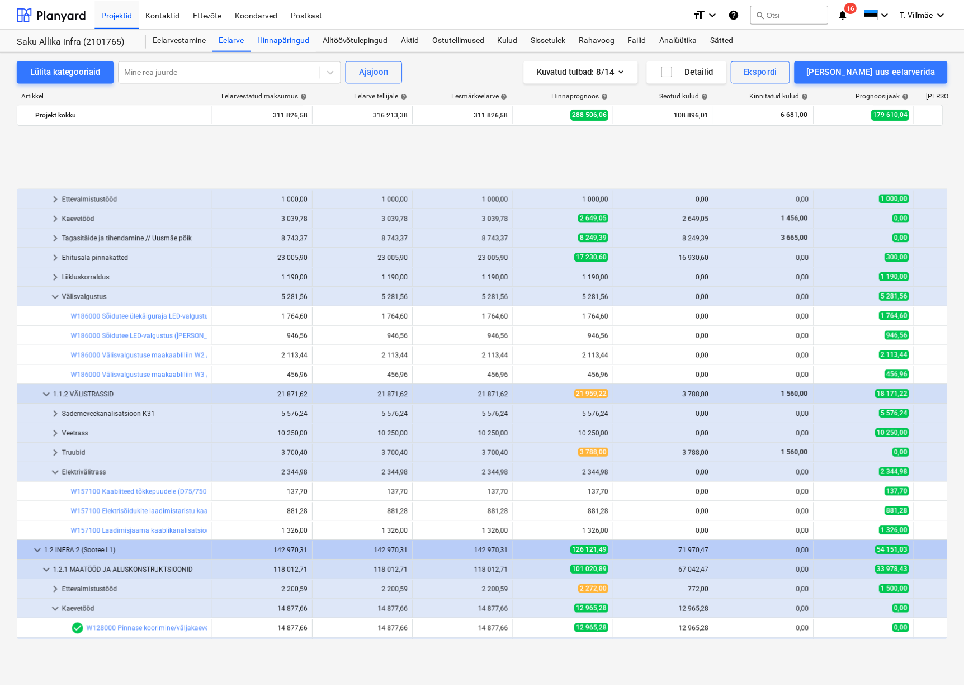
scroll to position [465, 0]
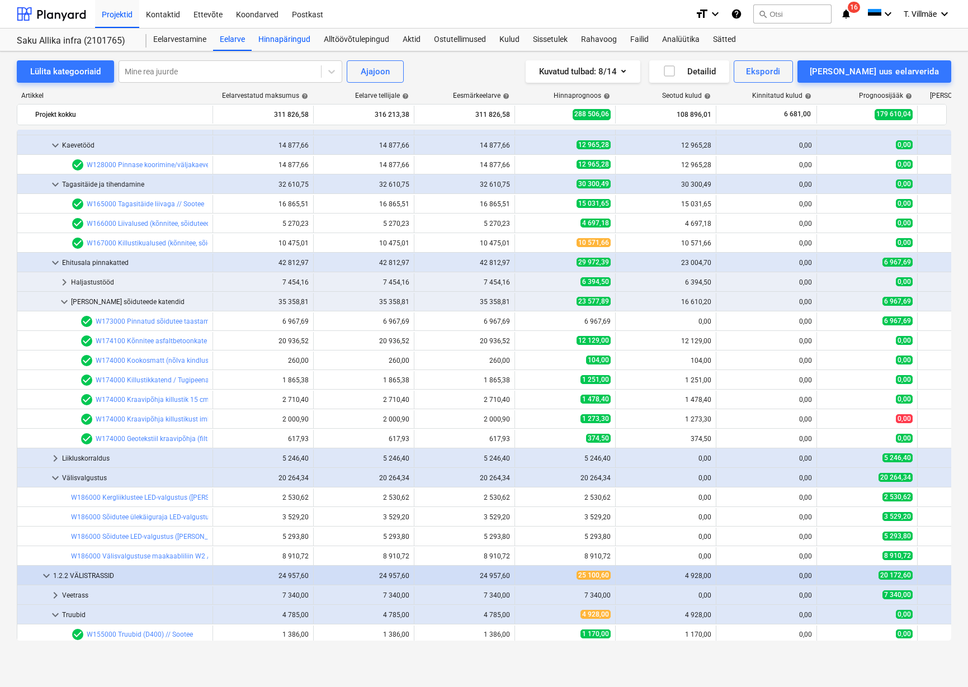
click at [283, 41] on div "Hinnapäringud" at bounding box center [284, 40] width 65 height 22
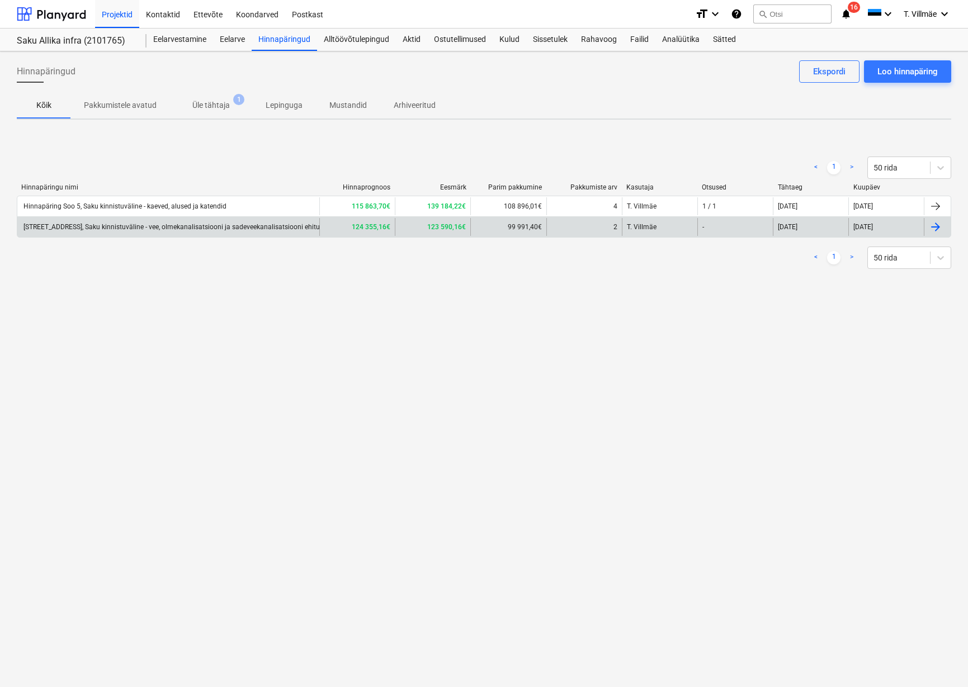
click at [151, 228] on div "Hinnapäring Soo tee 5, Saku kinnistuväline - vee, olmekanalisatsiooni ja sadeve…" at bounding box center [179, 227] width 315 height 8
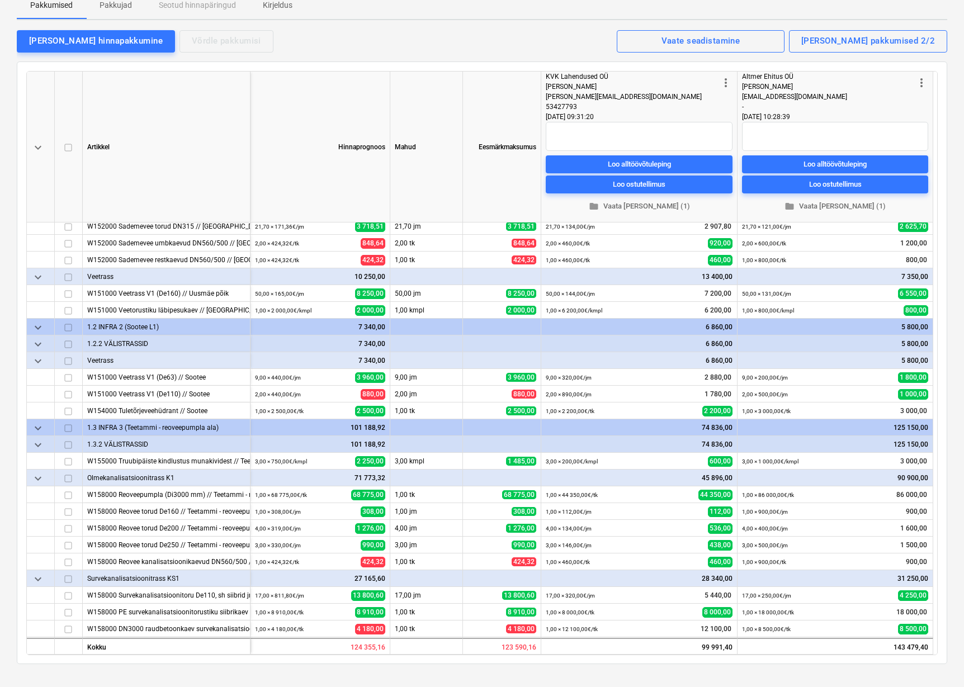
scroll to position [105, 0]
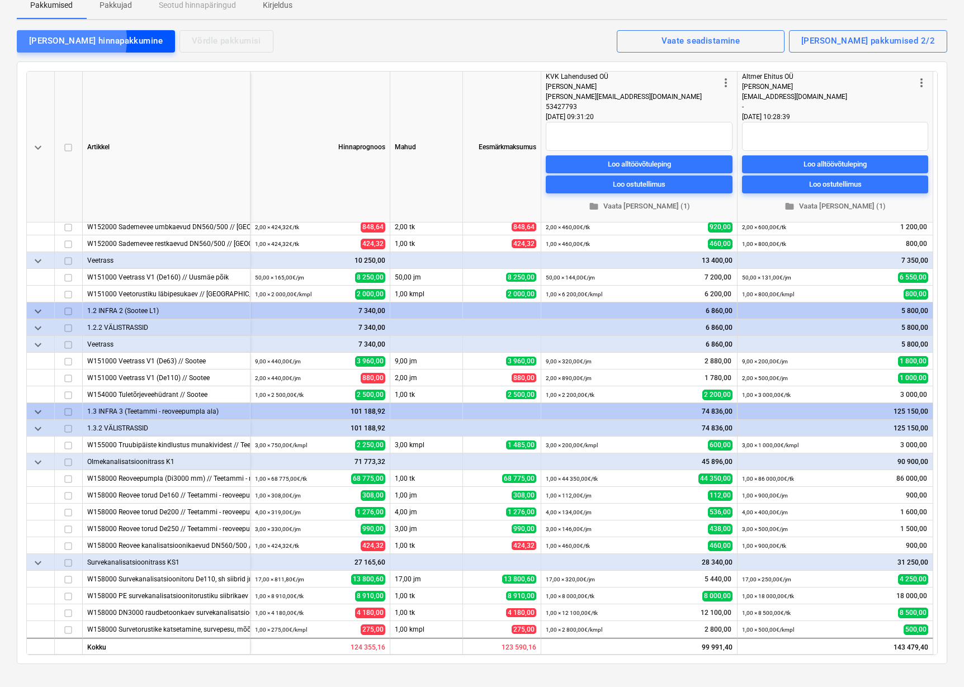
click at [52, 40] on div "[PERSON_NAME] hinnapakkumine" at bounding box center [96, 41] width 134 height 15
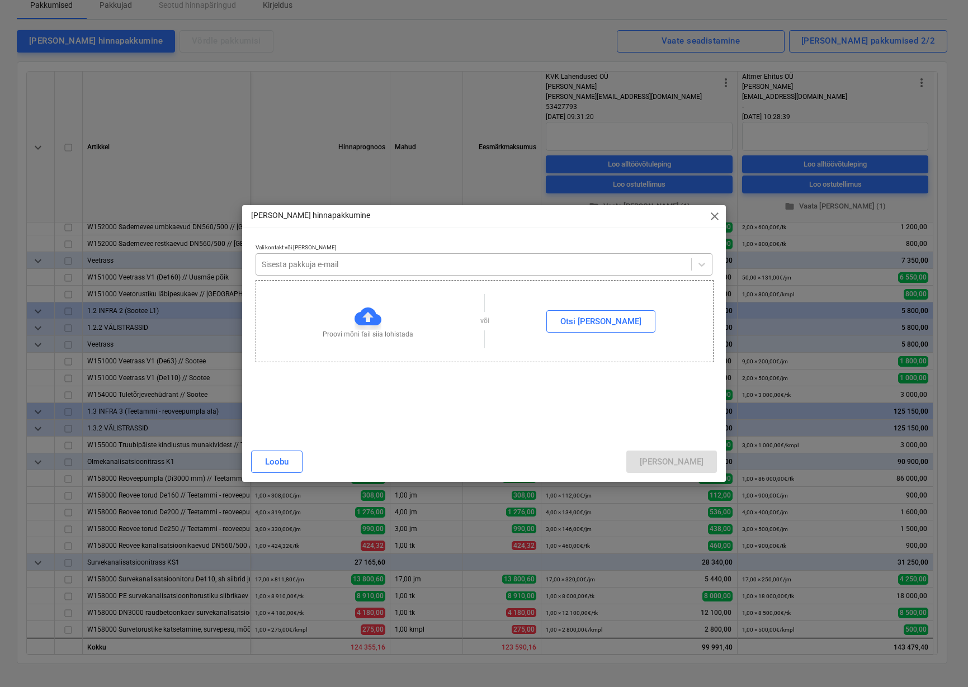
click at [521, 265] on div at bounding box center [474, 264] width 425 height 11
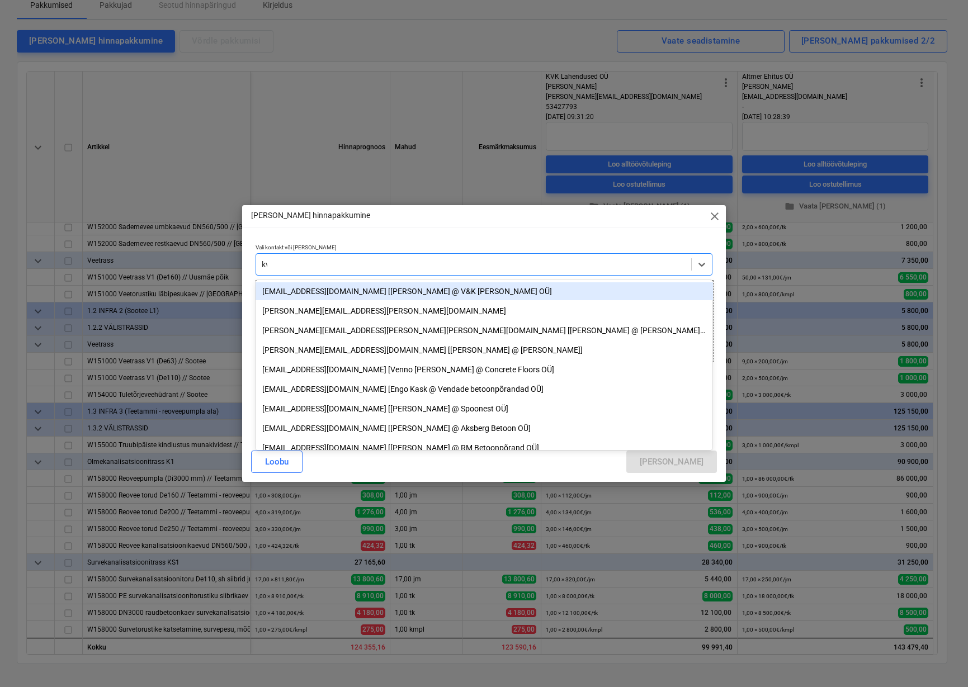
type input "kvk"
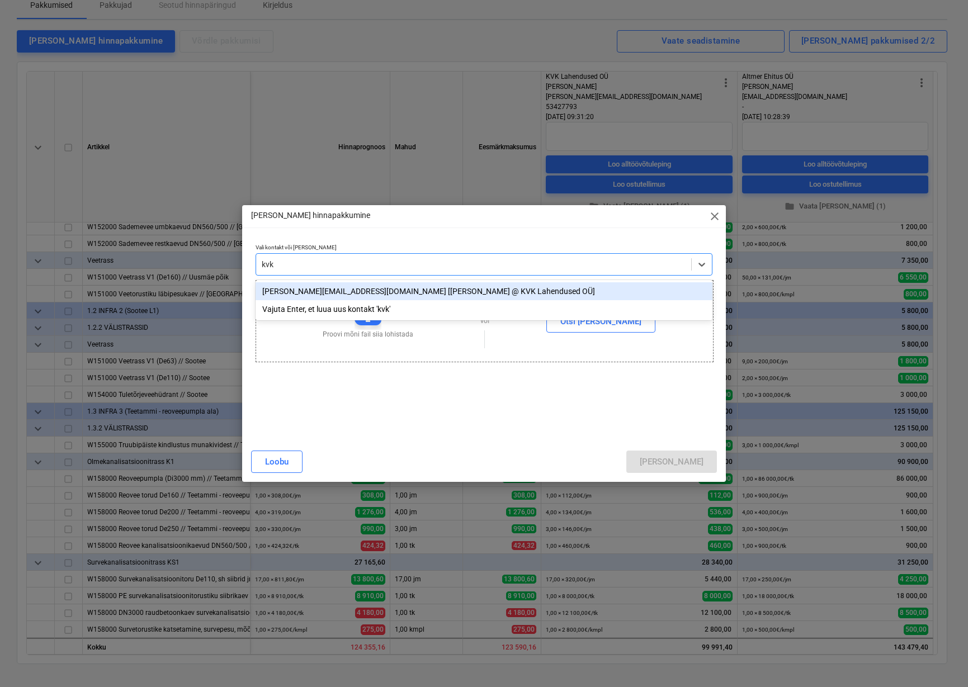
click at [425, 293] on div "rene.kruusmann@kvklahendused.ee [Rene Kruusmann @ KVK Lahendused OÜ]" at bounding box center [485, 291] width 458 height 18
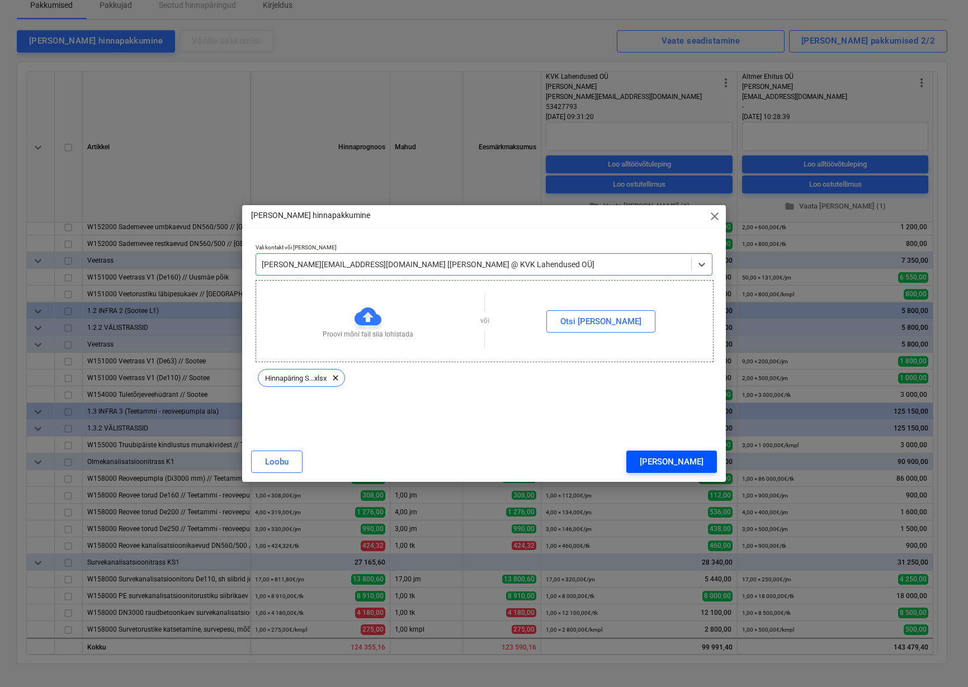
click at [699, 463] on div "Lisa" at bounding box center [672, 462] width 64 height 15
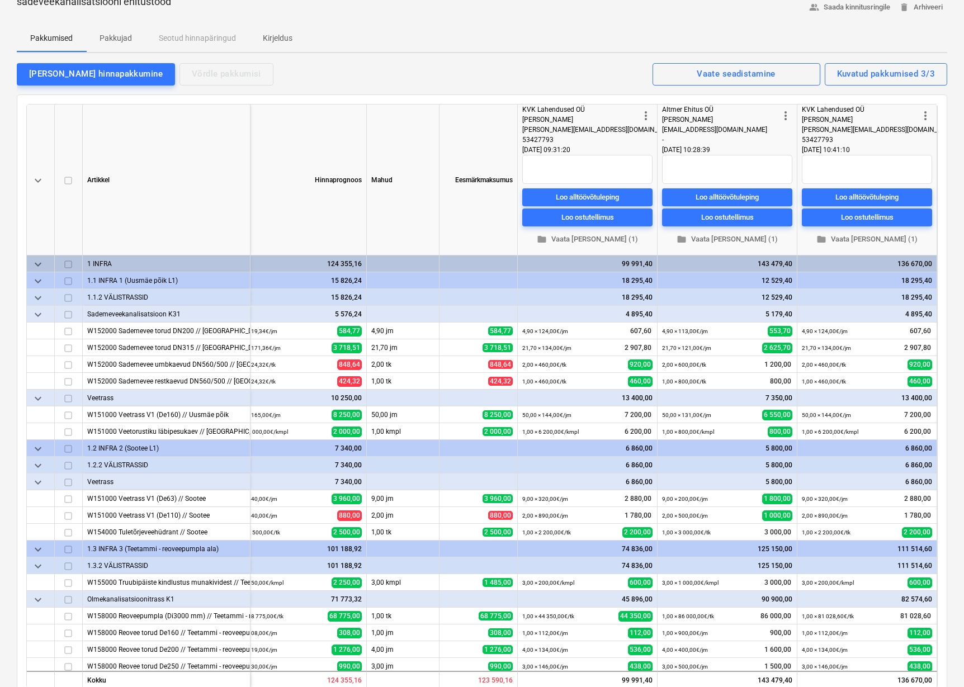
scroll to position [0, 0]
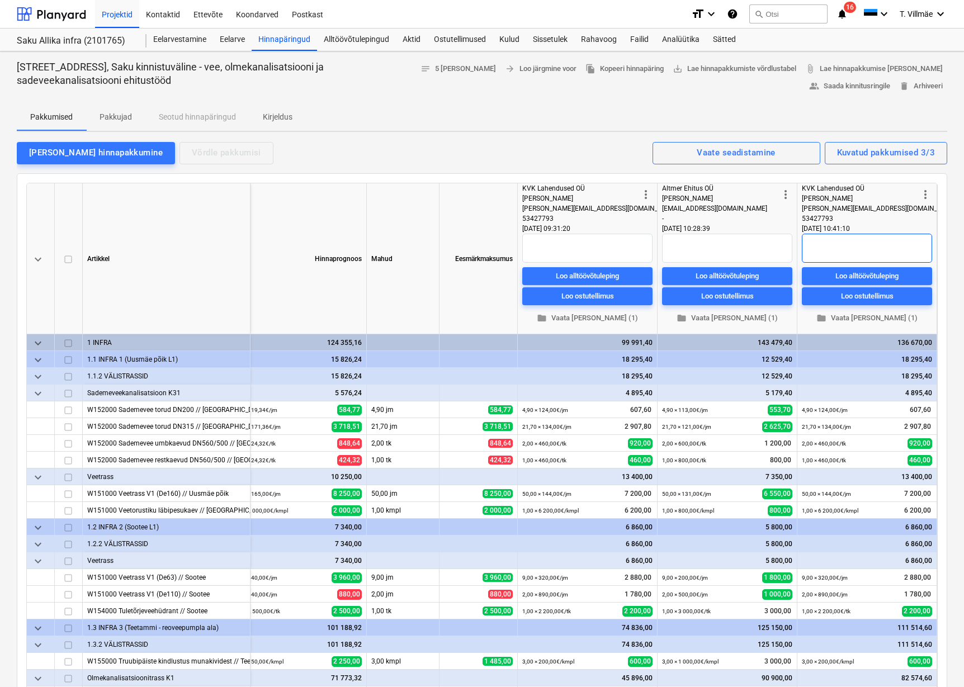
click at [809, 242] on textarea at bounding box center [867, 248] width 130 height 29
type textarea "x"
type textarea "2"
type textarea "x"
type textarea "2."
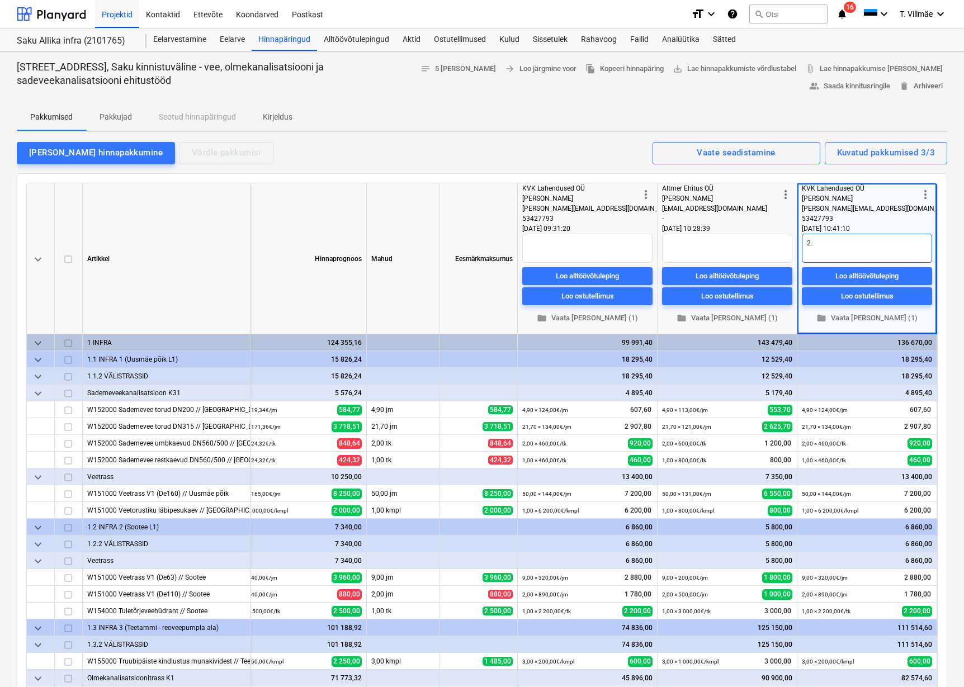
type textarea "x"
type textarea "2."
type textarea "x"
type textarea "2. v"
type textarea "x"
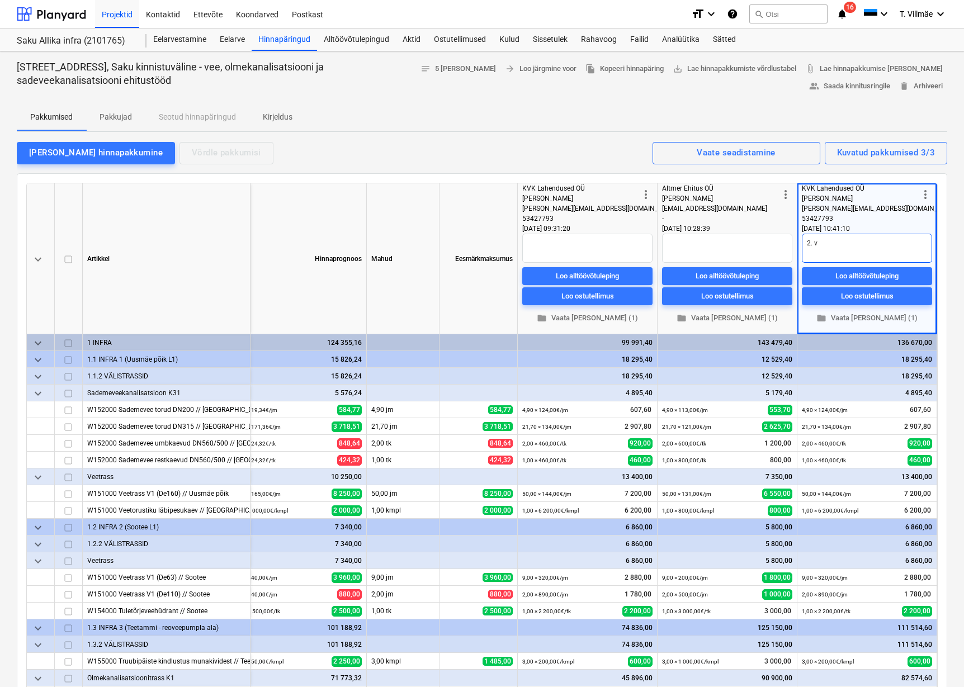
type textarea "2. vo"
type textarea "x"
type textarea "2. voo"
type textarea "x"
type textarea "2. voor"
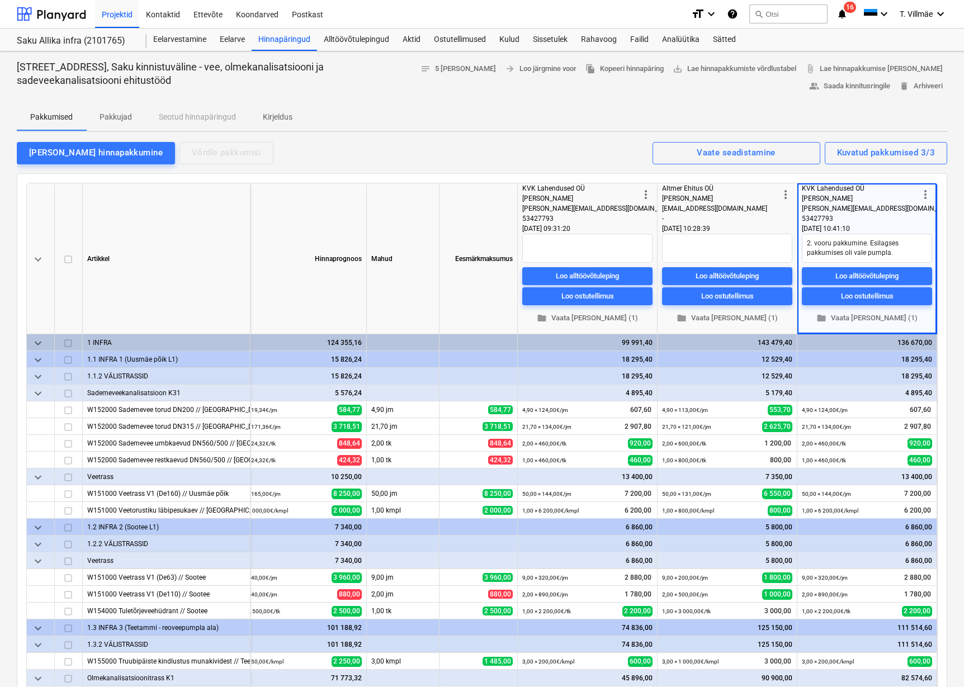
click at [491, 159] on div "Lisa hinnapakkumine Võrdle pakkumisi Kuvatud pakkumised 3/3 Vaate seadistamine" at bounding box center [482, 152] width 931 height 23
click at [676, 240] on textarea at bounding box center [727, 248] width 130 height 29
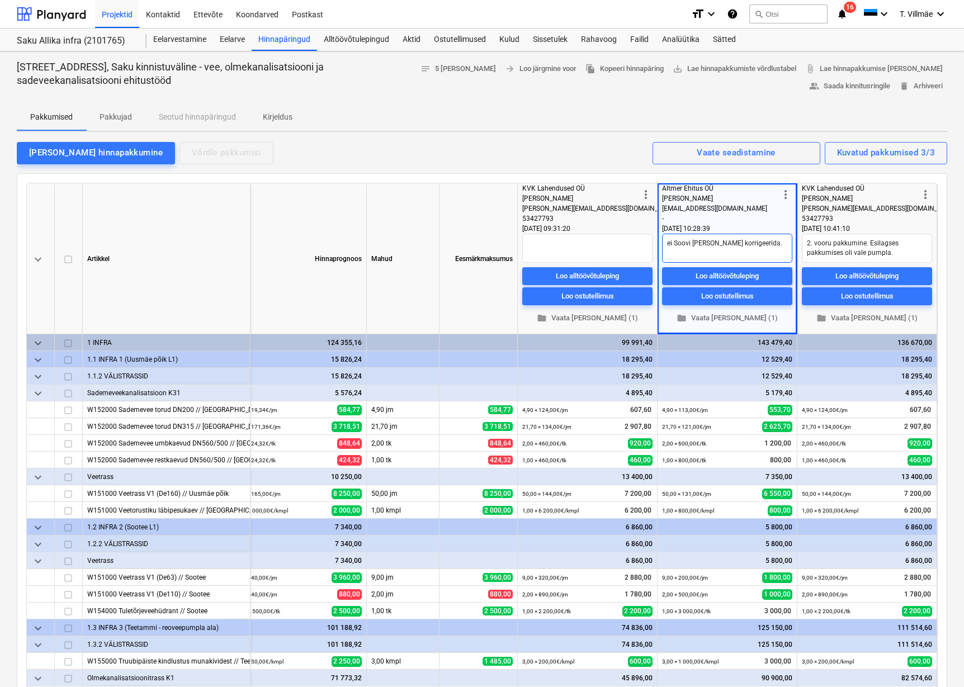
click at [675, 242] on textarea "ei Soovi hinda korrigeerida." at bounding box center [727, 248] width 130 height 29
click at [511, 145] on div "Lisa hinnapakkumine Võrdle pakkumisi Kuvatud pakkumised 3/3 Vaate seadistamine" at bounding box center [482, 152] width 931 height 23
drag, startPoint x: 120, startPoint y: 13, endPoint x: 122, endPoint y: 27, distance: 14.3
click at [120, 13] on div "Projektid" at bounding box center [117, 13] width 44 height 29
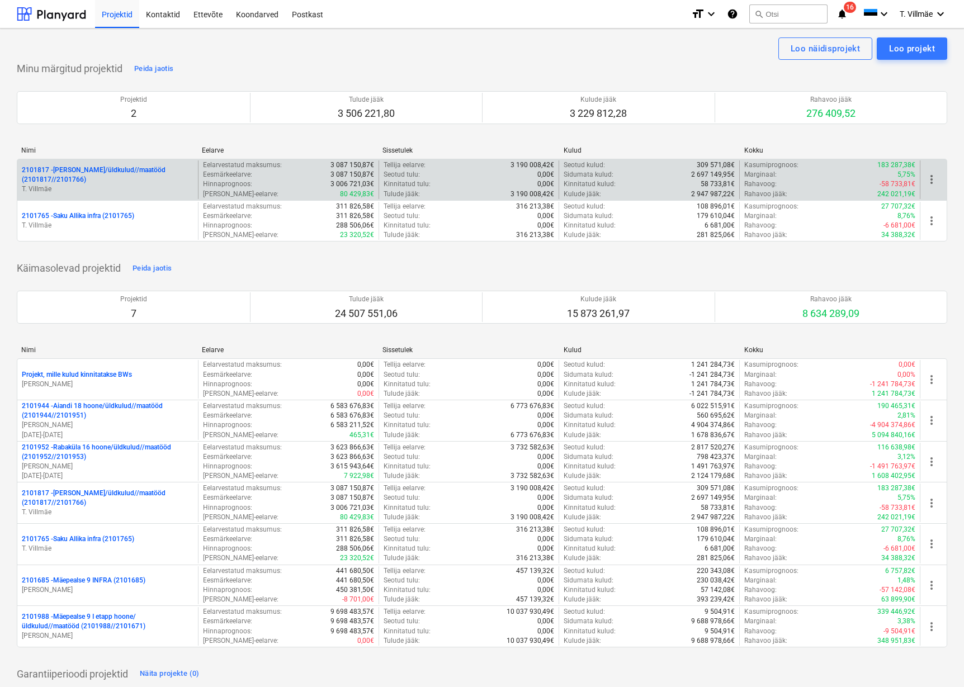
click at [98, 172] on p "2101817 - [PERSON_NAME]/üldkulud//maatööd (2101817//2101766)" at bounding box center [108, 175] width 172 height 19
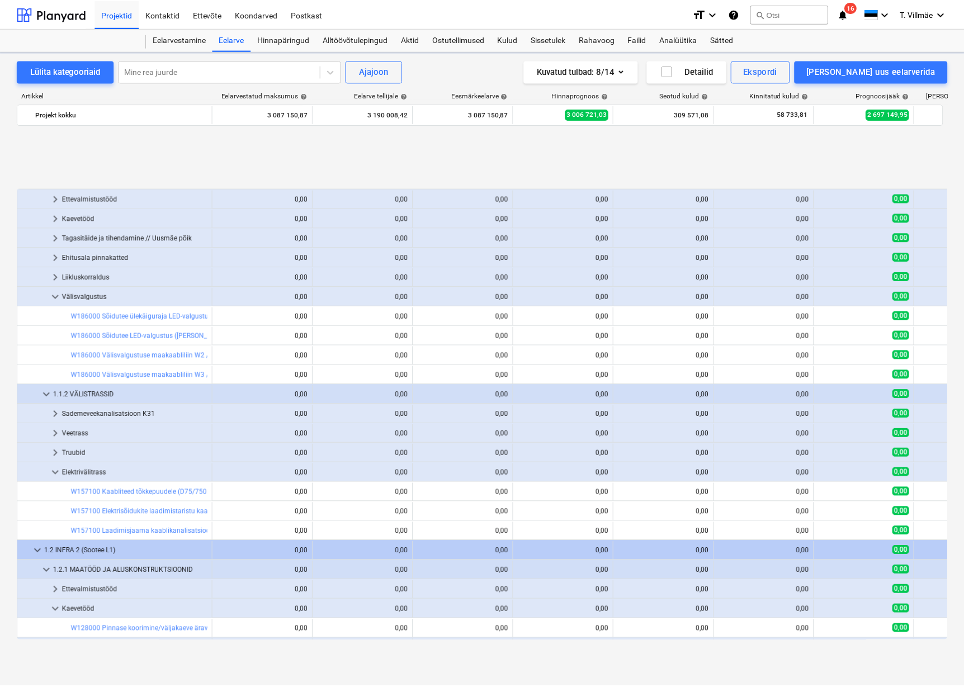
scroll to position [465, 0]
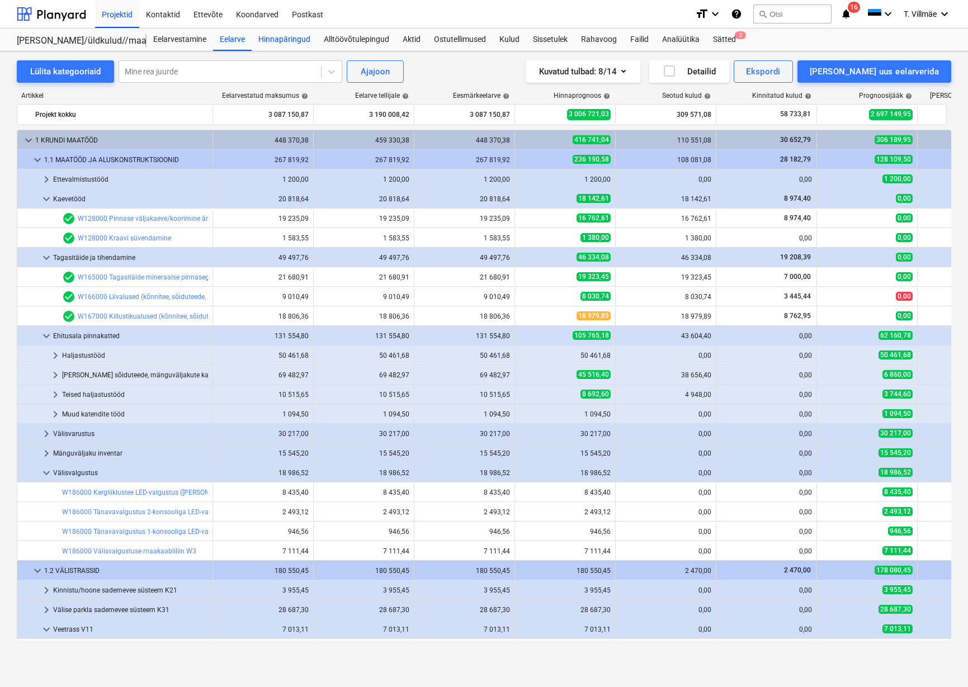
click at [291, 42] on div "Hinnapäringud" at bounding box center [284, 40] width 65 height 22
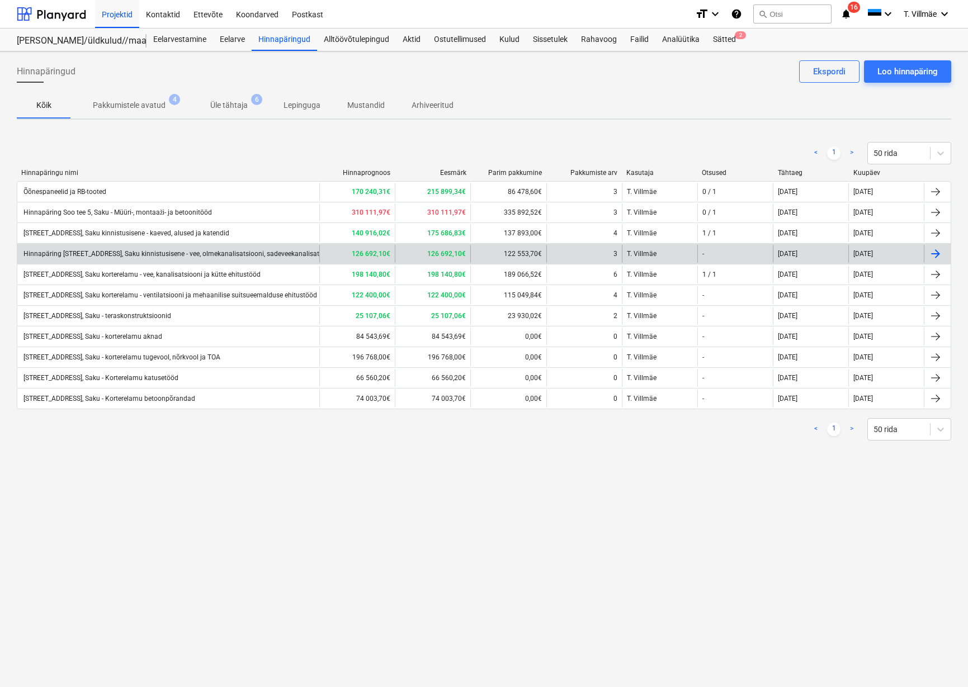
click at [278, 253] on div "Hinnapäring Soo tee 5, Saku kinnistusisene - vee, olmekanalisatsiooni, sadeveek…" at bounding box center [220, 254] width 396 height 8
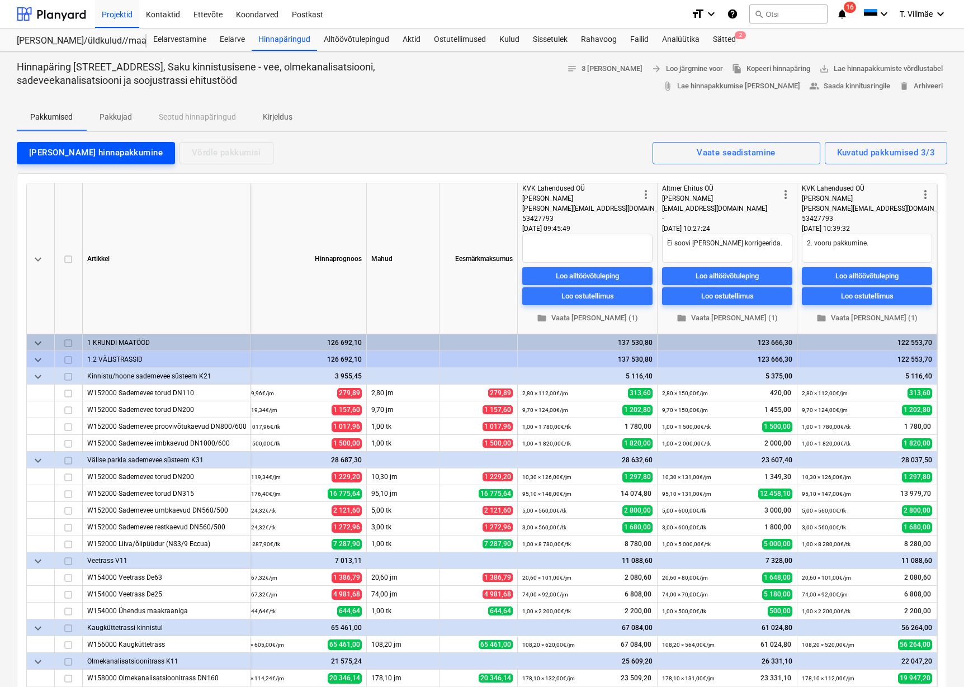
click at [100, 151] on div "[PERSON_NAME] hinnapakkumine" at bounding box center [96, 152] width 134 height 15
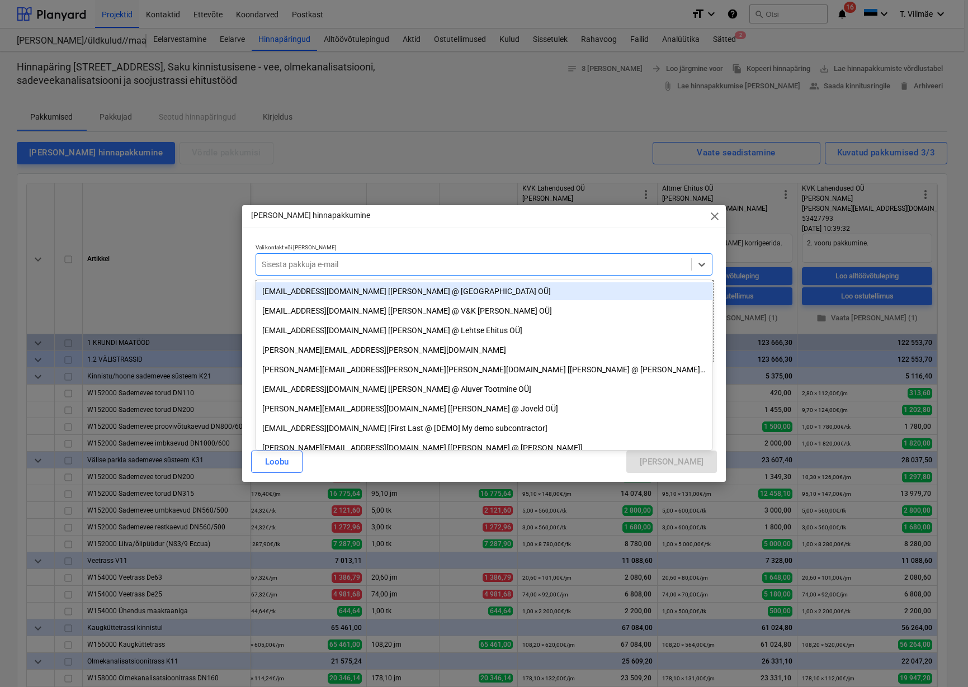
click at [361, 264] on div at bounding box center [474, 264] width 425 height 11
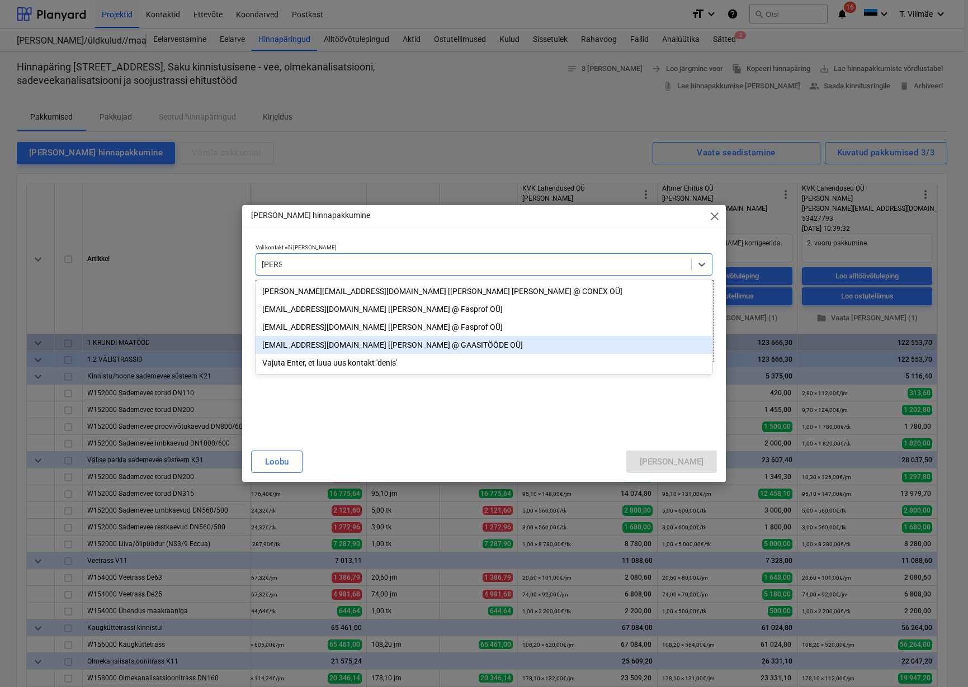
click at [324, 348] on div "gaasitood@gmail.com [Denis Artomonov @ GAASITÖÖDE OÜ]" at bounding box center [485, 345] width 458 height 18
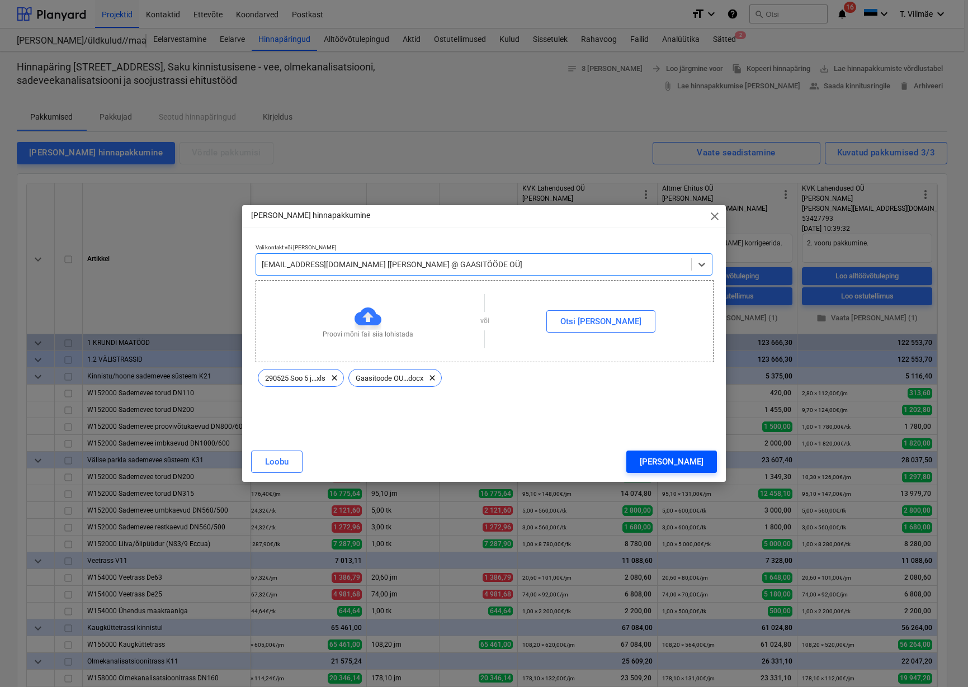
click at [698, 464] on div "Lisa" at bounding box center [672, 462] width 64 height 15
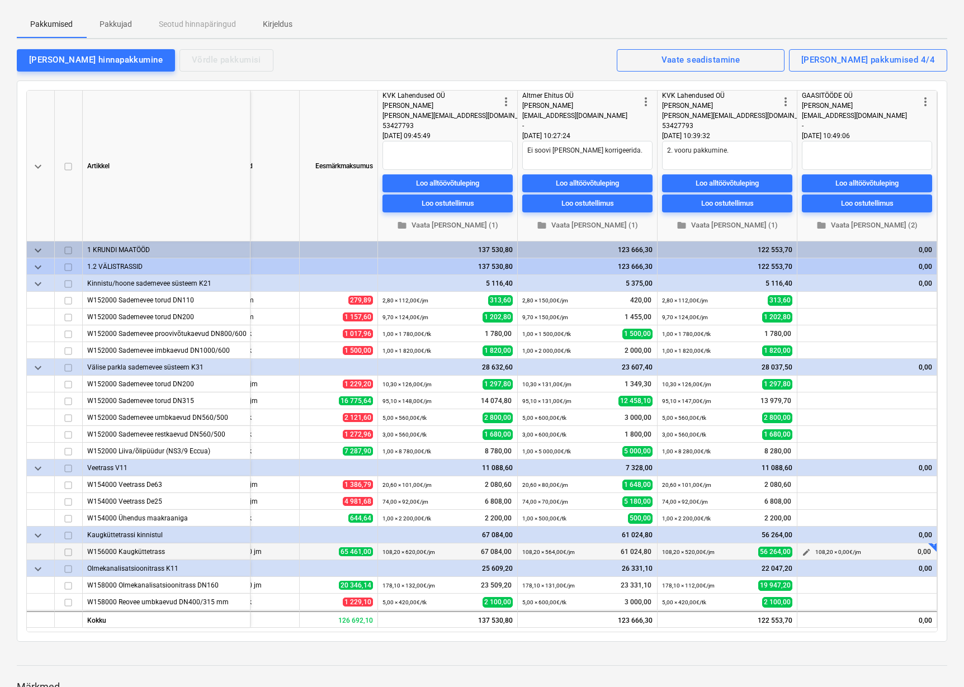
scroll to position [112, 0]
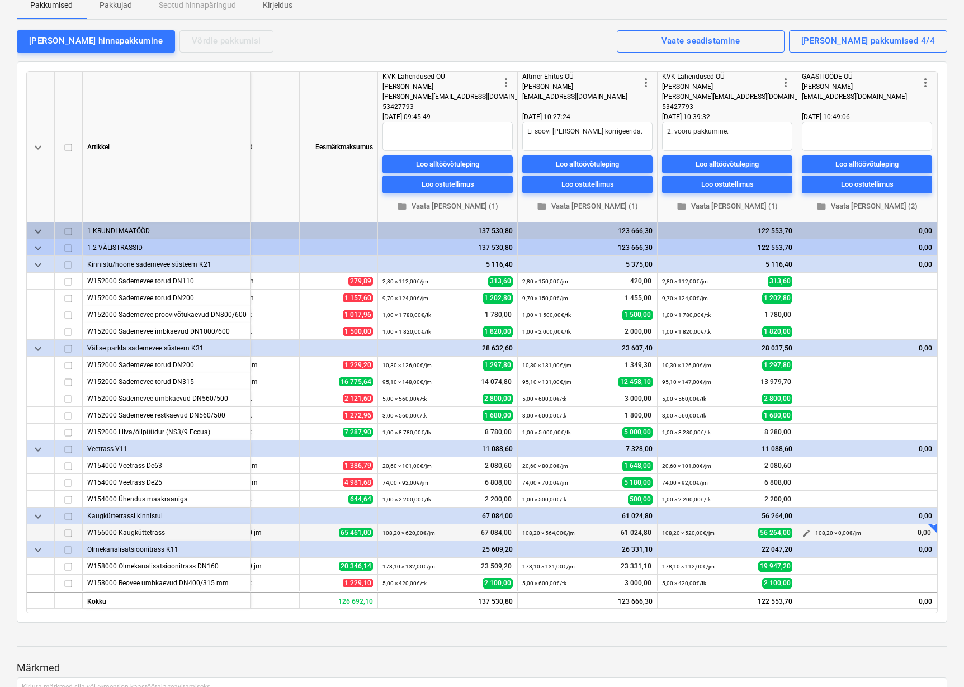
click at [808, 533] on span "edit" at bounding box center [806, 533] width 9 height 9
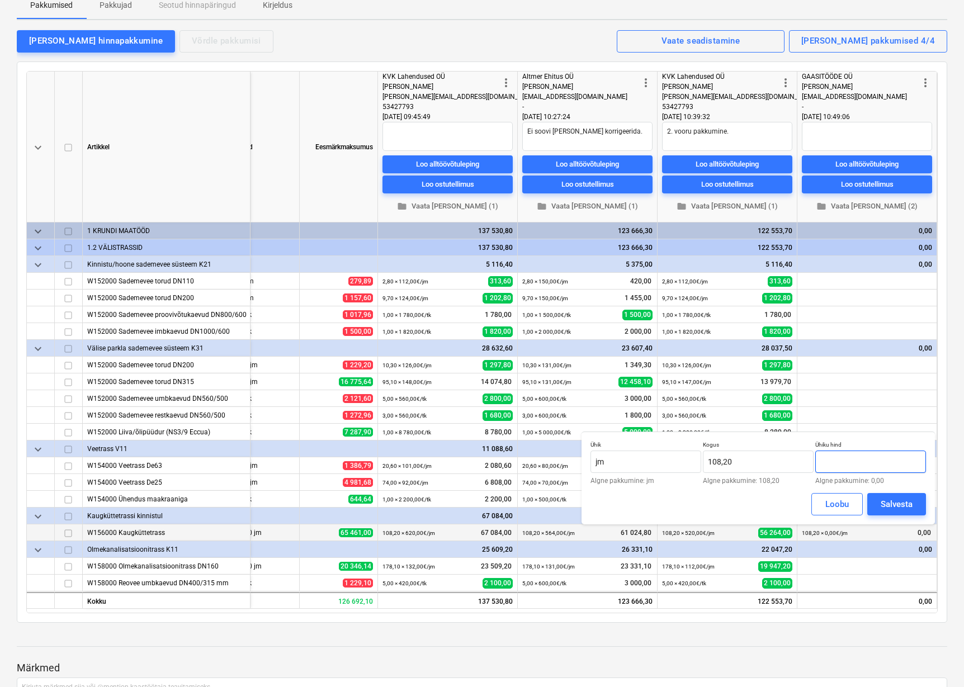
click at [842, 464] on input "text" at bounding box center [870, 462] width 111 height 22
click at [893, 506] on div "Salvesta" at bounding box center [897, 504] width 32 height 15
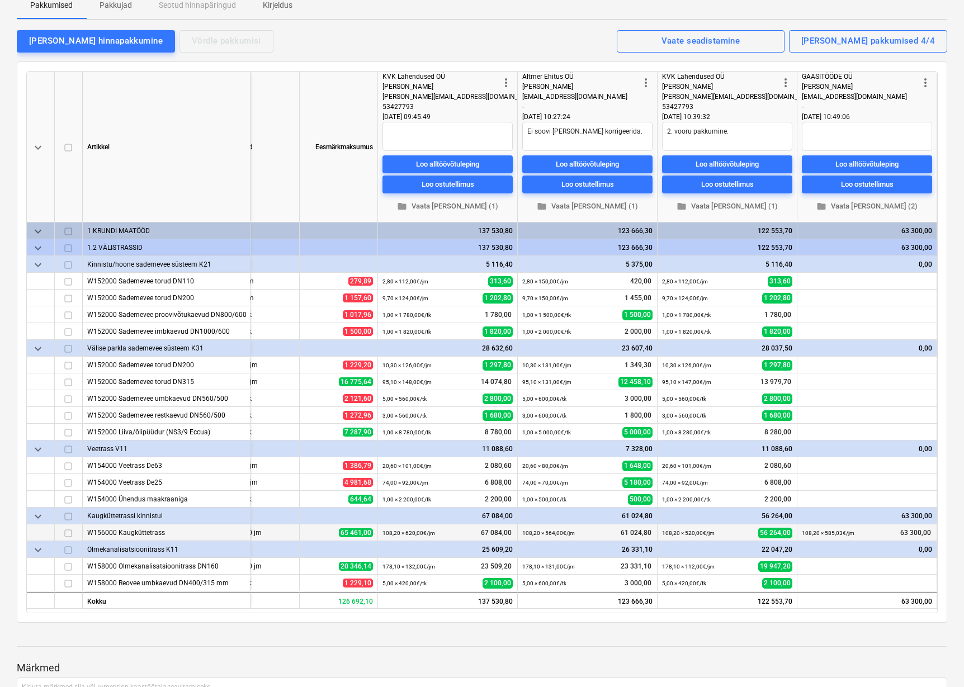
click at [834, 351] on div "0,00" at bounding box center [867, 348] width 130 height 17
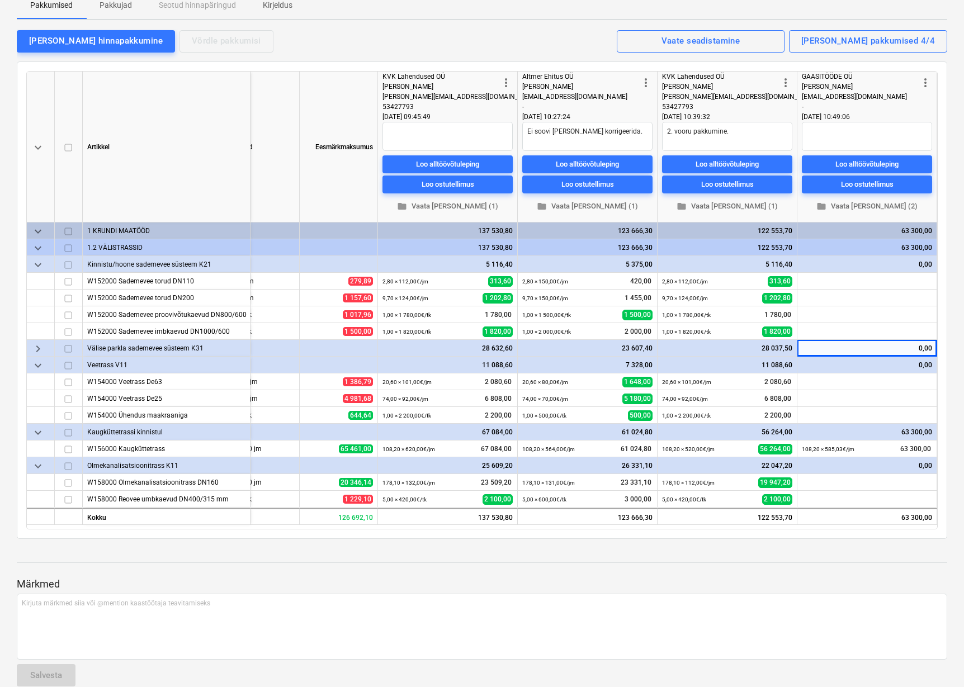
click at [827, 365] on div "0,00" at bounding box center [867, 365] width 130 height 17
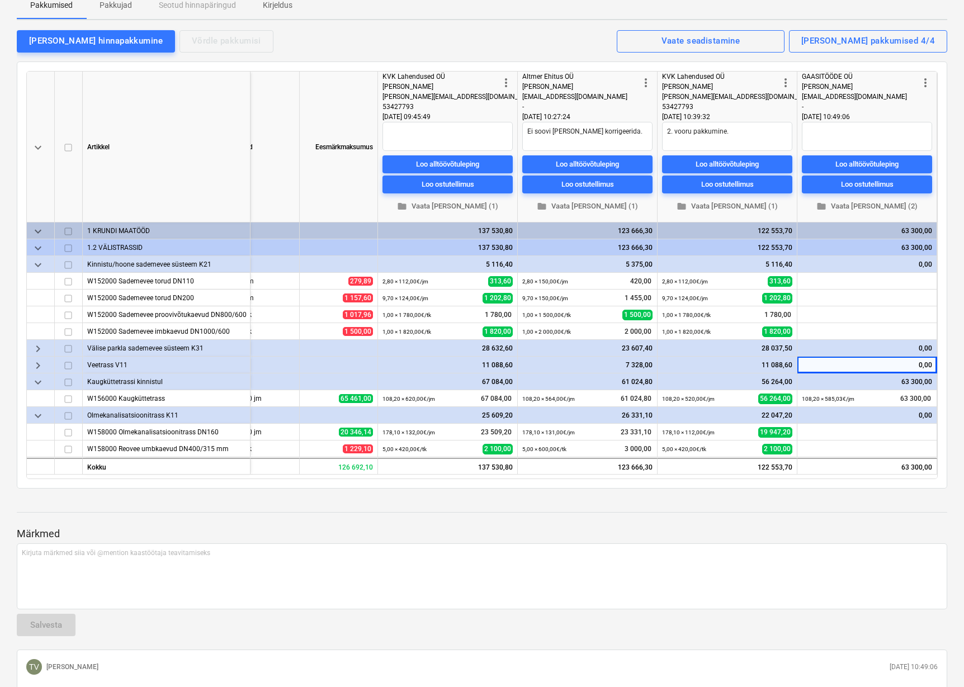
click at [919, 367] on div "0,00" at bounding box center [867, 365] width 130 height 17
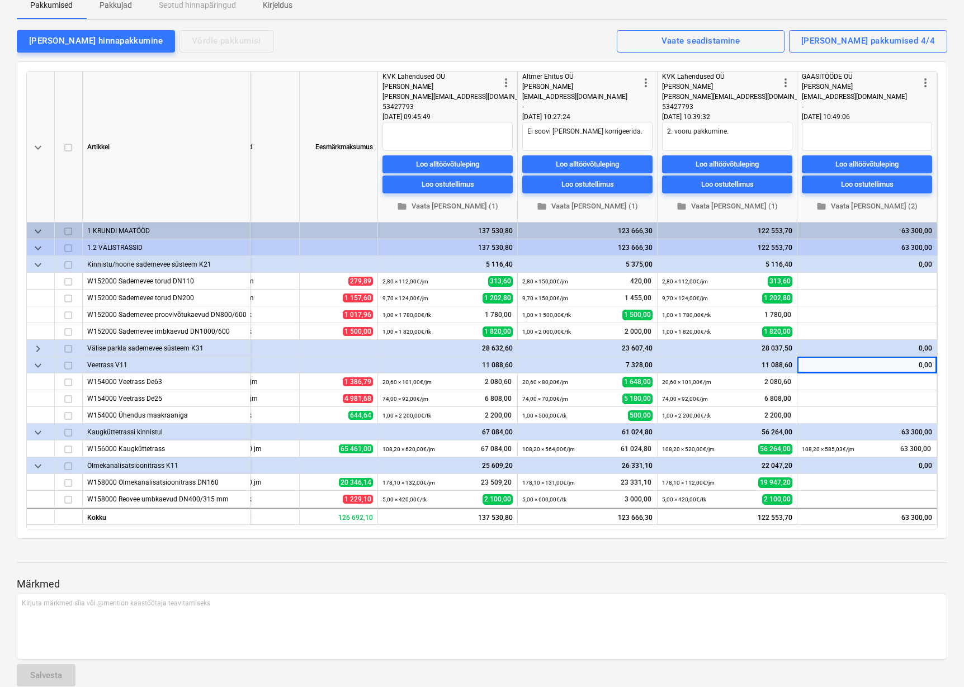
click at [928, 366] on div "0,00" at bounding box center [867, 365] width 130 height 17
click at [866, 348] on div "0,00" at bounding box center [867, 348] width 130 height 17
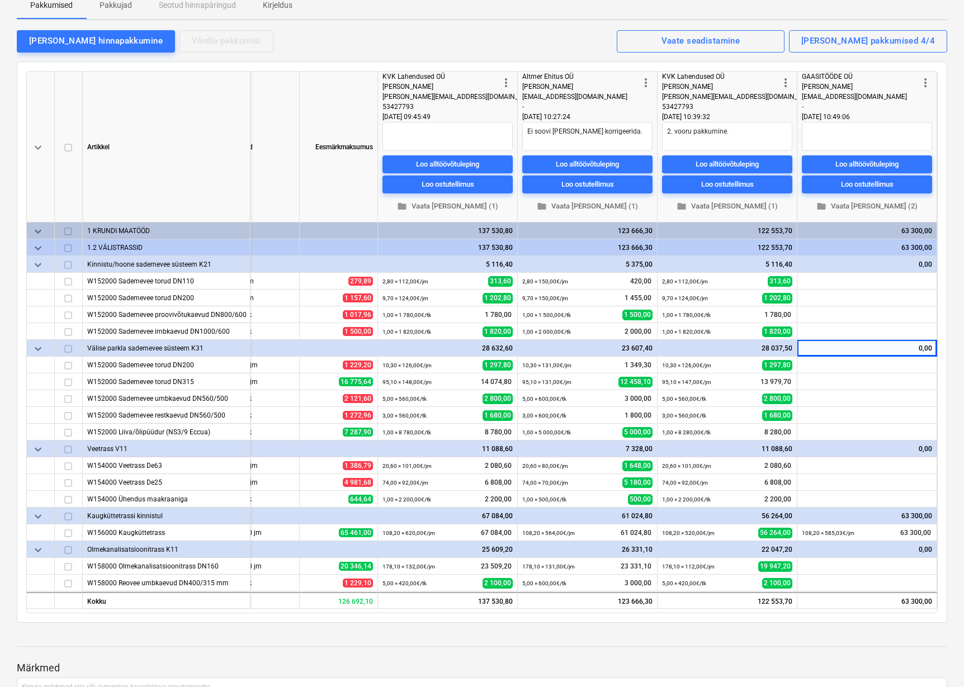
click at [225, 347] on div "Välise parkla sademevee süsteem K31" at bounding box center [166, 348] width 158 height 16
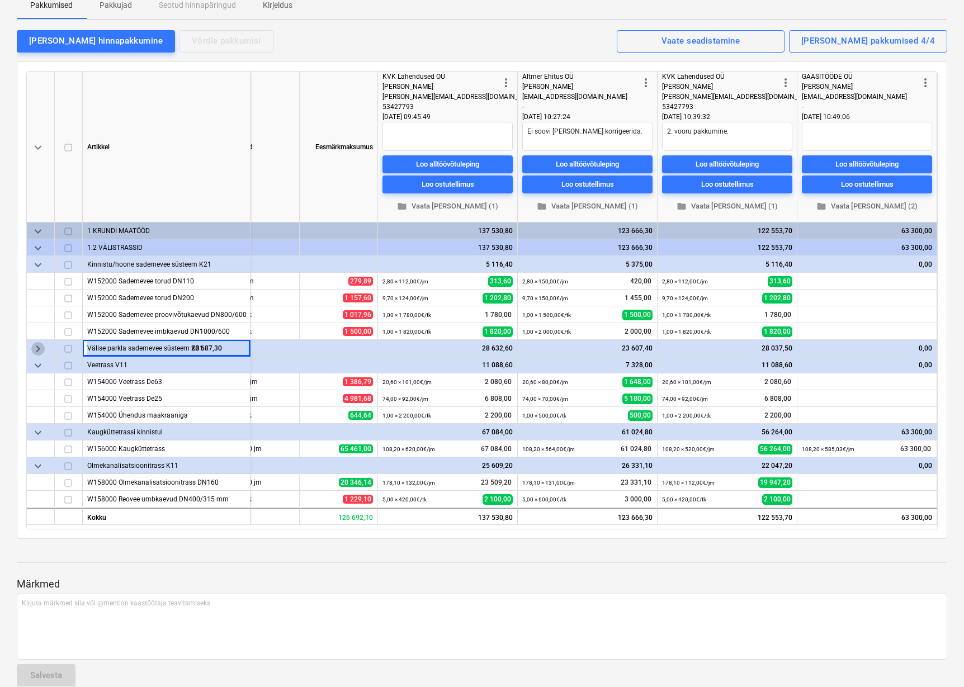
click at [37, 351] on span "keyboard_arrow_right" at bounding box center [37, 348] width 13 height 13
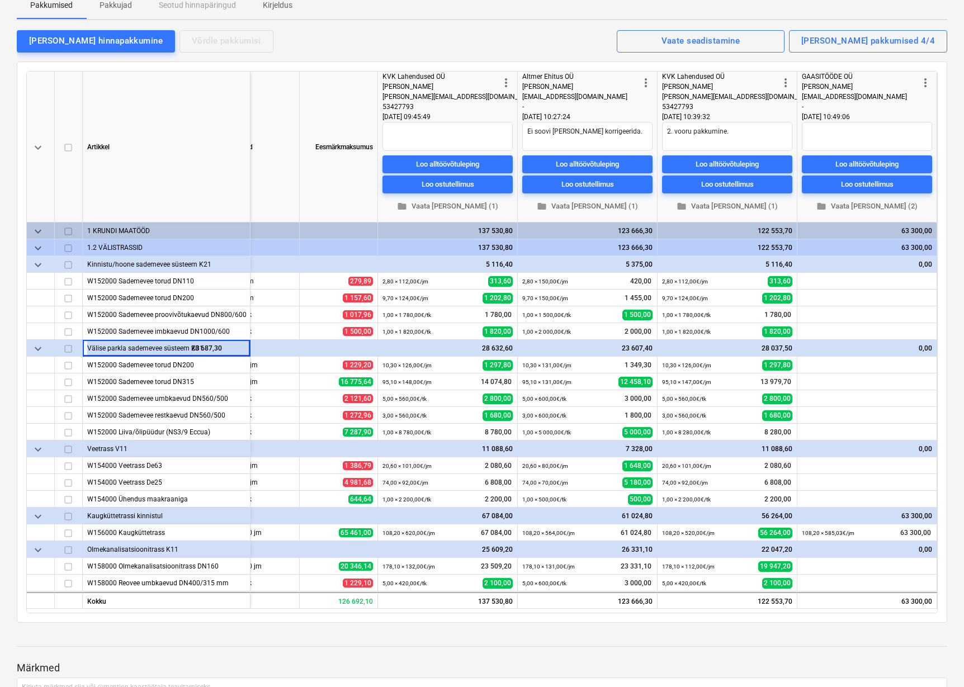
click at [234, 66] on div "keyboard_arrow_down Artikkel Hinnaprognoos Mahud Eesmärkmaksumus more_vert KVK …" at bounding box center [482, 343] width 931 height 562
click at [192, 410] on div "W152000 Sademevee restkaevud DN560/500" at bounding box center [166, 415] width 158 height 16
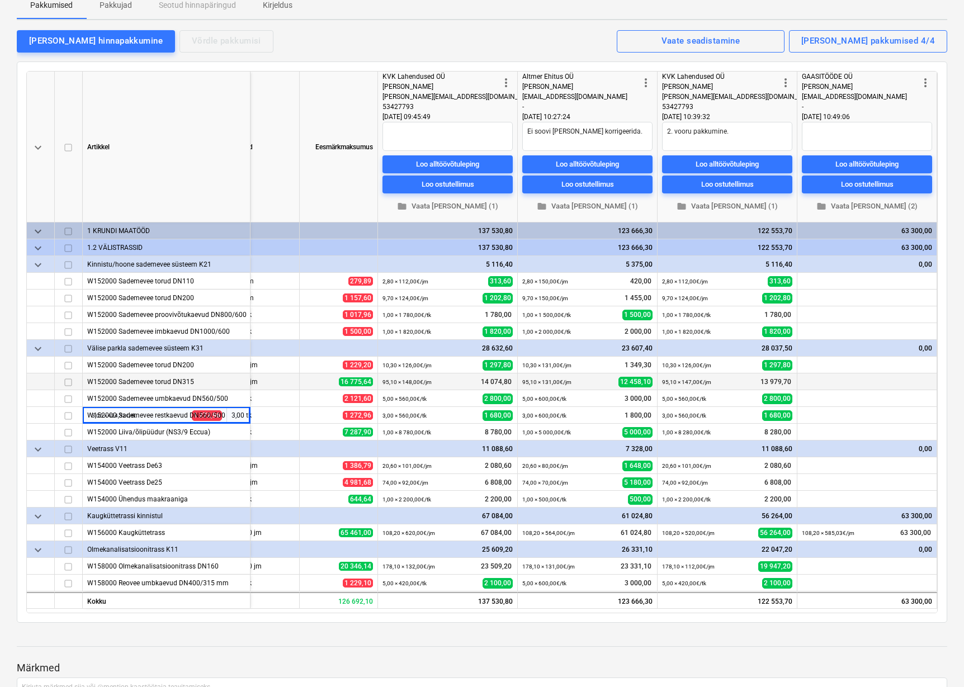
click at [163, 389] on div "W152000 Sademevee torud DN315" at bounding box center [166, 382] width 158 height 16
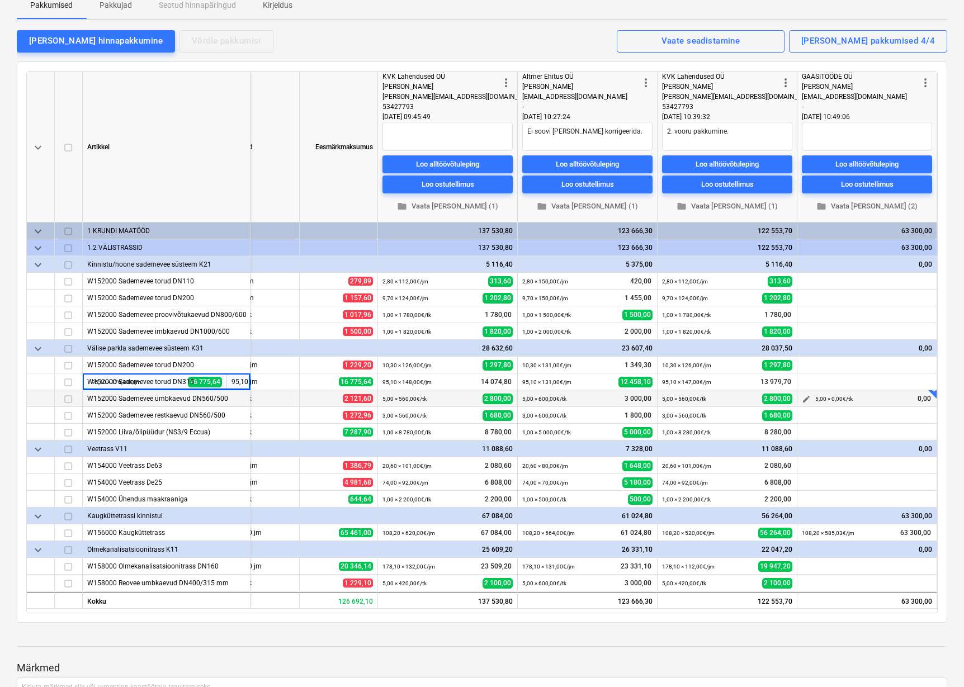
click at [857, 391] on div "5,00 × 0,00€ / tk 0,00" at bounding box center [873, 398] width 117 height 17
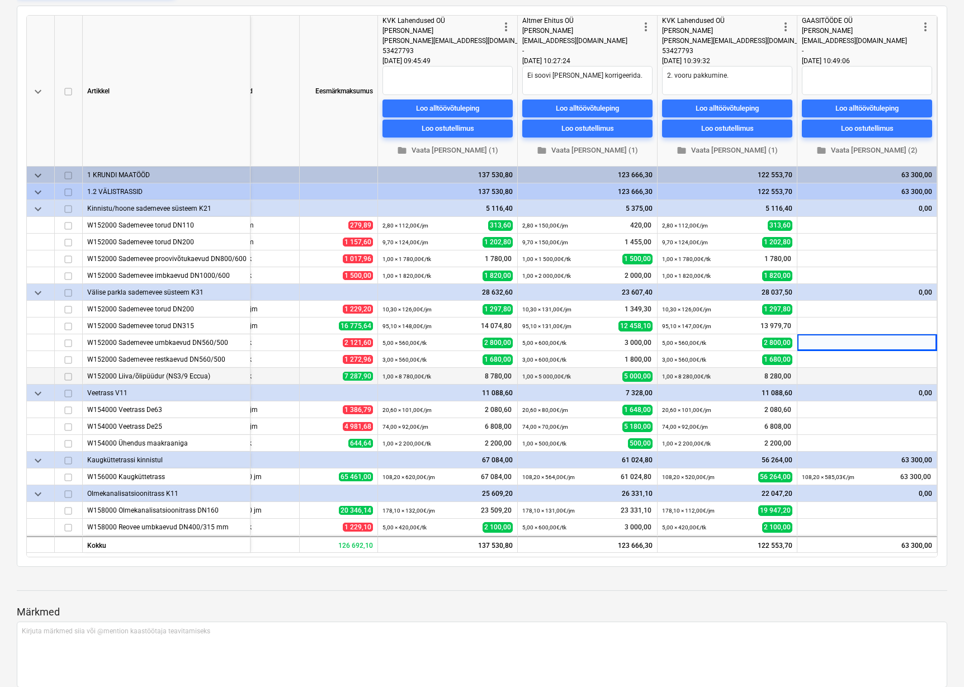
scroll to position [224, 0]
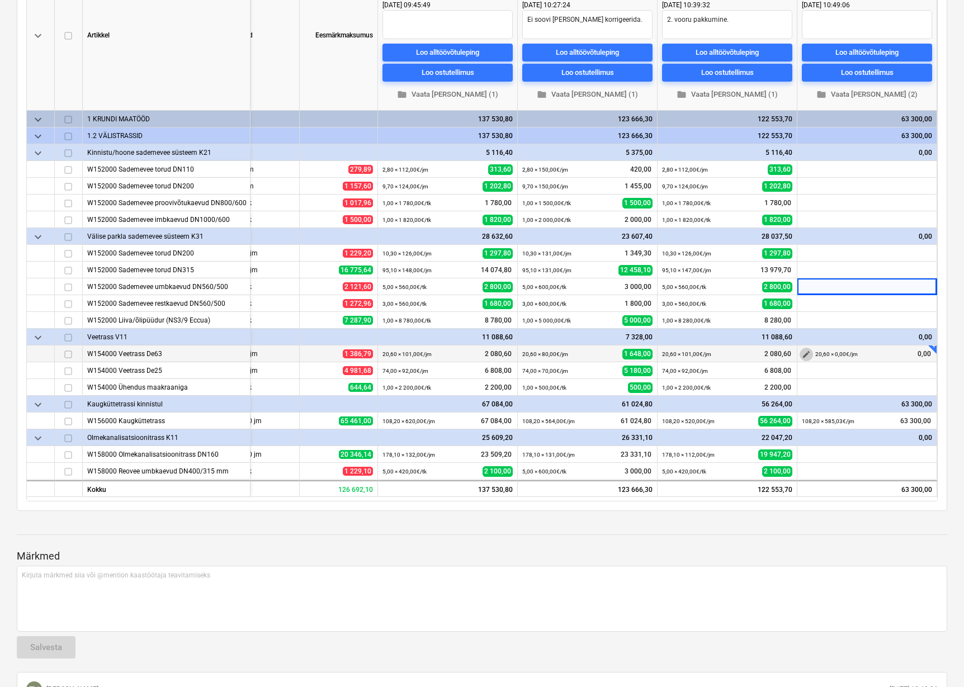
click at [804, 354] on span "edit" at bounding box center [806, 354] width 9 height 9
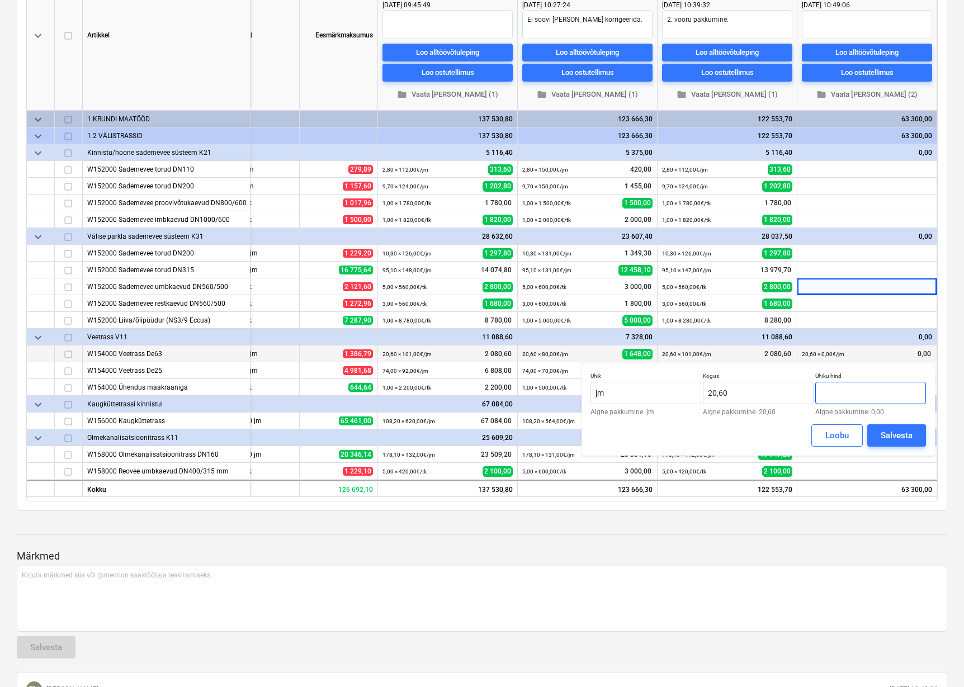
click at [847, 392] on input "text" at bounding box center [870, 393] width 111 height 22
click at [619, 394] on input "jm" at bounding box center [646, 393] width 111 height 22
drag, startPoint x: 721, startPoint y: 397, endPoint x: 697, endPoint y: 400, distance: 24.8
click at [697, 400] on div "Ühik kmpl Algne pakkumine: jm Kogus 20,6 Algne pakkumine: 20,60 Ühiku hind 1,00…" at bounding box center [759, 393] width 336 height 43
click at [836, 388] on input "1" at bounding box center [870, 393] width 111 height 22
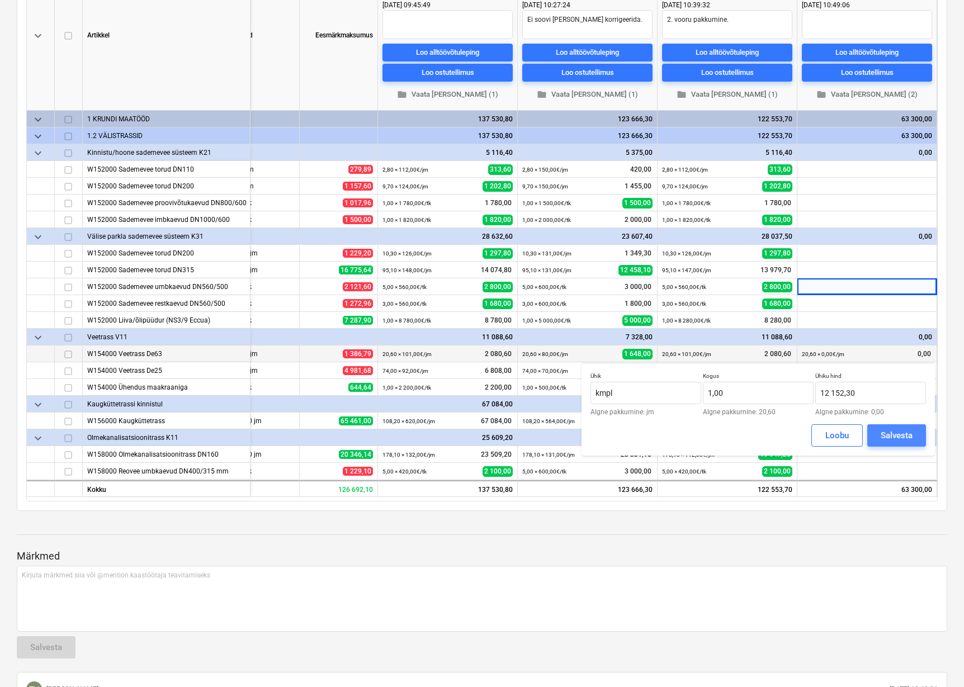
click at [893, 436] on div "Salvesta" at bounding box center [897, 435] width 32 height 15
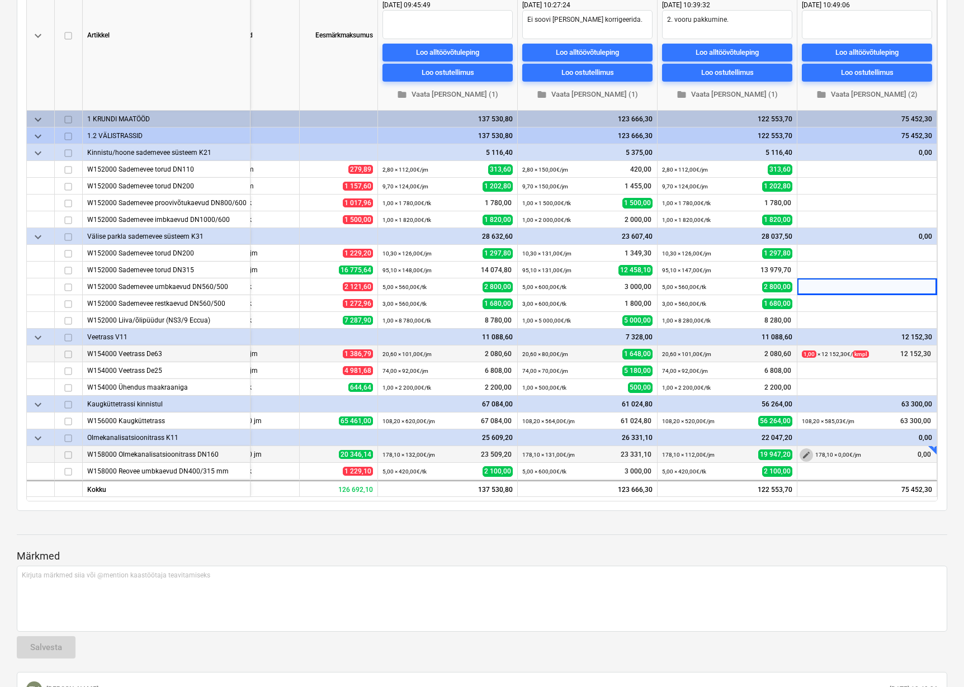
click at [805, 455] on span "edit" at bounding box center [806, 455] width 9 height 9
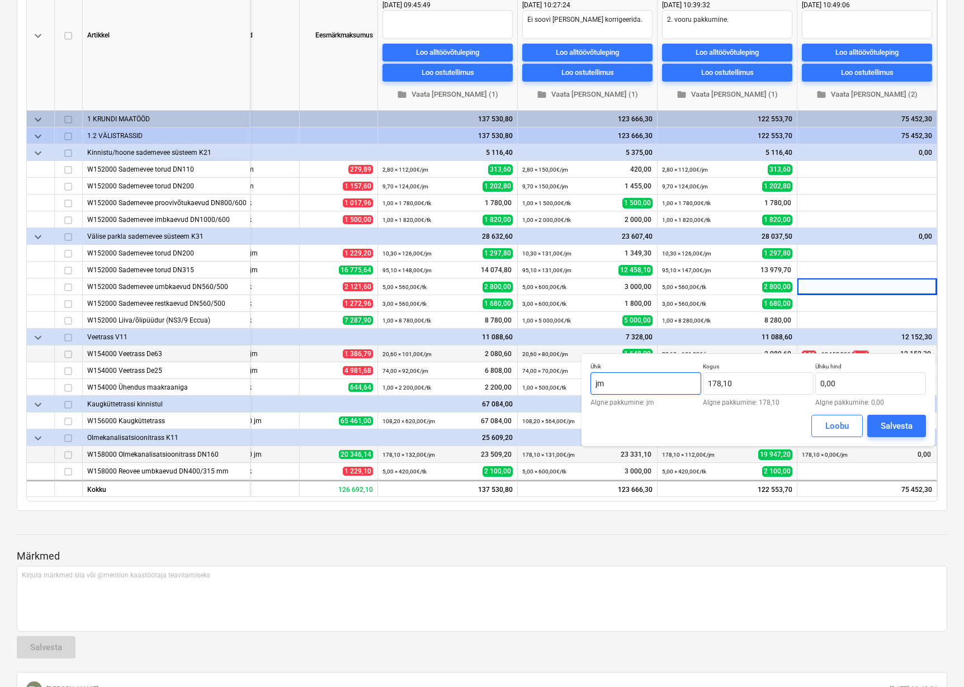
click at [661, 385] on input "jm" at bounding box center [646, 383] width 111 height 22
drag, startPoint x: 733, startPoint y: 383, endPoint x: 704, endPoint y: 383, distance: 28.5
click at [704, 383] on input "178,1" at bounding box center [758, 383] width 111 height 22
click at [846, 383] on input "text" at bounding box center [870, 383] width 111 height 22
click at [853, 428] on button "Loobu" at bounding box center [837, 426] width 51 height 22
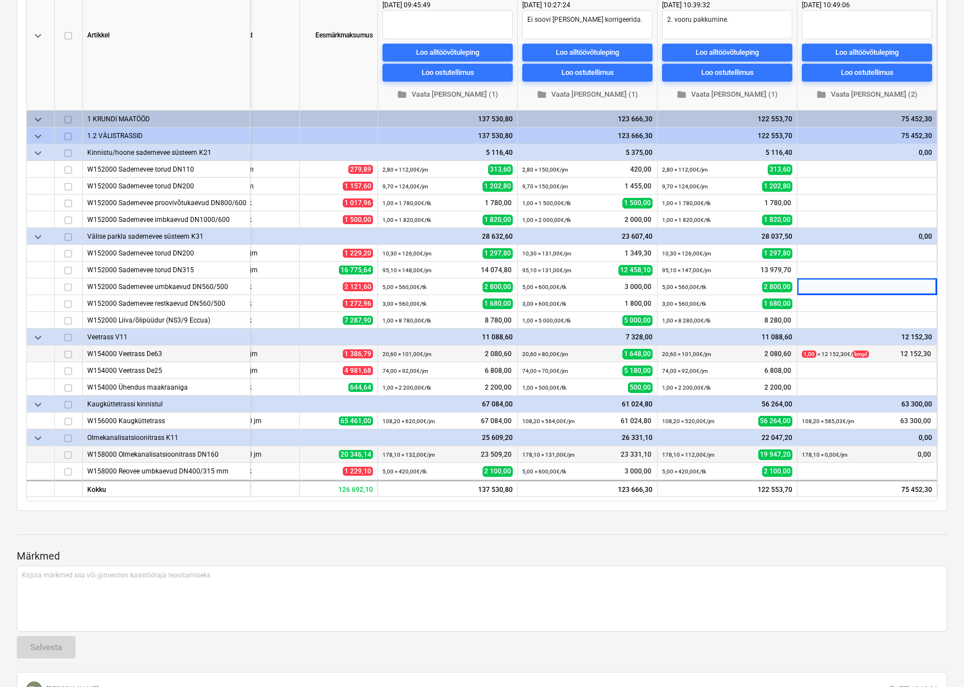
scroll to position [168, 0]
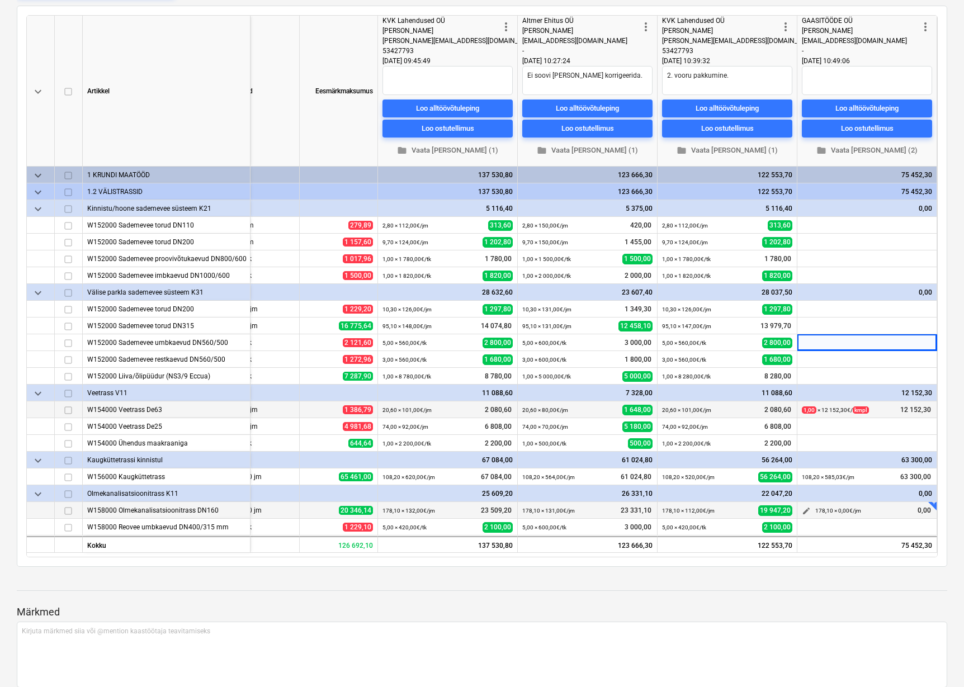
click at [809, 512] on span "edit" at bounding box center [806, 511] width 9 height 9
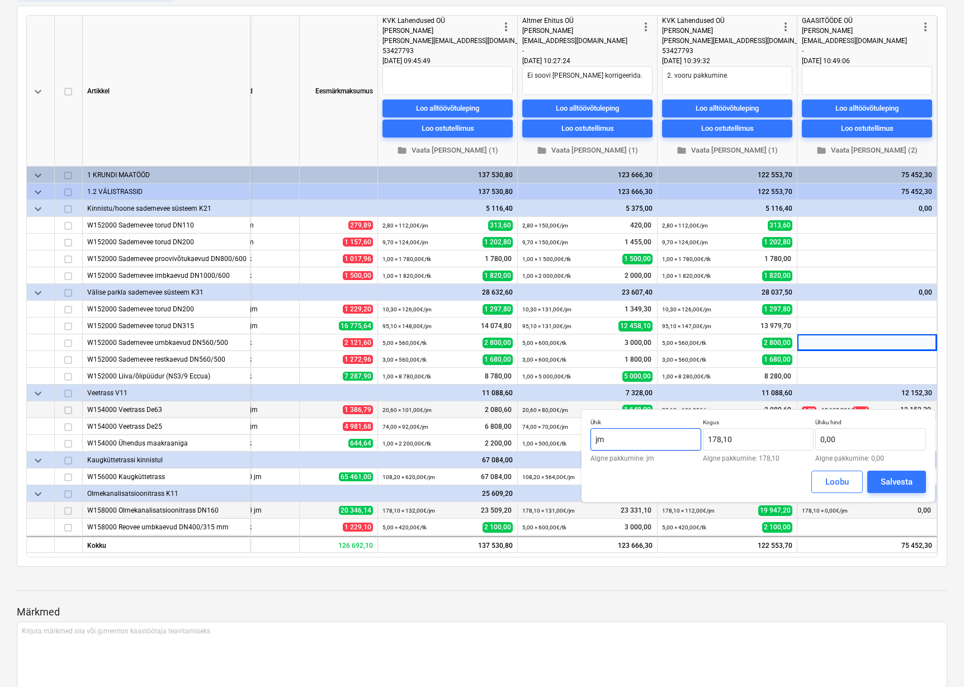
click at [660, 437] on input "jm" at bounding box center [646, 439] width 111 height 22
drag, startPoint x: 717, startPoint y: 443, endPoint x: 687, endPoint y: 445, distance: 30.3
click at [687, 445] on div "Ühik kmpl Algne pakkumine: jm Kogus 178,1 Algne pakkumine: 178,10 Ühiku hind 0,…" at bounding box center [759, 440] width 336 height 43
click at [836, 438] on input "text" at bounding box center [870, 439] width 111 height 22
click at [912, 481] on div "Salvesta" at bounding box center [897, 482] width 32 height 15
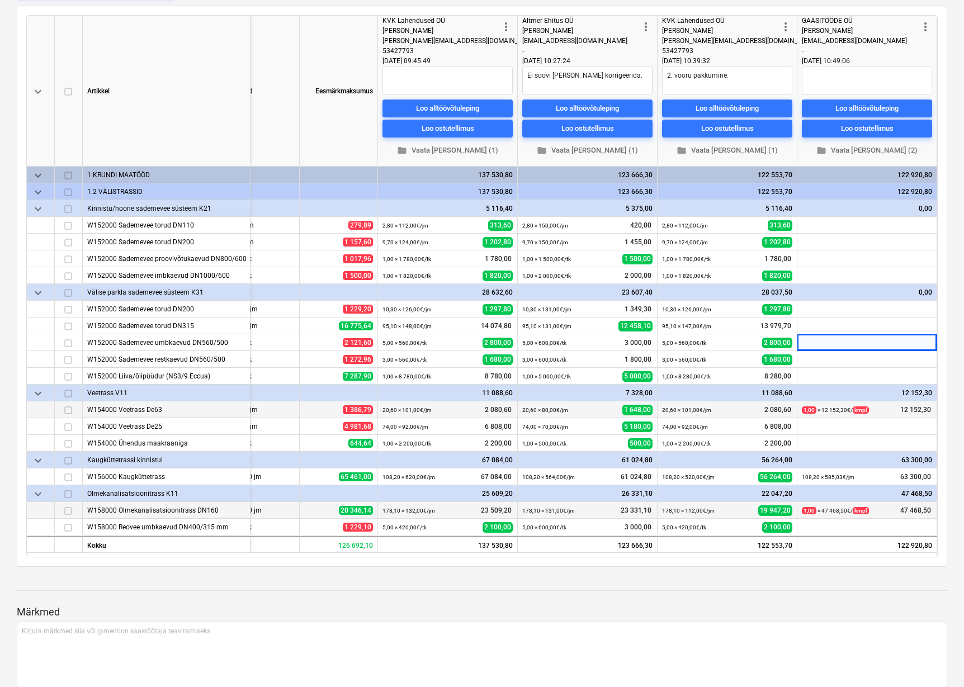
scroll to position [112, 0]
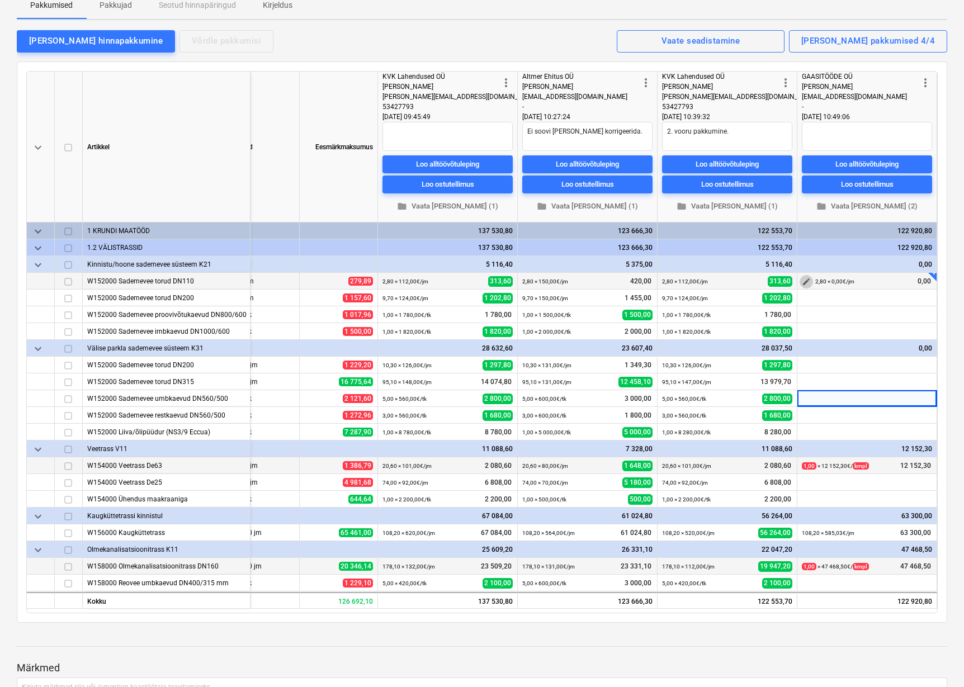
click at [805, 281] on span "edit" at bounding box center [806, 281] width 9 height 9
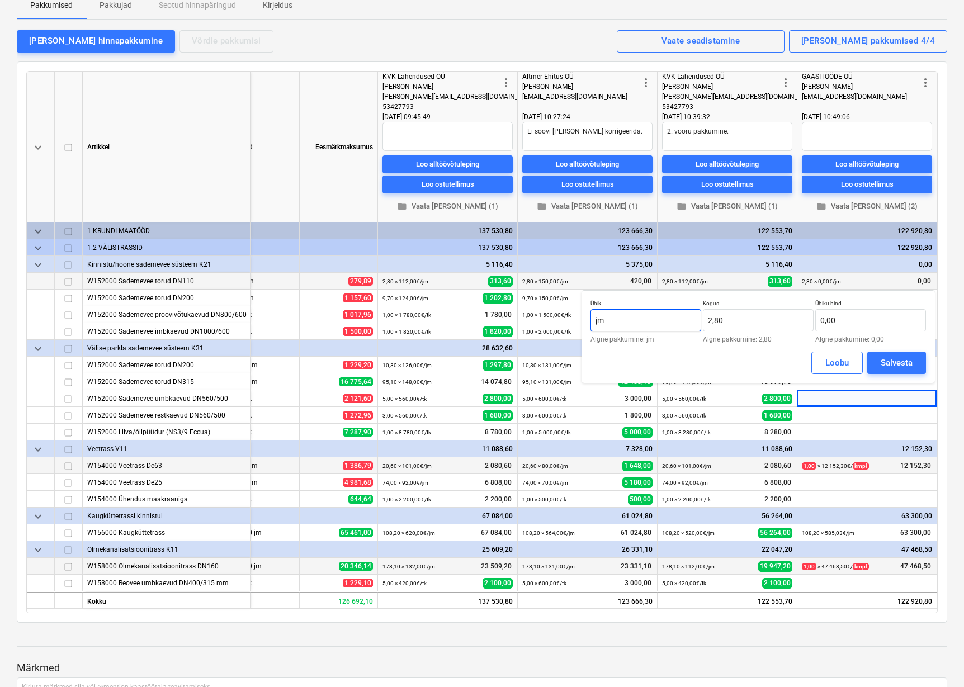
click at [636, 317] on input "jm" at bounding box center [646, 320] width 111 height 22
drag, startPoint x: 729, startPoint y: 322, endPoint x: 695, endPoint y: 323, distance: 33.6
click at [695, 323] on div "Ühik kmpl Algne pakkumine: jm Kogus 2,8 Algne pakkumine: 2,80 Ühiku hind 0,00 A…" at bounding box center [759, 321] width 336 height 43
click at [840, 322] on input "text" at bounding box center [870, 320] width 111 height 22
click at [881, 363] on div "Salvesta" at bounding box center [897, 363] width 32 height 15
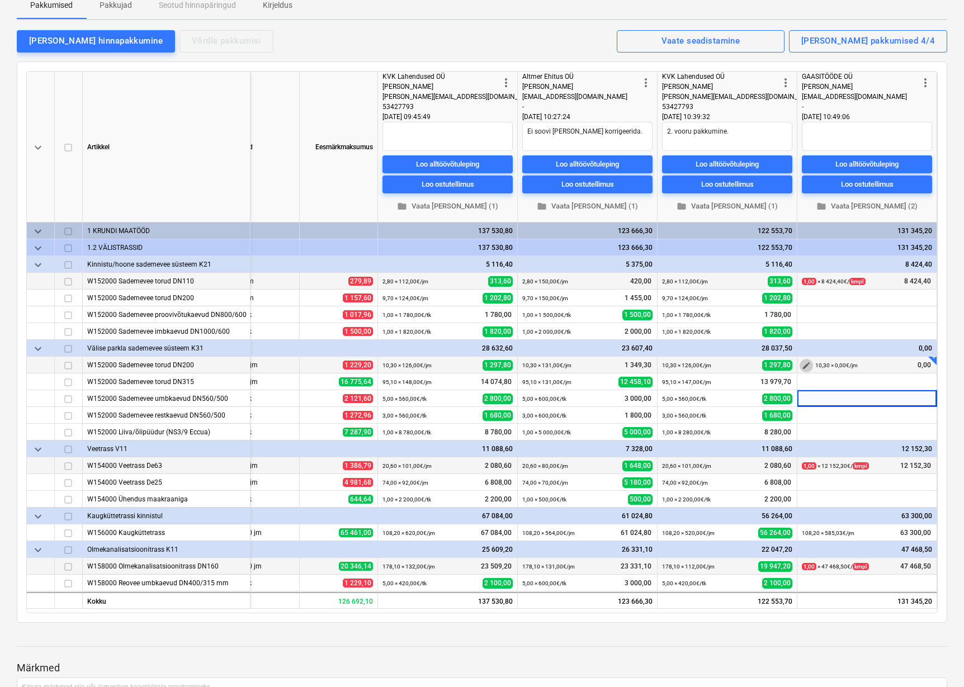
click at [807, 365] on span "edit" at bounding box center [806, 365] width 9 height 9
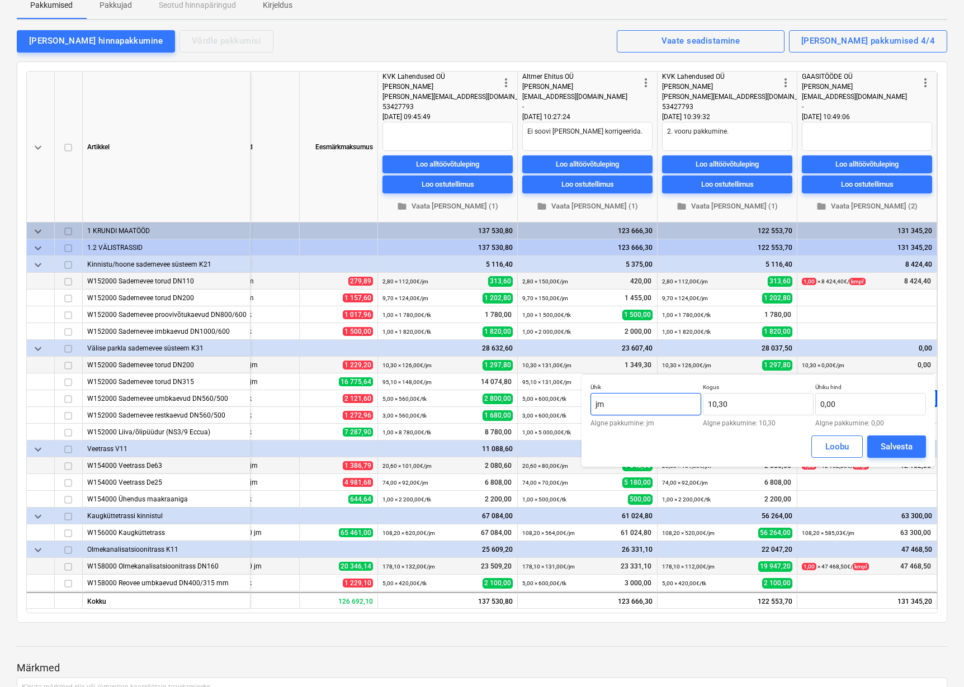
click at [649, 402] on input "jm" at bounding box center [646, 404] width 111 height 22
click at [737, 409] on input "10,3" at bounding box center [758, 404] width 111 height 22
click at [846, 405] on input "text" at bounding box center [870, 404] width 111 height 22
click at [906, 450] on div "Salvesta" at bounding box center [897, 447] width 32 height 15
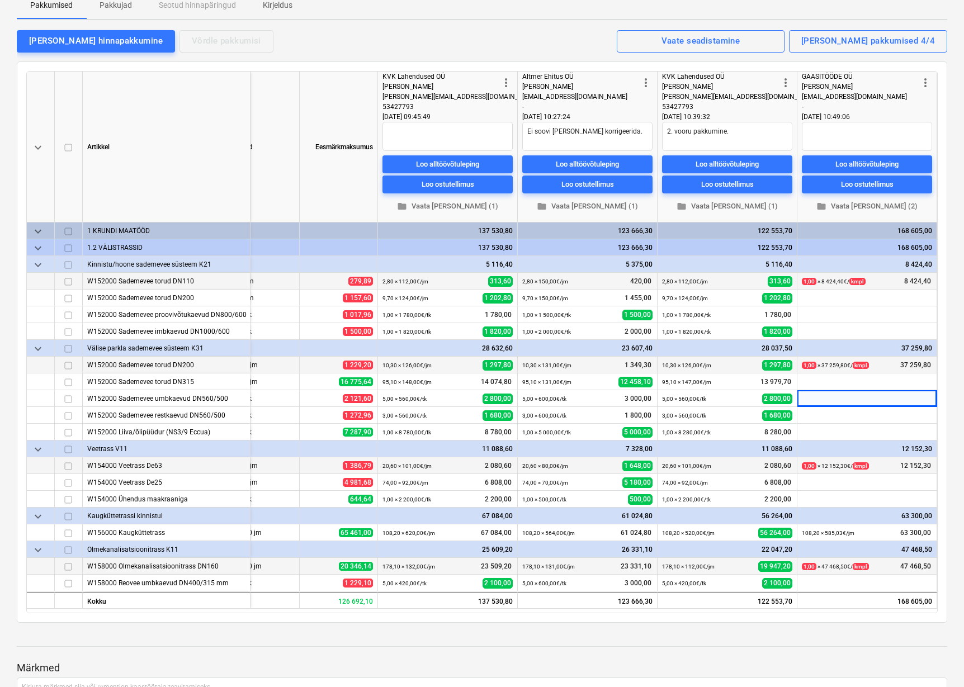
click at [952, 471] on div "Hinnapäring Soo tee 5, Saku kinnistusisene - vee, olmekanalisatsiooni, sadeveek…" at bounding box center [482, 562] width 964 height 1244
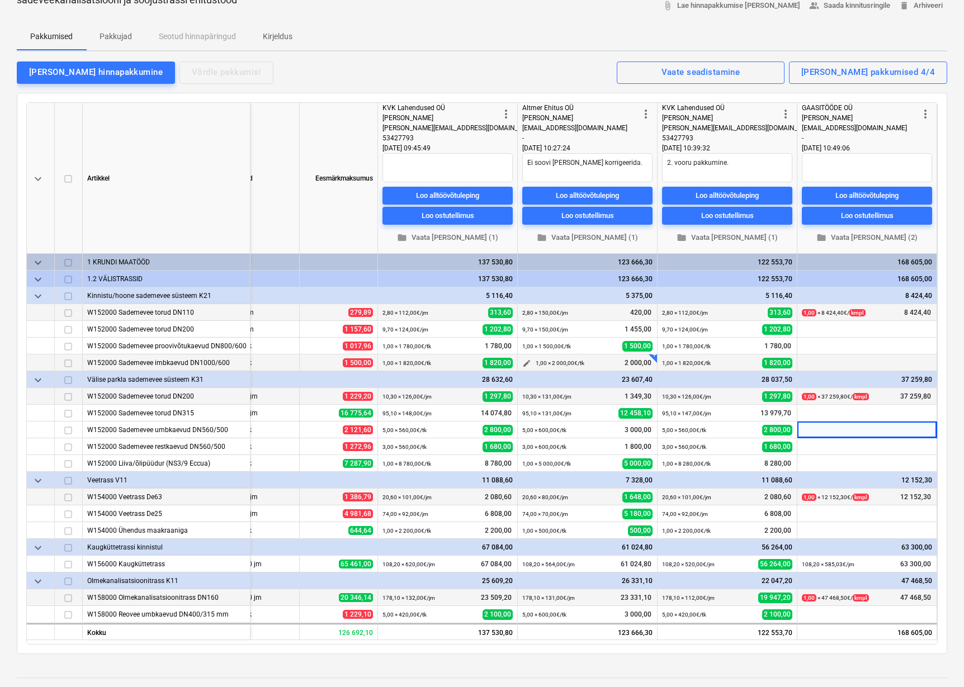
scroll to position [0, 0]
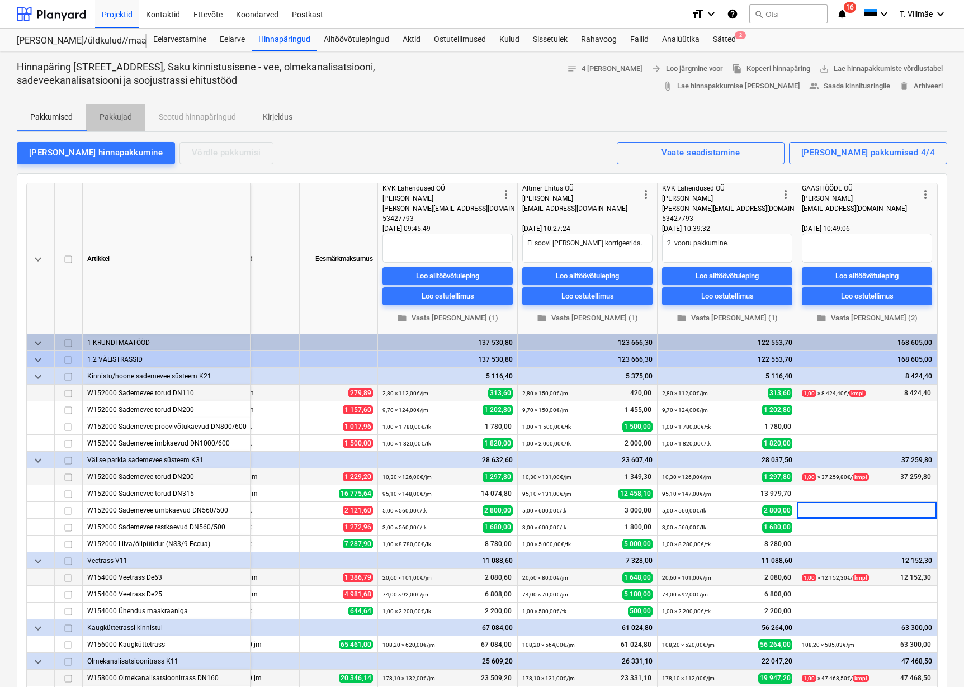
click at [116, 115] on p "Pakkujad" at bounding box center [116, 117] width 32 height 12
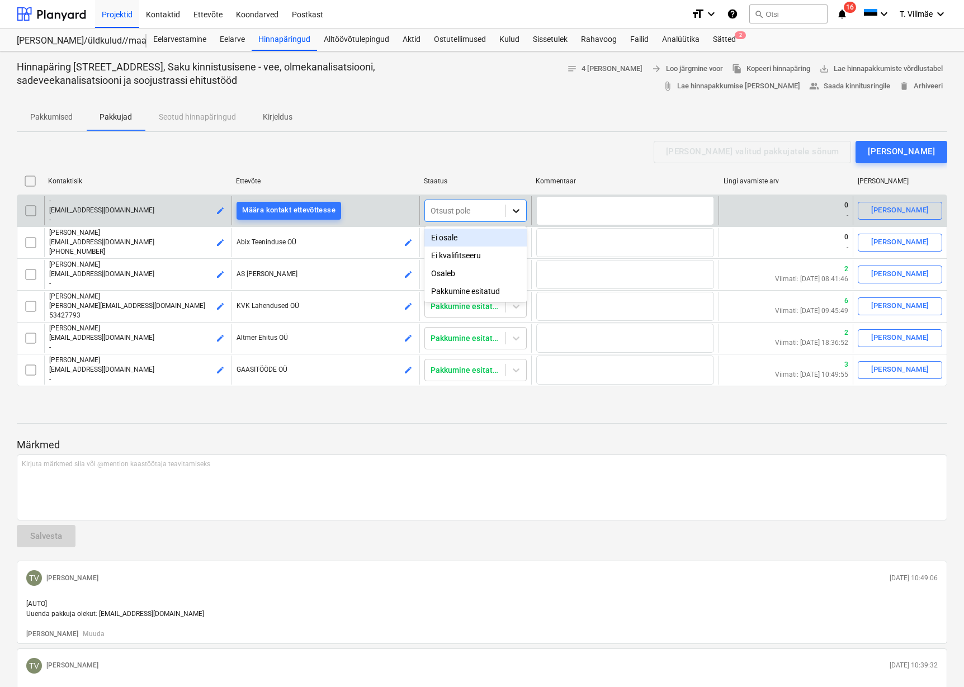
click at [517, 212] on icon at bounding box center [516, 210] width 11 height 11
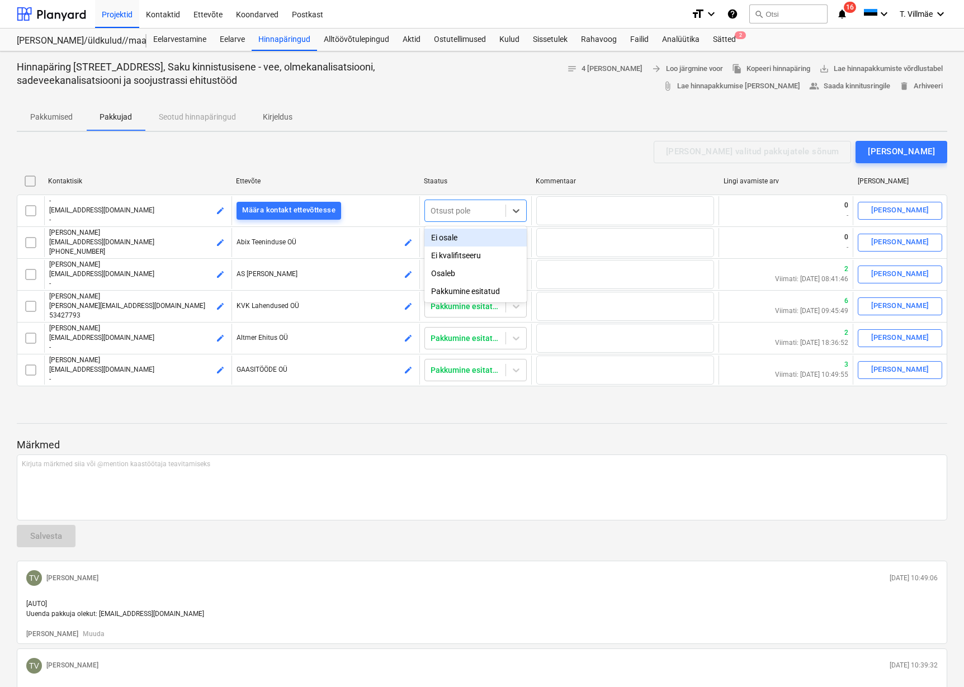
click at [456, 242] on div "Ei osale" at bounding box center [476, 238] width 102 height 18
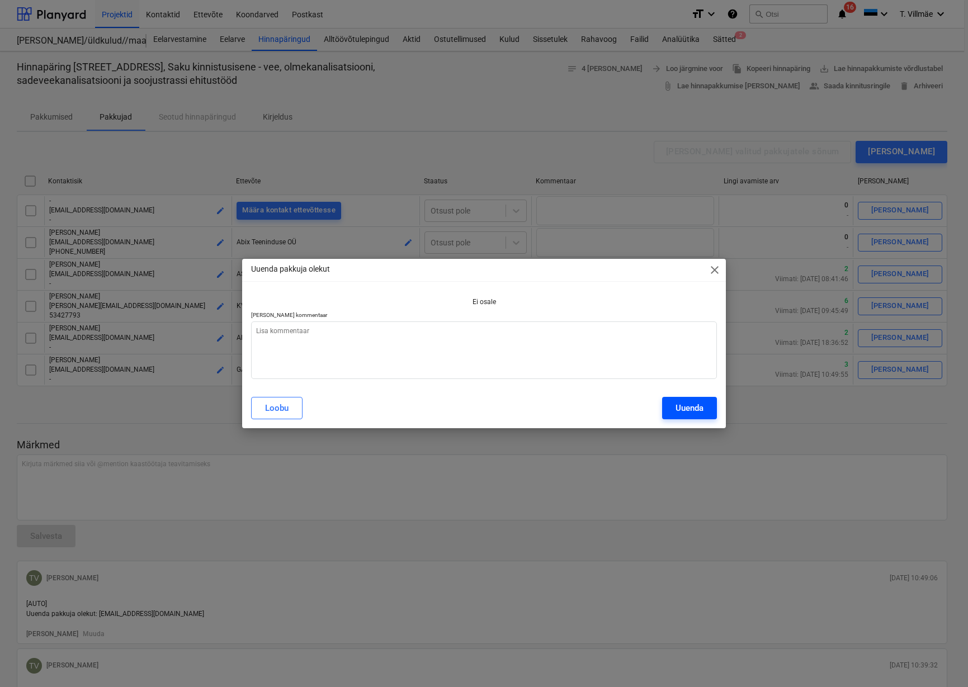
click at [684, 405] on div "Uuenda" at bounding box center [690, 408] width 28 height 15
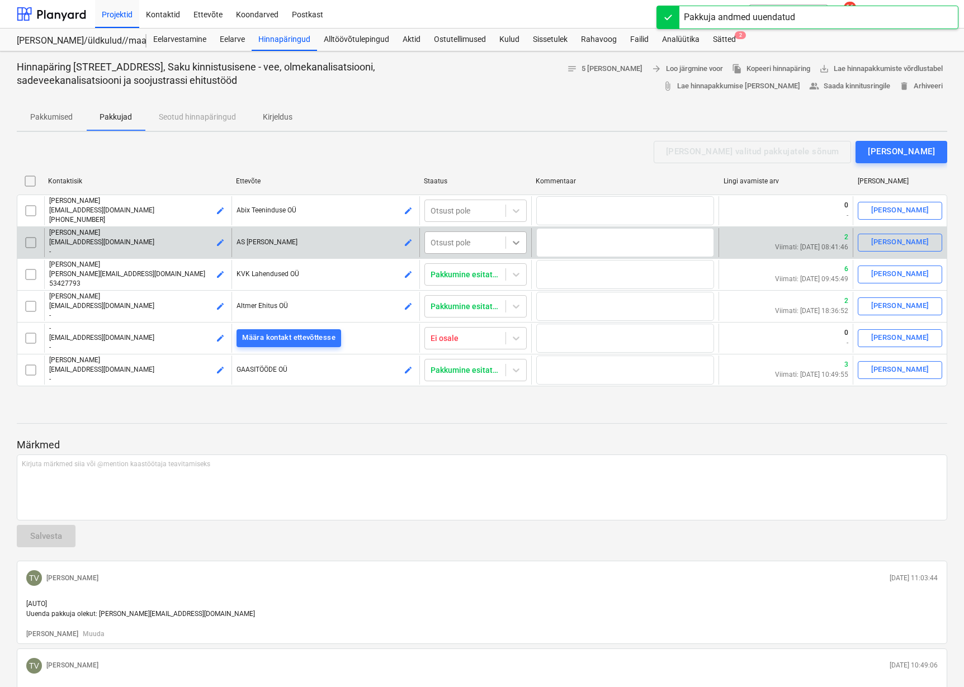
click at [512, 242] on icon at bounding box center [516, 242] width 11 height 11
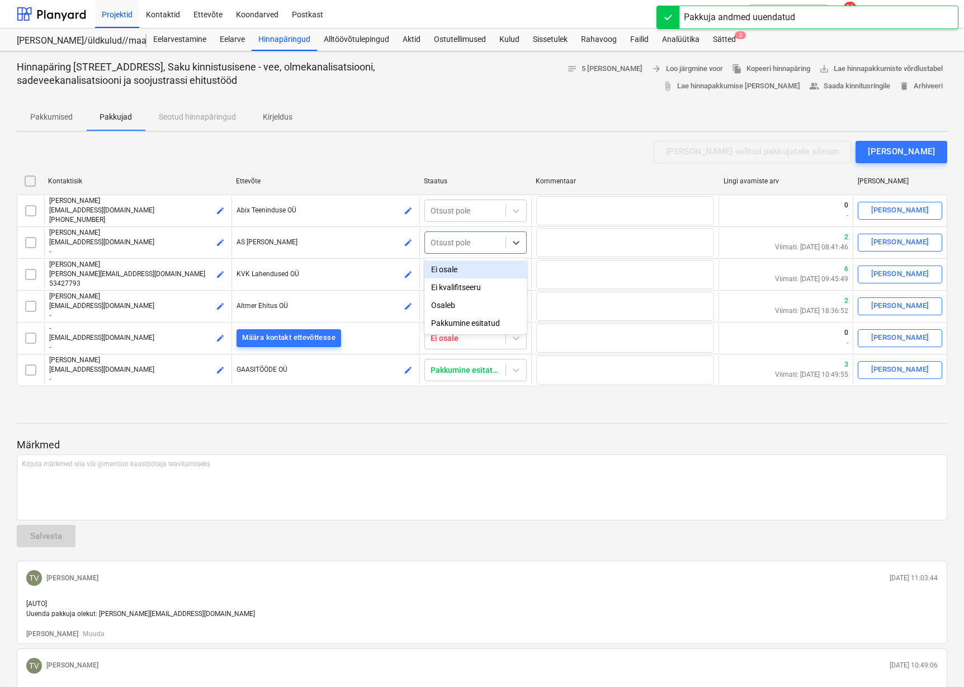
click at [464, 273] on div "Ei osale" at bounding box center [476, 270] width 102 height 18
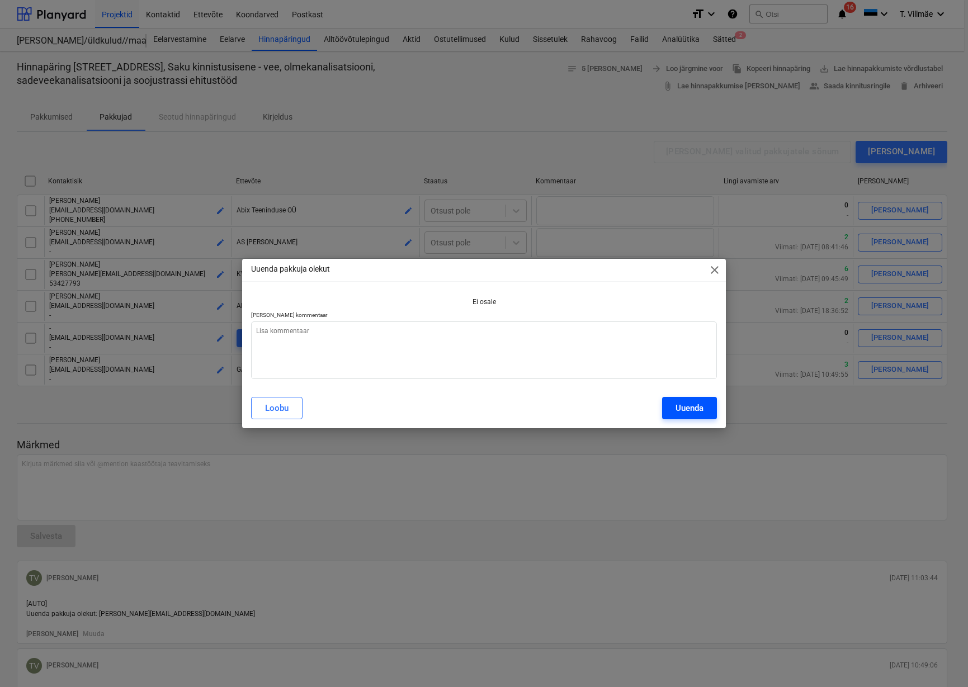
click at [681, 408] on div "Uuenda" at bounding box center [690, 408] width 28 height 15
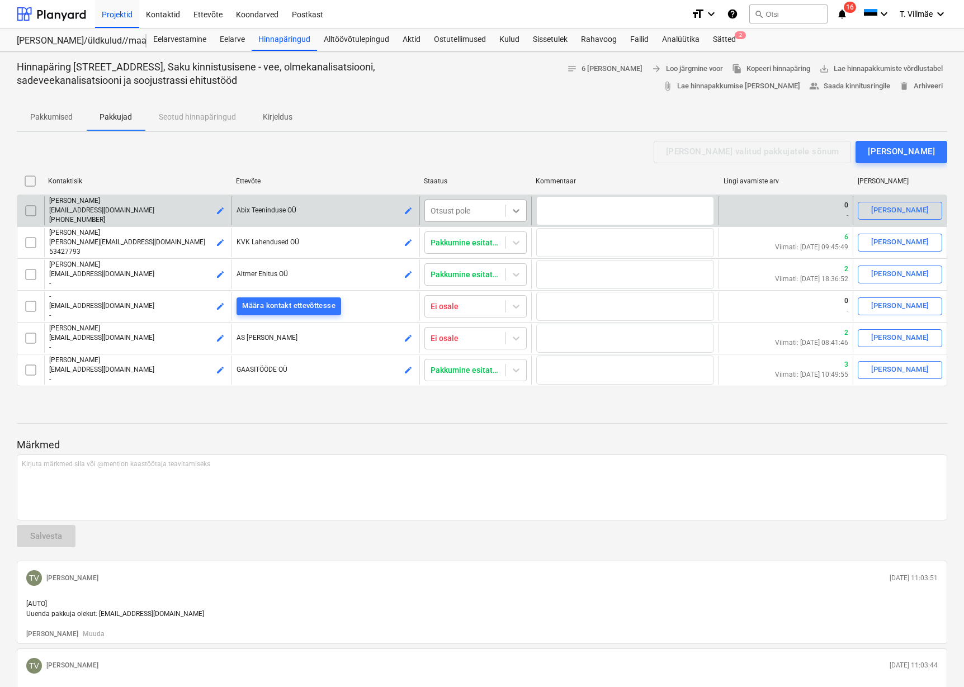
click at [514, 213] on icon at bounding box center [516, 210] width 11 height 11
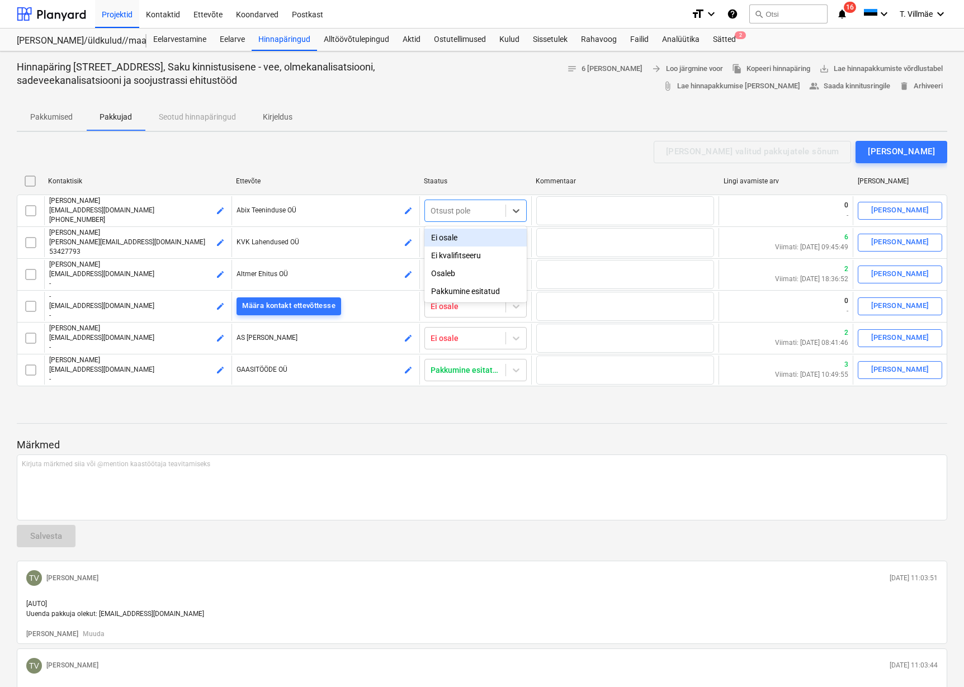
click at [456, 241] on div "Ei osale" at bounding box center [476, 238] width 102 height 18
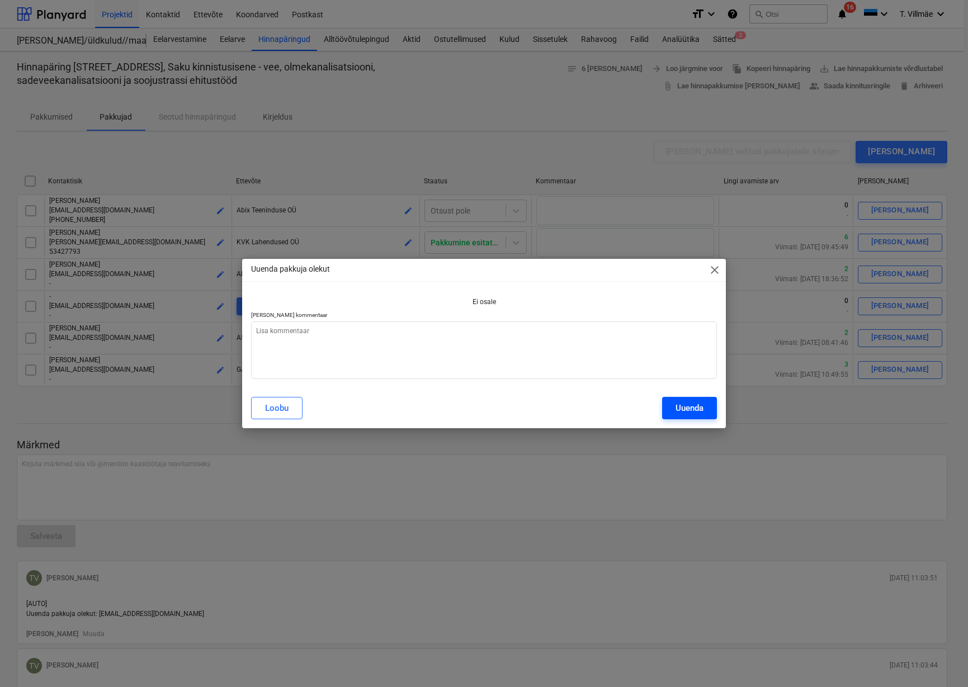
click at [686, 407] on div "Uuenda" at bounding box center [690, 408] width 28 height 15
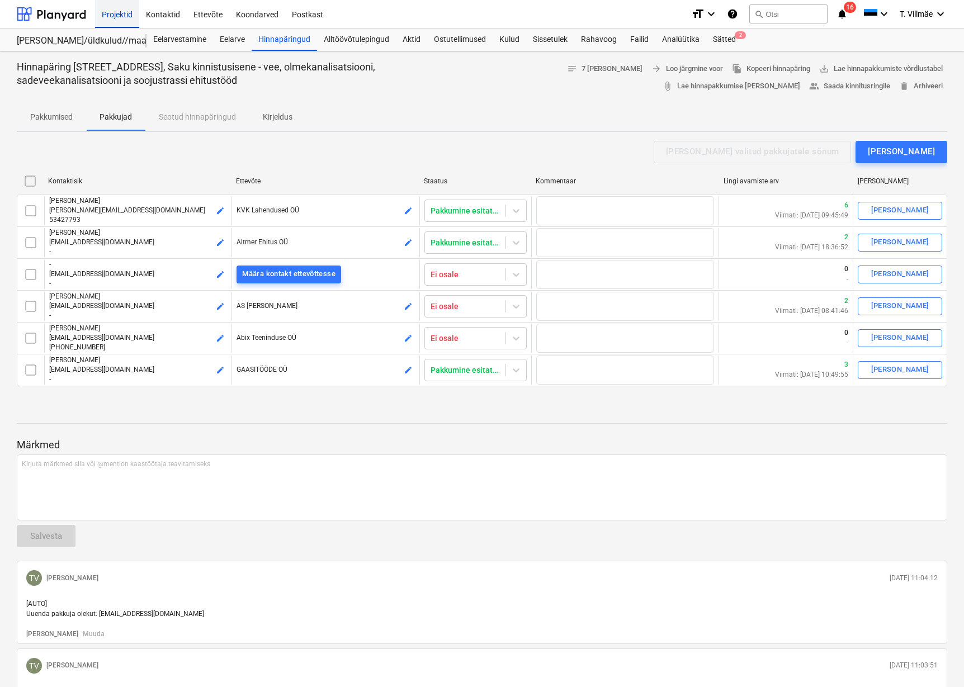
click at [118, 15] on div "Projektid" at bounding box center [117, 13] width 44 height 29
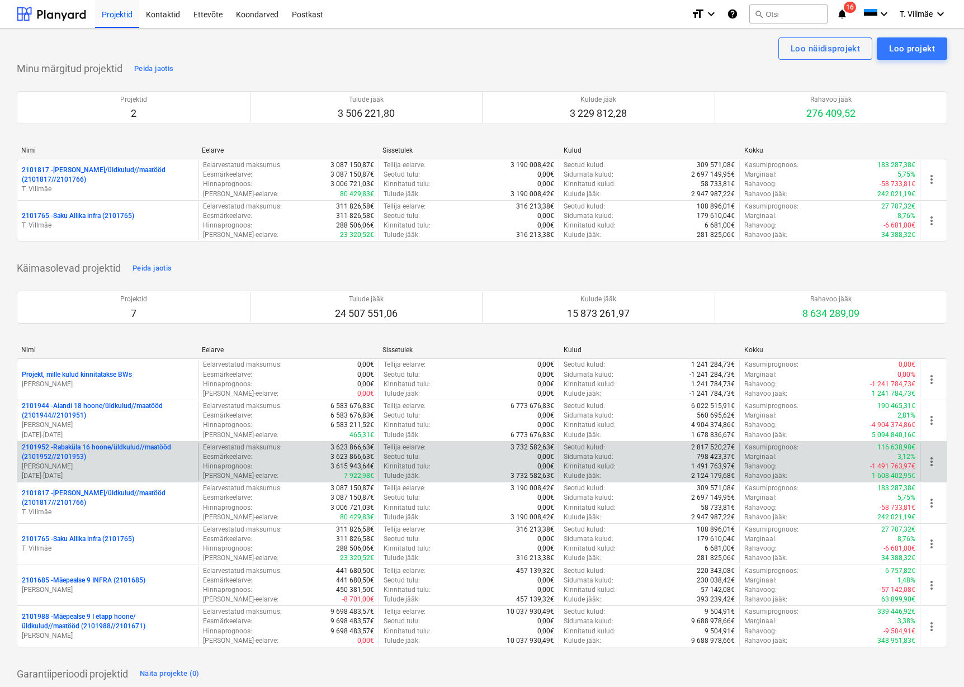
scroll to position [56, 0]
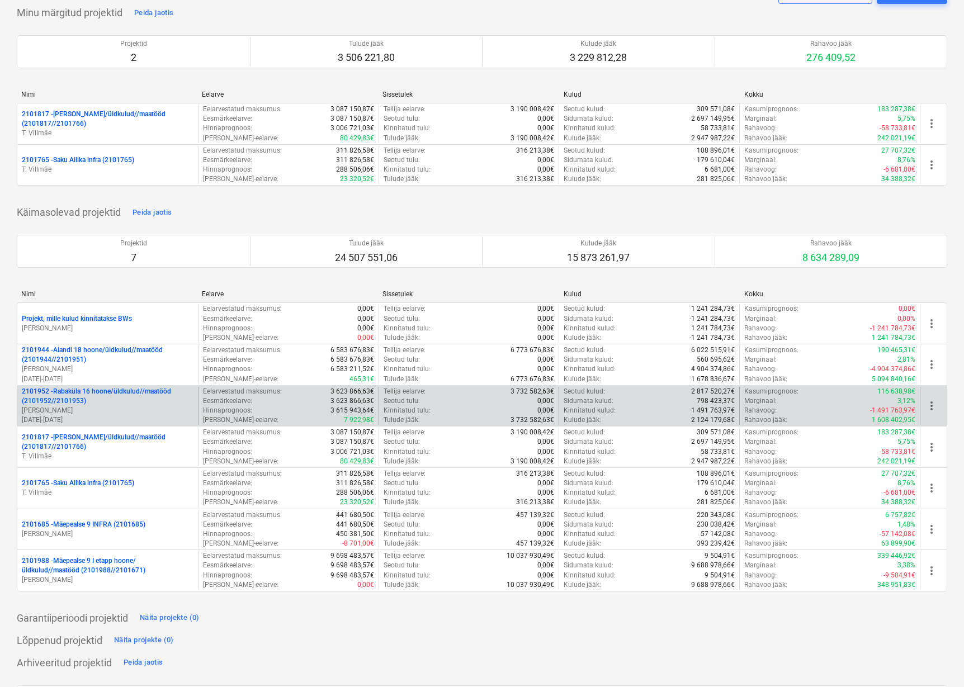
click at [86, 392] on p "2101952 - [GEOGRAPHIC_DATA] 16 hoone/üldkulud//maatööd (2101952//2101953)" at bounding box center [108, 396] width 172 height 19
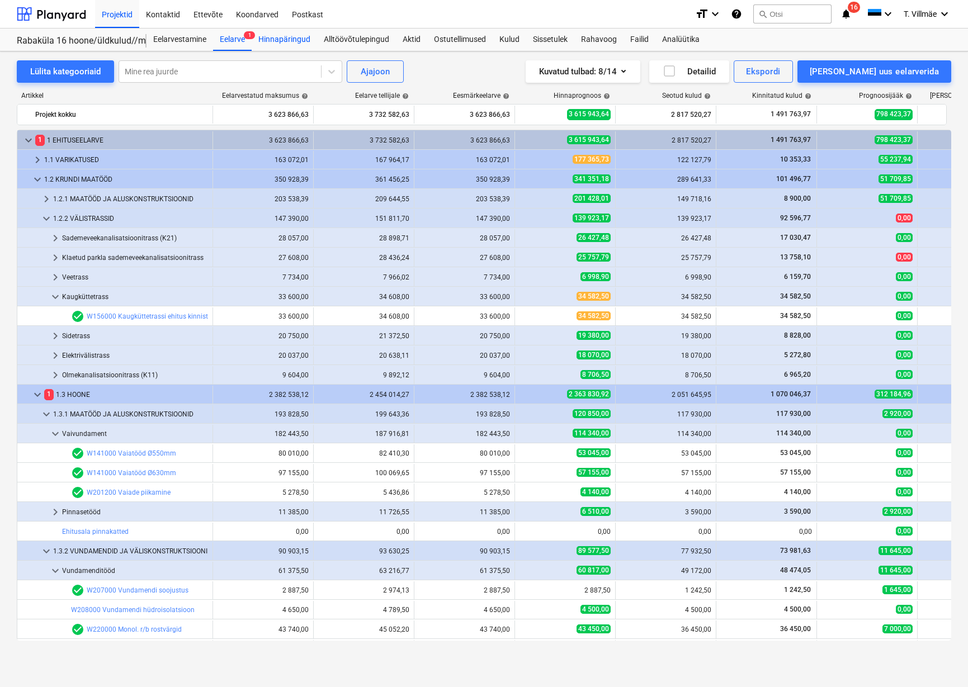
click at [286, 40] on div "Hinnapäringud" at bounding box center [284, 40] width 65 height 22
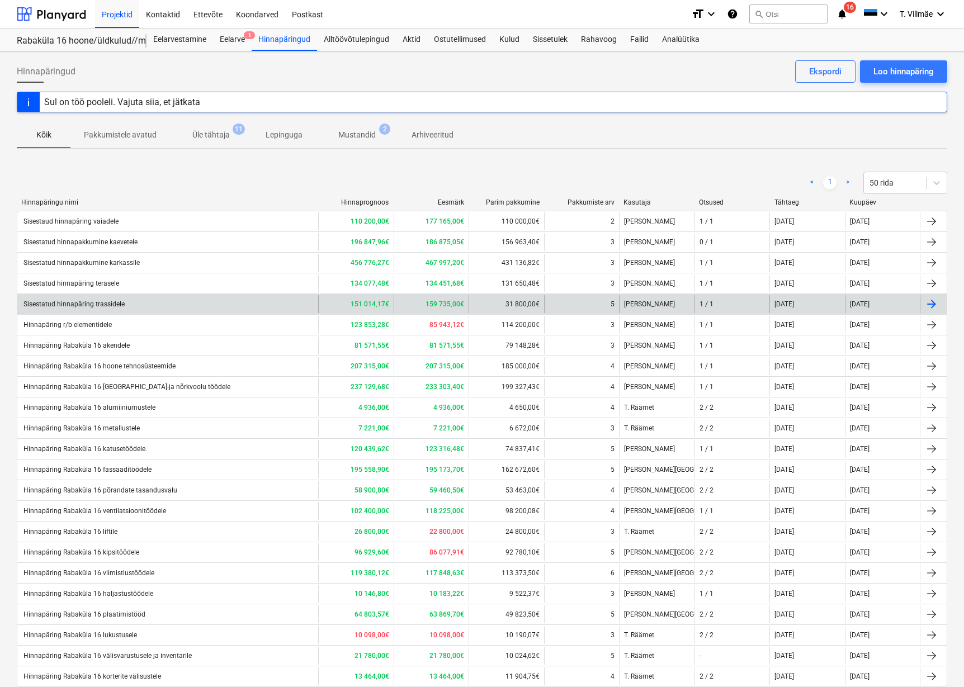
click at [100, 306] on div "Sisestatud hinnapäring trassidele" at bounding box center [73, 304] width 103 height 8
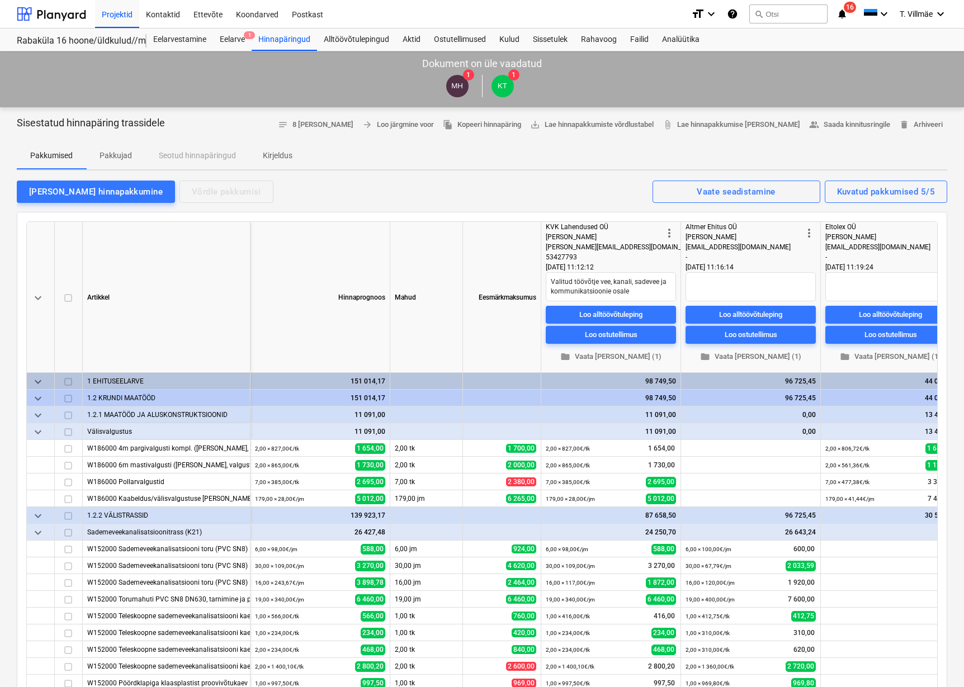
click at [116, 153] on p "Pakkujad" at bounding box center [116, 156] width 32 height 12
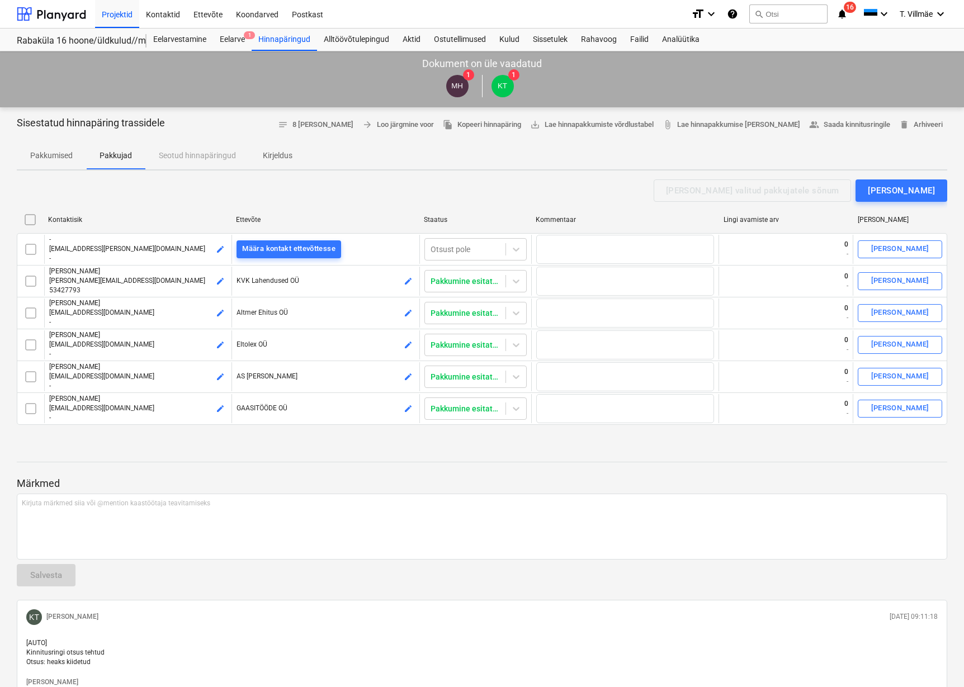
click at [50, 158] on p "Pakkumised" at bounding box center [51, 156] width 43 height 12
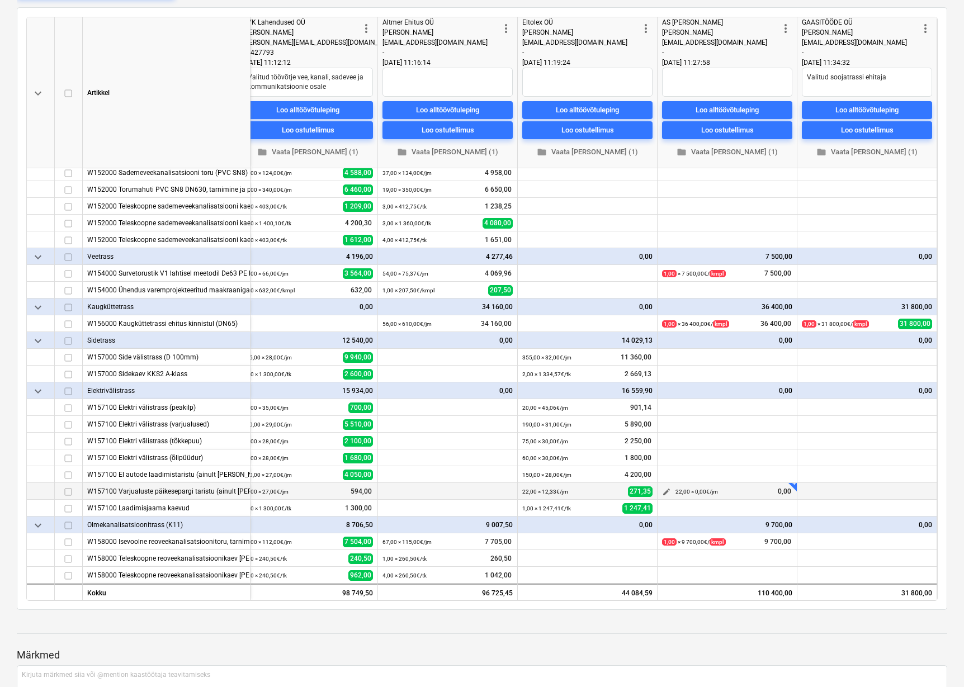
scroll to position [224, 0]
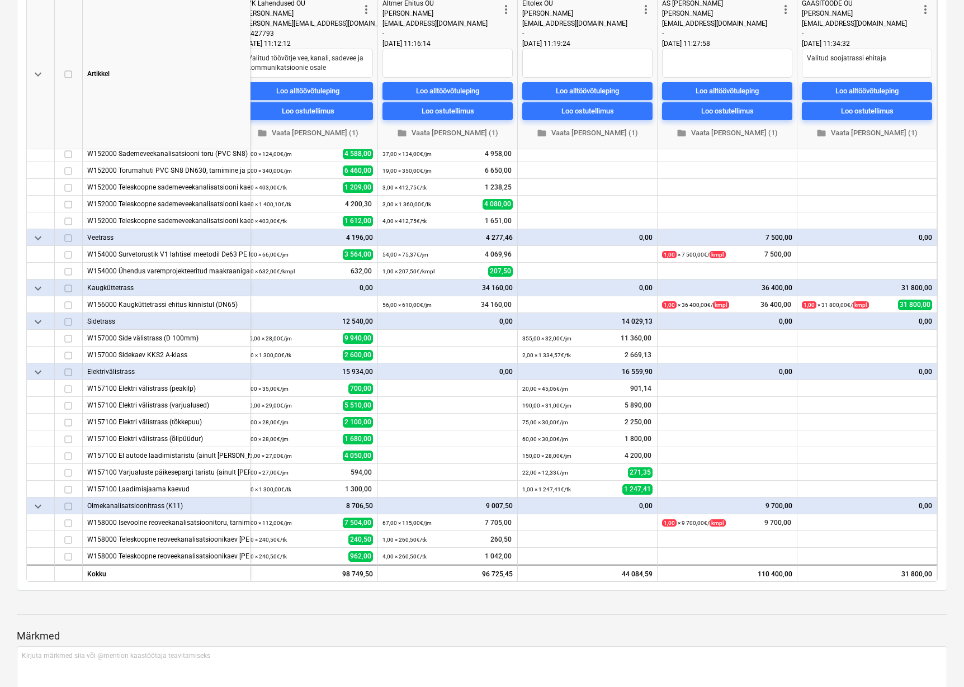
drag, startPoint x: 702, startPoint y: 582, endPoint x: 653, endPoint y: 582, distance: 48.7
click at [653, 582] on div "keyboard_arrow_down Artikkel Eesmärkmaksumus more_vert KVK Lahendused OÜ Rene K…" at bounding box center [482, 289] width 931 height 603
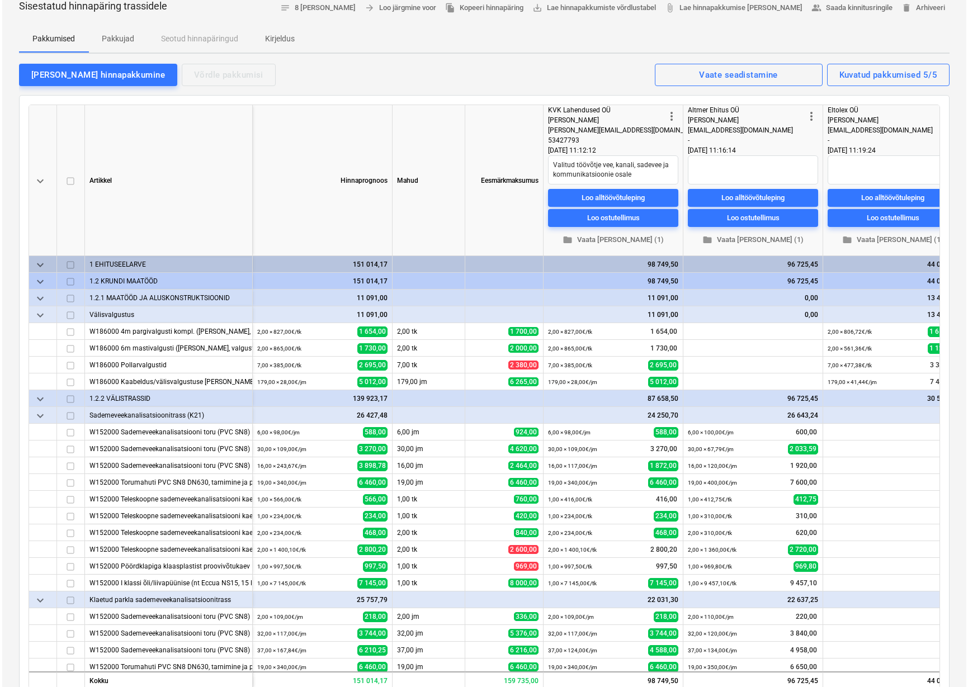
scroll to position [0, 0]
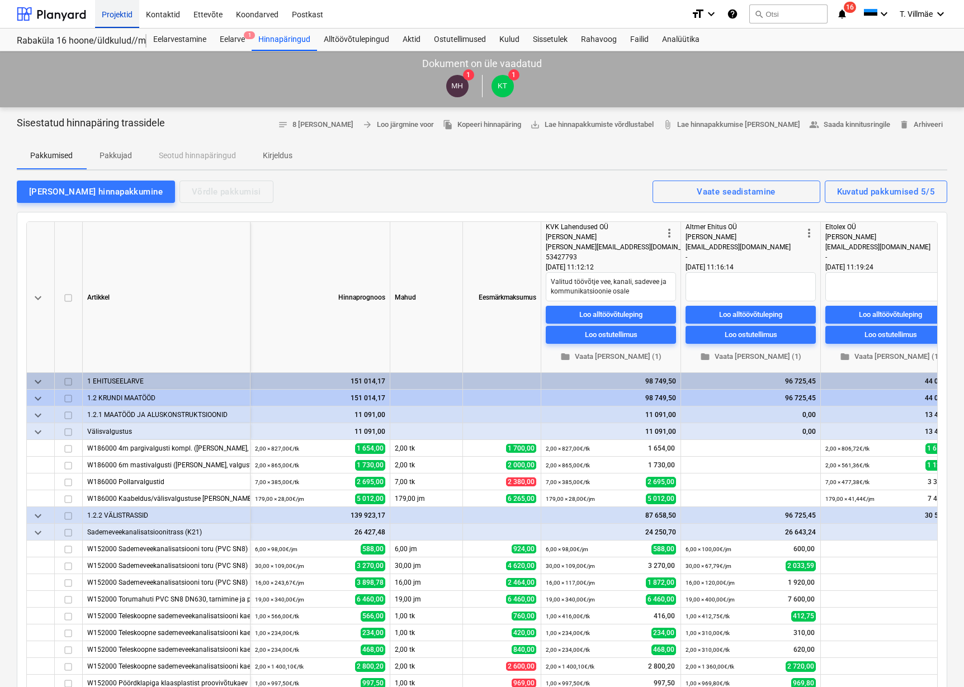
click at [113, 17] on div "Projektid" at bounding box center [117, 13] width 44 height 29
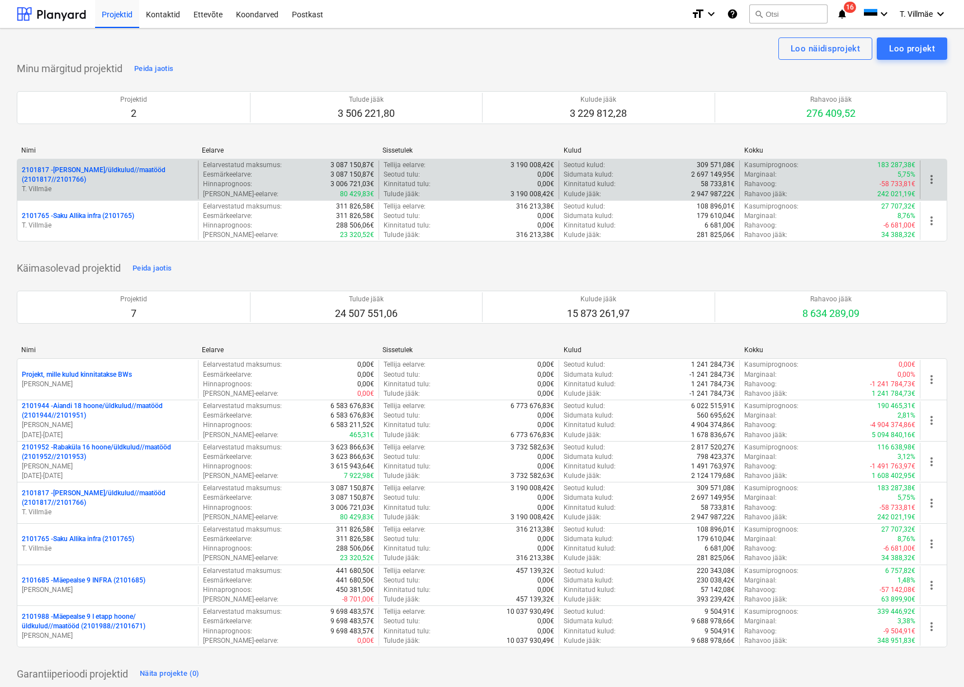
click at [127, 182] on p "2101817 - [PERSON_NAME]/üldkulud//maatööd (2101817//2101766)" at bounding box center [108, 175] width 172 height 19
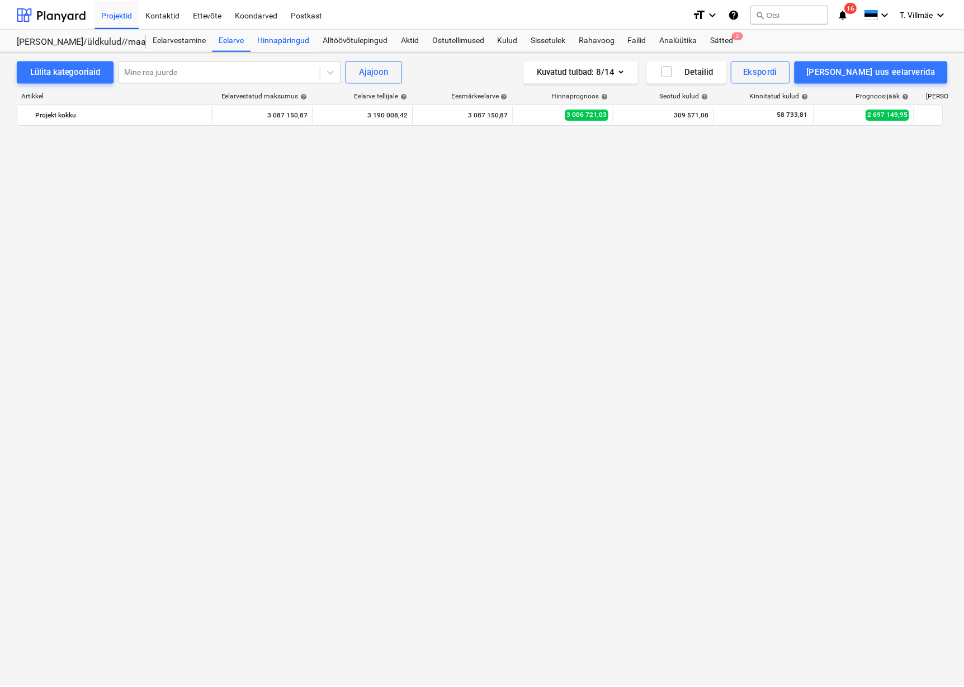
scroll to position [2442, 0]
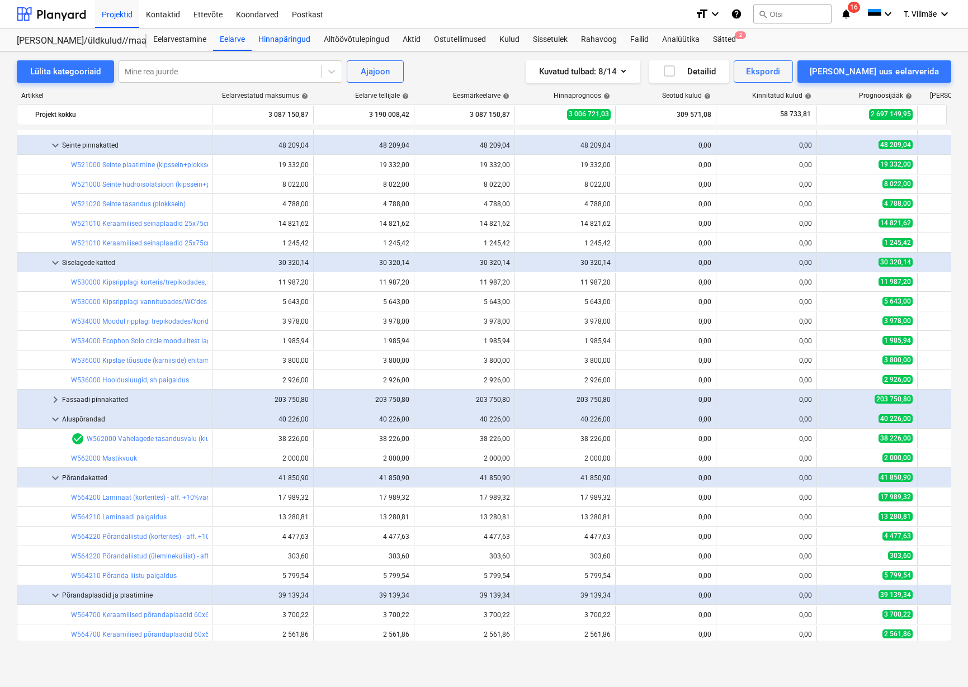
click at [295, 41] on div "Hinnapäringud" at bounding box center [284, 40] width 65 height 22
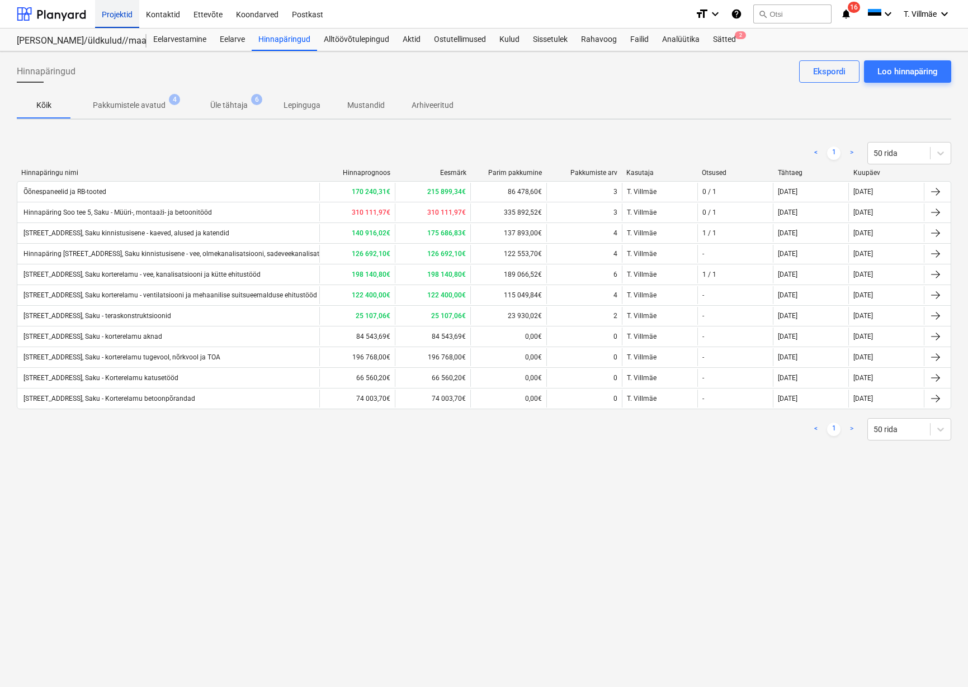
click at [123, 16] on div "Projektid" at bounding box center [117, 13] width 44 height 29
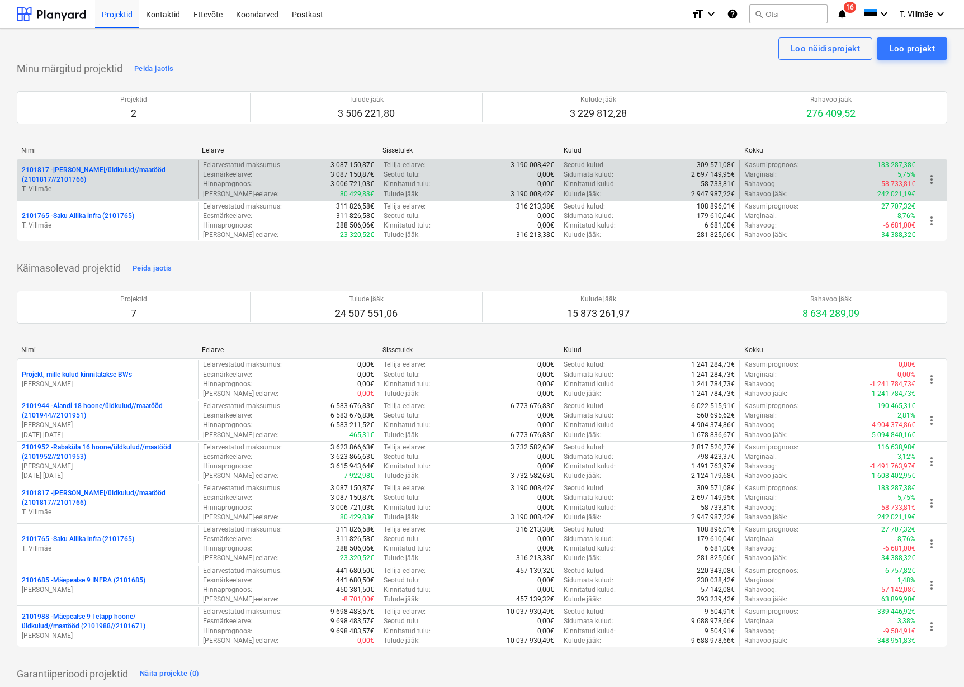
click at [88, 182] on p "2101817 - [PERSON_NAME]/üldkulud//maatööd (2101817//2101766)" at bounding box center [108, 175] width 172 height 19
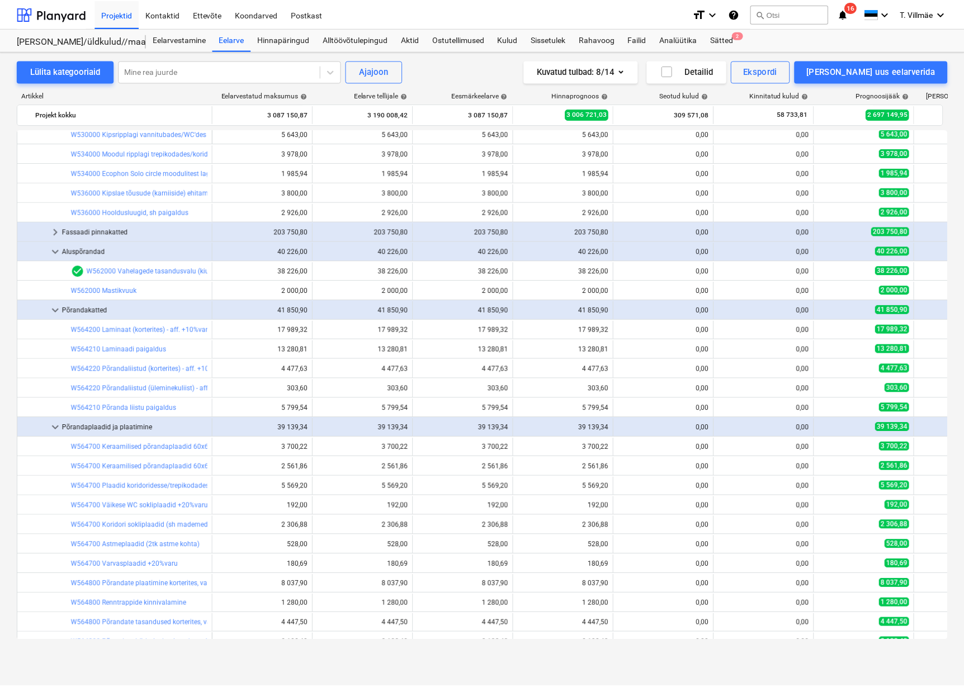
scroll to position [2889, 0]
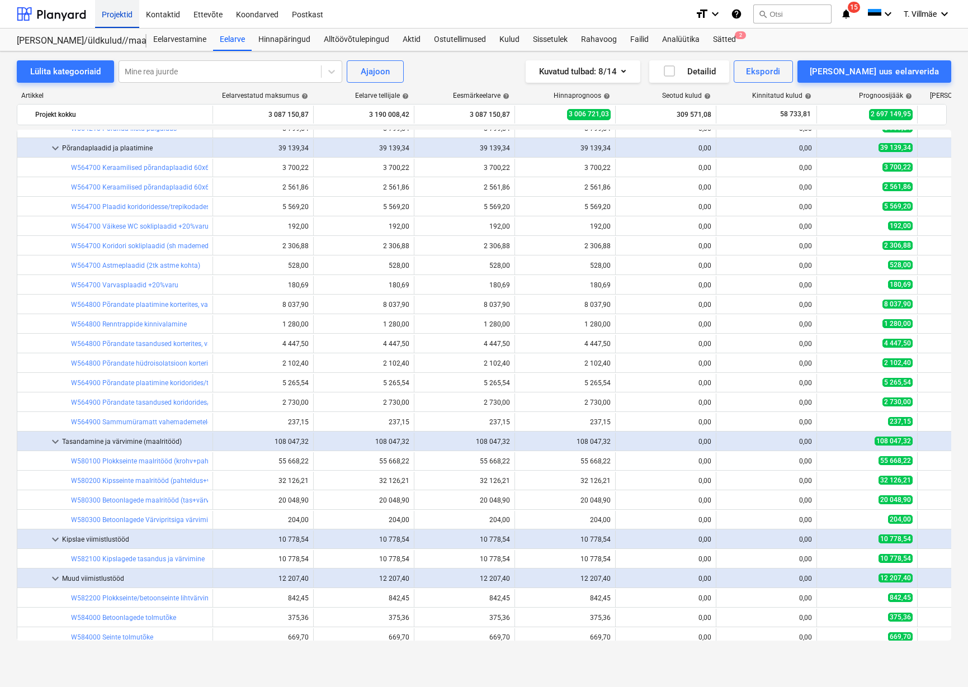
click at [119, 13] on div "Projektid" at bounding box center [117, 13] width 44 height 29
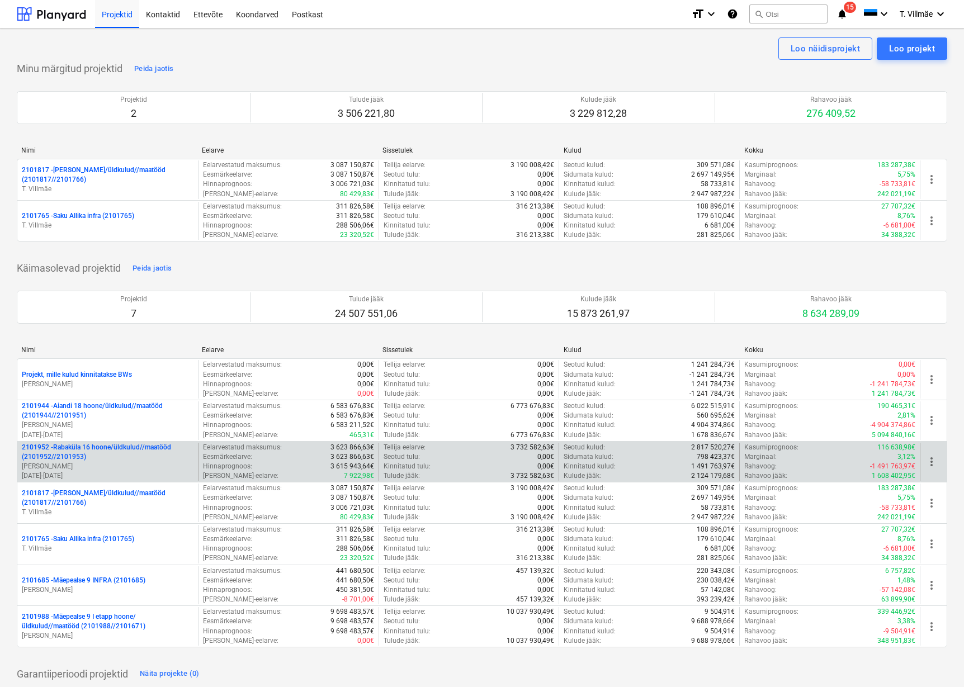
click at [67, 447] on p "2101952 - [GEOGRAPHIC_DATA] 16 hoone/üldkulud//maatööd (2101952//2101953)" at bounding box center [108, 452] width 172 height 19
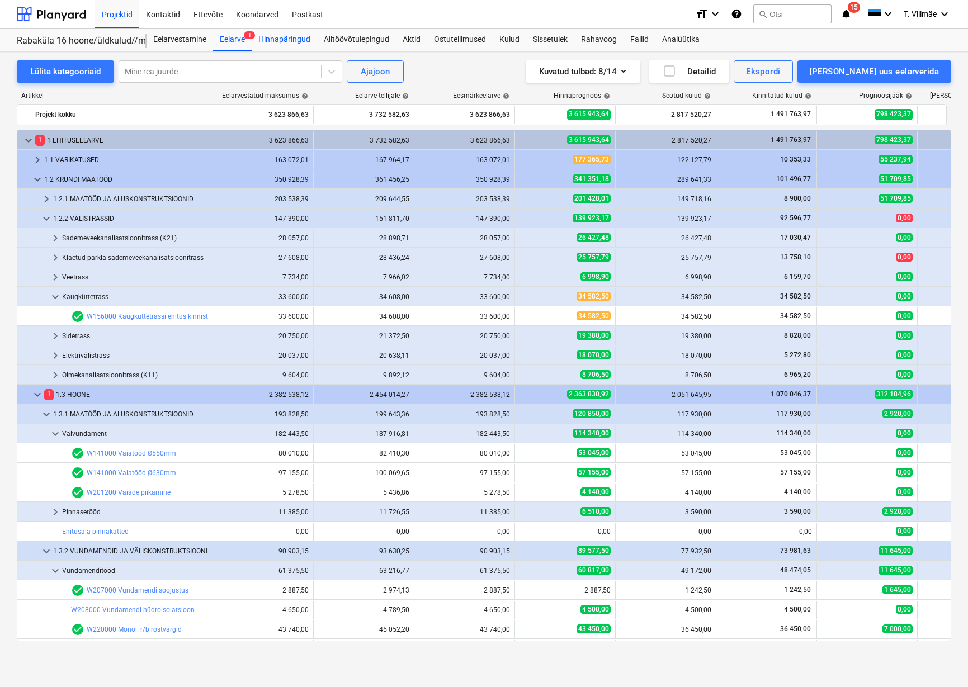
click at [287, 39] on div "Hinnapäringud" at bounding box center [284, 40] width 65 height 22
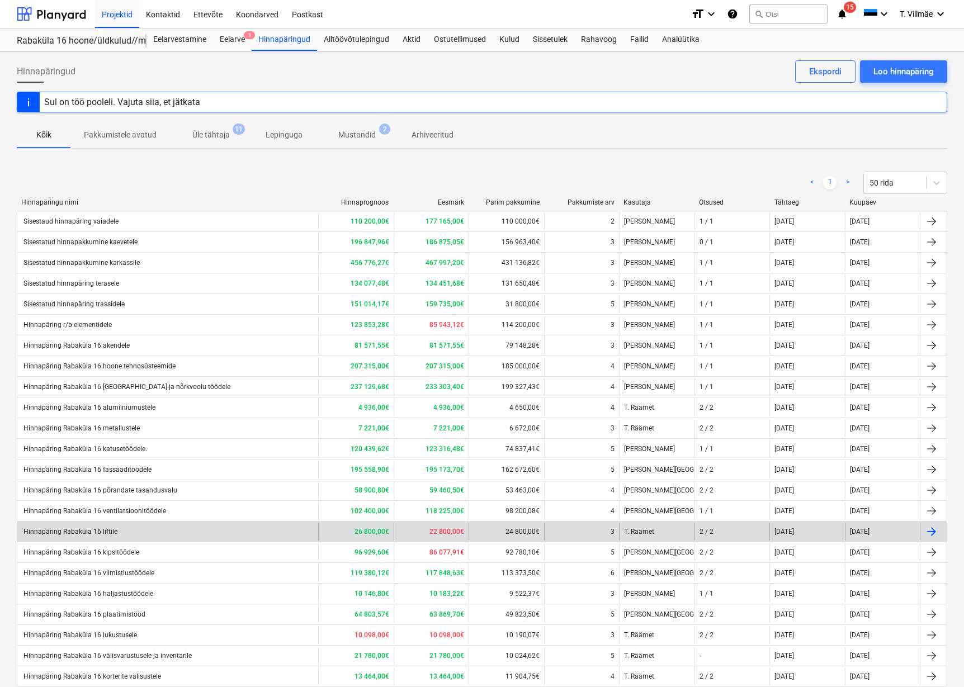
click at [85, 530] on div "Hinnapäring Rabaküla 16 liftile" at bounding box center [70, 532] width 96 height 8
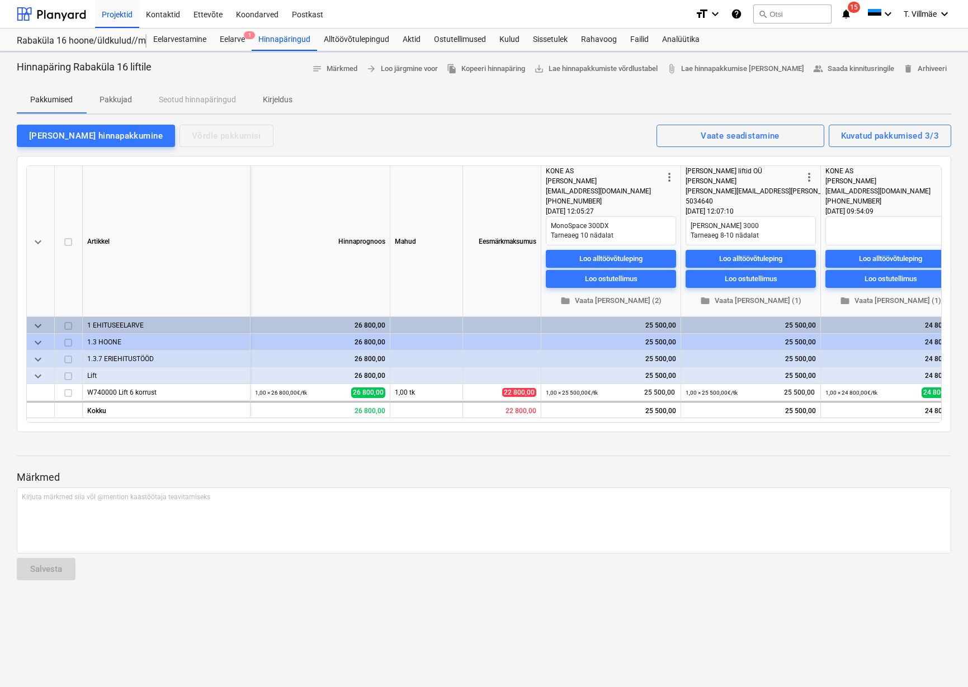
type textarea "x"
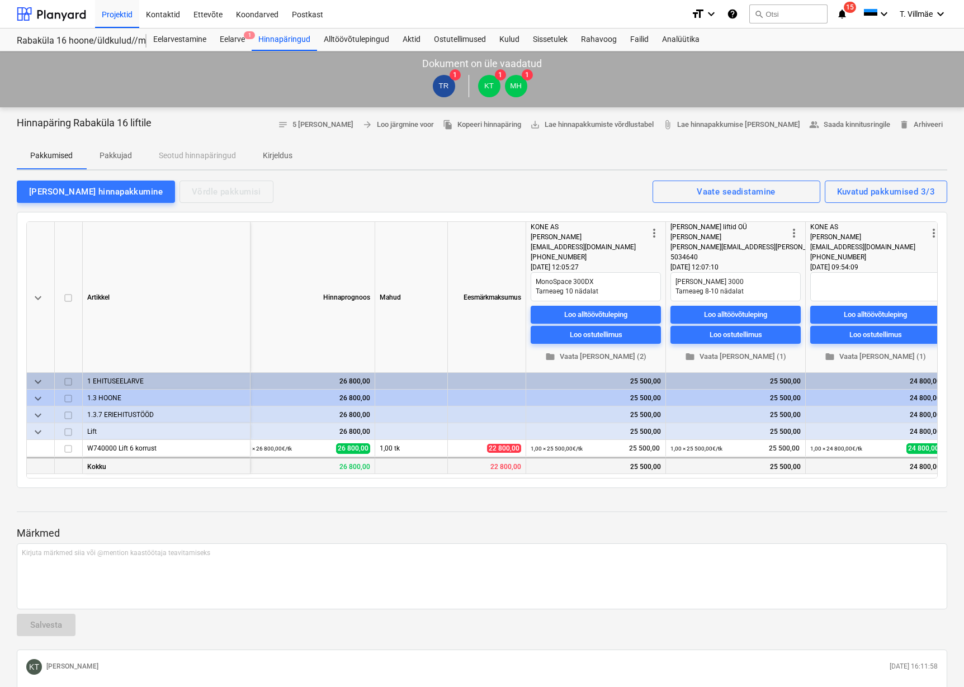
scroll to position [0, 23]
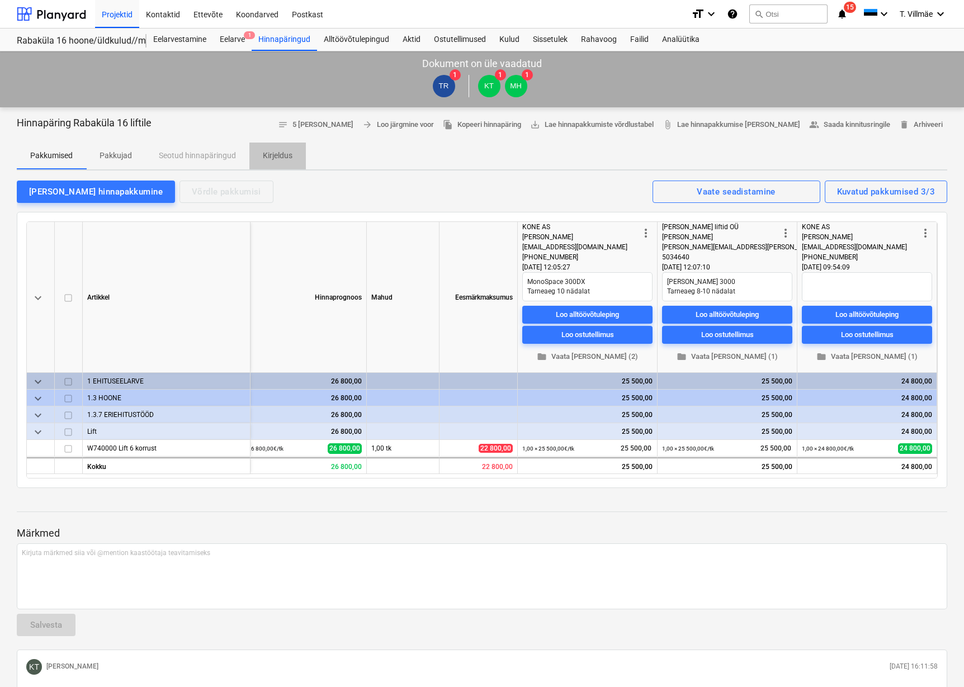
click at [272, 154] on p "Kirjeldus" at bounding box center [278, 156] width 30 height 12
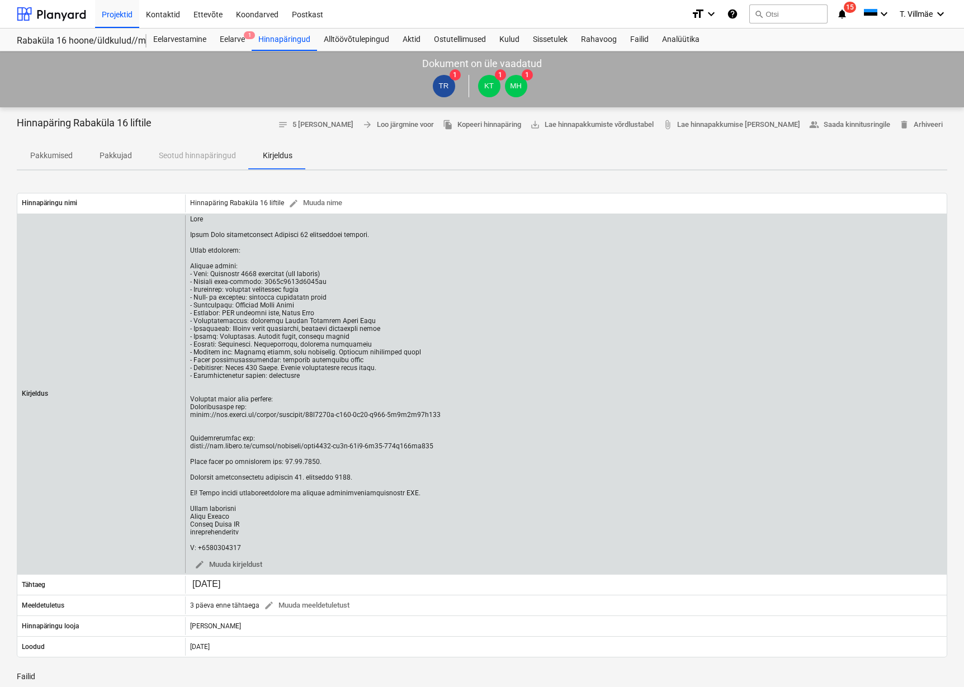
click at [568, 364] on div "edit Muuda kirjeldust" at bounding box center [566, 394] width 762 height 359
click at [246, 249] on div at bounding box center [315, 383] width 251 height 337
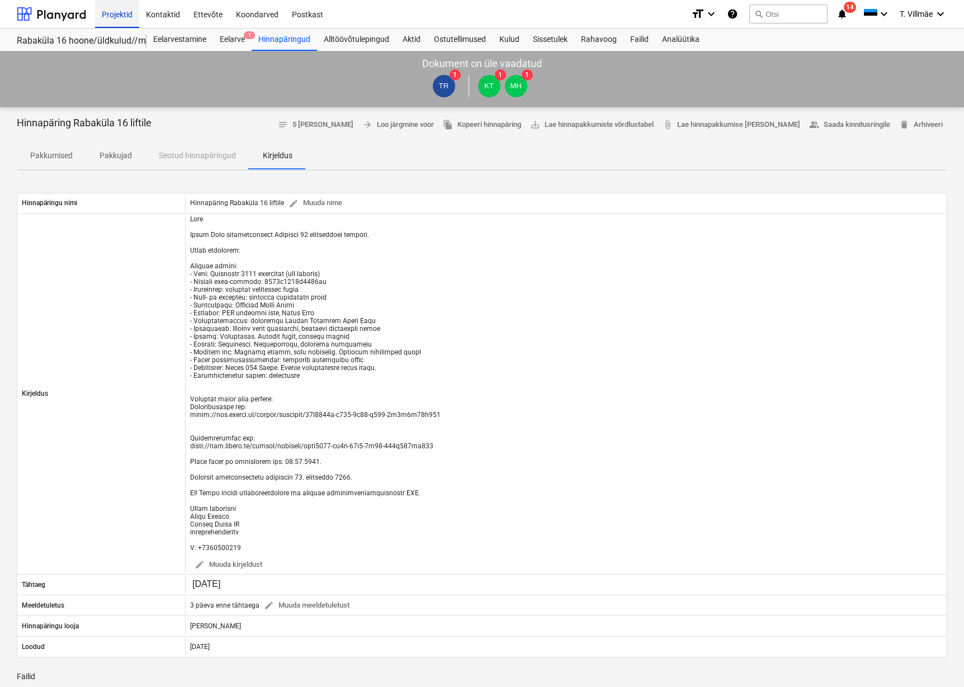
click at [131, 15] on div "Projektid" at bounding box center [117, 13] width 44 height 29
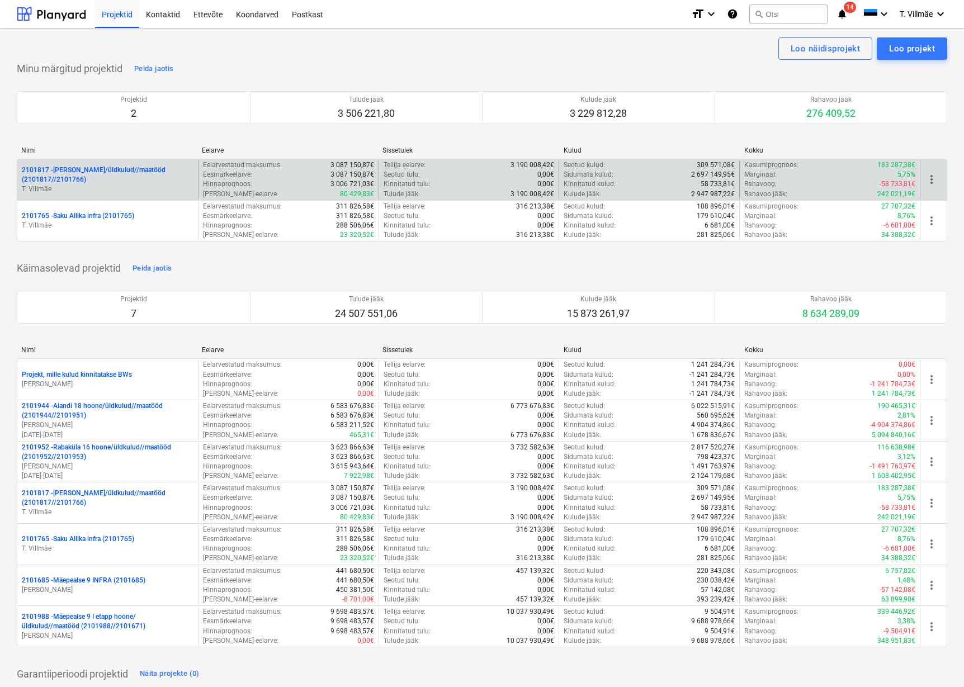
click at [74, 172] on p "2101817 - [PERSON_NAME]/üldkulud//maatööd (2101817//2101766)" at bounding box center [108, 175] width 172 height 19
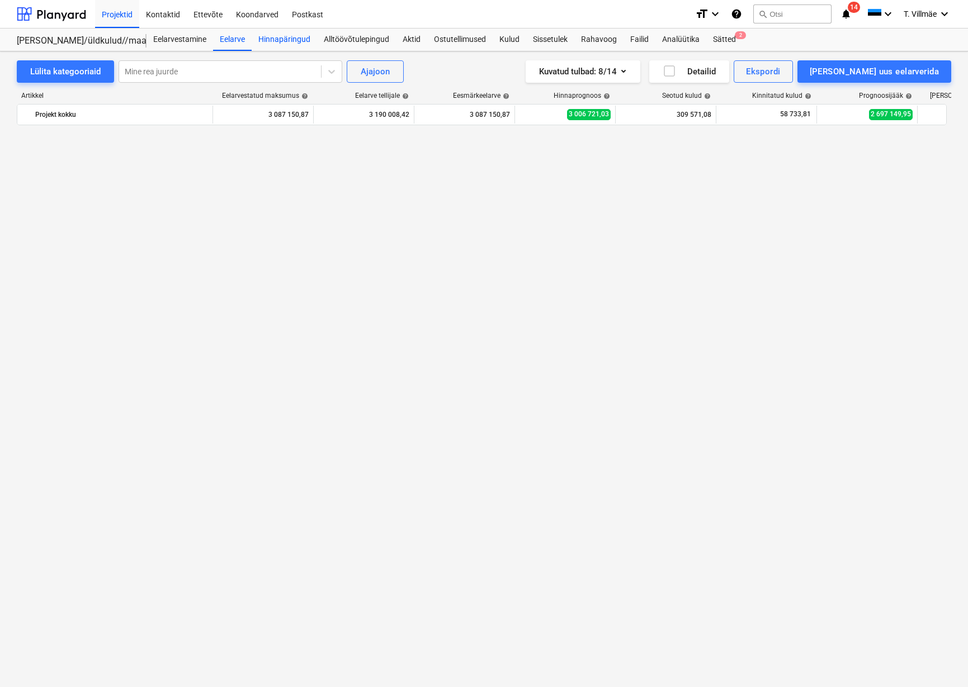
scroll to position [1883, 0]
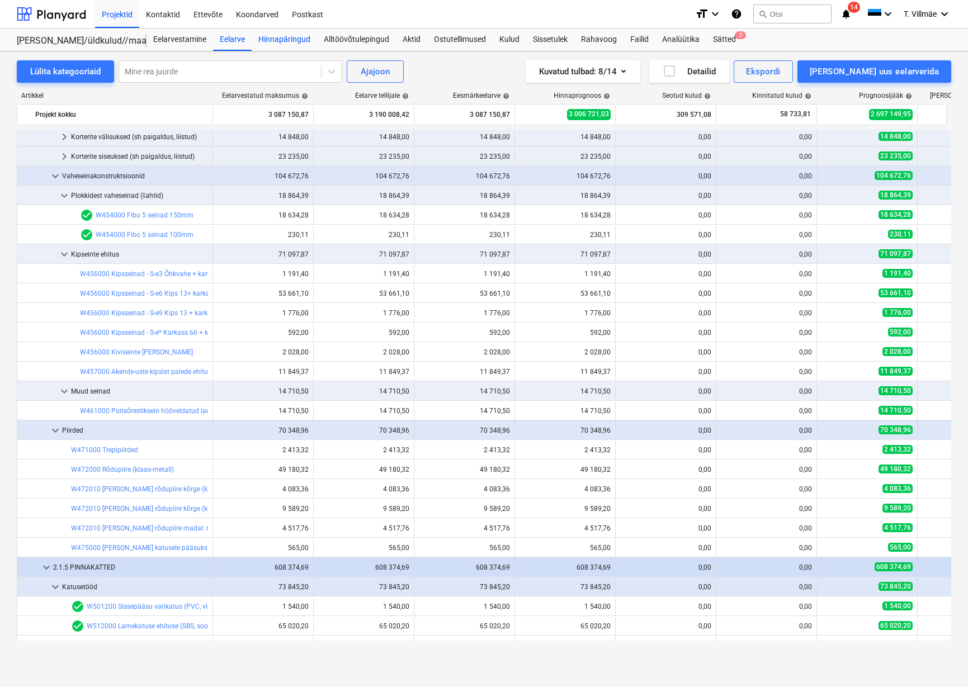
click at [275, 43] on div "Hinnapäringud" at bounding box center [284, 40] width 65 height 22
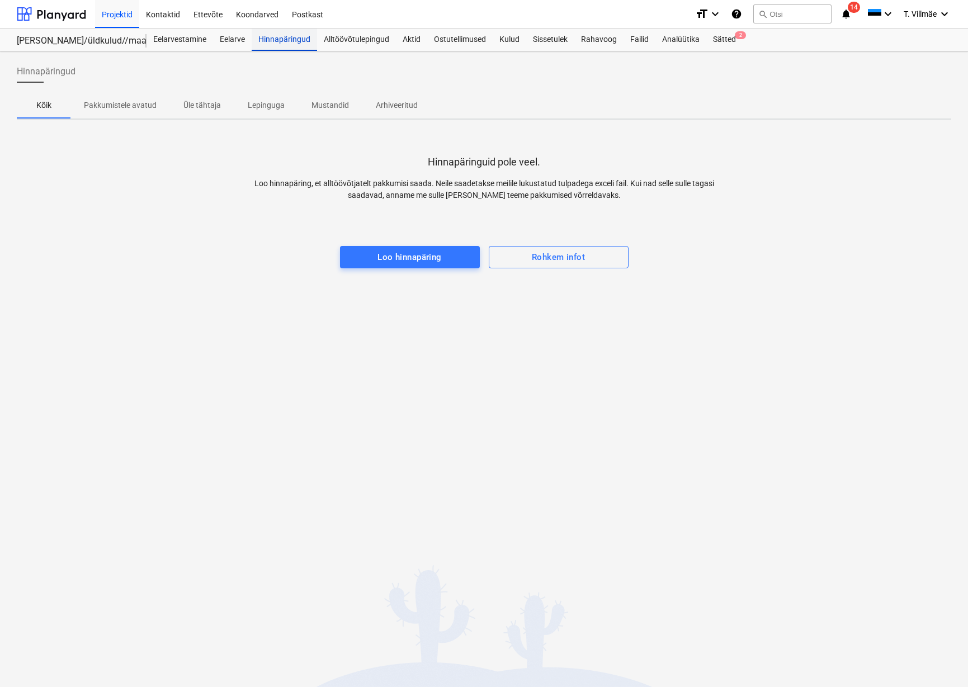
click div "Hinnapäringud"
click div "Projektid"
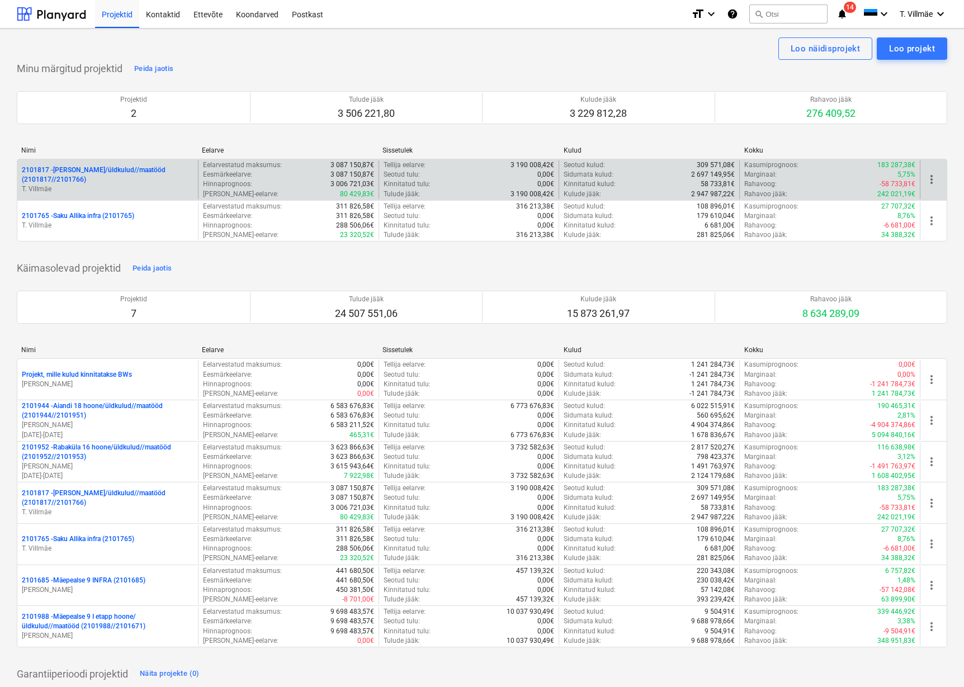
click p "2101817 - [PERSON_NAME]/üldkulud//maatööd (2101817//2101766)"
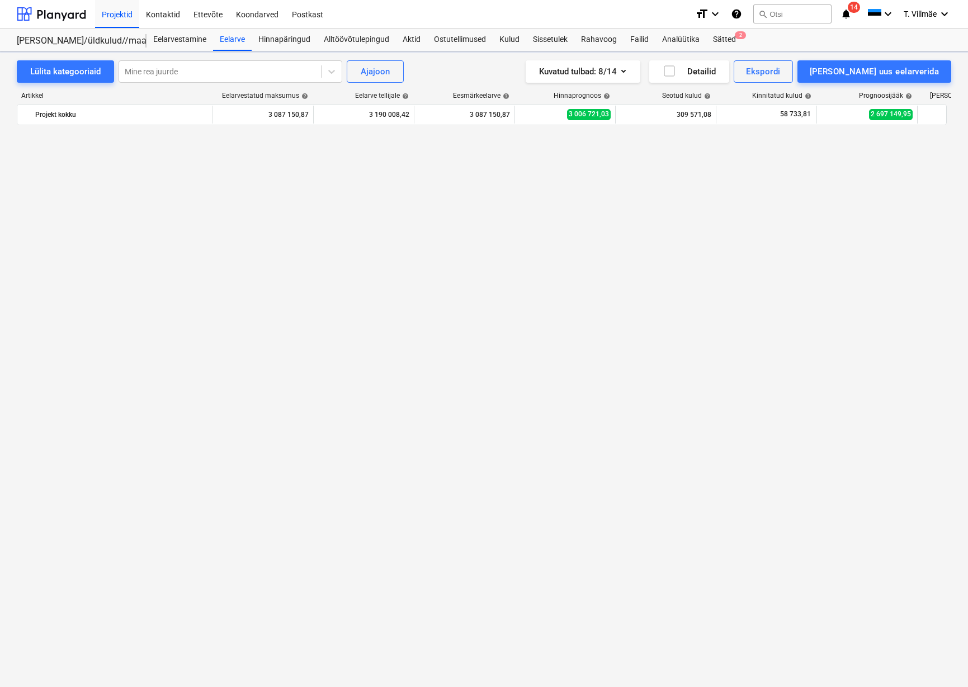
scroll to position [1883, 0]
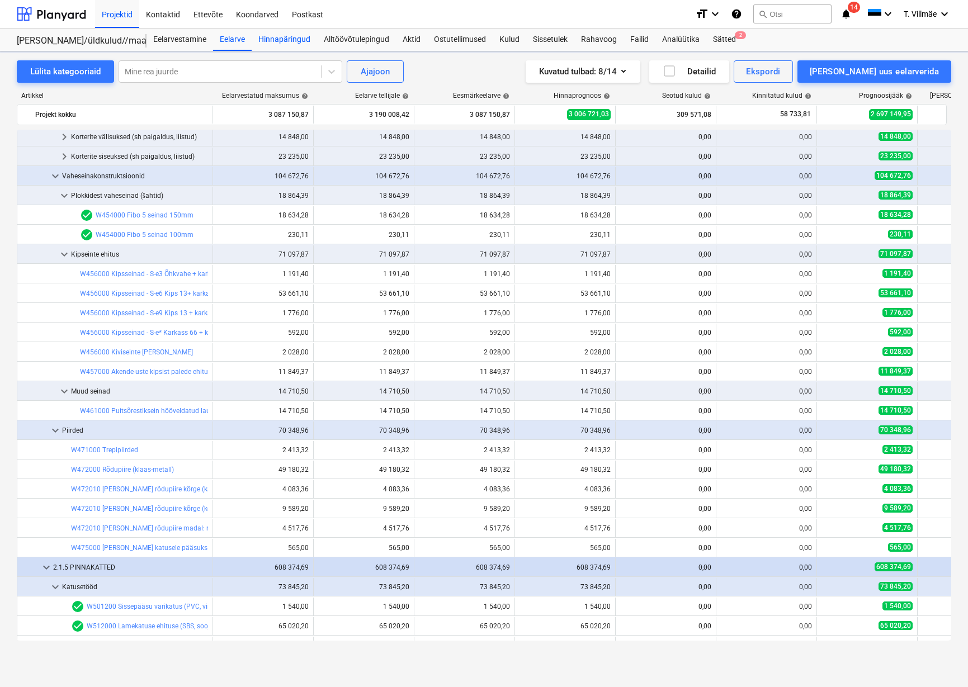
click div "Hinnapäringud"
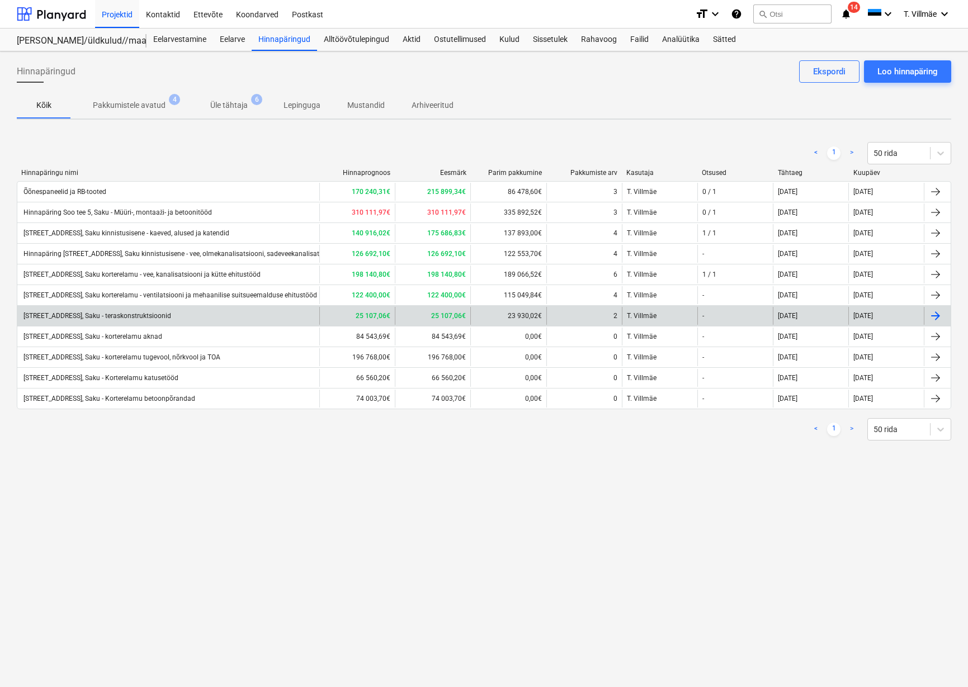
click at [165, 314] on div "[STREET_ADDRESS], Saku - teraskonstruktsioonid" at bounding box center [96, 316] width 149 height 8
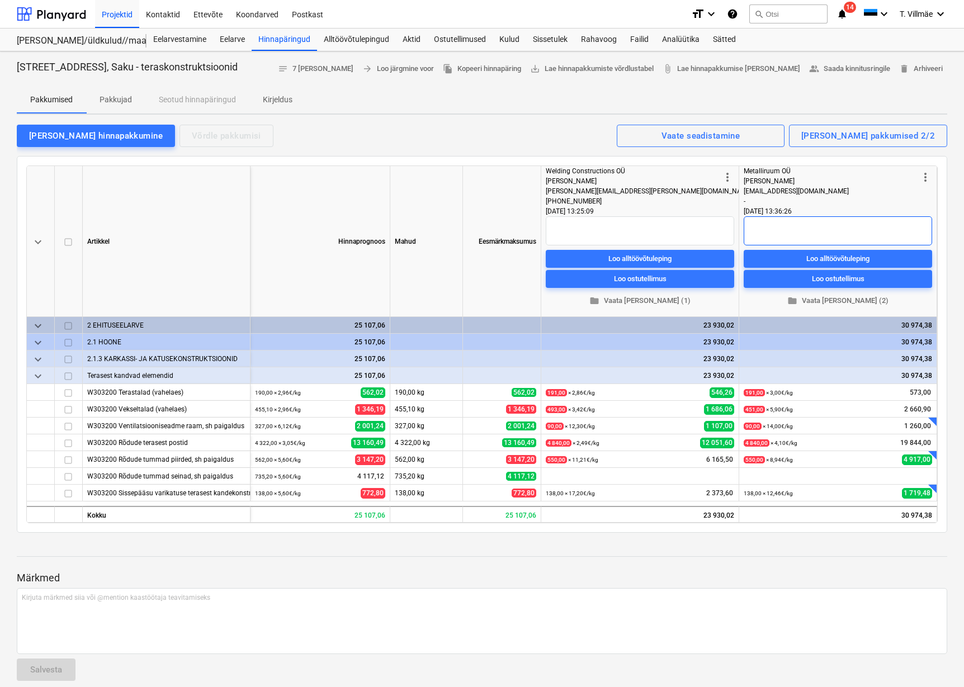
click at [770, 230] on textarea at bounding box center [838, 230] width 188 height 29
type textarea "x"
type textarea "H"
type textarea "x"
type textarea "Hi"
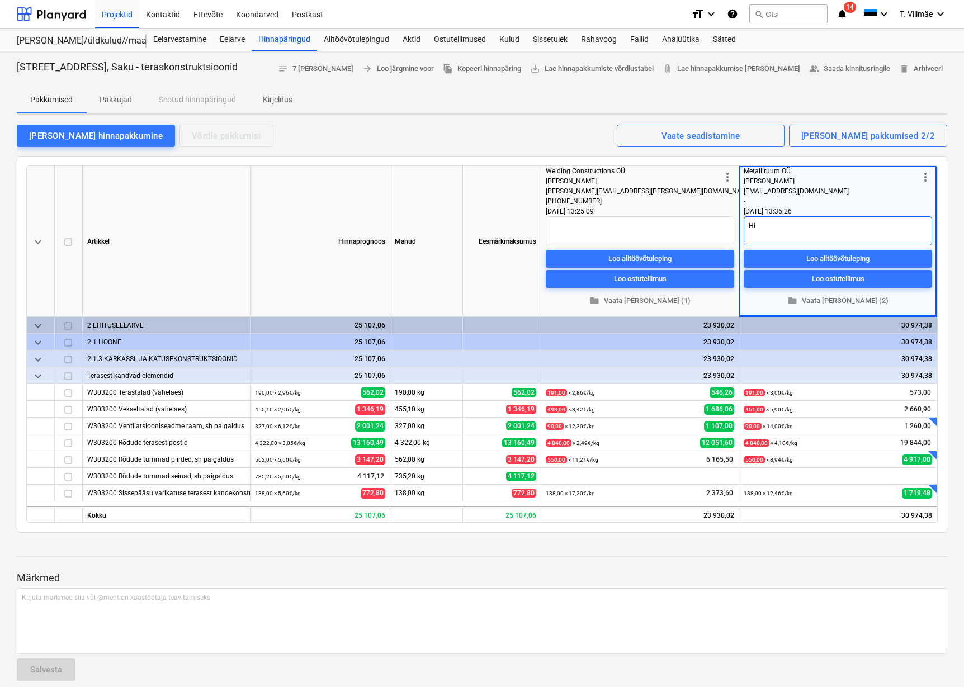
type textarea "x"
type textarea "Hin"
type textarea "x"
type textarea "Hind"
type textarea "x"
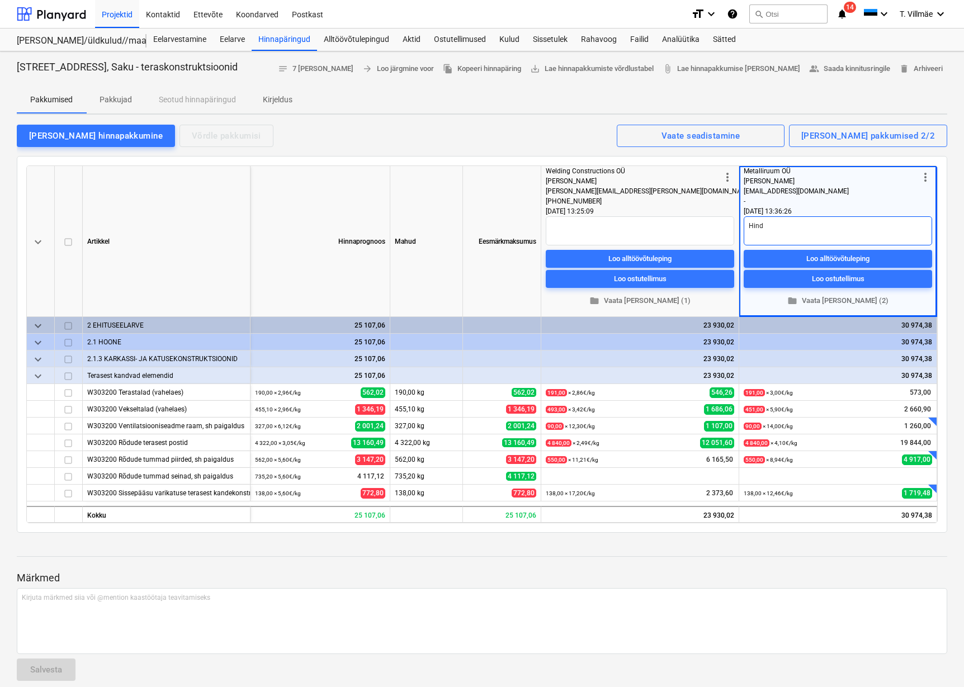
type textarea "Hind"
type textarea "x"
type textarea "Hind e"
type textarea "x"
type textarea "Hind ei"
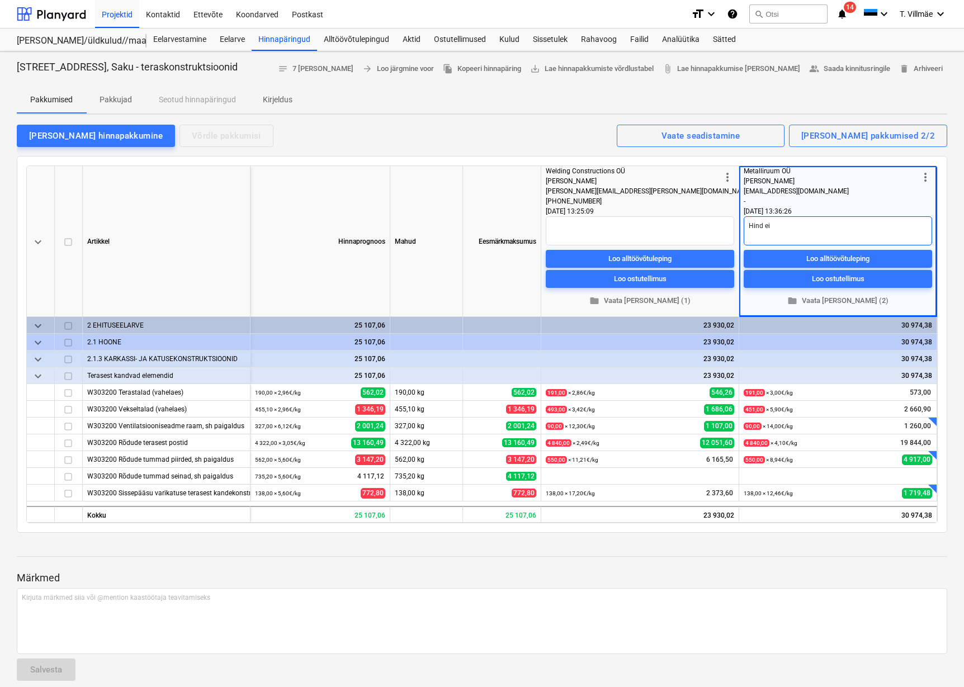
type textarea "x"
type textarea "Hind ei"
type textarea "x"
type textarea "Hind ei s"
type textarea "x"
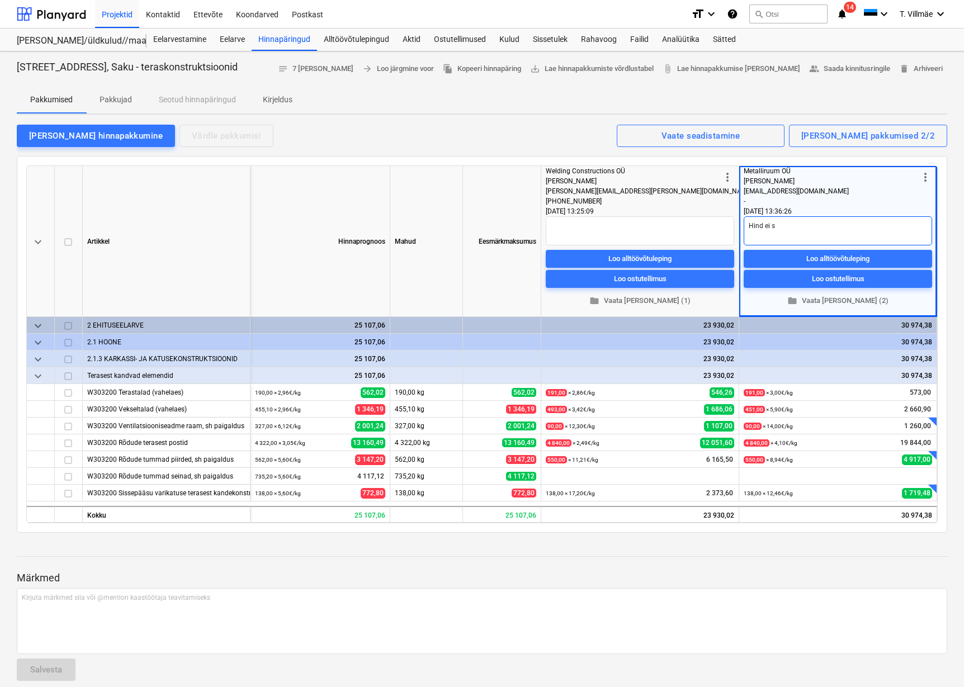
type textarea "Hind ei si"
type textarea "x"
type textarea "Hind ei sis"
type textarea "x"
type textarea "Hind ei sisa"
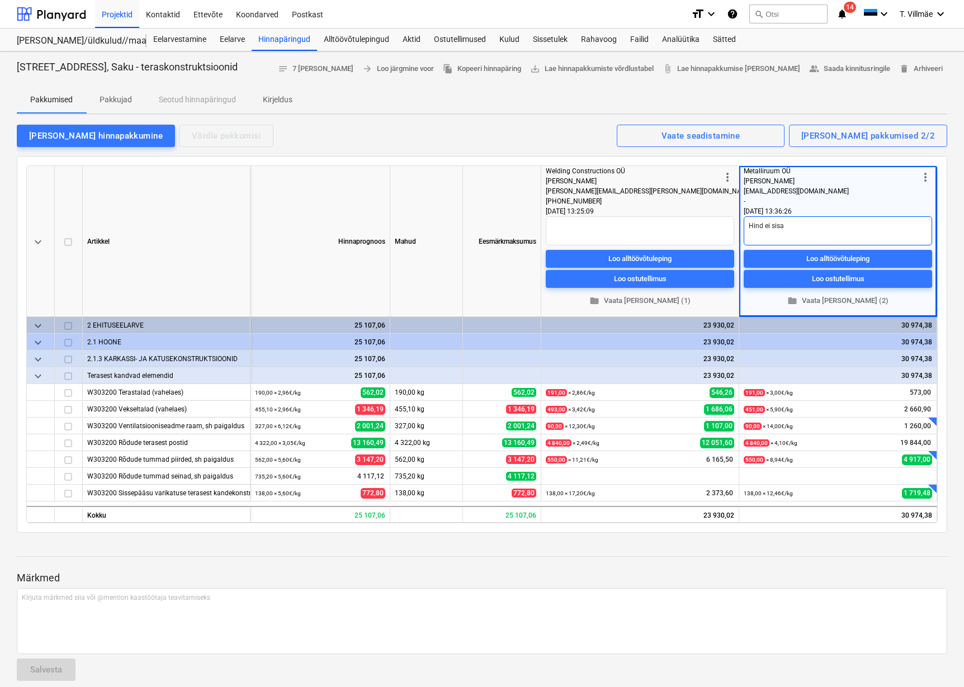
type textarea "x"
type textarea "Hind ei sisal"
type textarea "x"
type textarea "Hind ei sisald"
type textarea "x"
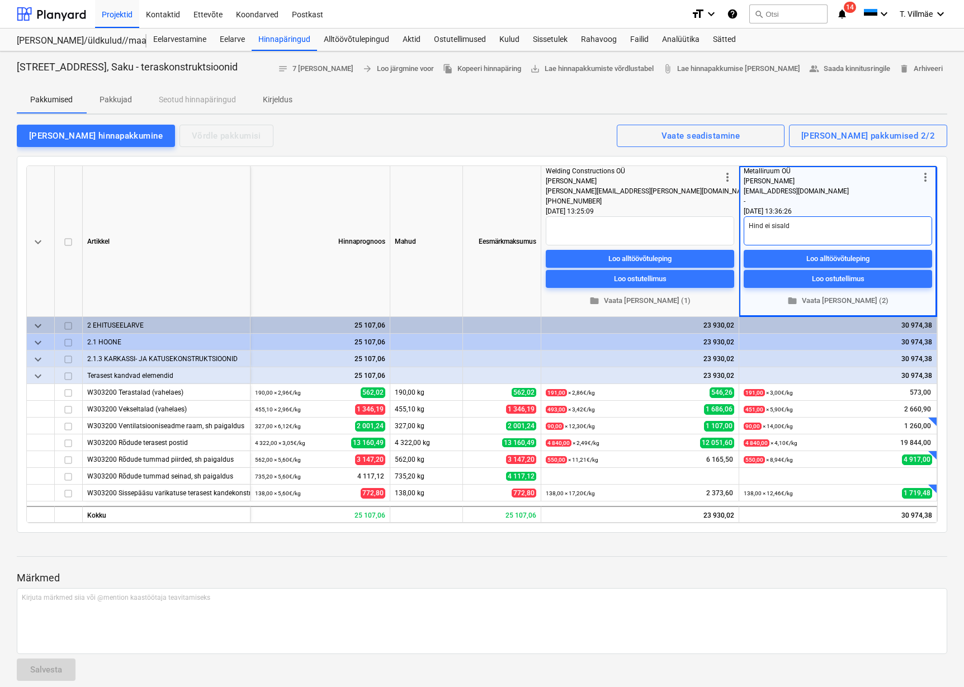
type textarea "Hind ei sisalda"
type textarea "x"
type textarea "Hind ei sisalda"
type textarea "x"
type textarea "Hind ei sisalda v"
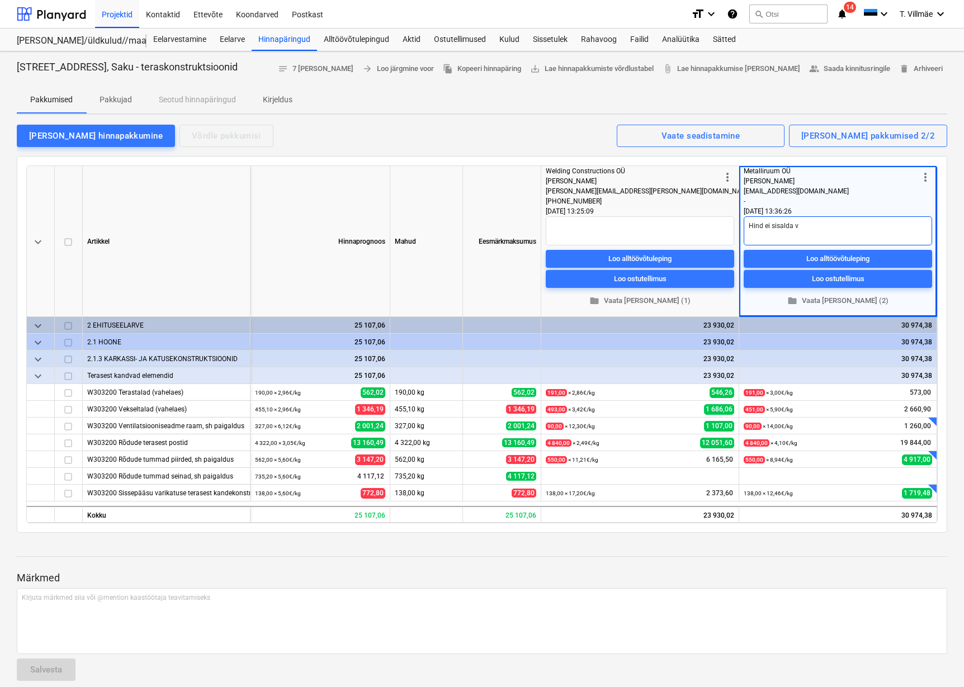
type textarea "x"
type textarea "Hind ei sisalda va"
type textarea "x"
type textarea "Hind ei sisalda var"
type textarea "x"
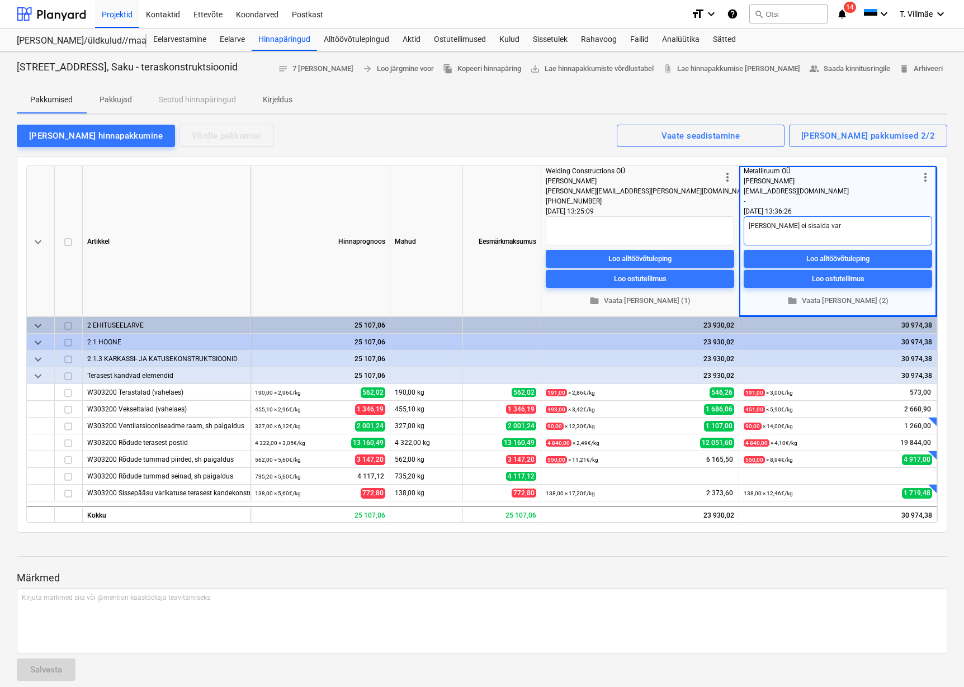
type textarea "Hind ei sisalda vari"
type textarea "x"
type textarea "Hind ei sisalda varik"
type textarea "x"
type textarea "Hind ei sisalda varika"
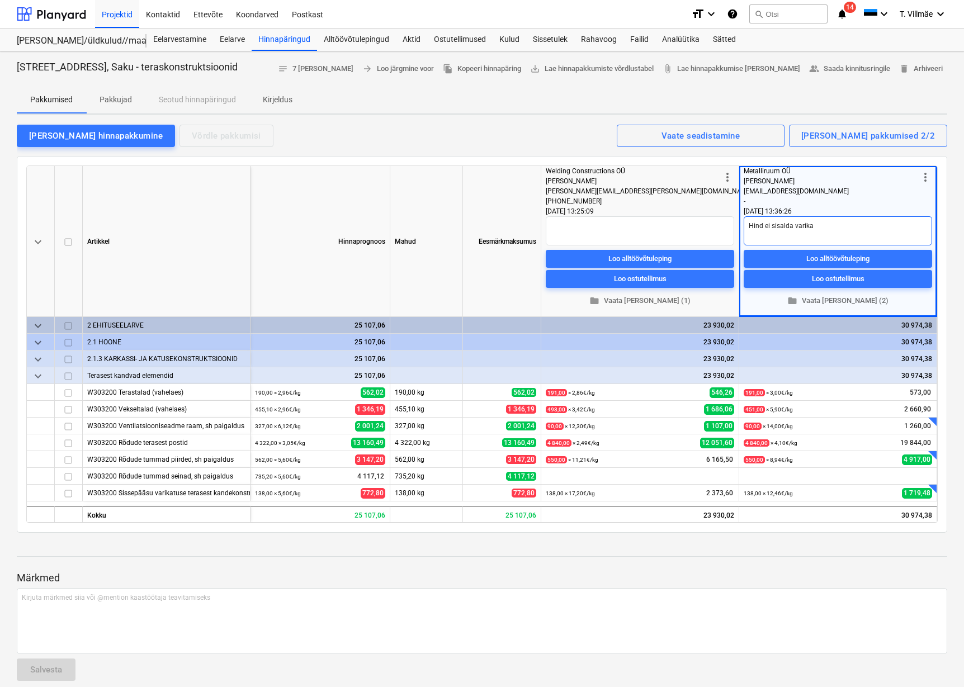
type textarea "x"
type textarea "Hind ei sisalda varikat"
type textarea "x"
type textarea "Hind ei sisalda varikatu"
type textarea "x"
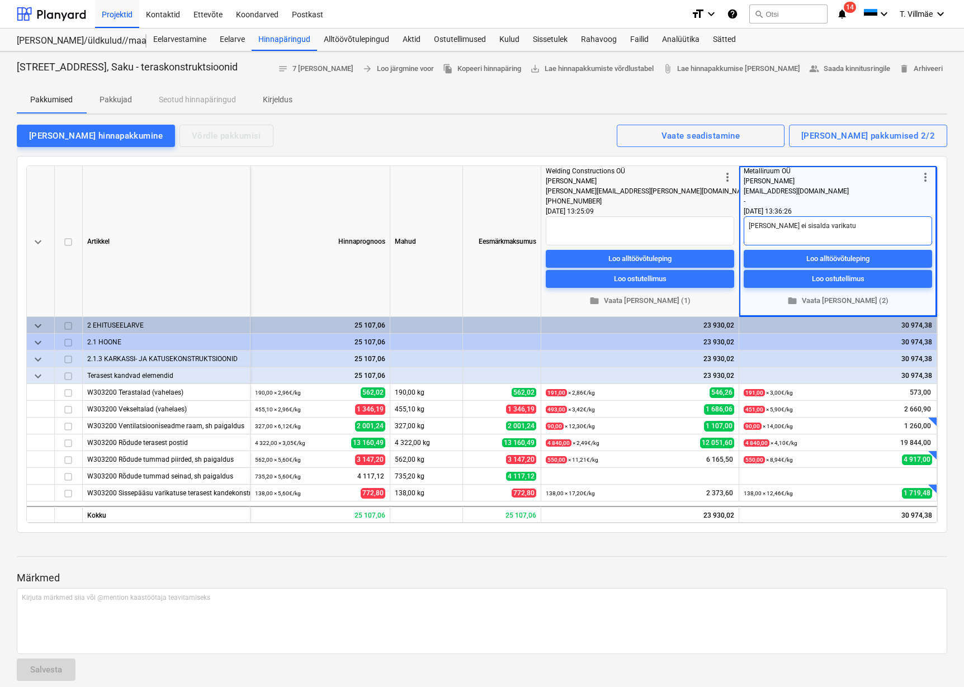
type textarea "Hind ei sisalda varikatus"
type textarea "x"
type textarea "Hind ei sisalda varikatuse"
type textarea "x"
type textarea "Hind ei sisalda varikatuse"
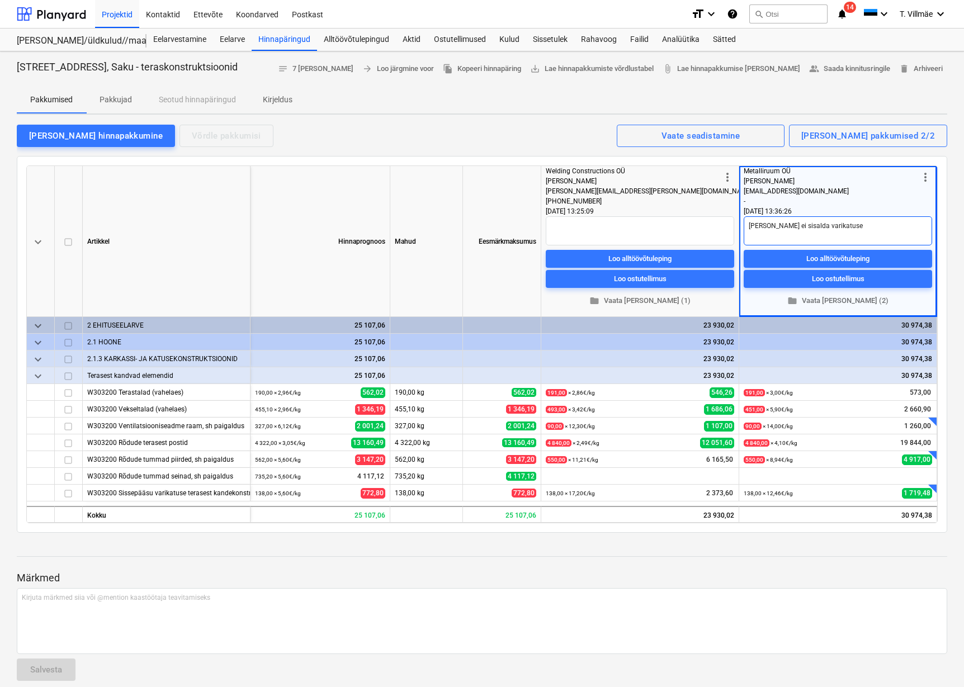
type textarea "x"
type textarea "Hind ei sisalda varikatuse a"
type textarea "x"
type textarea "Hind ei sisalda varikatuse a"
type textarea "x"
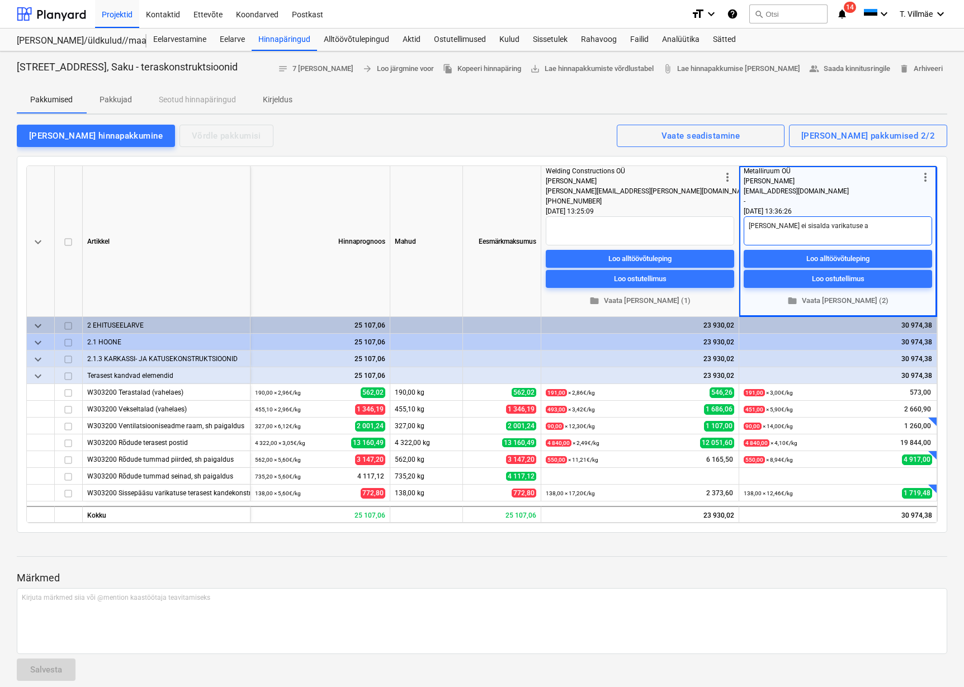
type textarea "Hind ei sisalda varikatuse a r"
type textarea "x"
type textarea "Hind ei sisalda varikatuse a rõ"
type textarea "x"
type textarea "Hind ei sisalda varikatuse a rõd"
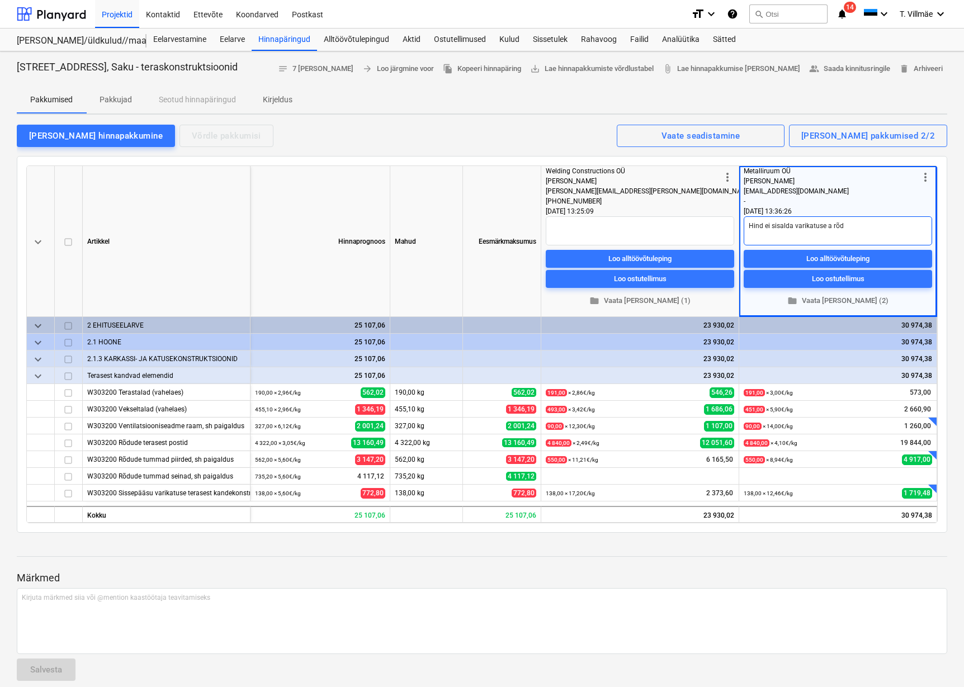
type textarea "x"
type textarea "Hind ei sisalda varikatuse a rõdu"
type textarea "x"
type textarea "Hind ei sisalda varikatuse a rõdu"
type textarea "x"
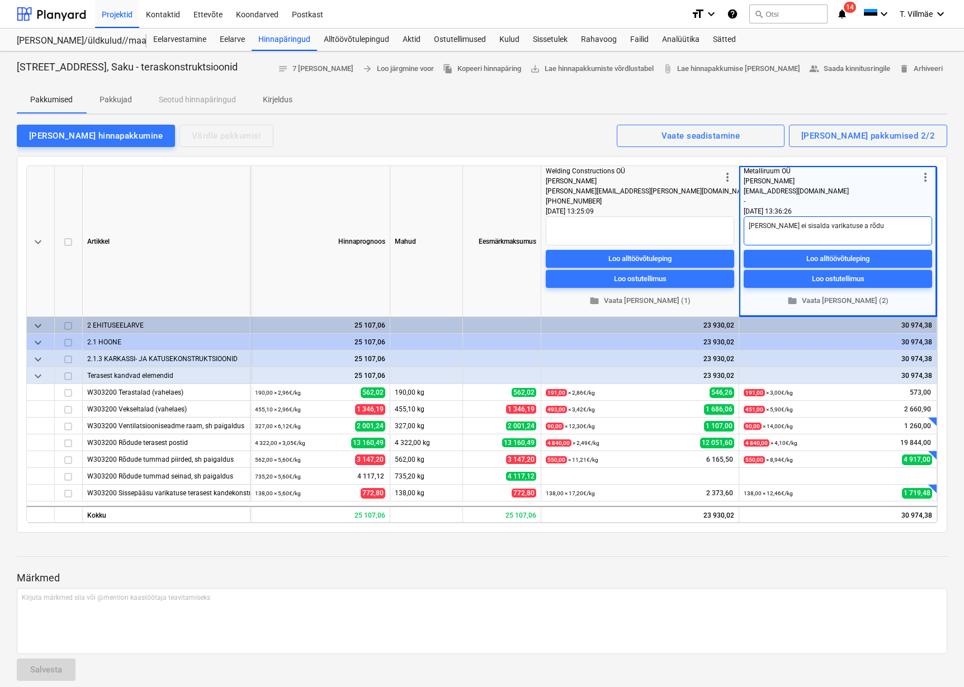
type textarea "Hind ei sisalda varikatuse a rõdu t"
type textarea "x"
type textarea "Hind ei sisalda varikatuse a rõdu tu"
type textarea "x"
type textarea "Hind ei sisalda varikatuse a rõdu tum"
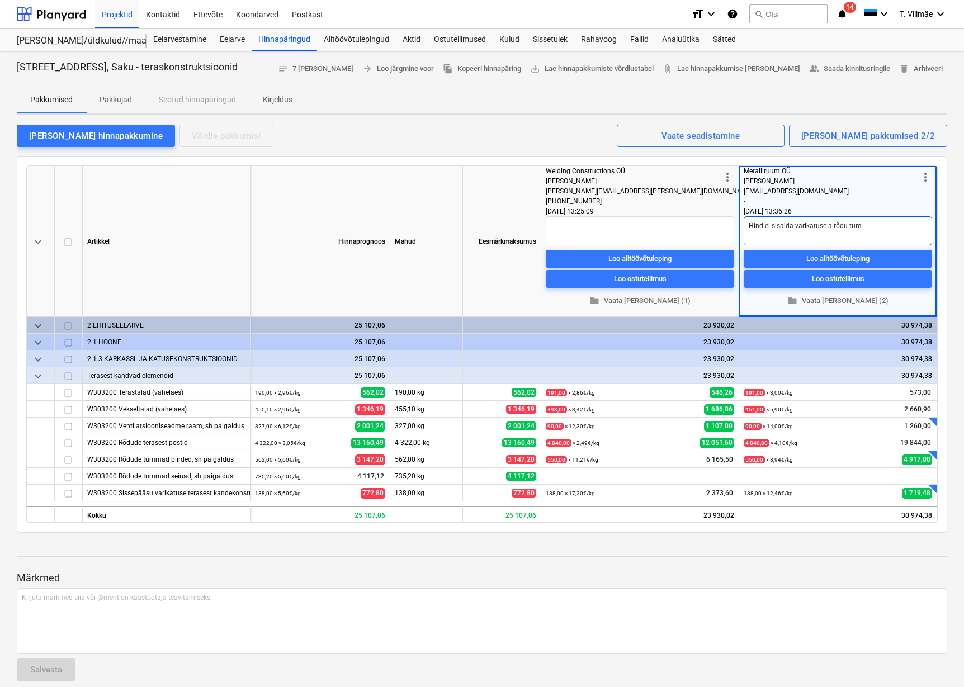
type textarea "x"
type textarea "Hind ei sisalda varikatuse a rõdu tumm"
type textarea "x"
type textarea "Hind ei sisalda varikatuse a rõdu tumma"
type textarea "x"
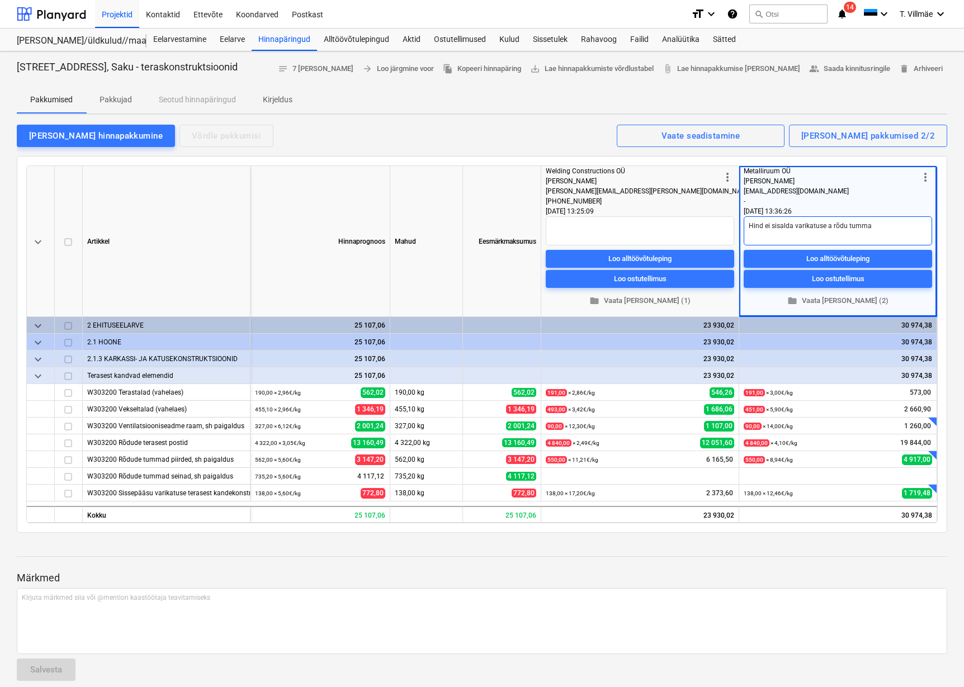
type textarea "Hind ei sisalda varikatuse a rõdu tummad"
type textarea "x"
type textarea "Hind ei sisalda varikatuse a rõdu tummade"
type textarea "x"
type textarea "Hind ei sisalda varikatuse a rõdu tummade"
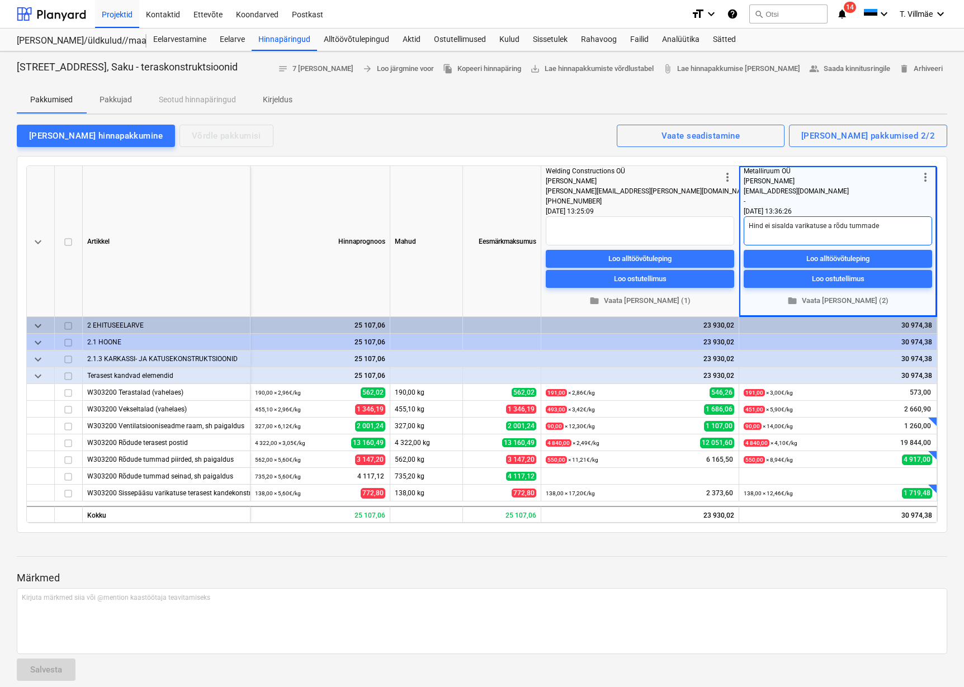
type textarea "x"
type textarea "Hind ei sisalda varikatuse a rõdu tummade p"
type textarea "x"
type textarea "Hind ei sisalda varikatuse a rõdu tummade pi"
type textarea "x"
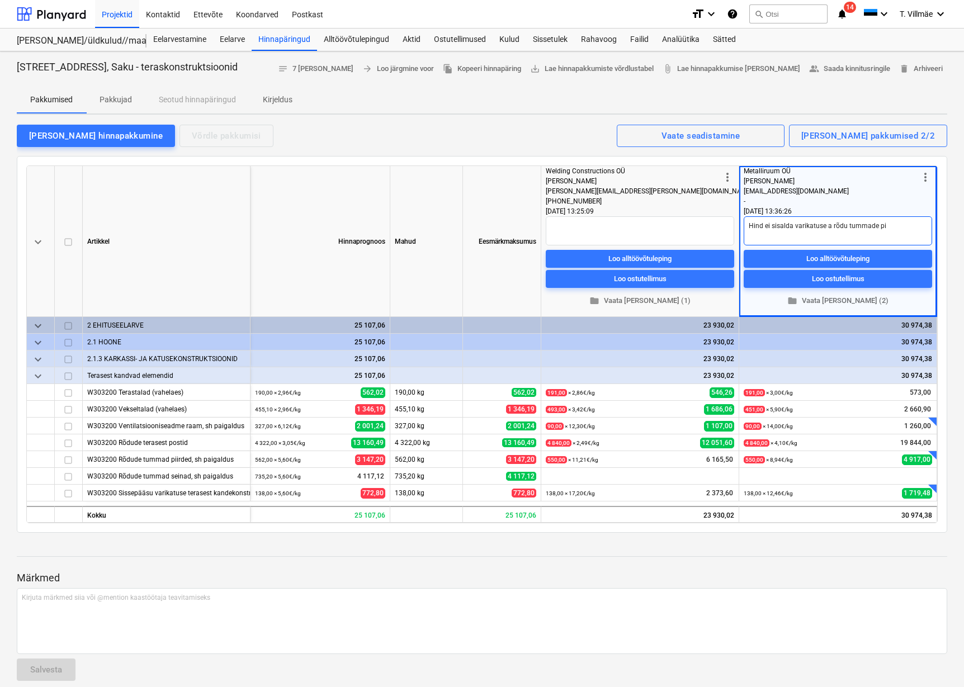
type textarea "Hind ei sisalda varikatuse a rõdu tummade pii"
type textarea "x"
type textarea "Hind ei sisalda varikatuse a rõdu tummade piir"
type textarea "x"
type textarea "Hind ei sisalda varikatuse a rõdu tummade pii"
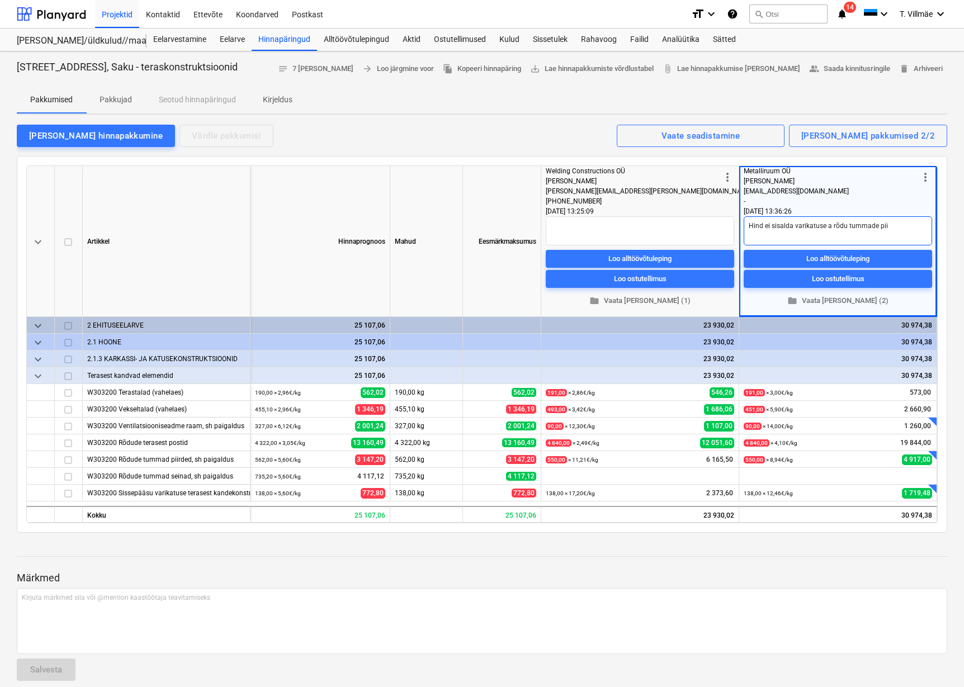
type textarea "x"
type textarea "Hind ei sisalda varikatuse a rõdu tummade pi"
type textarea "x"
type textarea "Hind ei sisalda varikatuse a rõdu tummade p"
type textarea "x"
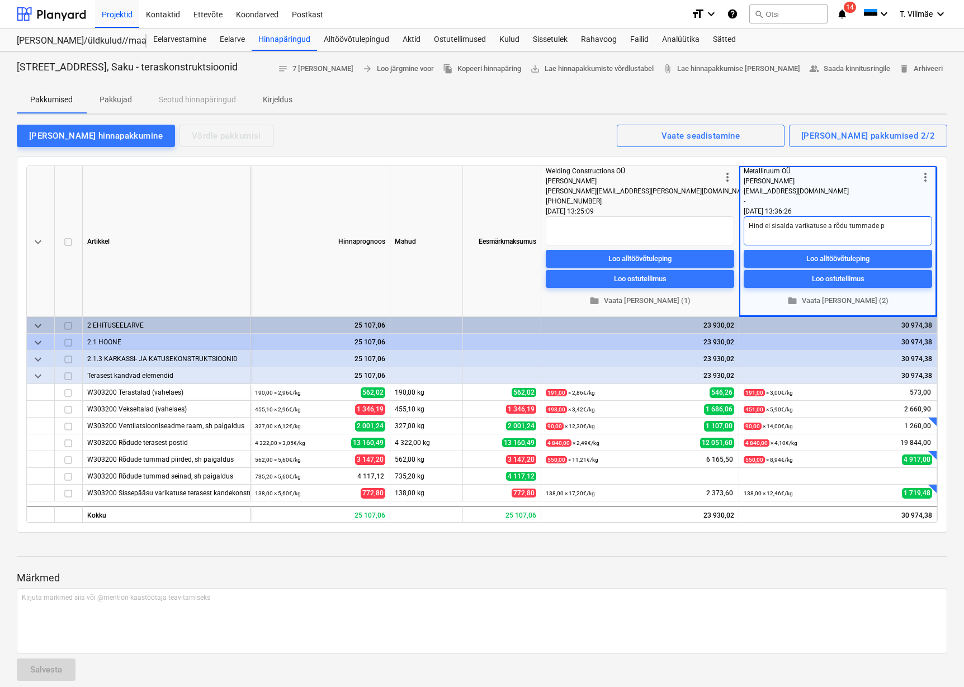
type textarea "Hind ei sisalda varikatuse a rõdu tummade"
type textarea "x"
type textarea "Hind ei sisalda varikatuse a rõdu tummade"
type textarea "x"
type textarea "Hind ei sisalda varikatuse a rõdu tummad"
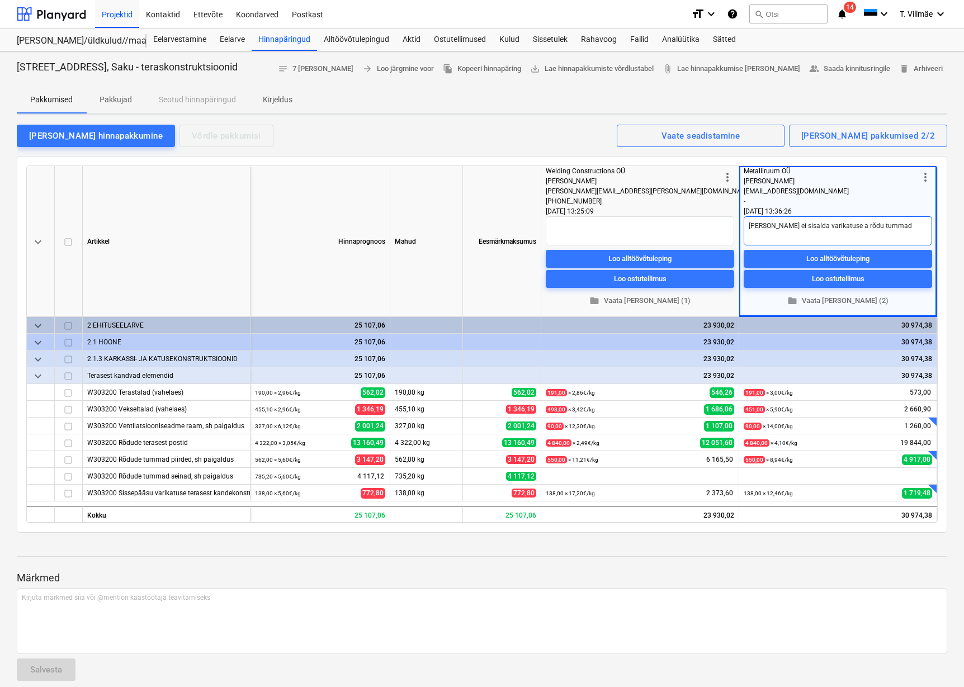
type textarea "x"
type textarea "Hind ei sisalda varikatuse a rõdu tumma"
type textarea "x"
type textarea "Hind ei sisalda varikatuse a rõdu tumm"
type textarea "x"
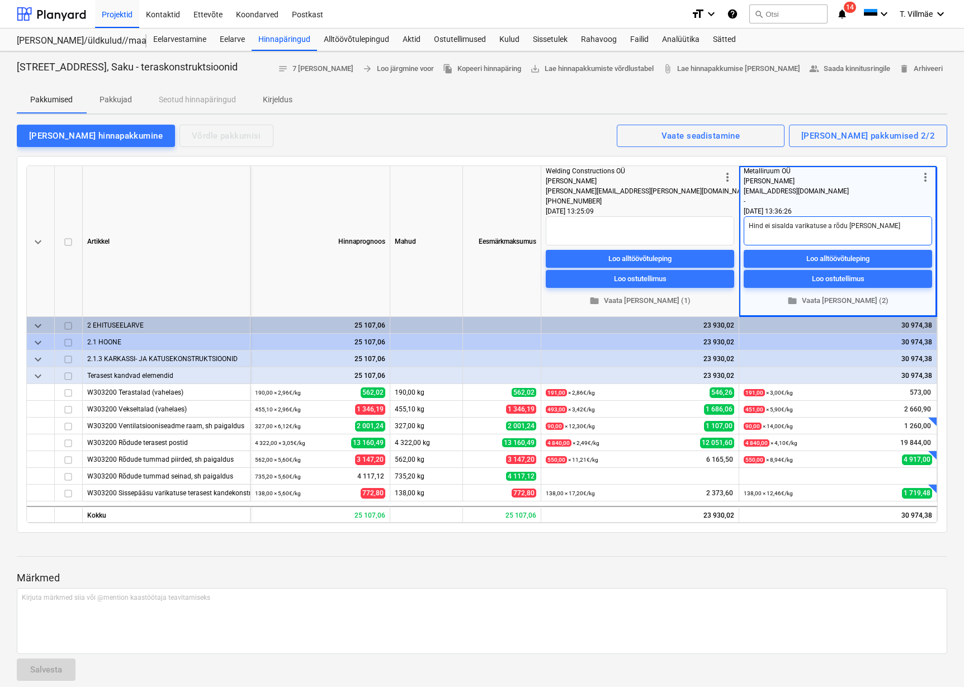
type textarea "Hind ei sisalda varikatuse a rõdu tum"
type textarea "x"
type textarea "Hind ei sisalda varikatuse a rõdu tu"
type textarea "x"
type textarea "Hind ei sisalda varikatuse a rõdu t"
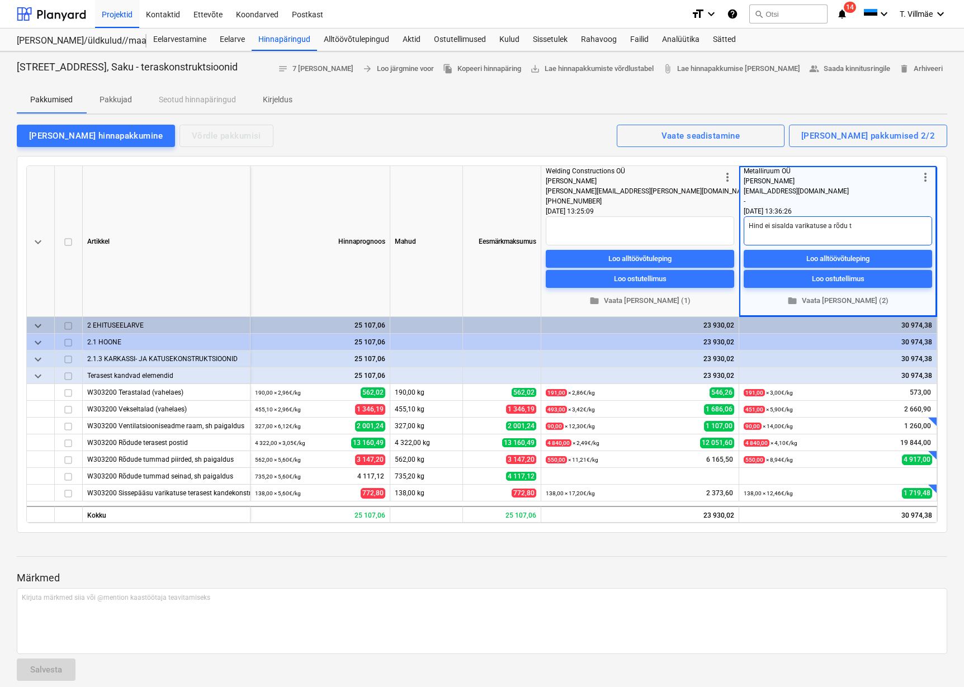
type textarea "x"
type textarea "Hind ei sisalda varikatuse a rõdu"
type textarea "x"
type textarea "Hind ei sisalda varikatuse a rõdu"
type textarea "x"
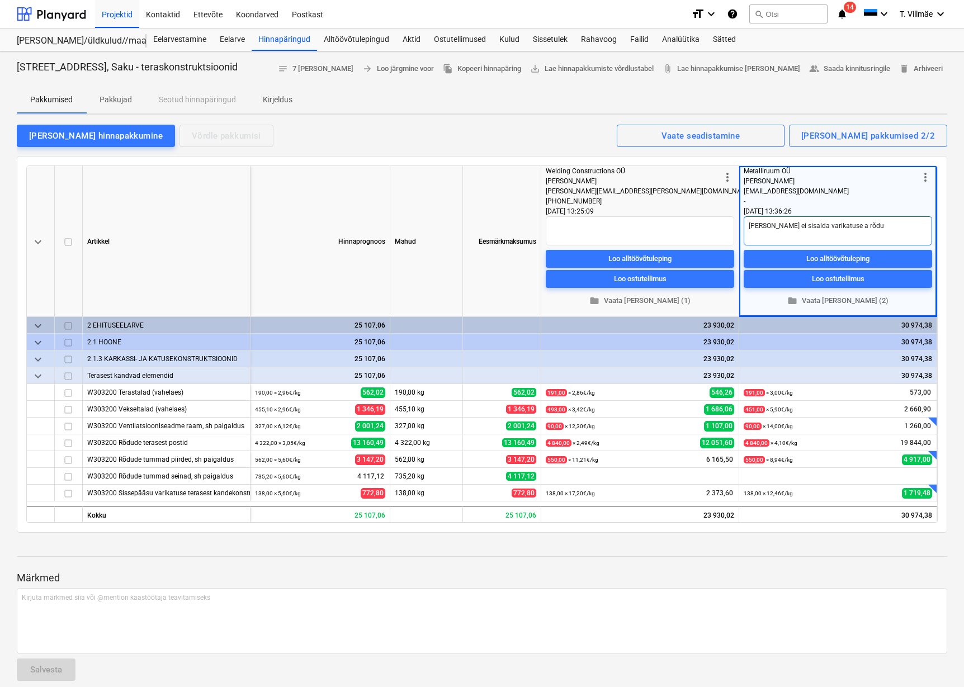
type textarea "Hind ei sisalda varikatuse a rõd"
type textarea "x"
type textarea "Hind ei sisalda varikatuse a rõ"
type textarea "x"
type textarea "Hind ei sisalda varikatuse a r"
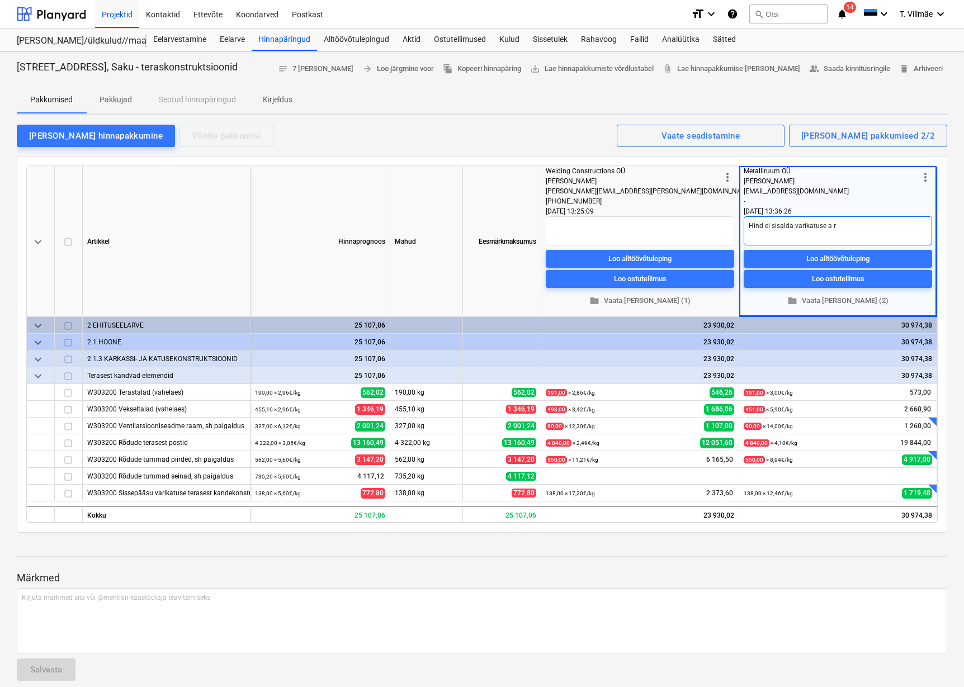
type textarea "x"
type textarea "Hind ei sisalda varikatuse a"
type textarea "x"
type textarea "Hind ei sisalda varikatuse a"
type textarea "x"
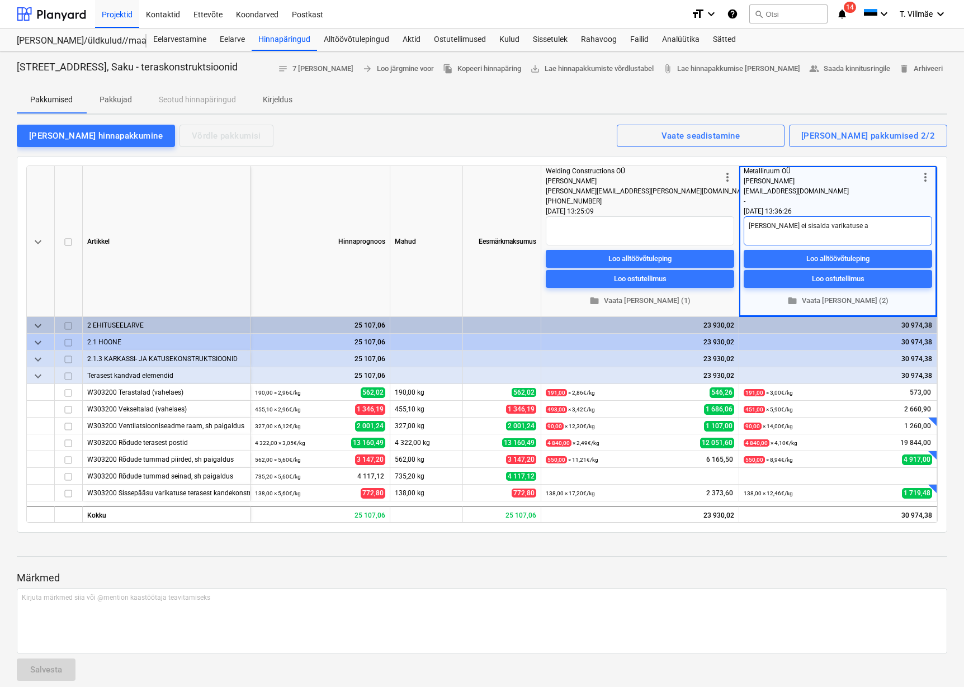
type textarea "Hind ei sisalda varikatuse"
type textarea "x"
type textarea "Hind ei sisalda varikatuse"
type textarea "x"
type textarea "Hind ei sisalda varikatuse,"
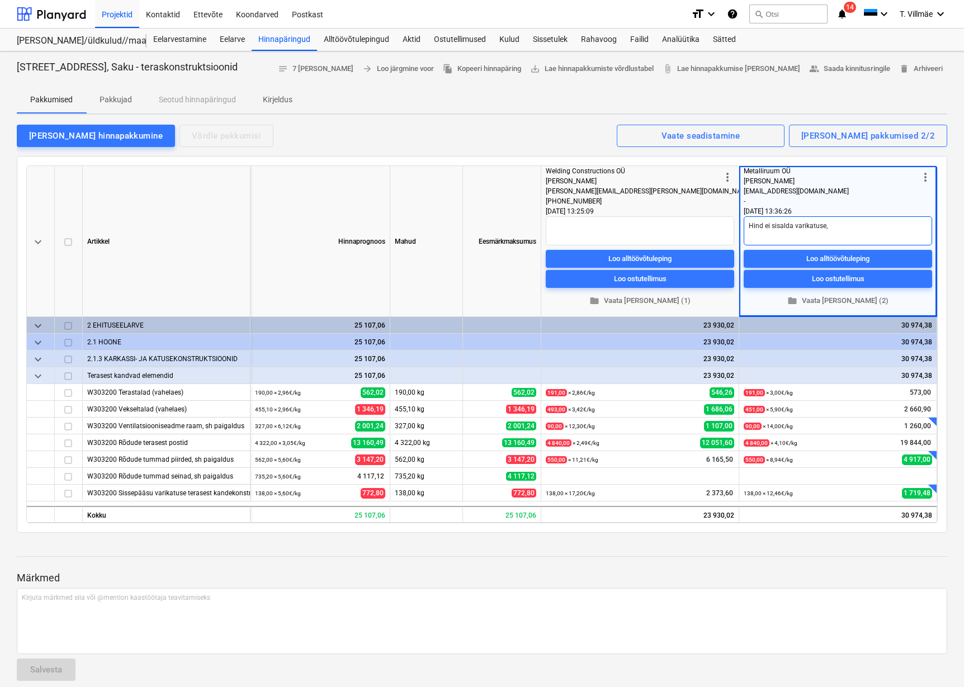
type textarea "x"
type textarea "Hind ei sisalda varikatuse,"
type textarea "x"
type textarea "Hind ei sisalda varikatuse, r"
type textarea "x"
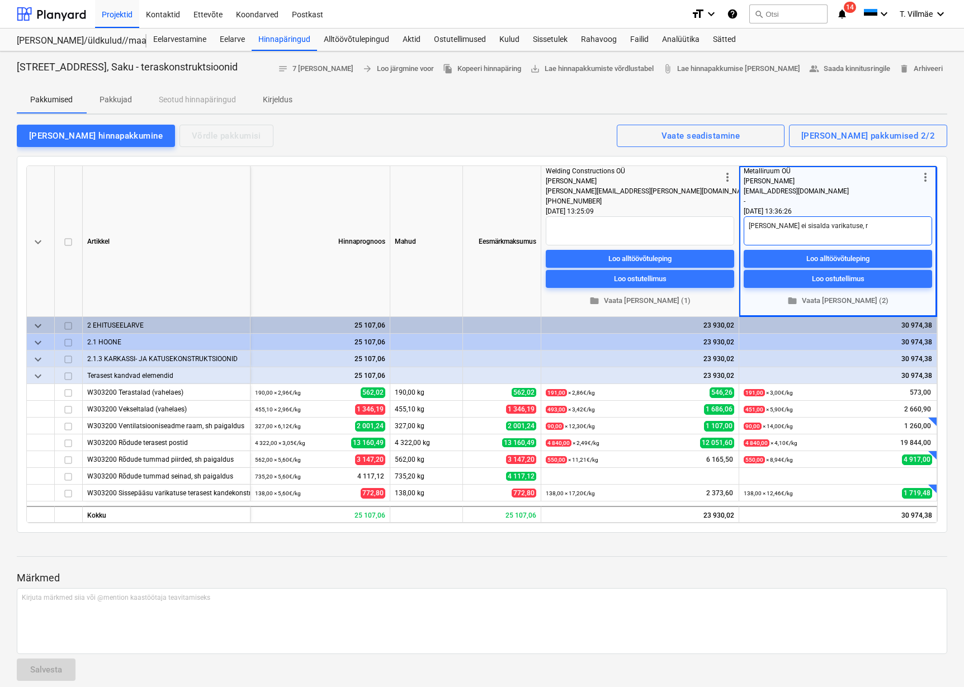
type textarea "Hind ei sisalda varikatuse, rõ"
type textarea "x"
type textarea "Hind ei sisalda varikatuse, rõd"
type textarea "x"
type textarea "Hind ei sisalda varikatuse, rõdu"
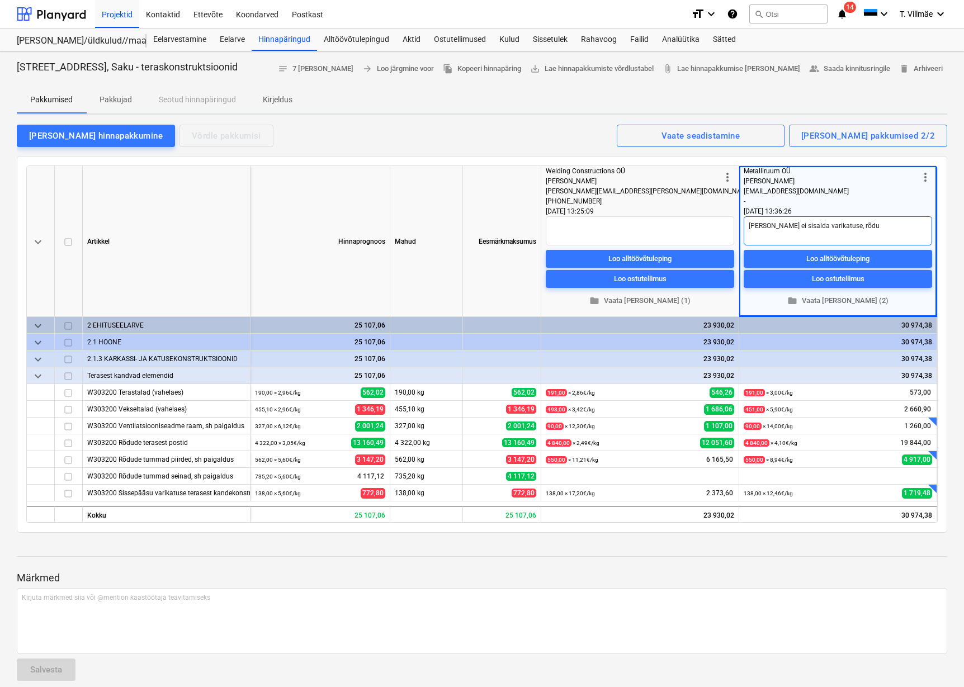
type textarea "x"
type textarea "Hind ei sisalda varikatuse, rõdu"
type textarea "x"
type textarea "Hind ei sisalda varikatuse, rõdu t"
type textarea "x"
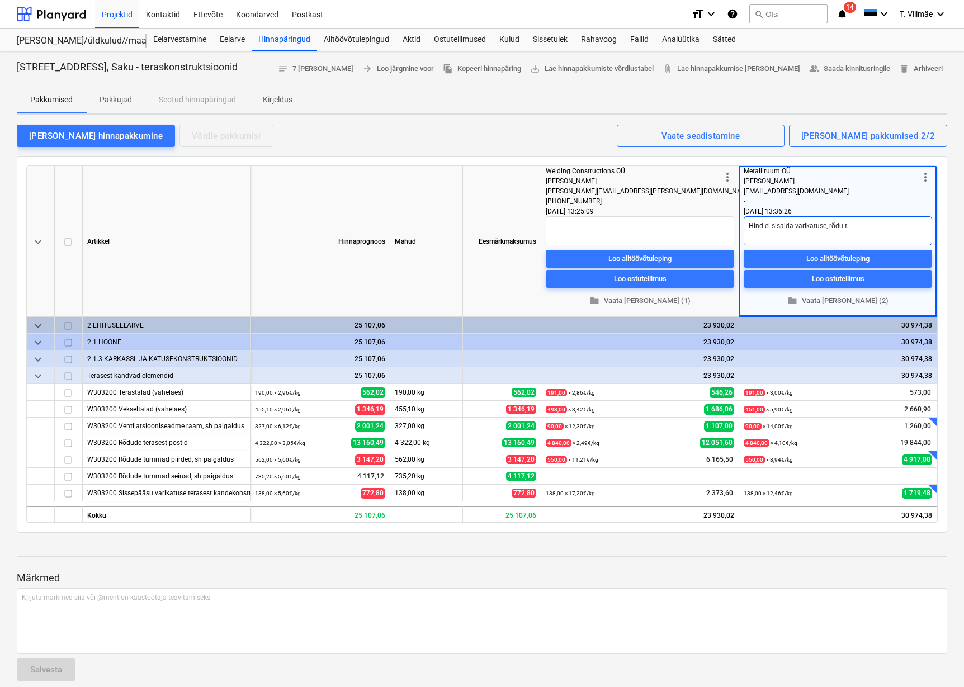
type textarea "Hind ei sisalda varikatuse, rõdu tu"
type textarea "x"
type textarea "Hind ei sisalda varikatuse, rõdu tum"
type textarea "x"
type textarea "Hind ei sisalda varikatuse, rõdu tumm"
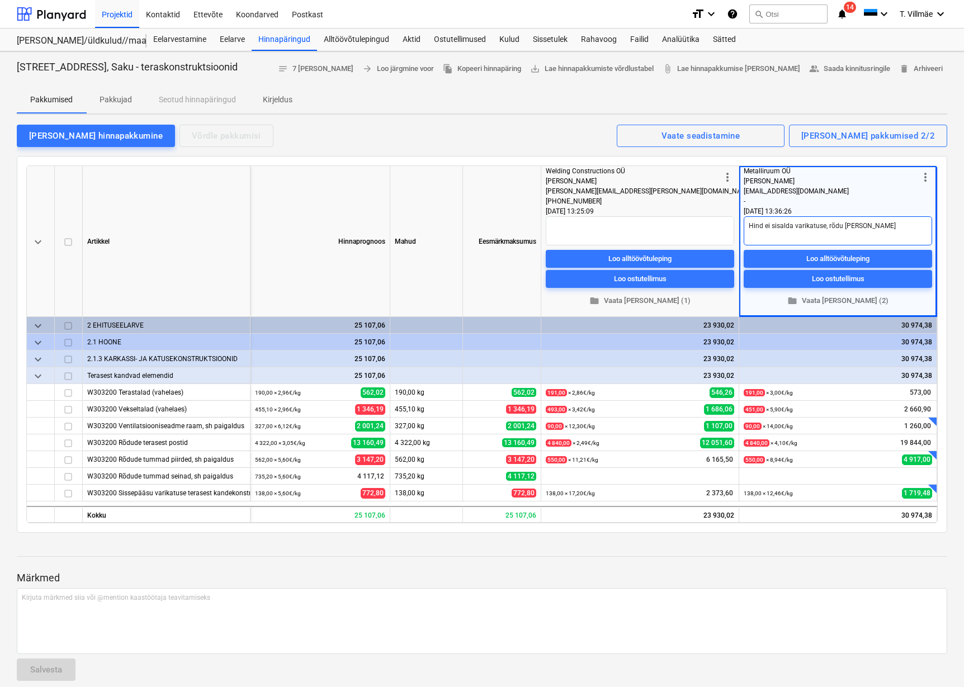
type textarea "x"
type textarea "Hind ei sisalda varikatuse, rõdu tumma"
type textarea "x"
type textarea "Hind ei sisalda varikatuse, rõdu tummad"
type textarea "x"
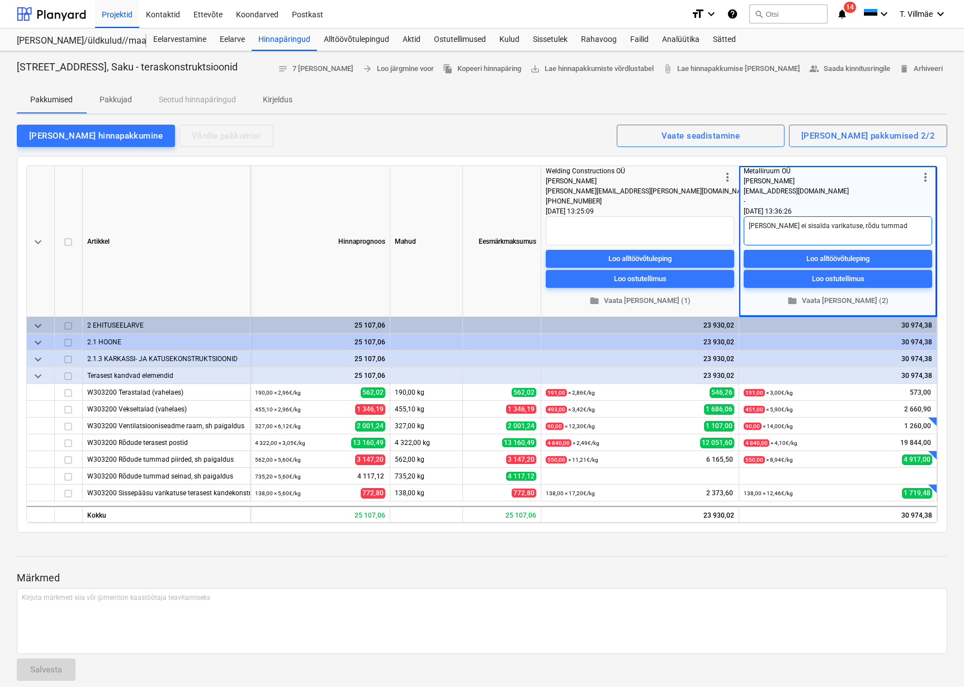
type textarea "Hind ei sisalda varikatuse, rõdu tummade"
type textarea "x"
type textarea "Hind ei sisalda varikatuse, rõdu tummade"
type textarea "x"
type textarea "Hind ei sisalda varikatuse, rõdu tummade p"
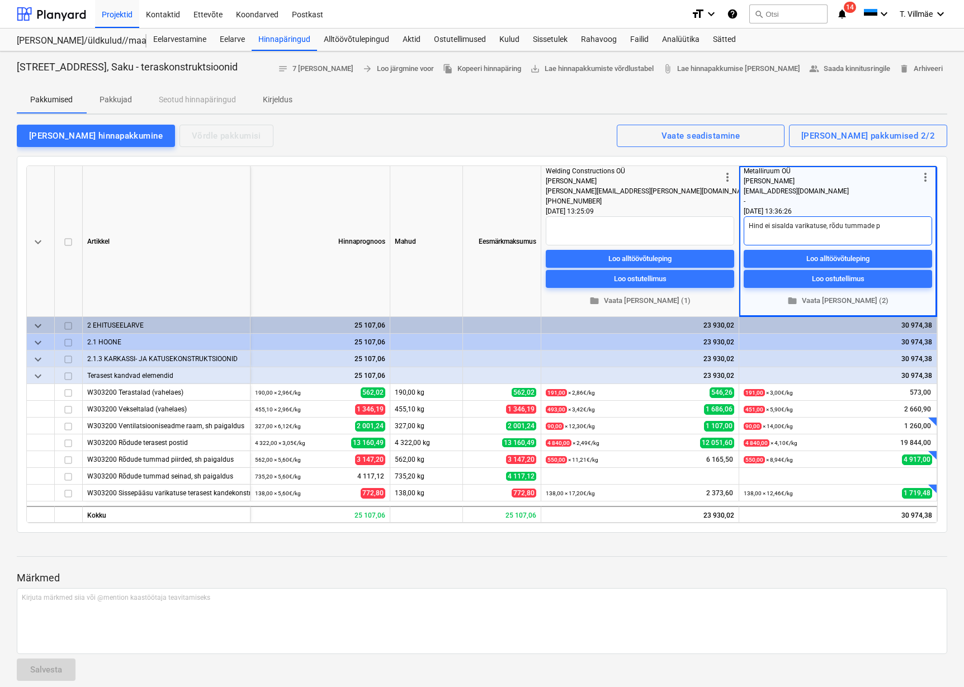
type textarea "x"
type textarea "Hind ei sisalda varikatuse, rõdu tummade pi"
type textarea "x"
type textarea "Hind ei sisalda varikatuse, rõdu tummade pii"
type textarea "x"
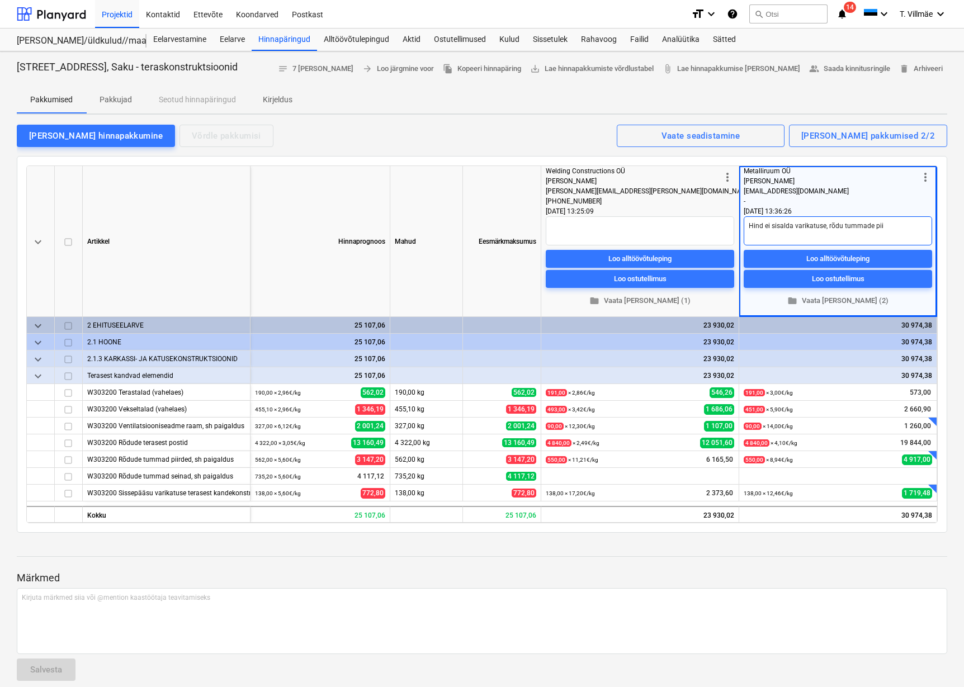
type textarea "Hind ei sisalda varikatuse, rõdu tummade piir"
type textarea "x"
type textarea "Hind ei sisalda varikatuse, rõdu tummade piire"
type textarea "x"
type textarea "Hind ei sisalda varikatuse, rõdu tummade piiret"
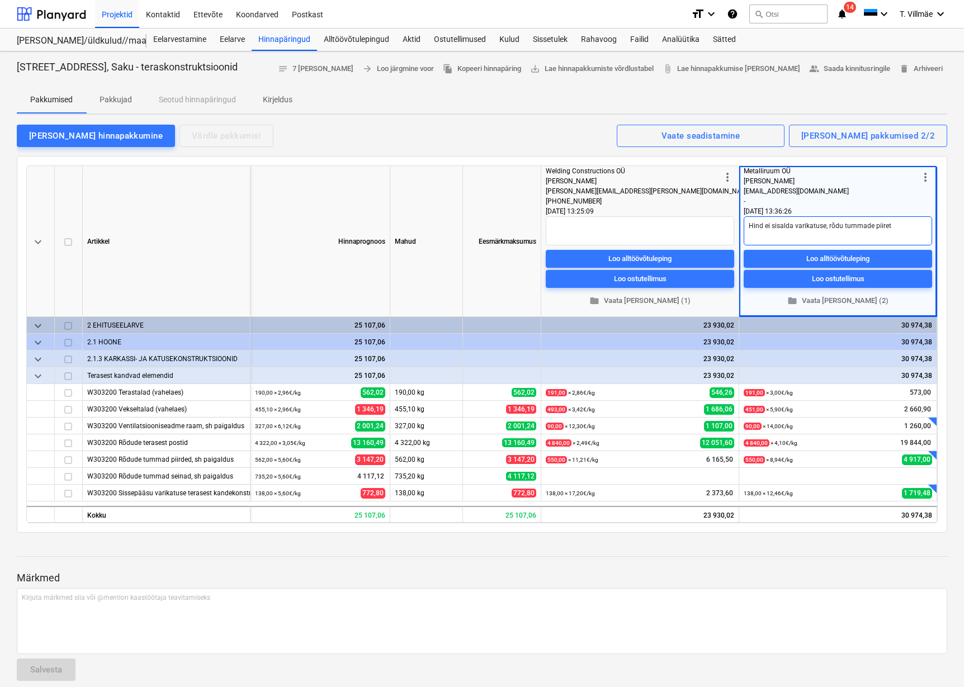
type textarea "x"
type textarea "Hind ei sisalda varikatuse, rõdu tummade piirete"
type textarea "x"
type textarea "Hind ei sisalda varikatuse, rõdu tummade piirete"
type textarea "x"
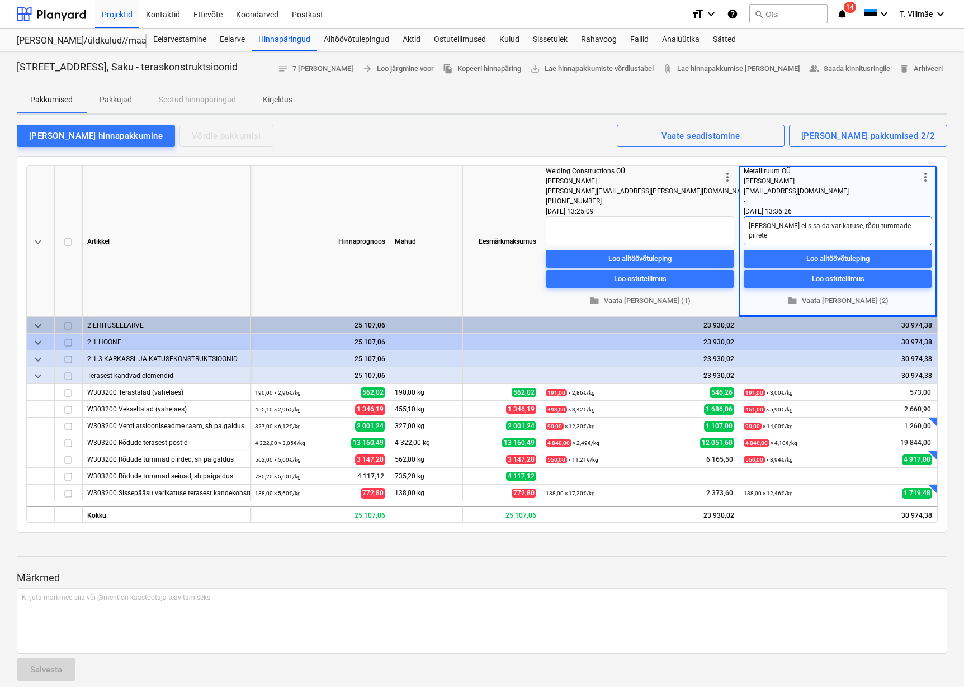
type textarea "Hind ei sisalda varikatuse, rõdu tummade piirete j"
type textarea "x"
type textarea "Hind ei sisalda varikatuse, rõdu tummade piirete ja"
type textarea "x"
type textarea "Hind ei sisalda varikatuse, rõdu tummade piirete ja"
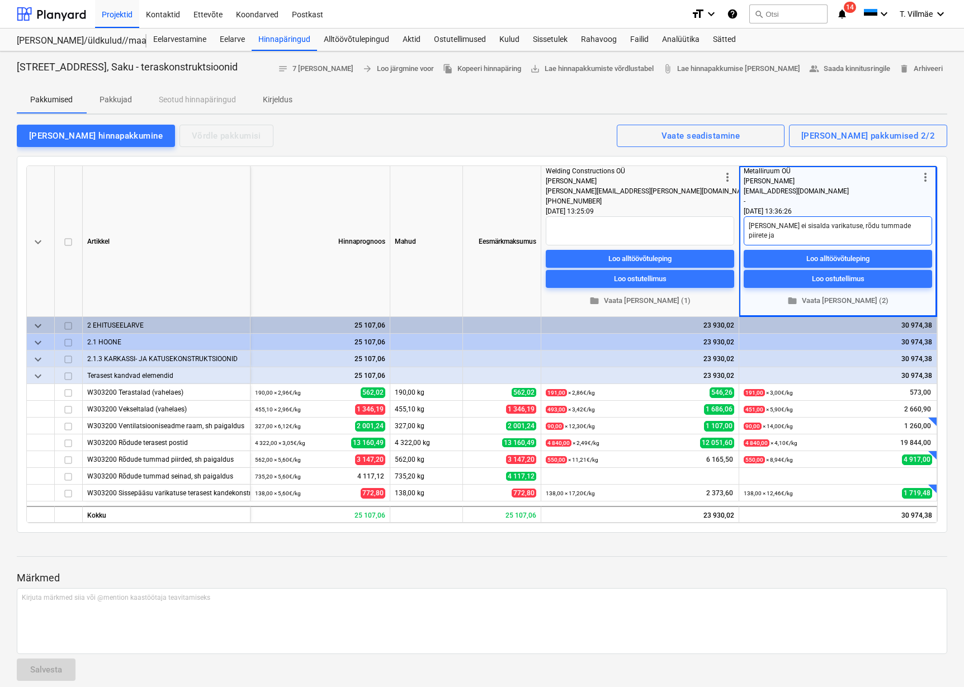
type textarea "x"
type textarea "Hind ei sisalda varikatuse, rõdu tummade piirete ja v"
type textarea "x"
type textarea "Hind ei sisalda varikatuse, rõdu tummade piirete ja ve"
type textarea "x"
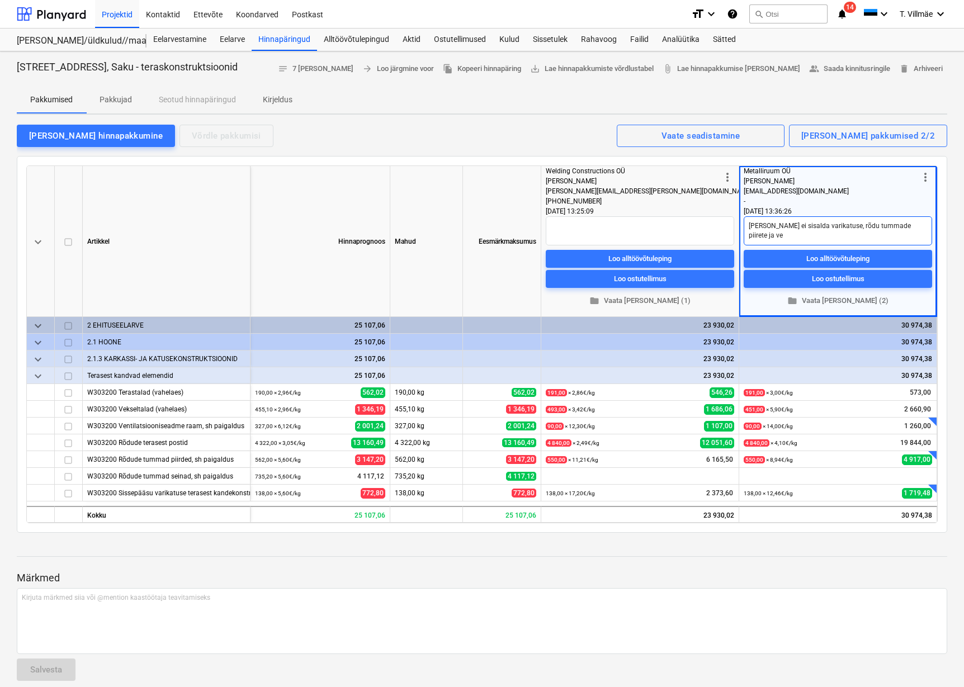
type textarea "Hind ei sisalda varikatuse, rõdu tummade piirete ja ven"
type textarea "x"
type textarea "Hind ei sisalda varikatuse, rõdu tummade piirete ja vent"
type textarea "x"
type textarea "Hind ei sisalda varikatuse, rõdu tummade piirete ja venti"
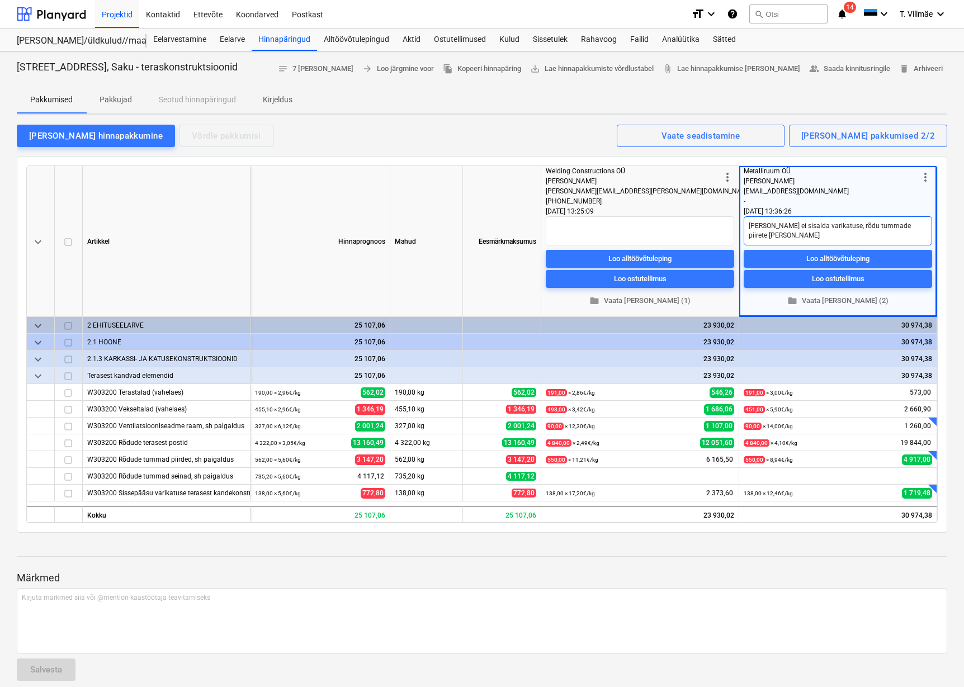
type textarea "x"
type textarea "Hind ei sisalda varikatuse, rõdu tummade piirete ja ventil"
type textarea "x"
type textarea "Hind ei sisalda varikatuse, rõdu tummade piirete ja ventilt"
type textarea "x"
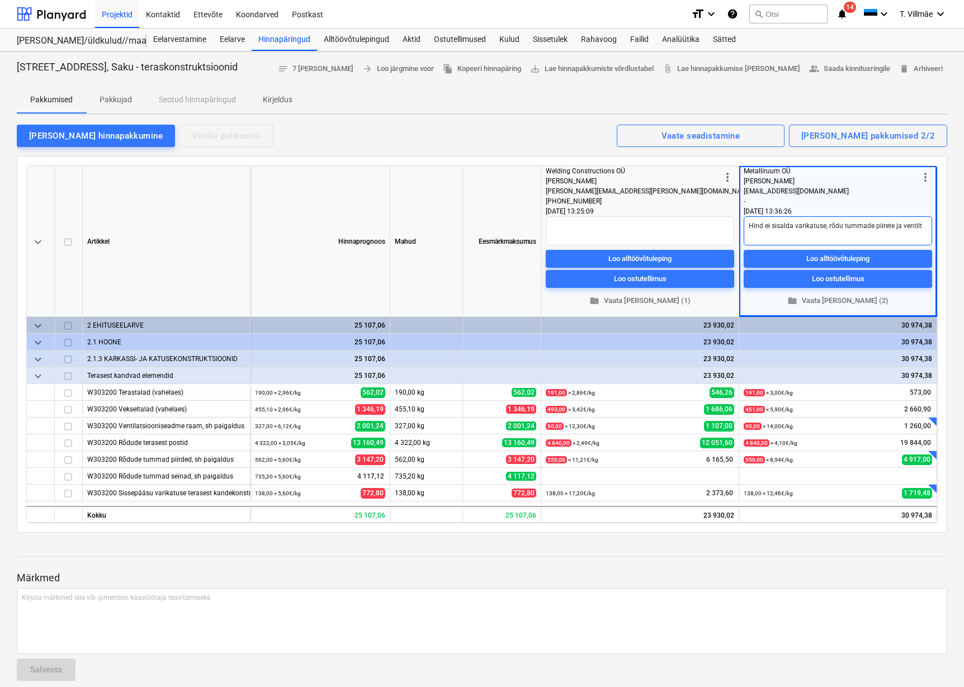
type textarea "Hind ei sisalda varikatuse, rõdu tummade piirete ja ventilta"
click at [588, 228] on textarea at bounding box center [640, 230] width 188 height 29
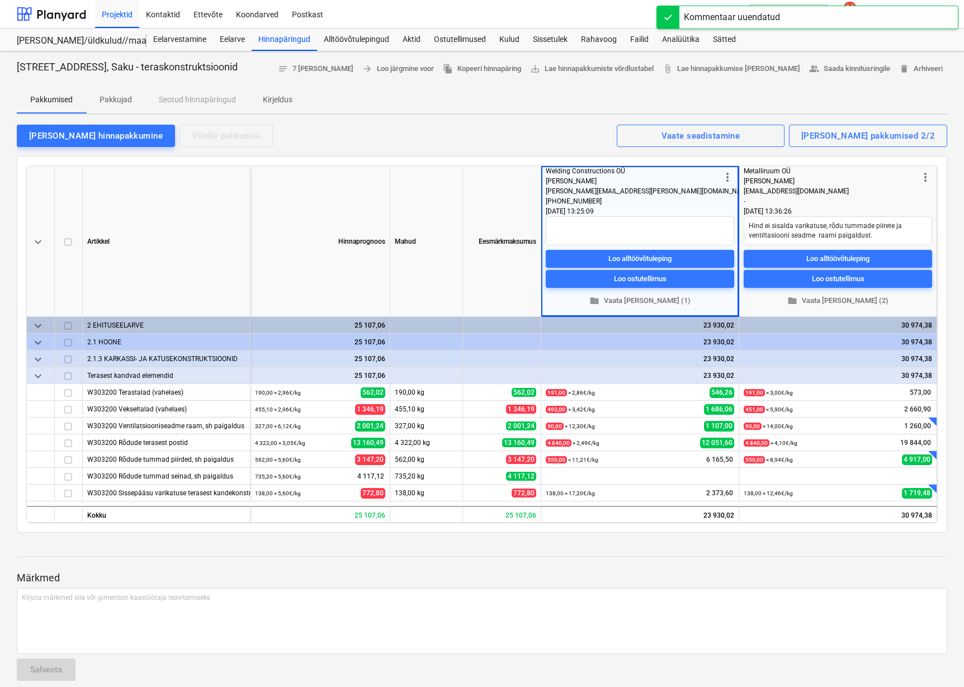
click at [841, 70] on span "people_alt Saada kinnitusringile" at bounding box center [849, 69] width 81 height 13
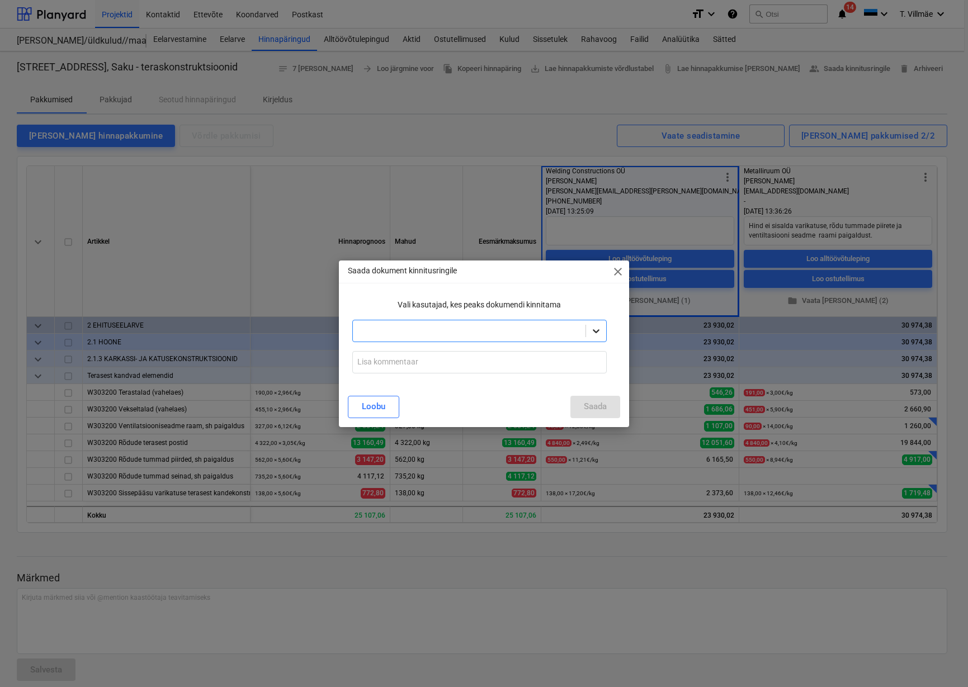
click at [597, 331] on icon at bounding box center [596, 331] width 7 height 4
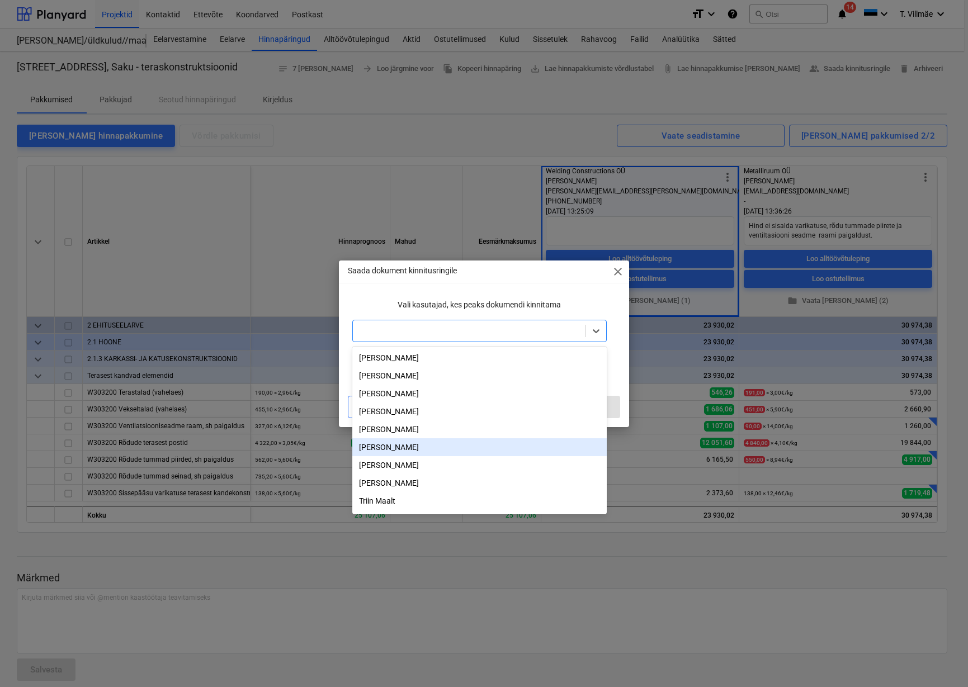
click at [400, 452] on div "[PERSON_NAME]" at bounding box center [479, 447] width 254 height 18
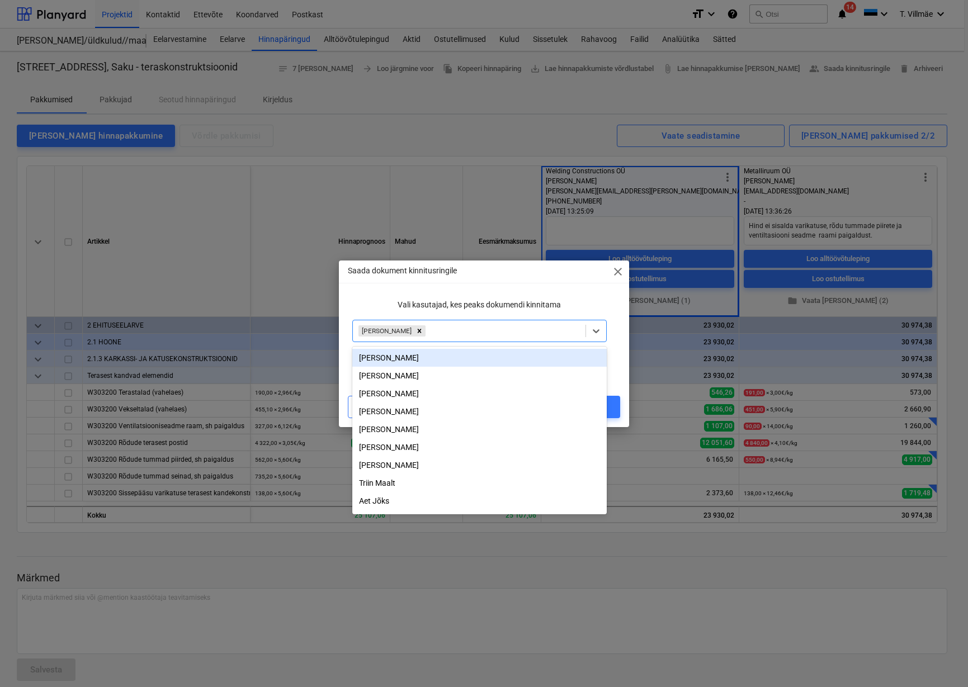
click at [348, 300] on div "Vali kasutajad, kes peaks dokumendi kinnitama" at bounding box center [479, 305] width 263 height 21
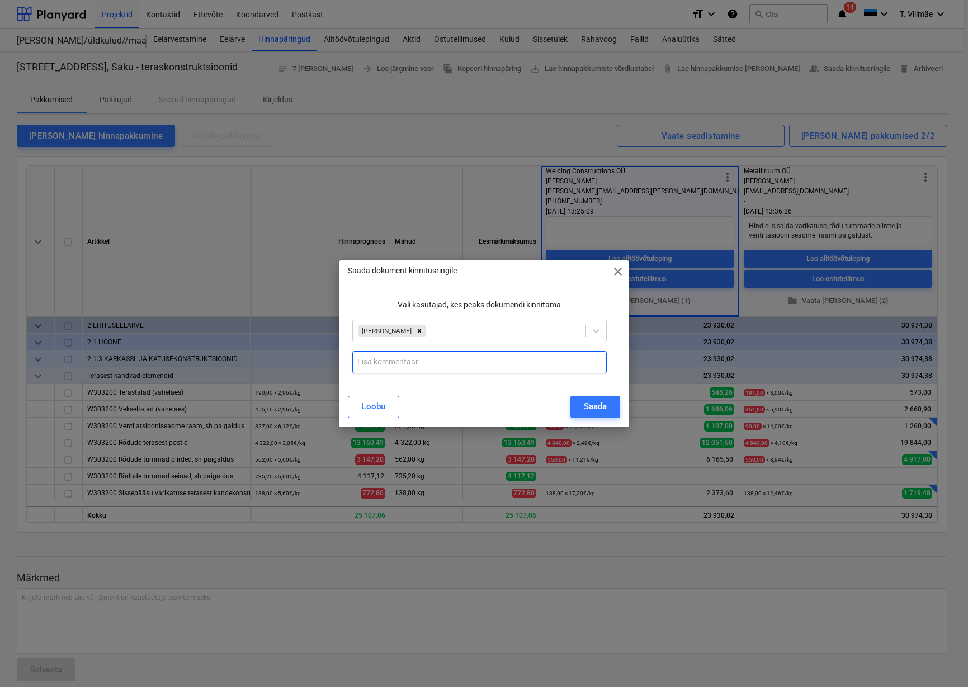
click at [378, 367] on input "text" at bounding box center [479, 362] width 254 height 22
click at [474, 362] on input "Esitan kooskõlastamiseks Weldin Construction OÜ" at bounding box center [479, 362] width 254 height 22
click at [539, 360] on input "Esitan kooskõlastamiseks Welding Construction OÜ" at bounding box center [479, 362] width 254 height 22
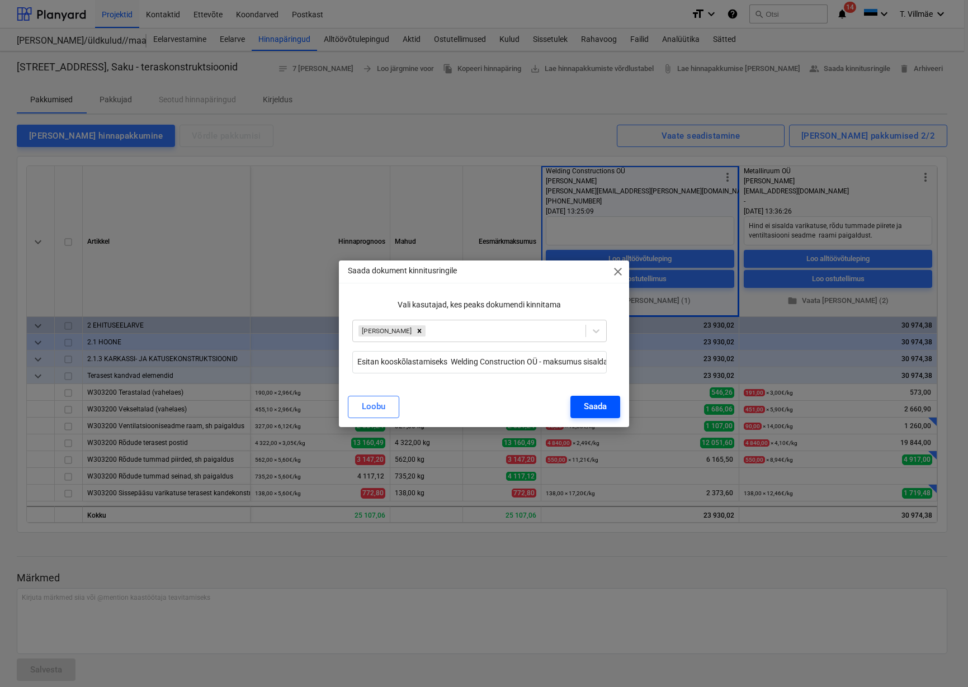
click at [600, 409] on div "Saada" at bounding box center [595, 406] width 23 height 15
